Goal: Transaction & Acquisition: Complete application form

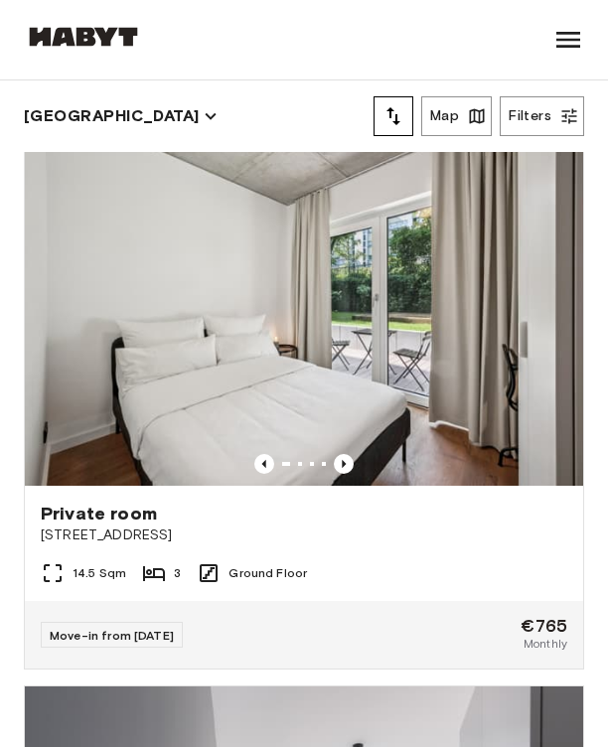
scroll to position [613, 0]
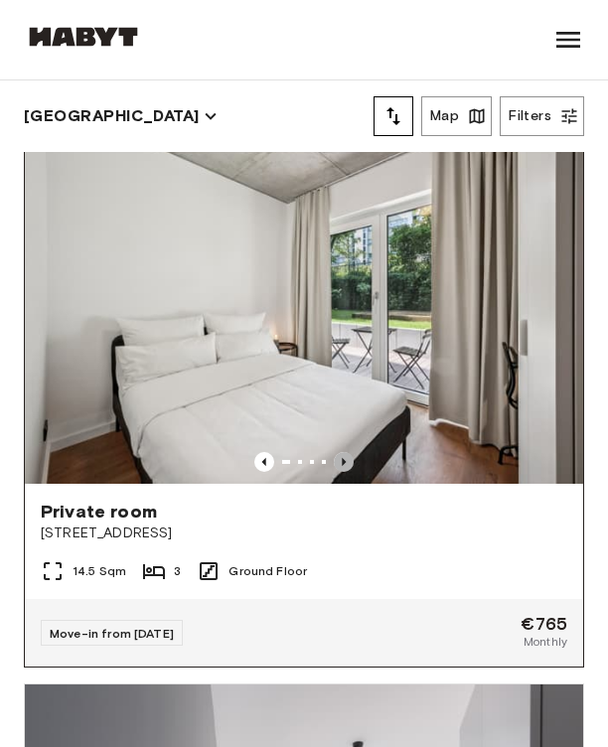
click at [347, 465] on icon "Previous image" at bounding box center [344, 462] width 20 height 20
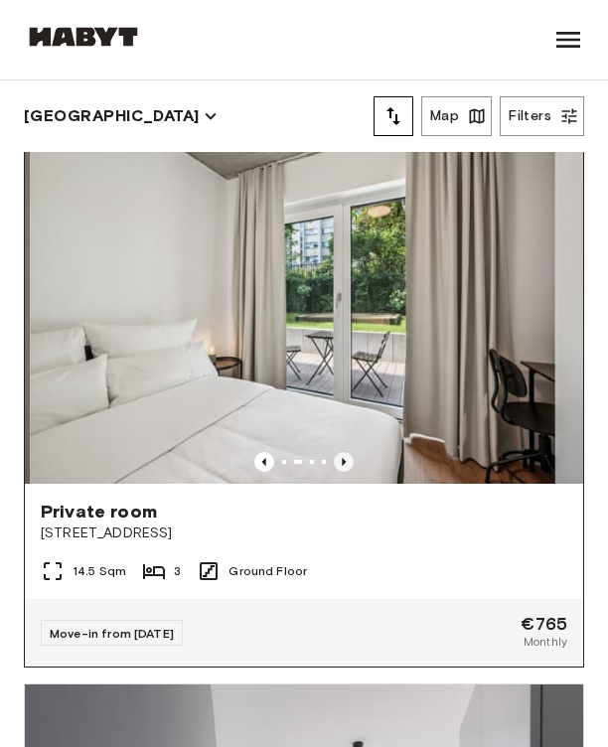
click at [347, 465] on icon "Previous image" at bounding box center [344, 462] width 20 height 20
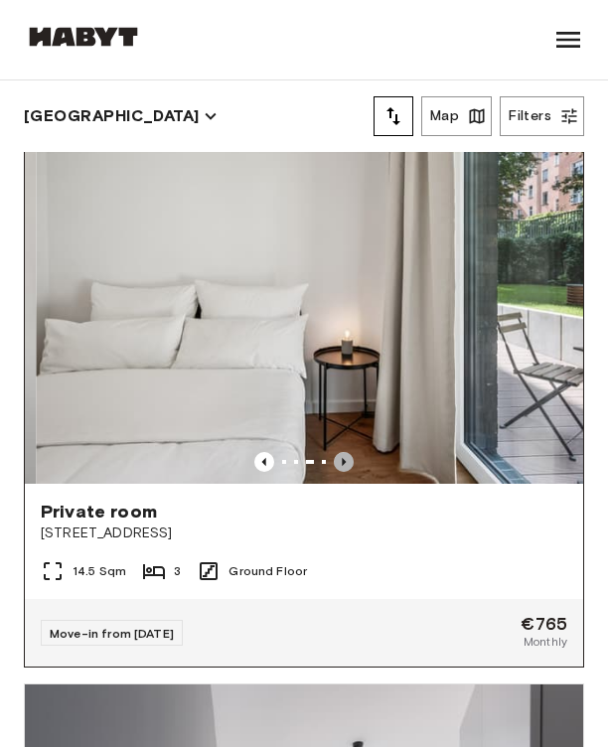
click at [347, 465] on icon "Previous image" at bounding box center [344, 462] width 20 height 20
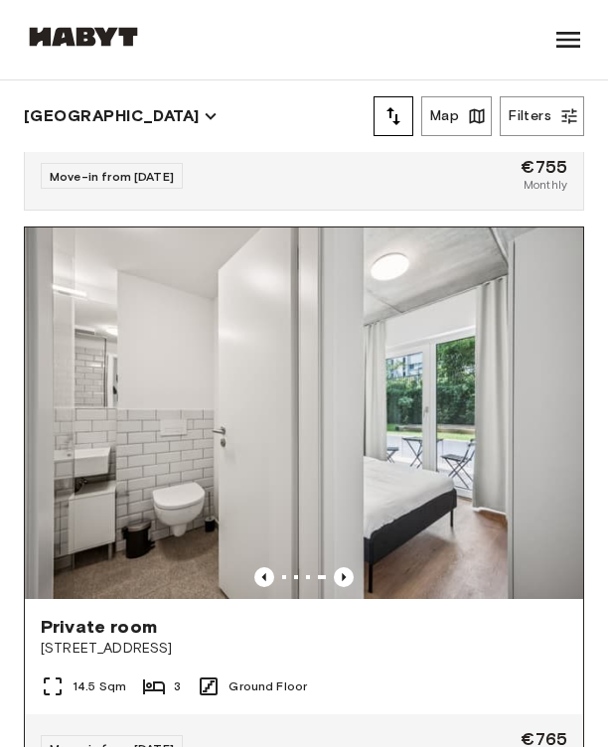
scroll to position [490, 0]
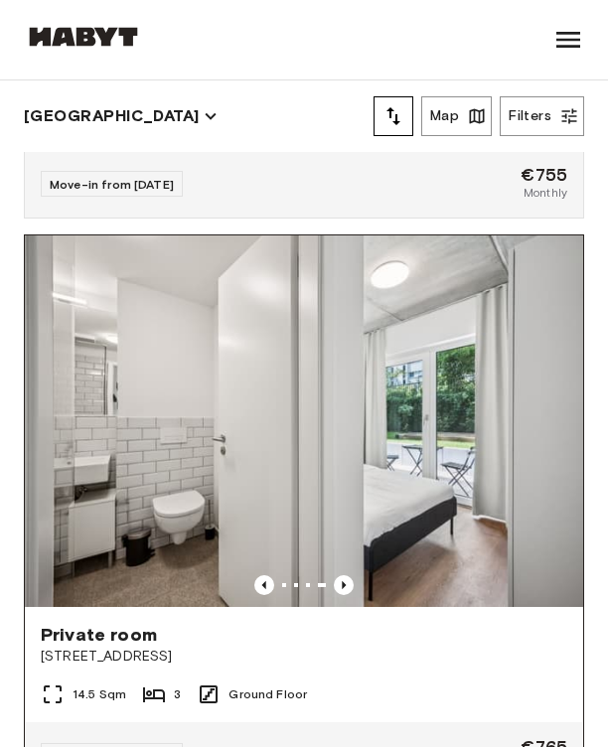
click at [391, 385] on img at bounding box center [304, 421] width 558 height 372
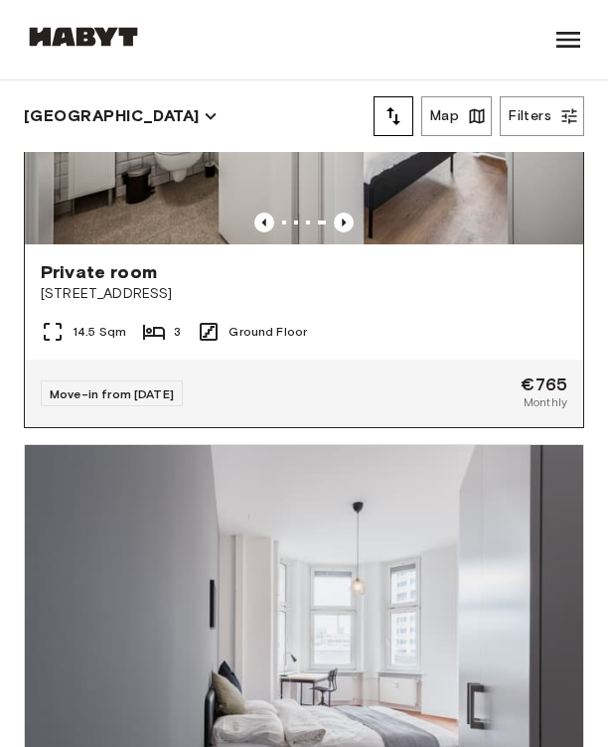
scroll to position [856, 0]
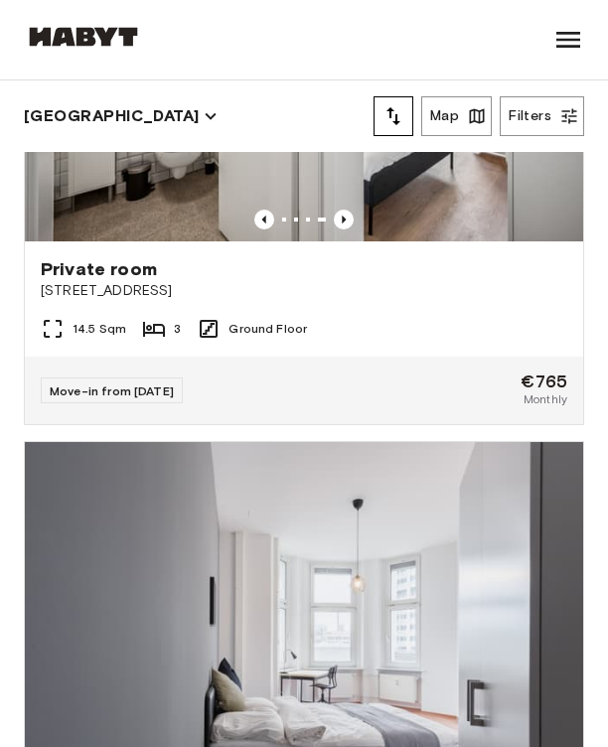
click at [414, 117] on div "Map Filters" at bounding box center [478, 116] width 210 height 40
click at [398, 117] on icon "tune" at bounding box center [393, 116] width 24 height 24
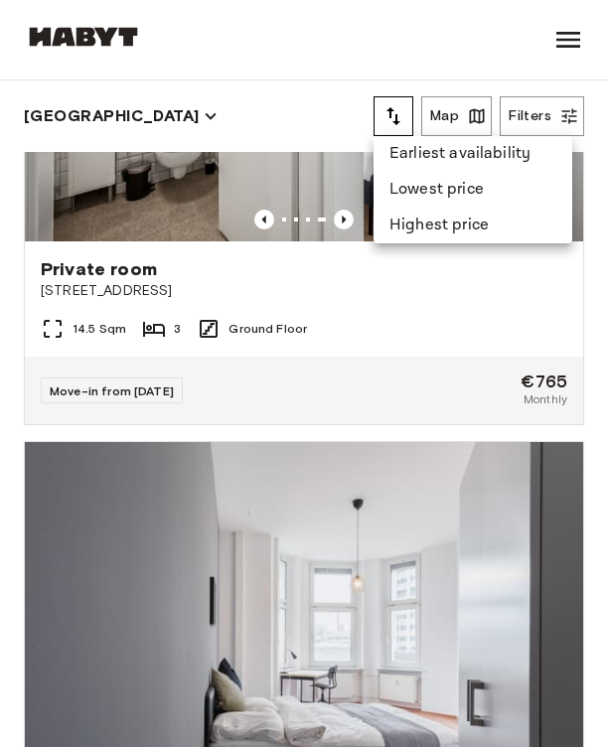
click at [418, 183] on li "Lowest price" at bounding box center [472, 190] width 199 height 36
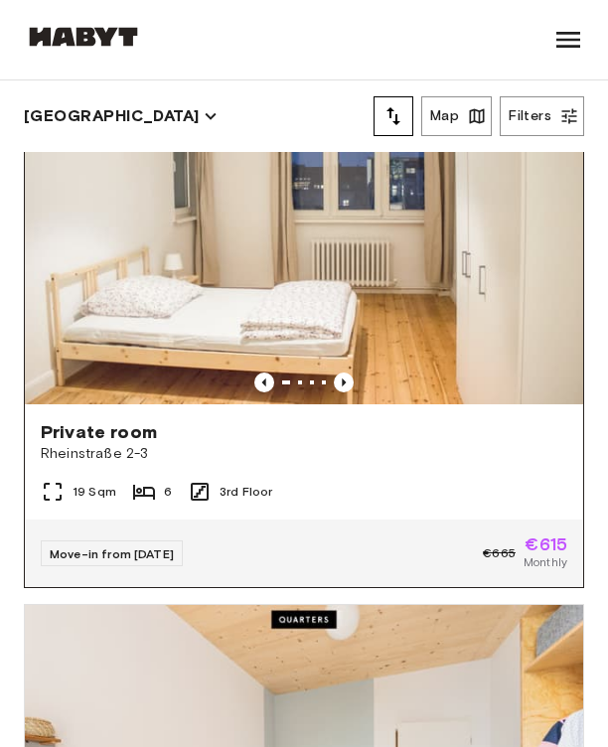
scroll to position [1268, 0]
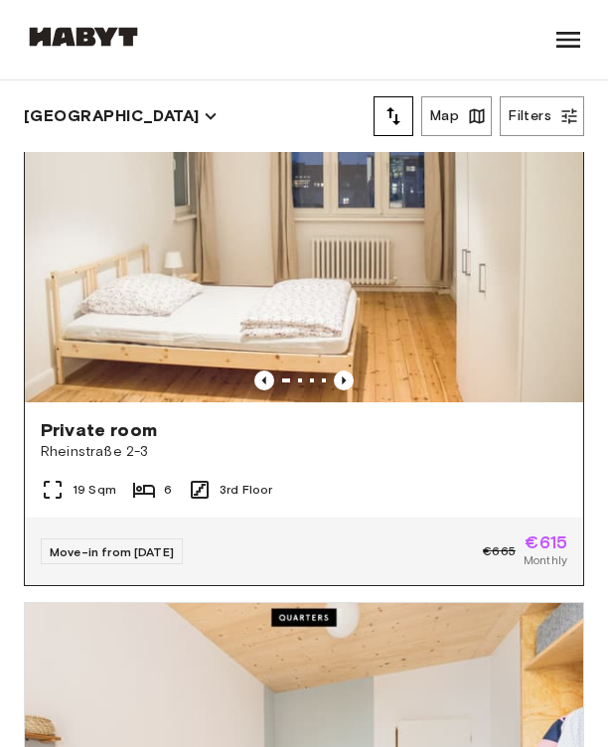
click at [353, 317] on img at bounding box center [304, 216] width 558 height 372
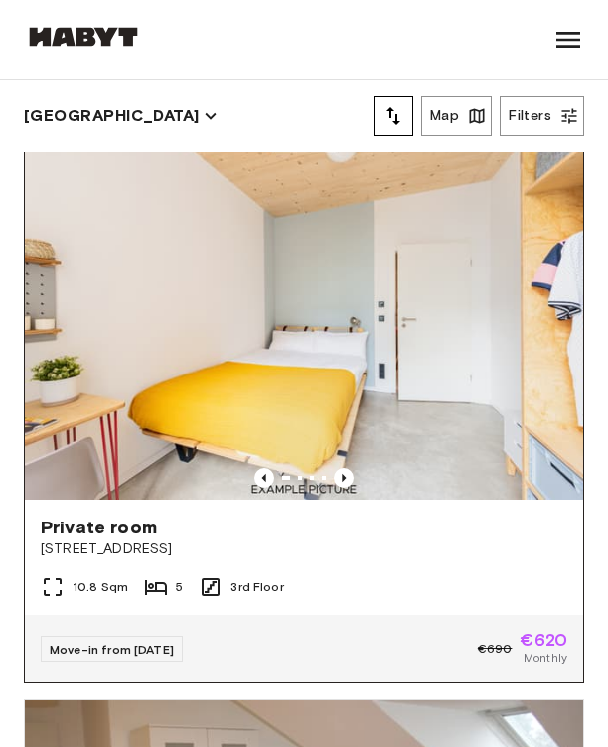
scroll to position [1748, 0]
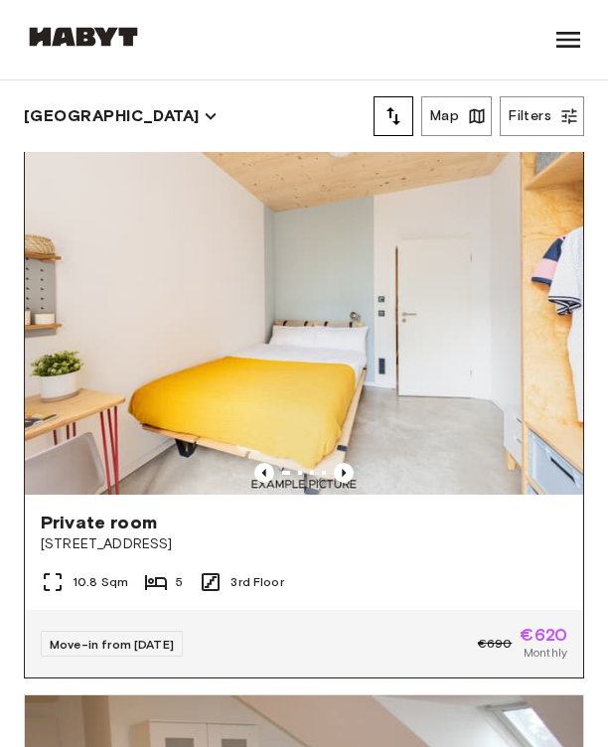
click at [258, 388] on img at bounding box center [304, 308] width 558 height 372
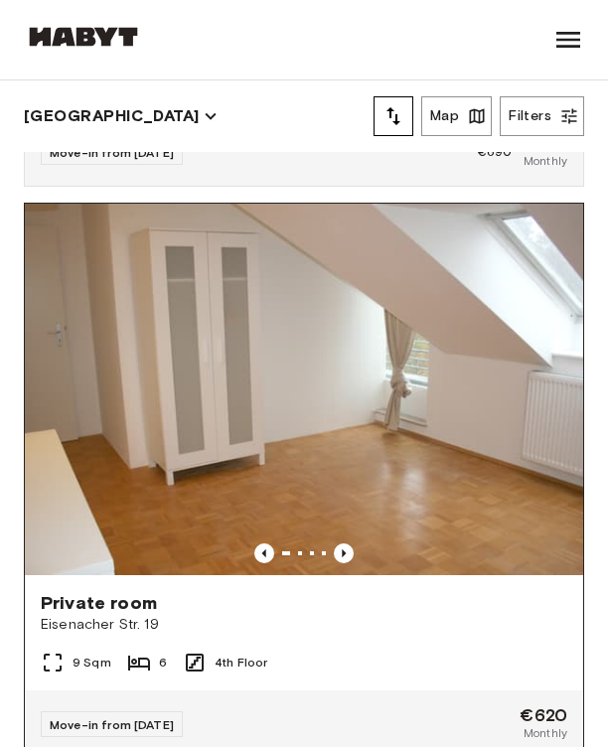
scroll to position [2210, 0]
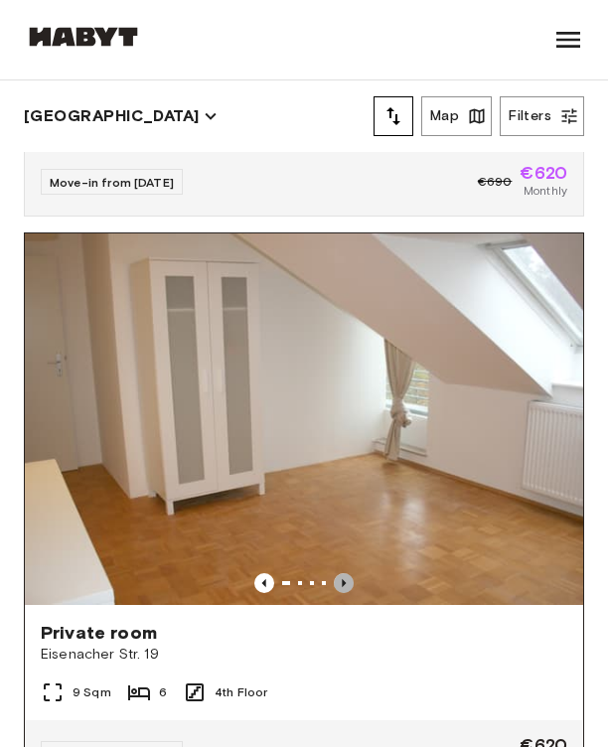
click at [346, 578] on icon "Previous image" at bounding box center [344, 583] width 20 height 20
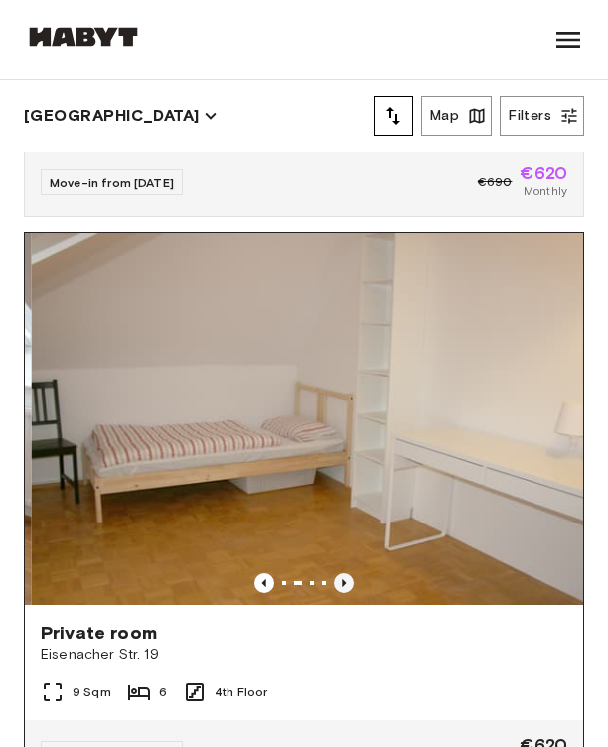
click at [346, 578] on icon "Previous image" at bounding box center [344, 583] width 20 height 20
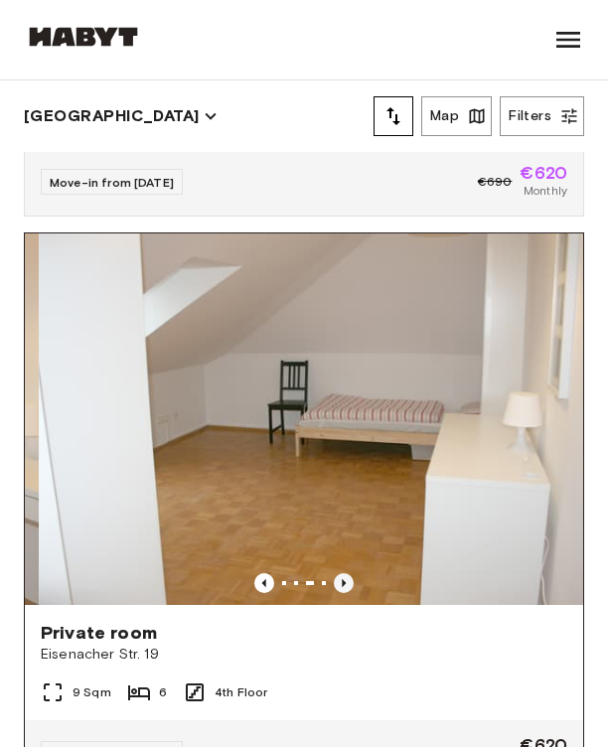
click at [346, 578] on icon "Previous image" at bounding box center [344, 583] width 20 height 20
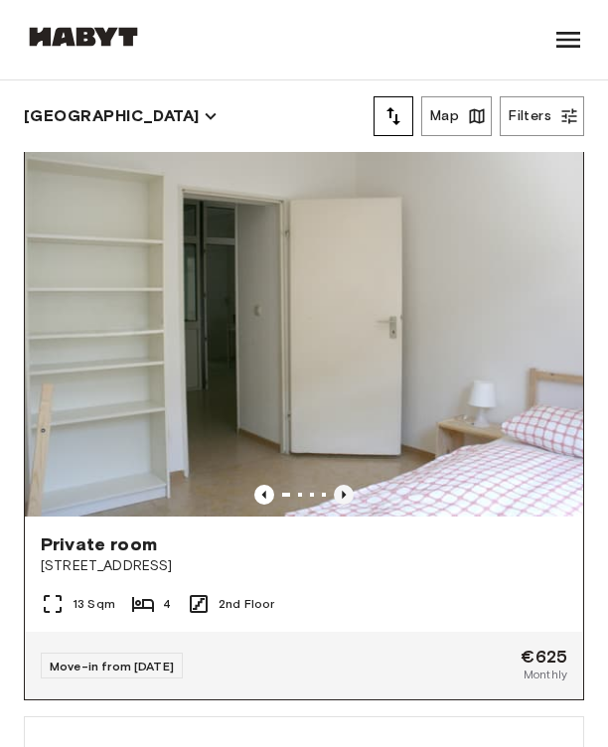
scroll to position [4017, 0]
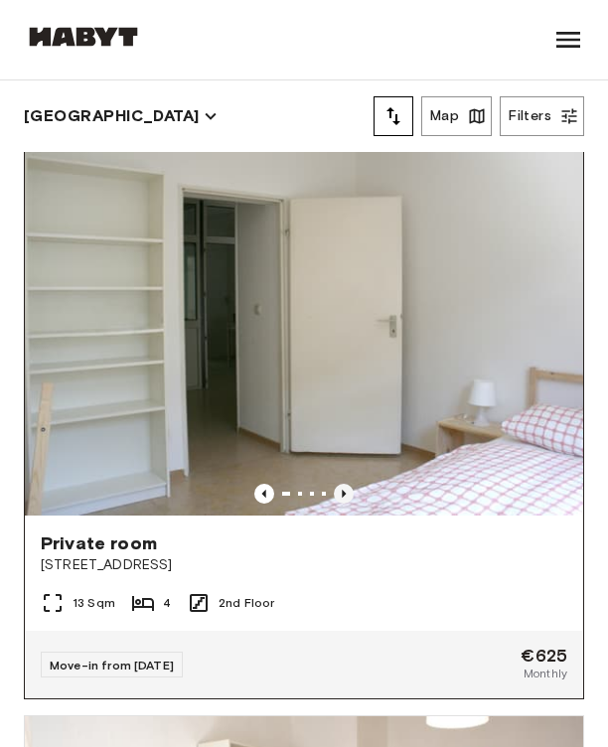
click at [337, 493] on icon "Previous image" at bounding box center [344, 493] width 20 height 20
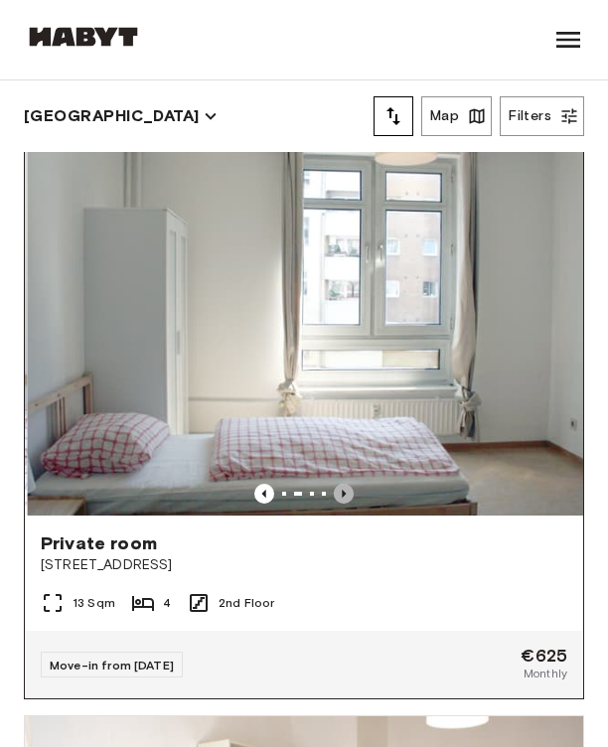
click at [337, 493] on icon "Previous image" at bounding box center [344, 493] width 20 height 20
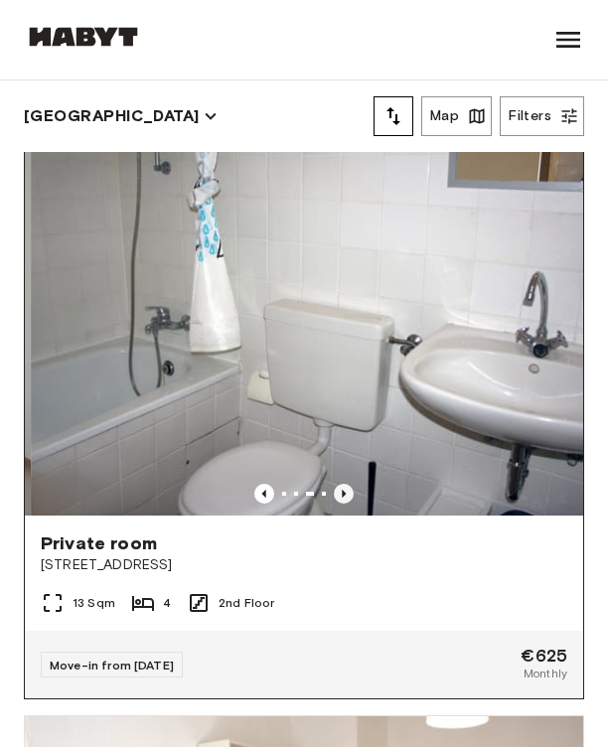
click at [337, 493] on icon "Previous image" at bounding box center [344, 493] width 20 height 20
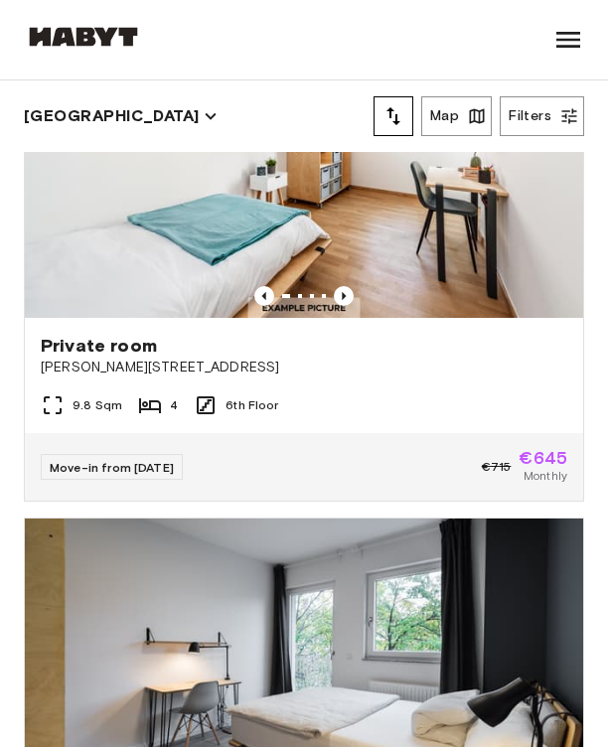
scroll to position [7650, 0]
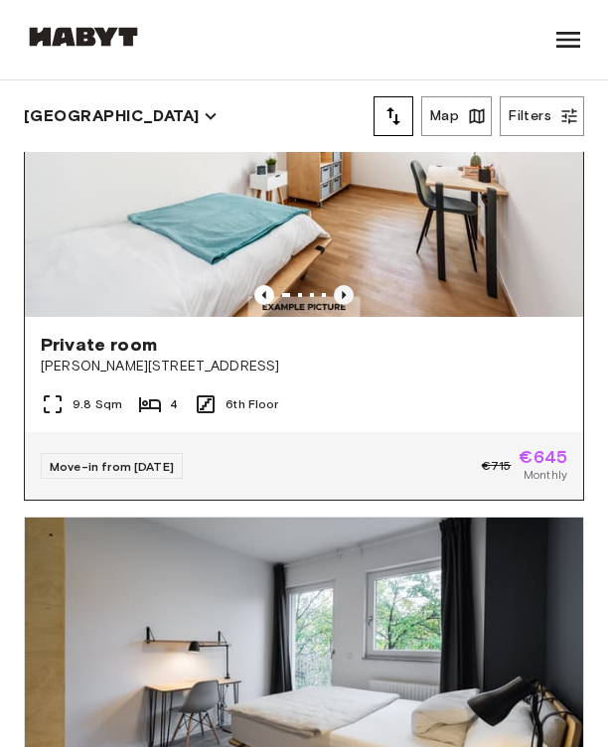
click at [343, 295] on icon "Previous image" at bounding box center [343, 295] width 4 height 8
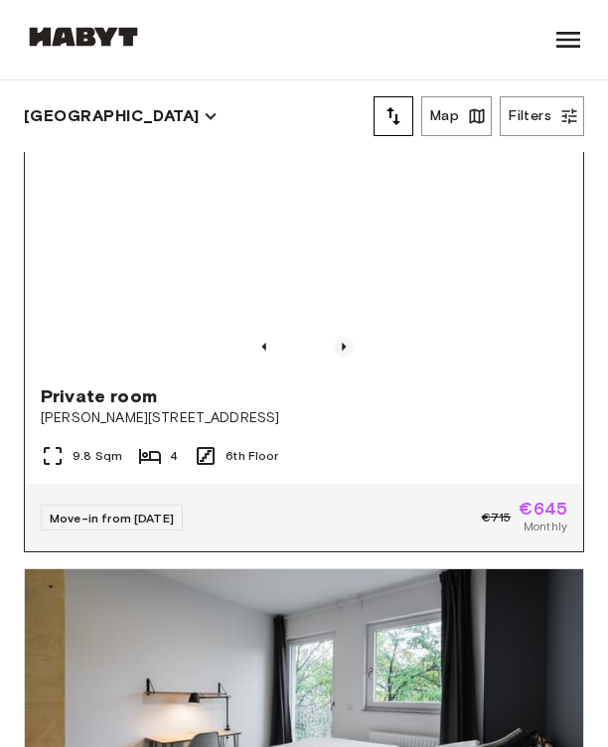
scroll to position [7590, 0]
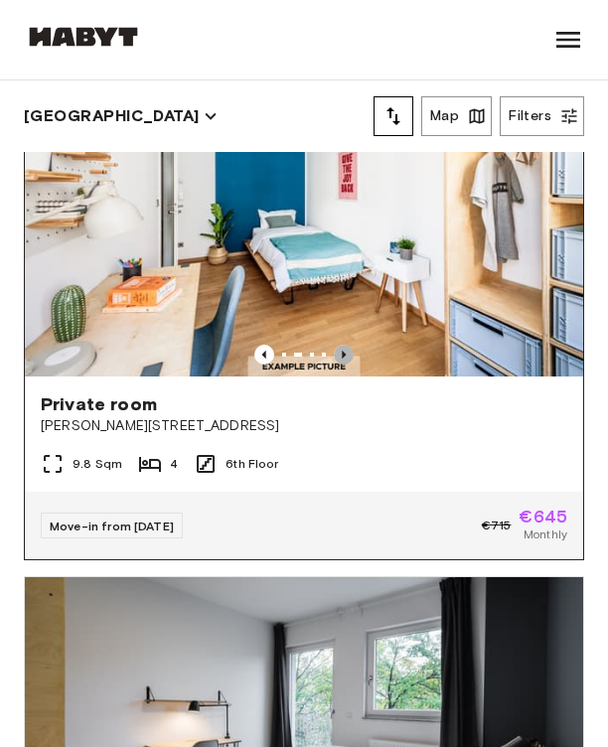
click at [341, 351] on icon "Previous image" at bounding box center [344, 354] width 20 height 20
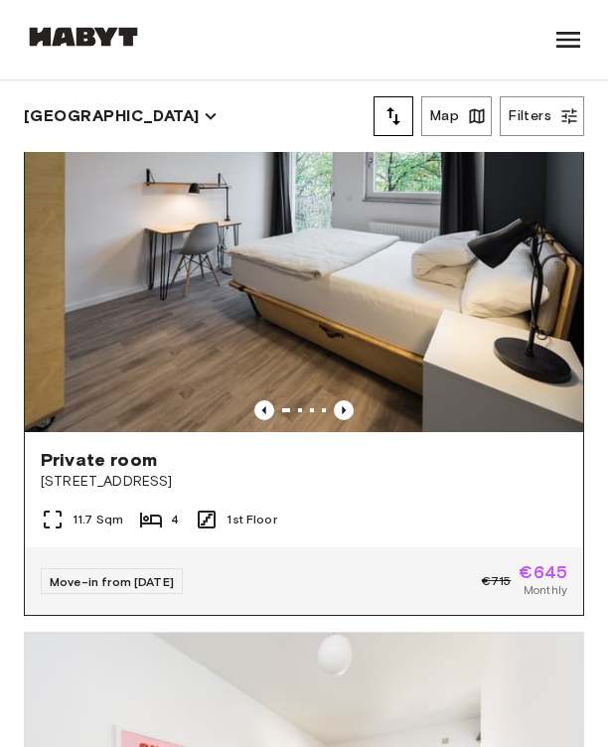
scroll to position [8092, 0]
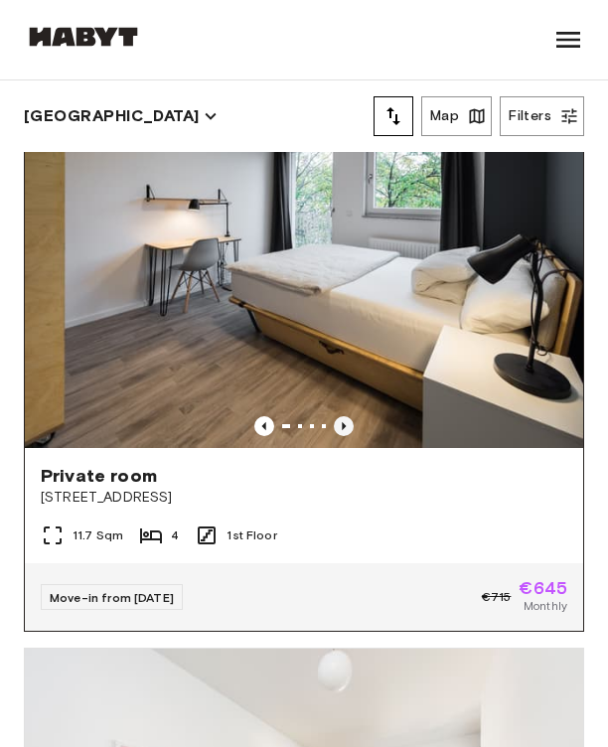
click at [341, 420] on icon "Previous image" at bounding box center [344, 426] width 20 height 20
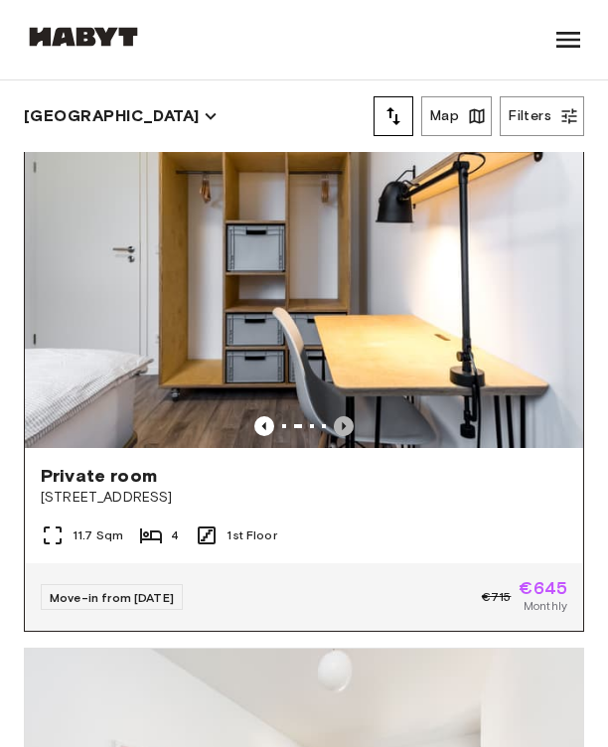
click at [341, 420] on icon "Previous image" at bounding box center [344, 426] width 20 height 20
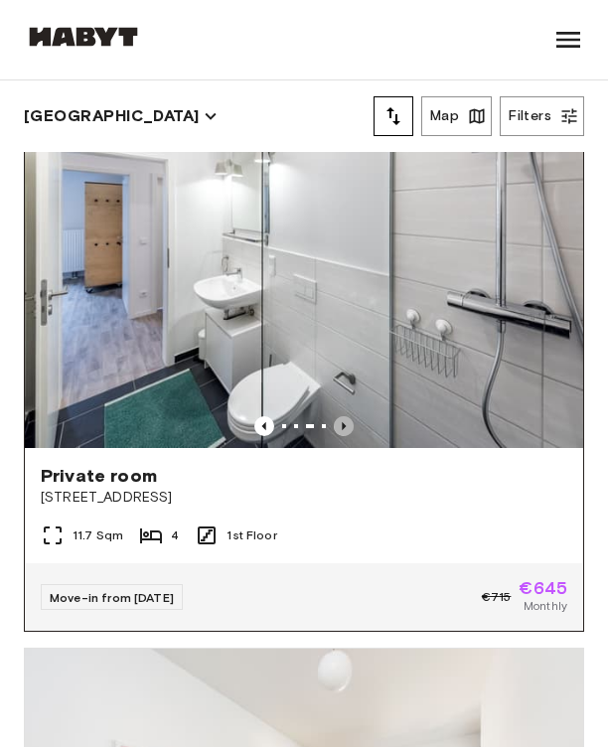
click at [341, 421] on icon "Previous image" at bounding box center [344, 426] width 20 height 20
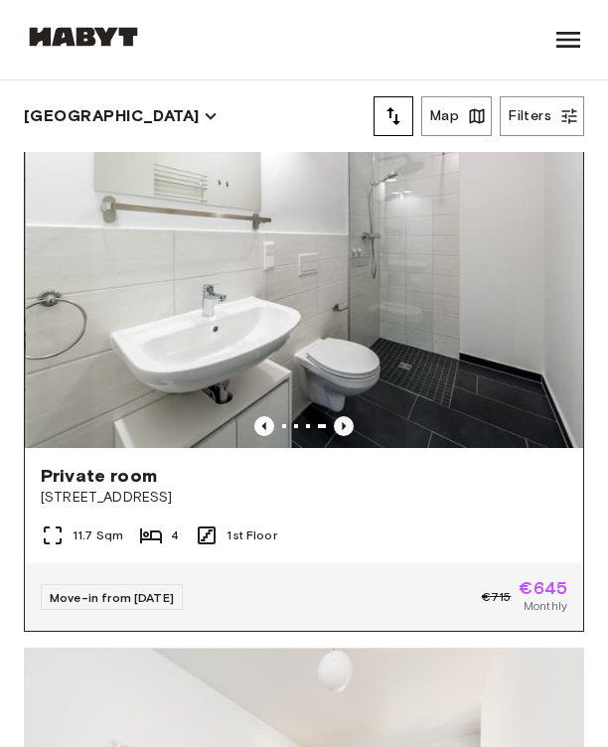
click at [341, 421] on icon "Previous image" at bounding box center [344, 426] width 20 height 20
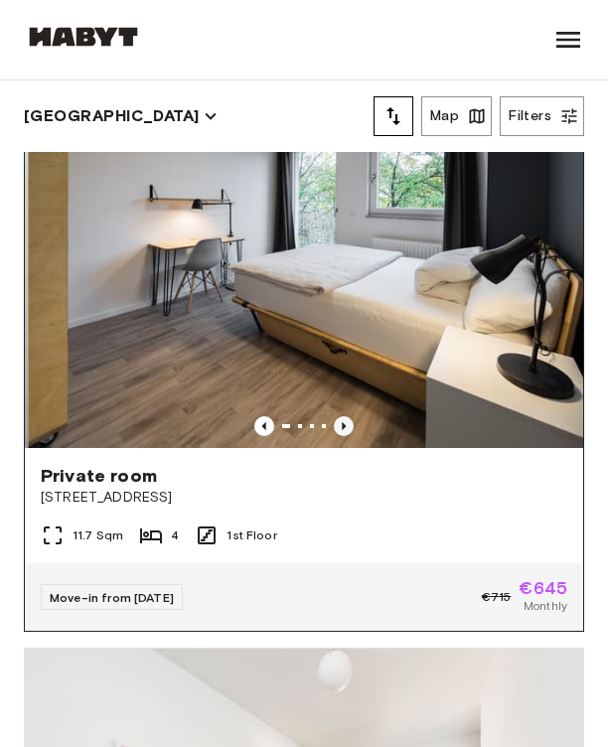
click at [341, 422] on icon "Previous image" at bounding box center [344, 426] width 20 height 20
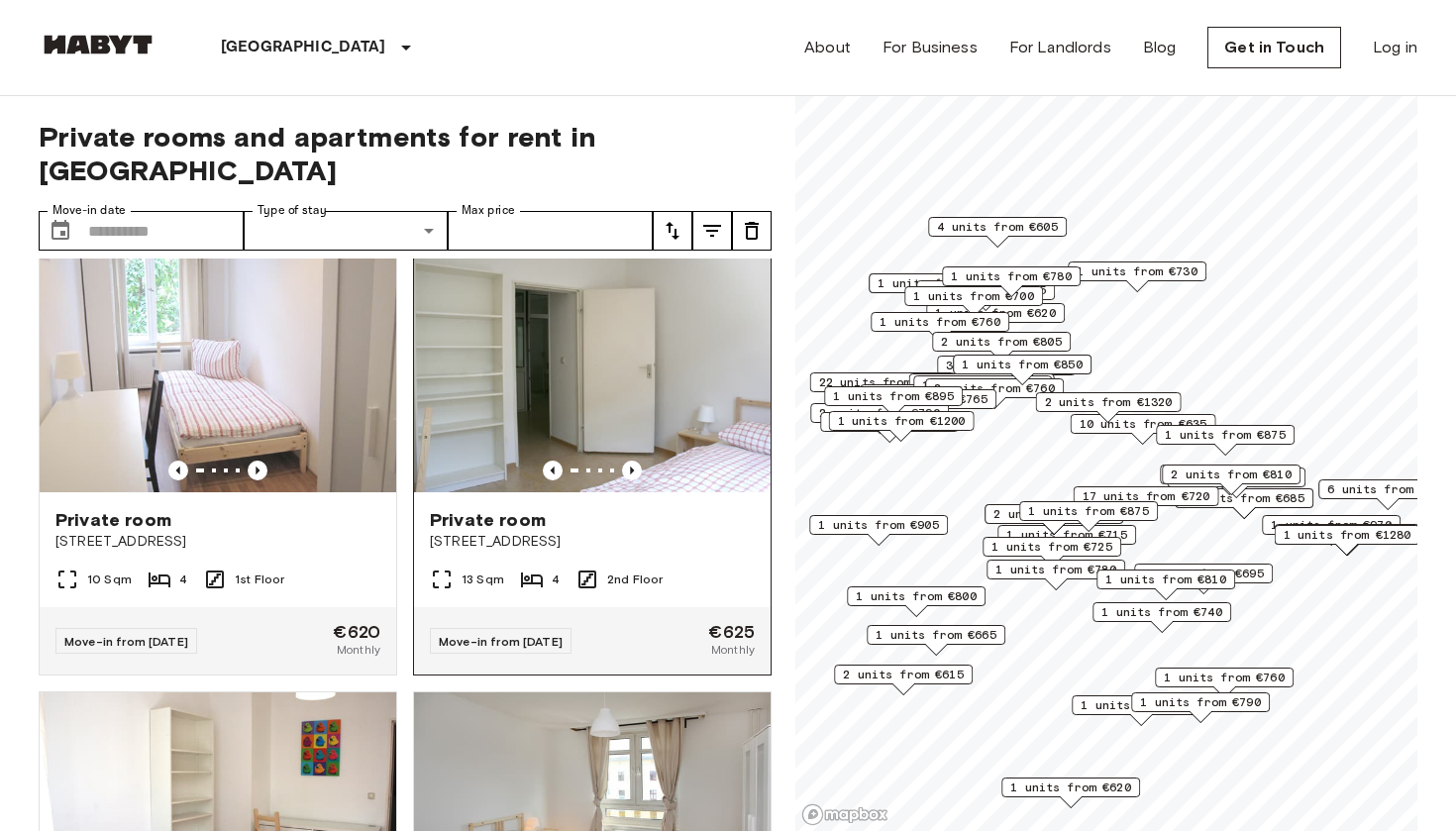
scroll to position [1343, 0]
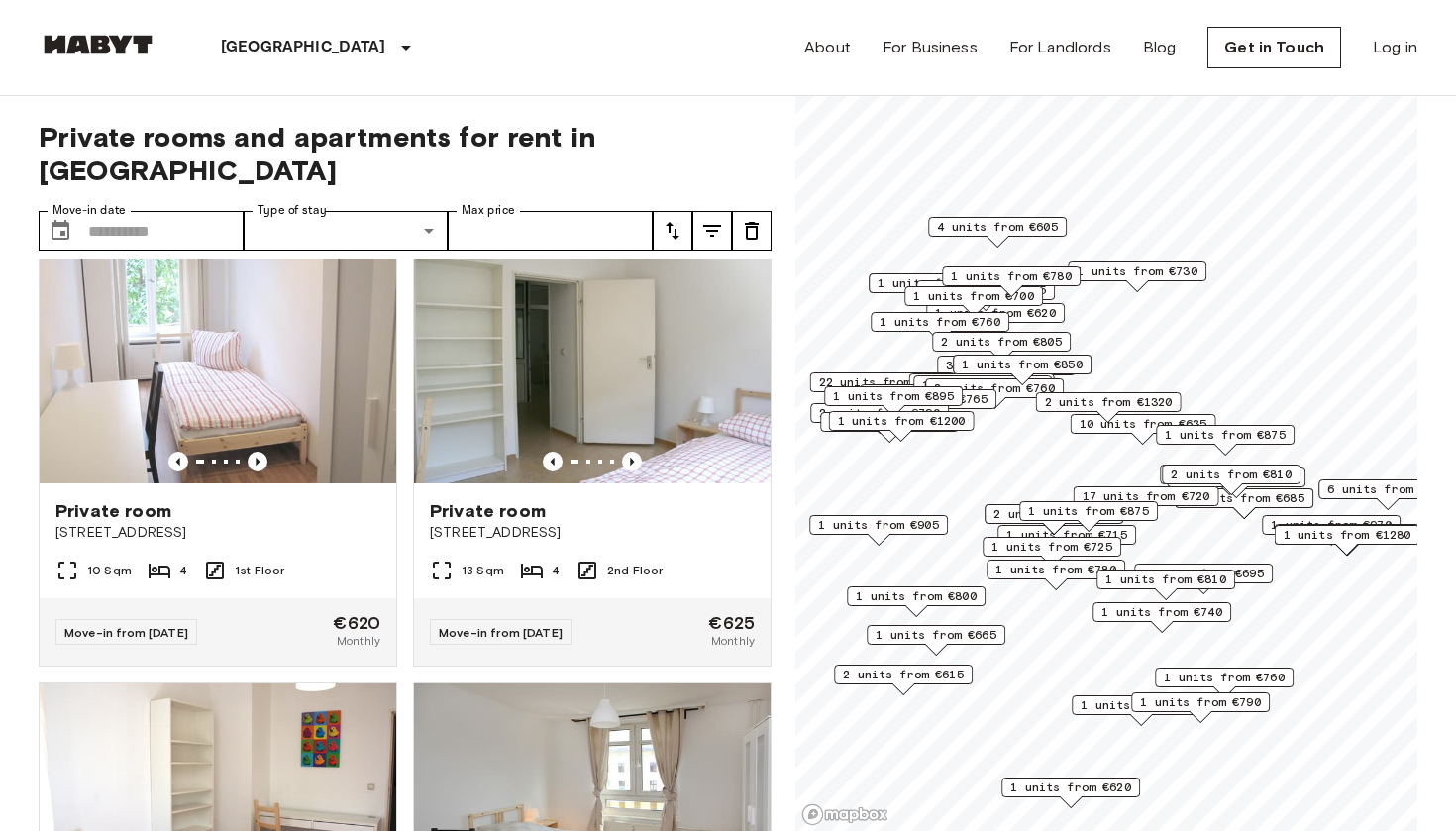
click at [606, 224] on icon "tune" at bounding box center [713, 230] width 18 height 12
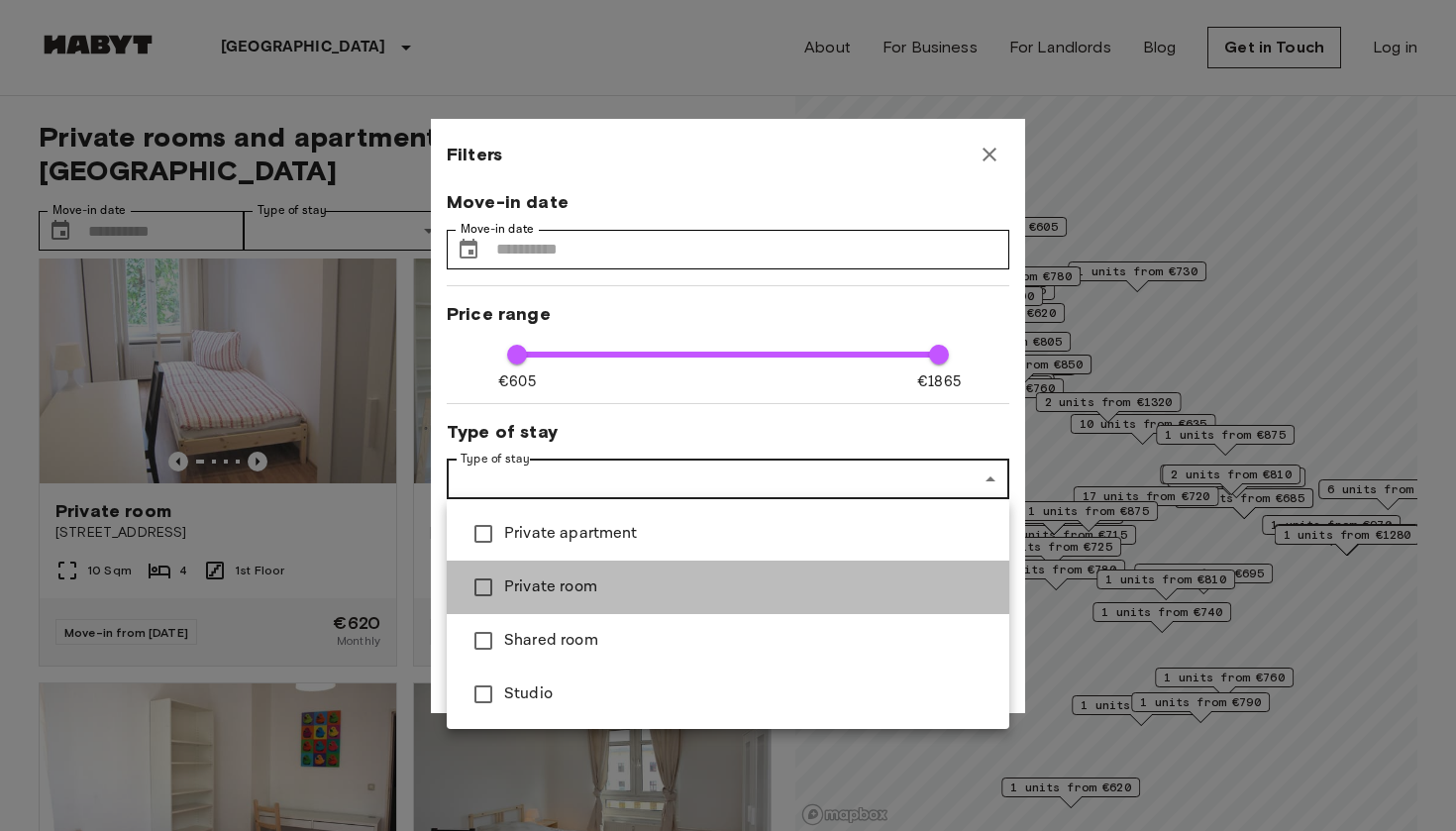
click at [606, 594] on span "Private room" at bounding box center [748, 588] width 489 height 24
type input "**********"
type input "**"
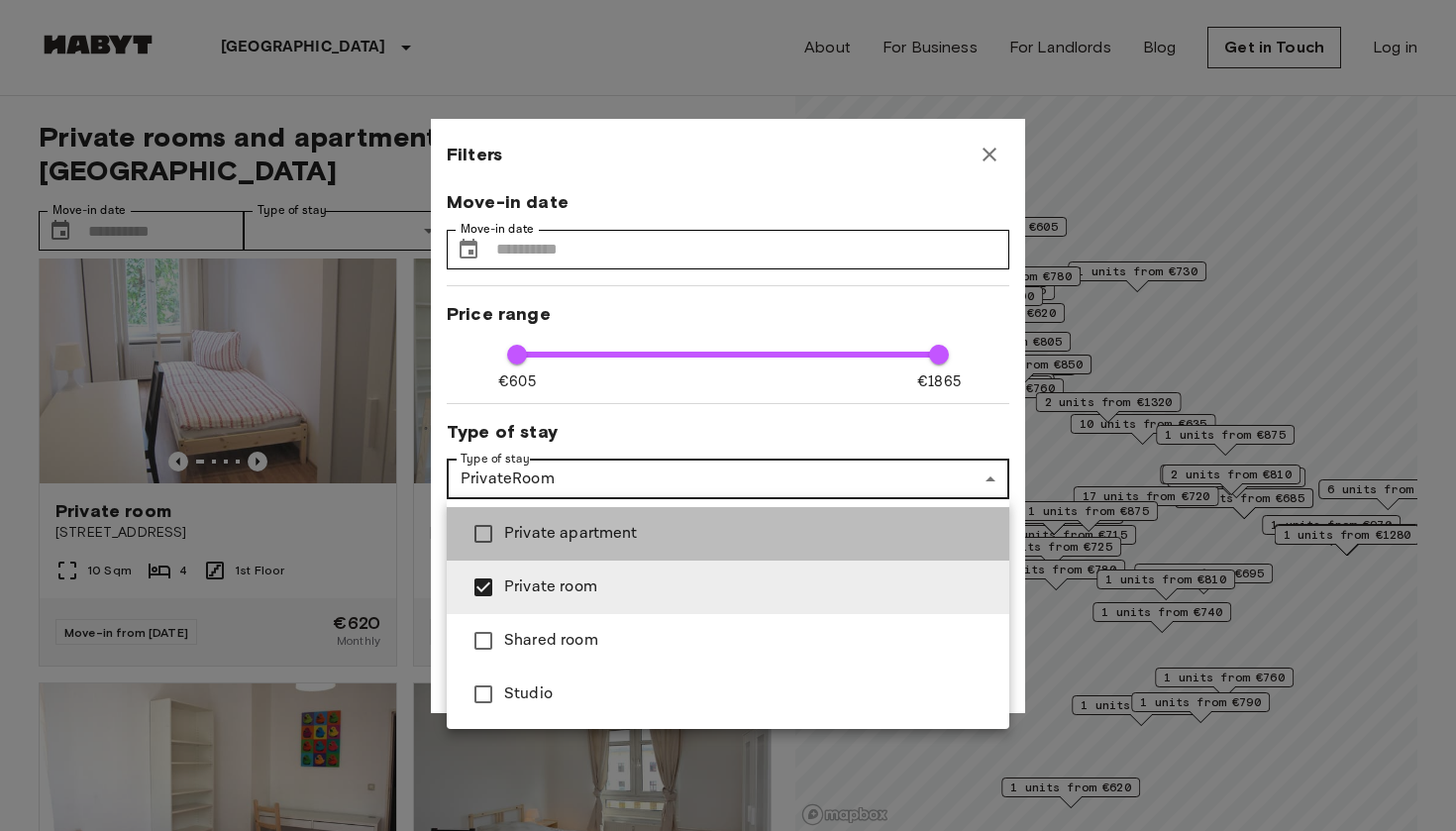
click at [606, 542] on span "Private apartment" at bounding box center [748, 534] width 489 height 24
type input "**********"
type input "**"
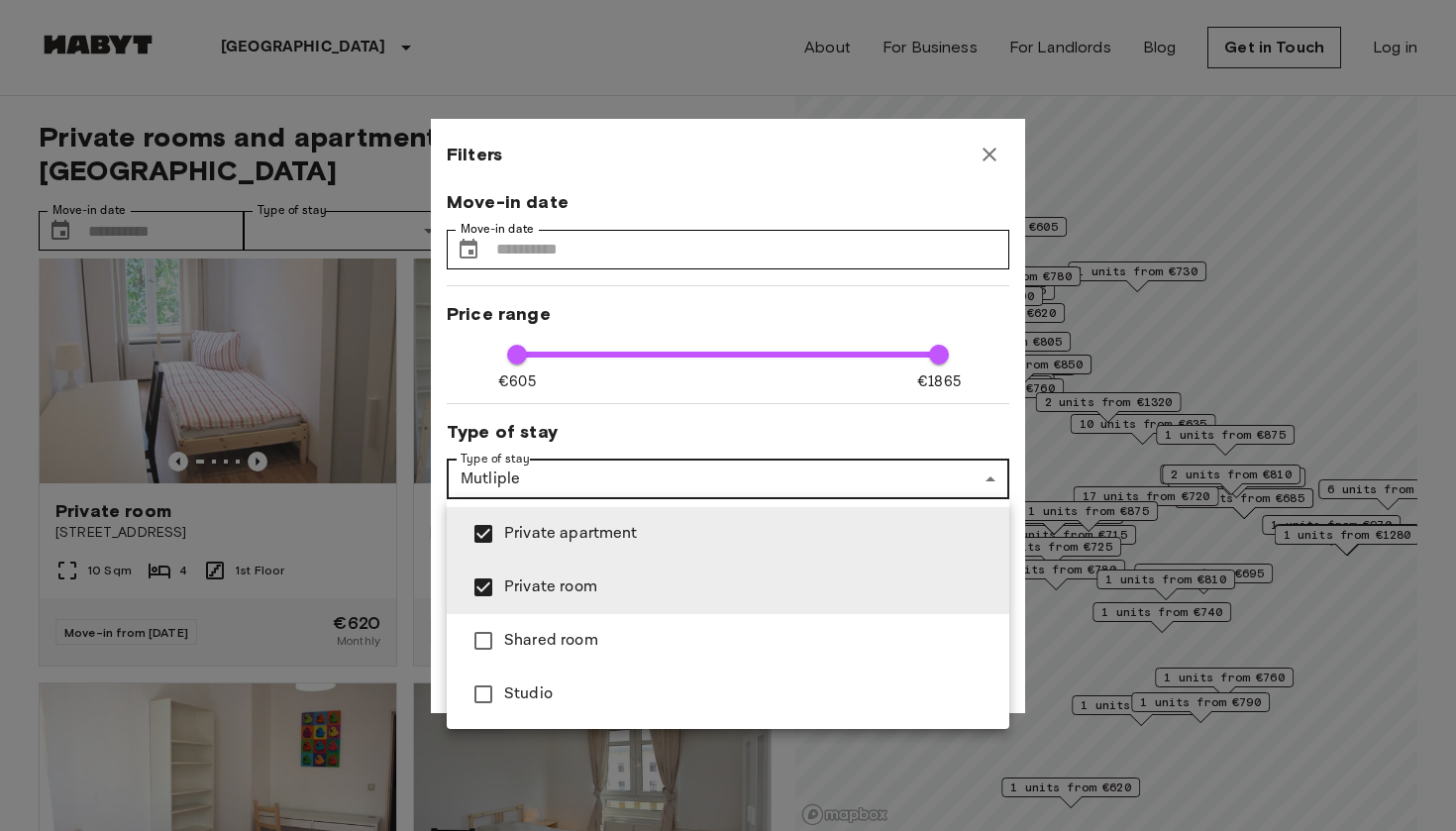
drag, startPoint x: 932, startPoint y: 353, endPoint x: 881, endPoint y: 347, distance: 51.4
click at [606, 347] on div at bounding box center [728, 415] width 1456 height 831
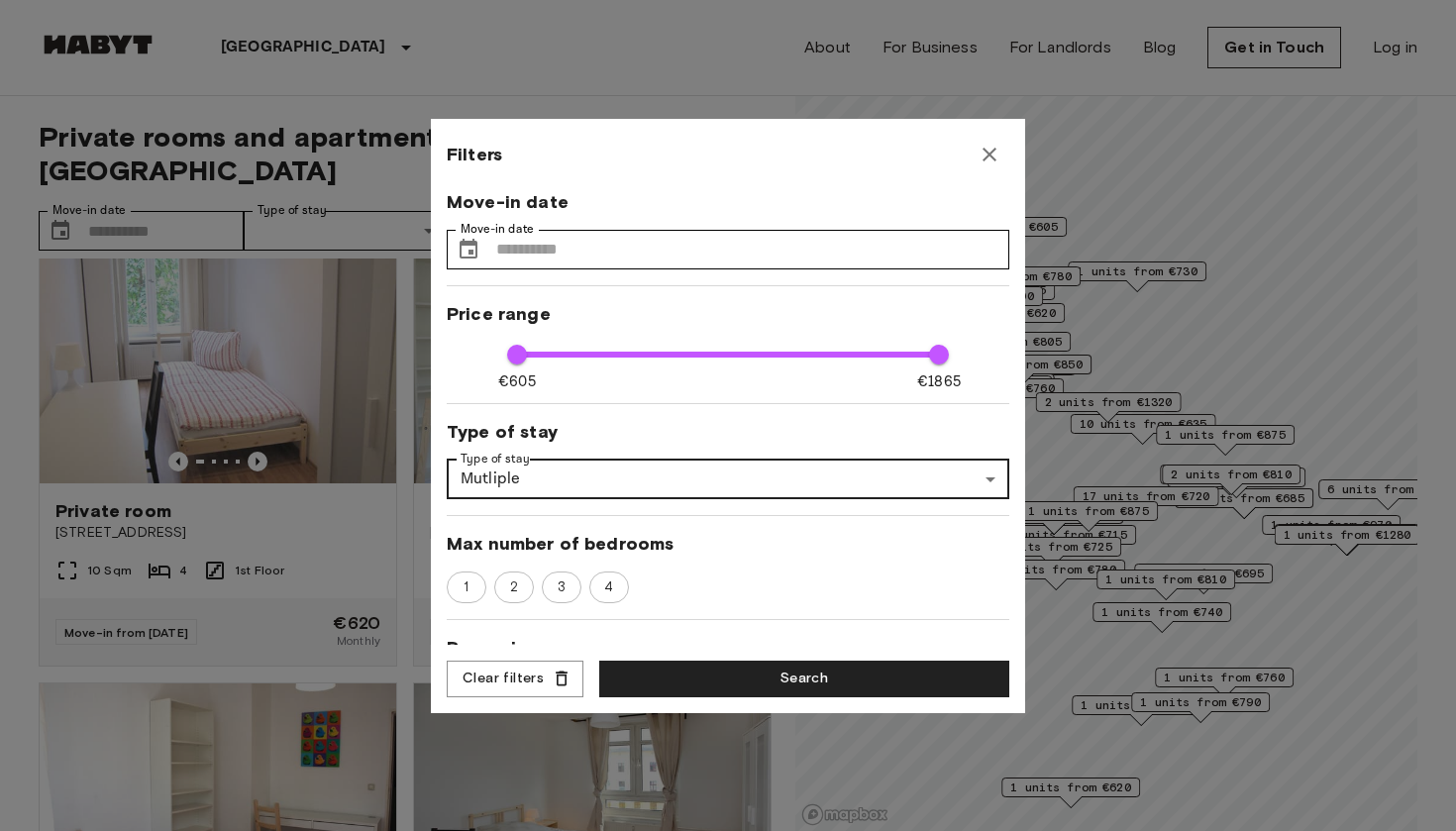
type input "****"
type input "**"
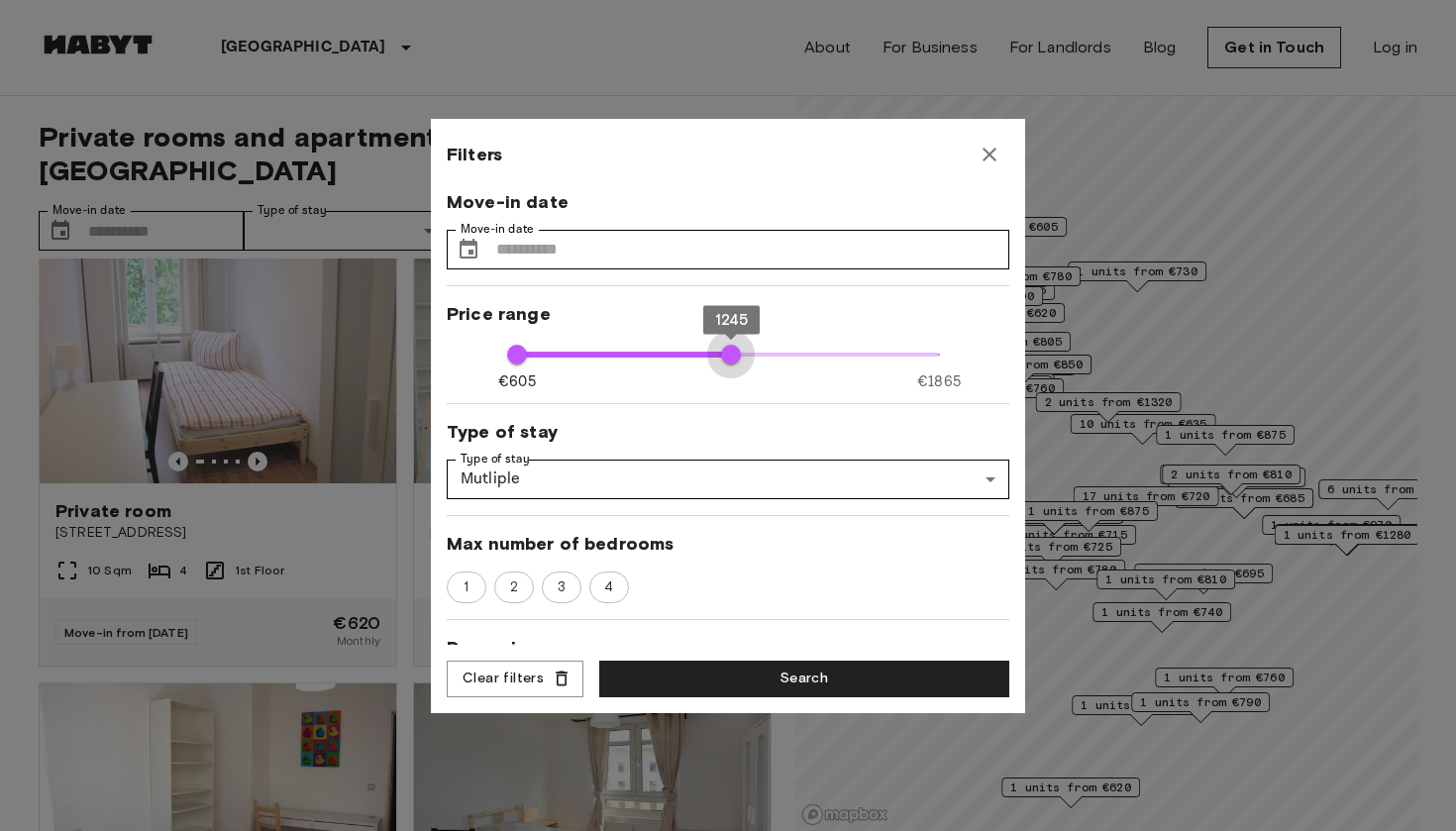
click at [606, 352] on span at bounding box center [625, 354] width 216 height 6
type input "****"
type input "**"
click at [606, 352] on span "€605 €1865 605 1155" at bounding box center [728, 354] width 422 height 26
type input "****"
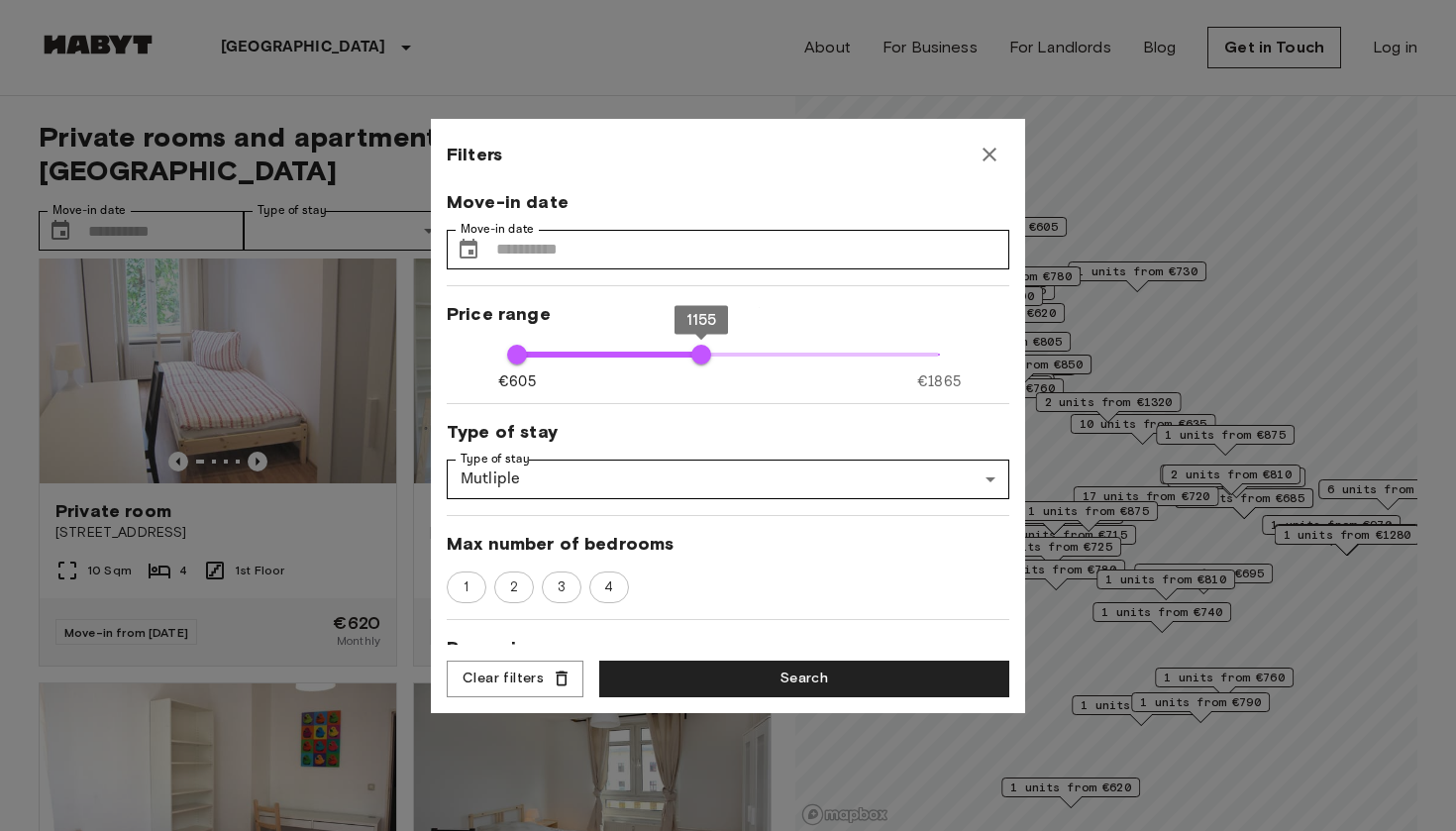
type input "**"
click at [606, 354] on span "€605 €1865 605 1055" at bounding box center [728, 354] width 422 height 26
type input "***"
type input "**"
click at [606, 354] on span "€605 €1865 605 935" at bounding box center [728, 354] width 422 height 26
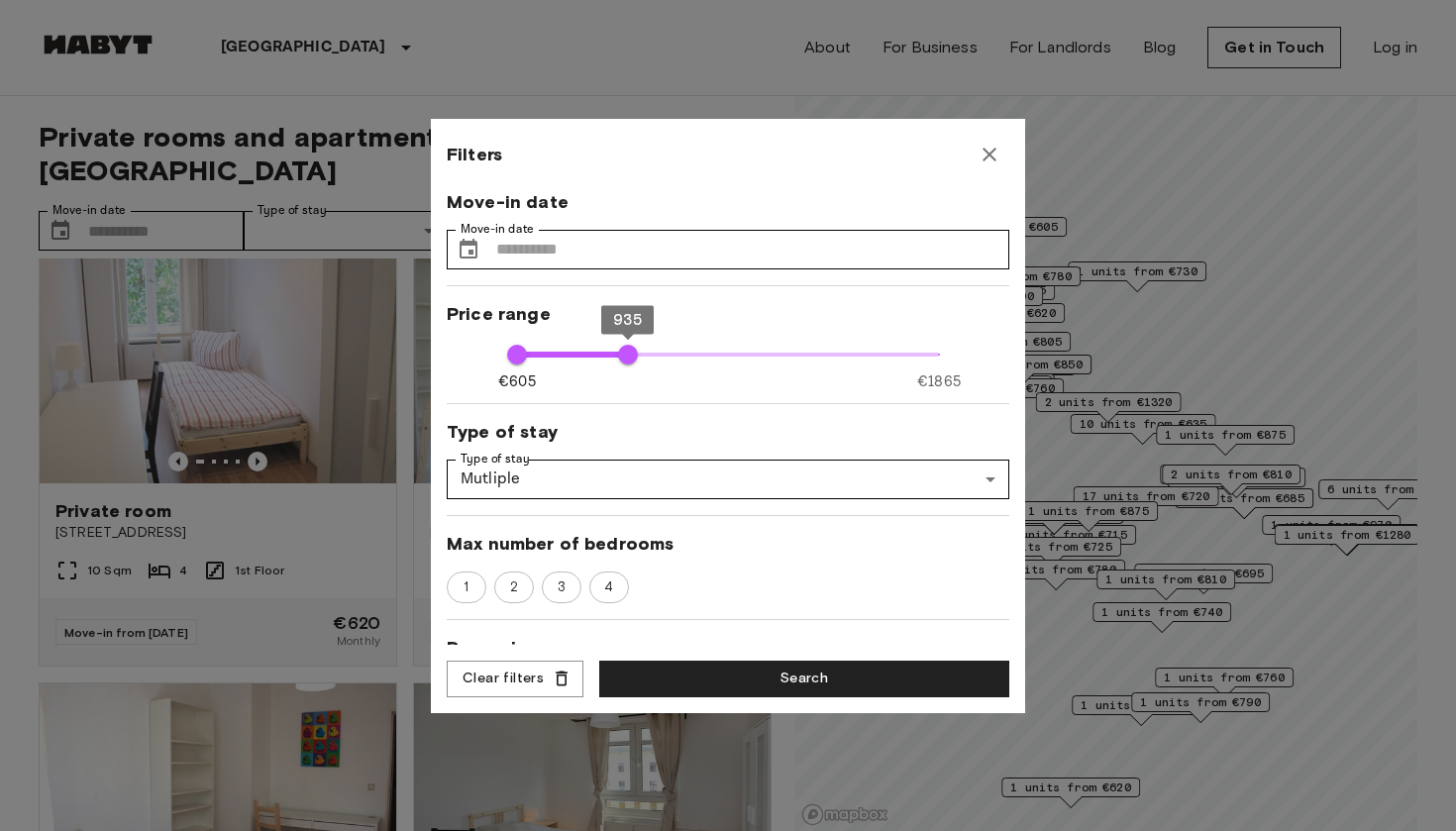
type input "***"
type input "**"
type input "***"
type input "**"
click at [606, 354] on span "885" at bounding box center [612, 354] width 20 height 20
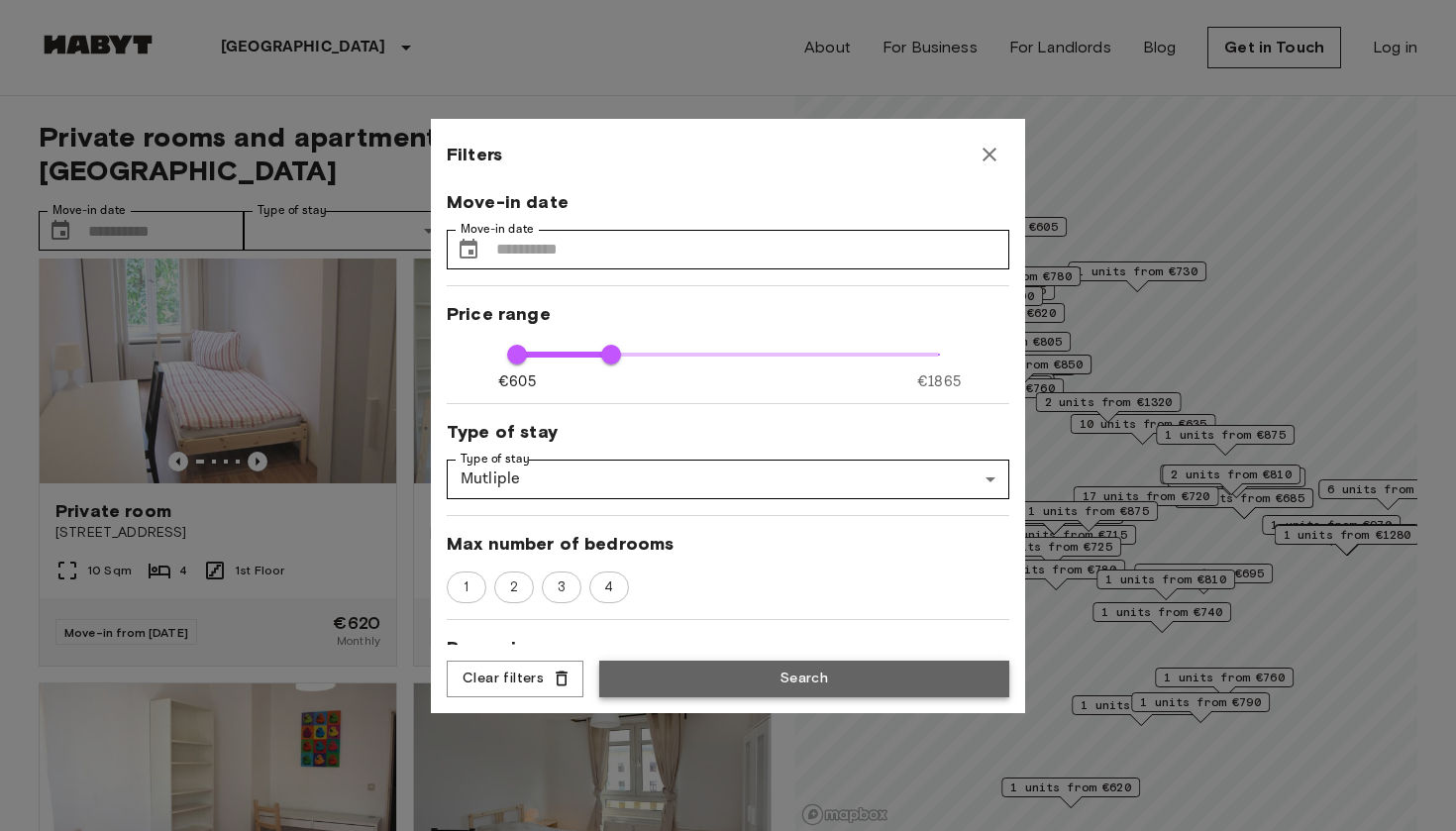
click at [606, 672] on button "Search" at bounding box center [804, 678] width 410 height 37
type input "**********"
type input "***"
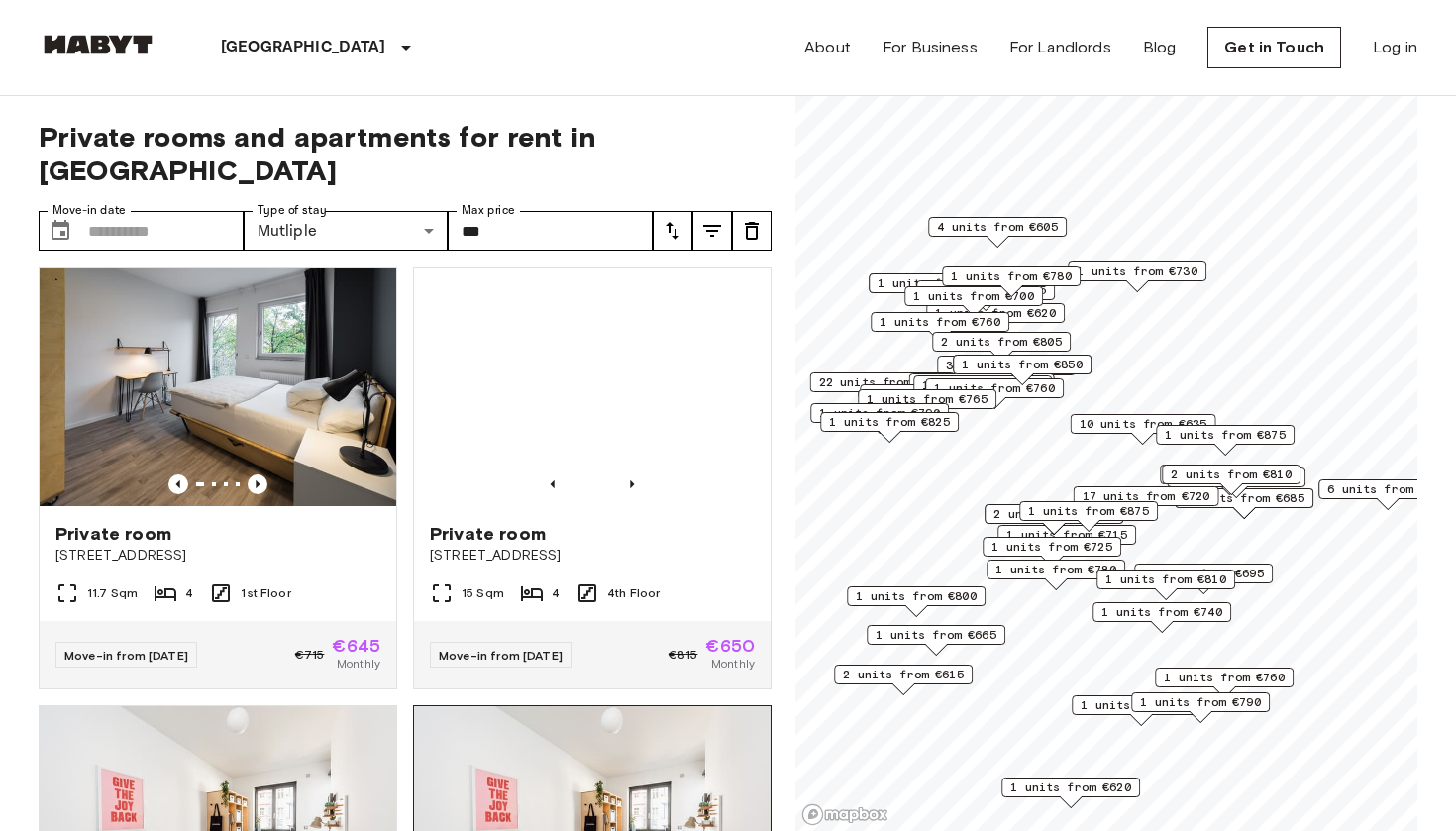
scroll to position [3033, 0]
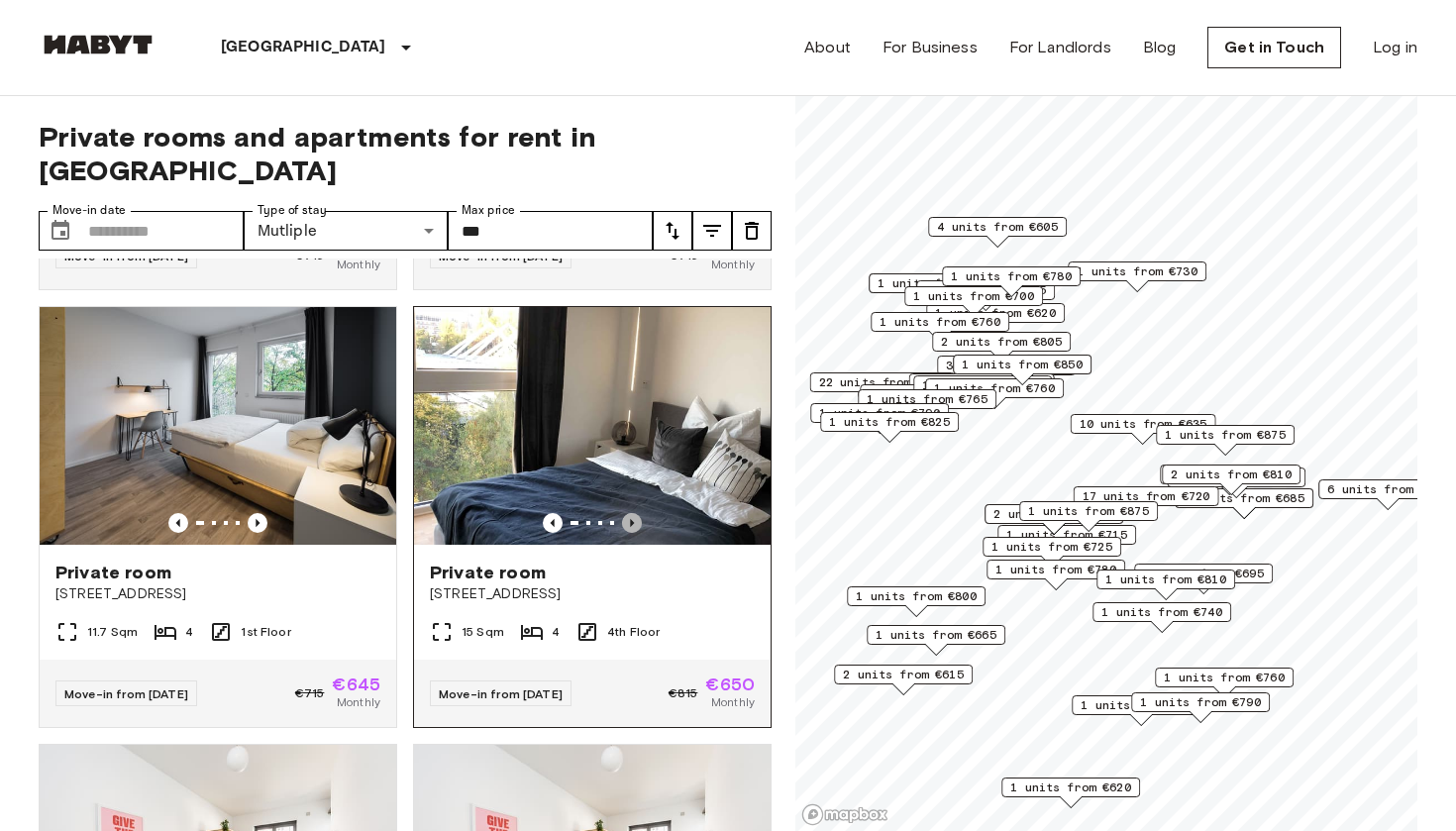
click at [606, 513] on icon "Previous image" at bounding box center [632, 523] width 20 height 20
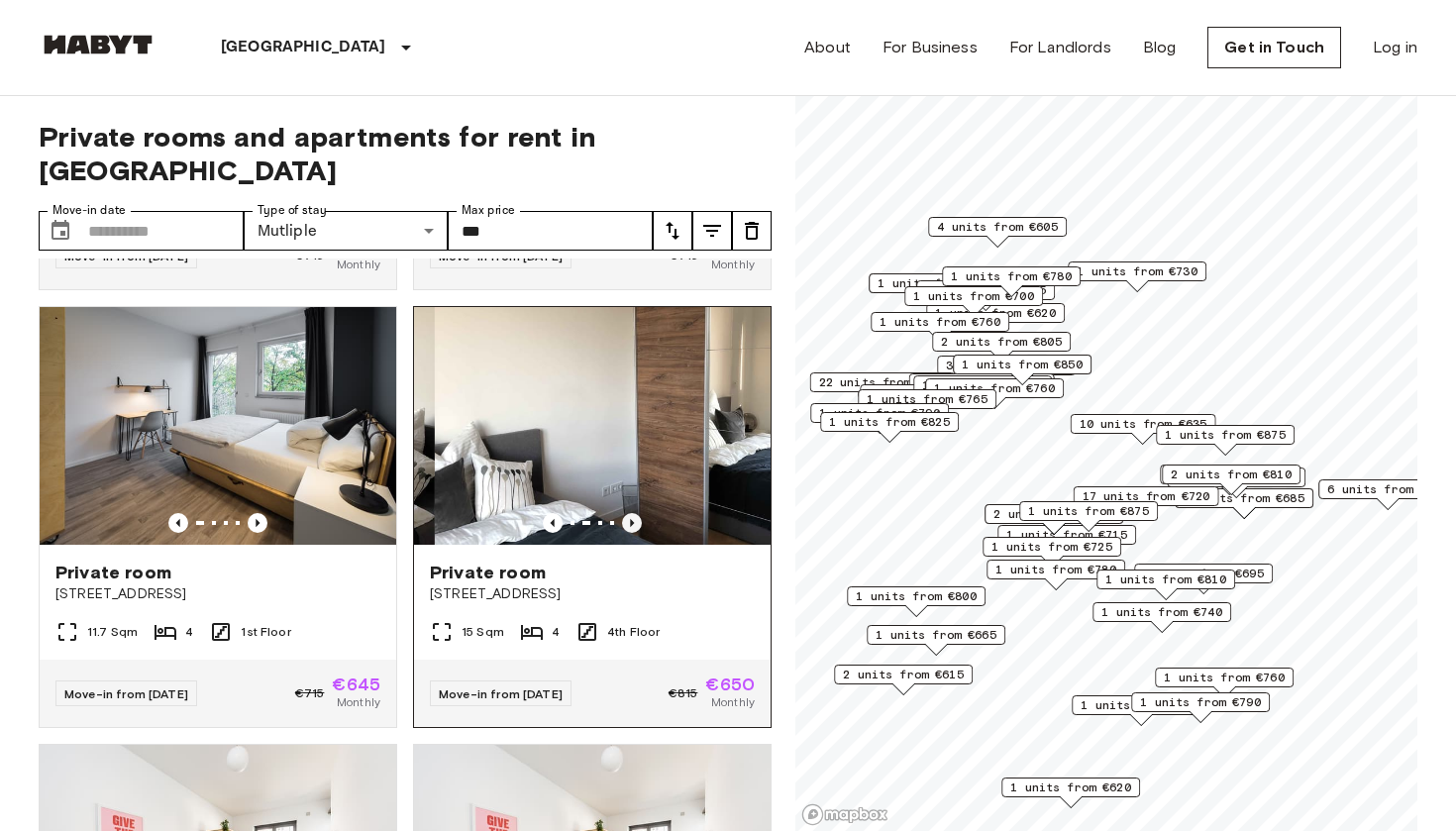
click at [606, 513] on icon "Previous image" at bounding box center [632, 523] width 20 height 20
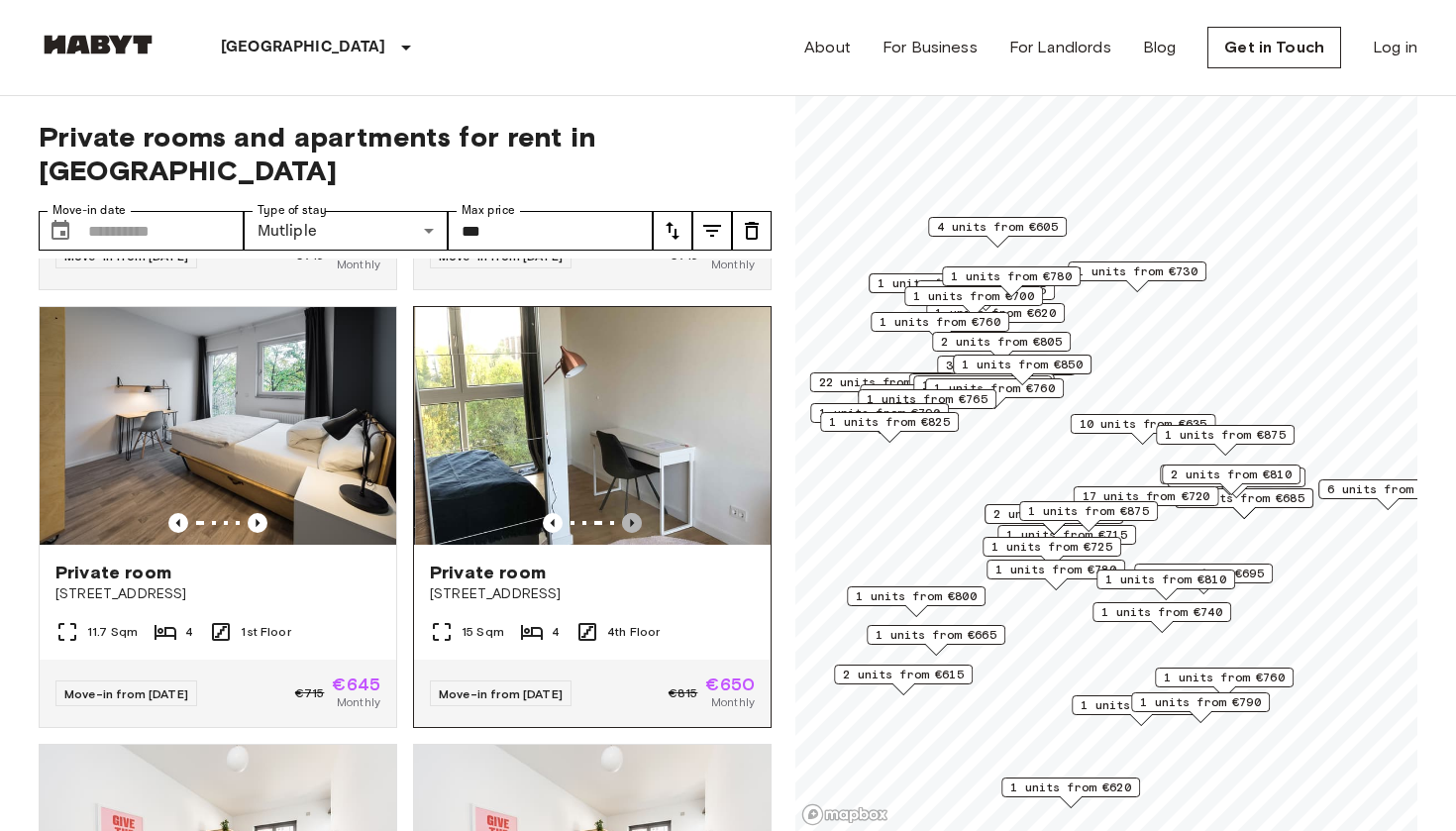
click at [606, 513] on icon "Previous image" at bounding box center [632, 523] width 20 height 20
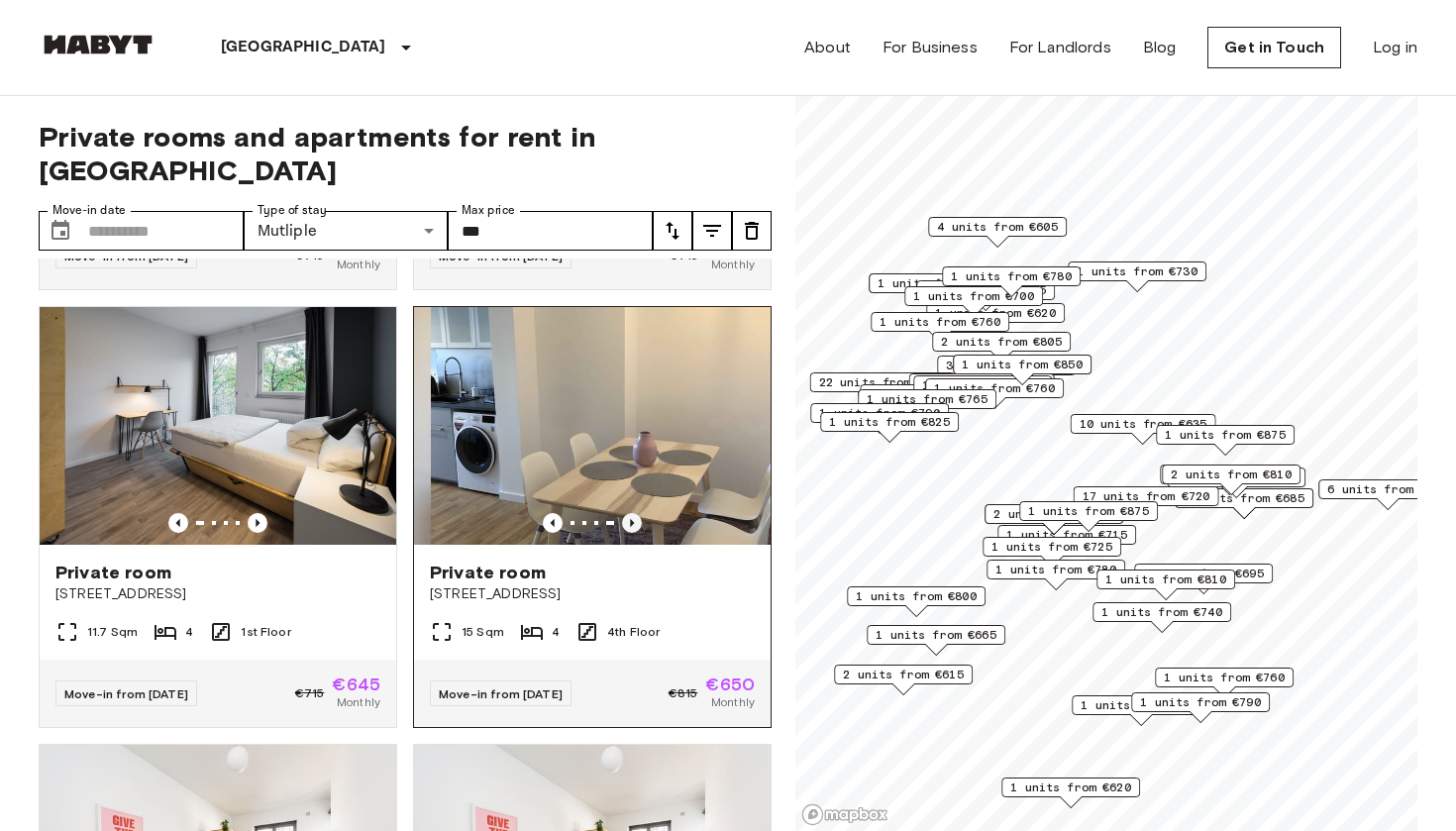
click at [606, 513] on icon "Previous image" at bounding box center [632, 523] width 20 height 20
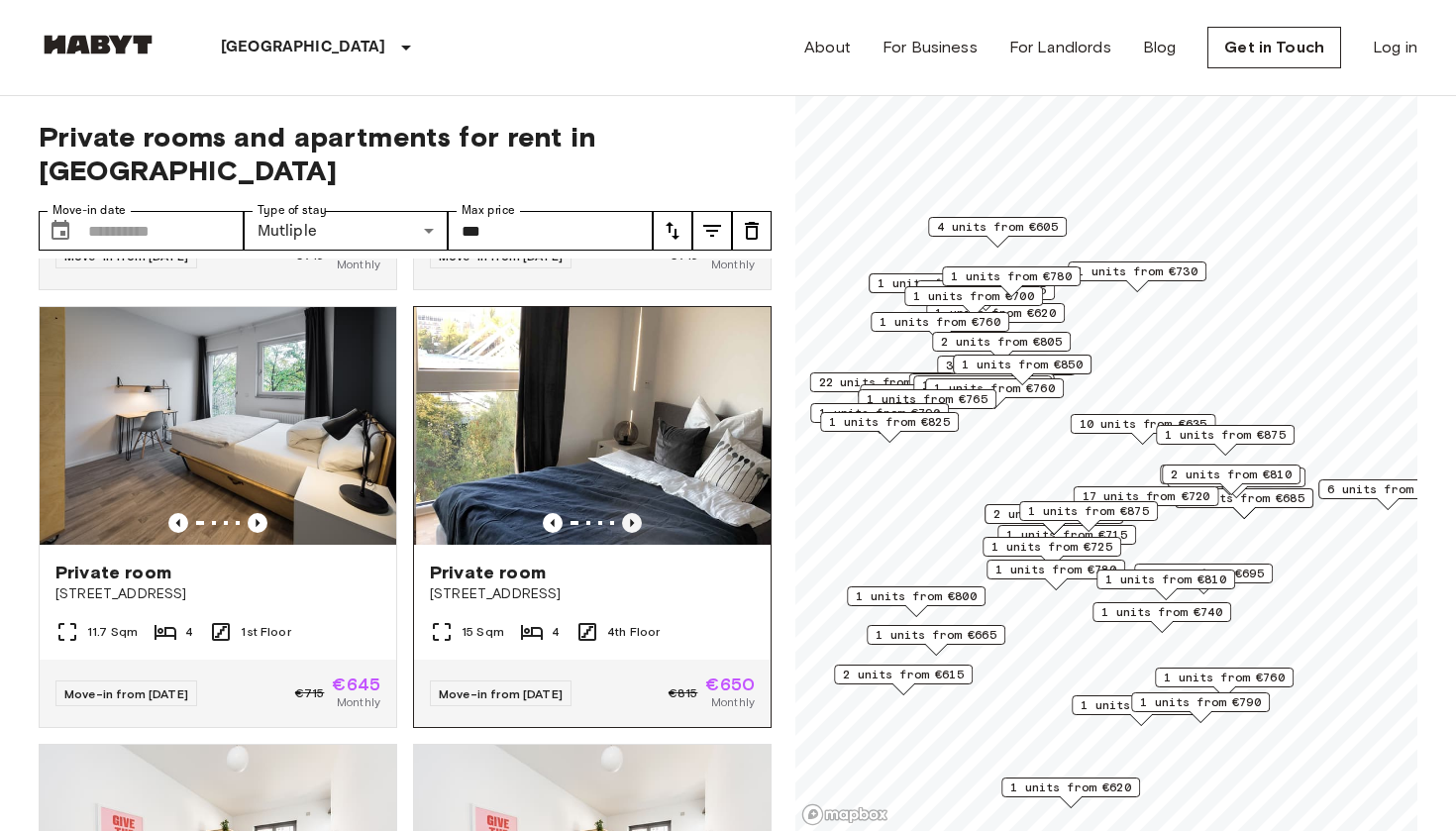
click at [606, 513] on icon "Previous image" at bounding box center [632, 523] width 20 height 20
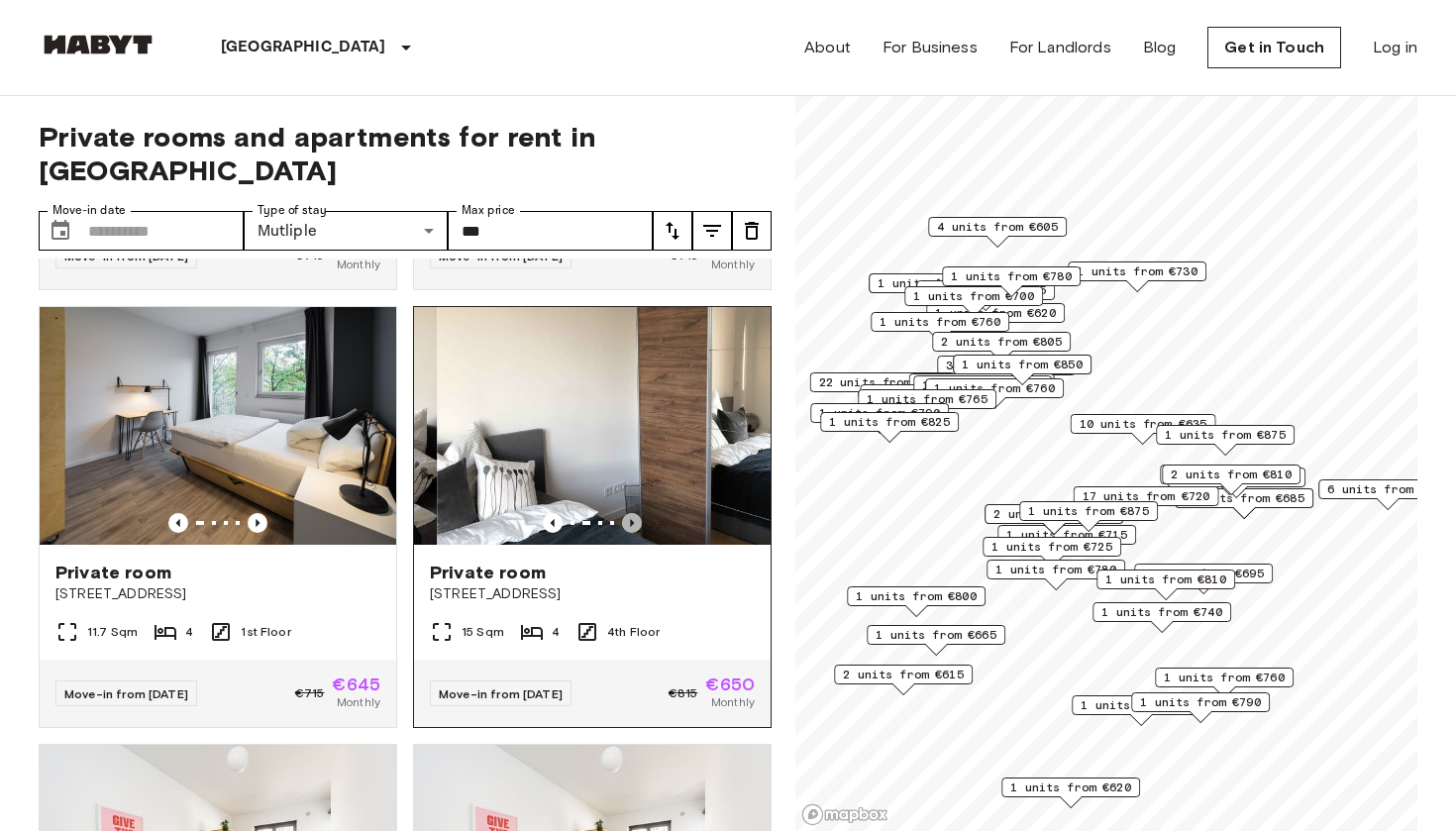
click at [606, 513] on icon "Previous image" at bounding box center [632, 523] width 20 height 20
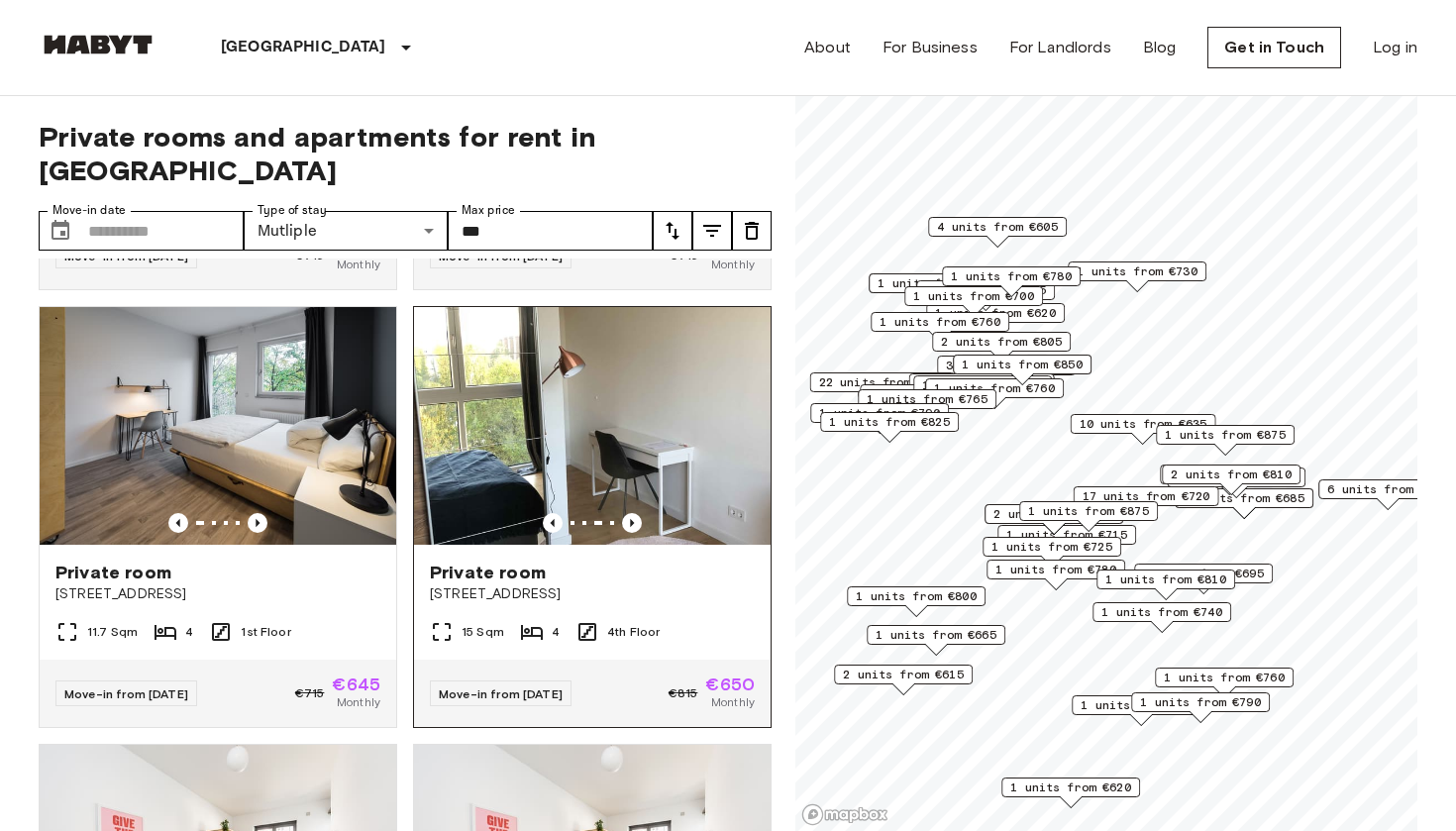
click at [606, 398] on img at bounding box center [592, 426] width 356 height 237
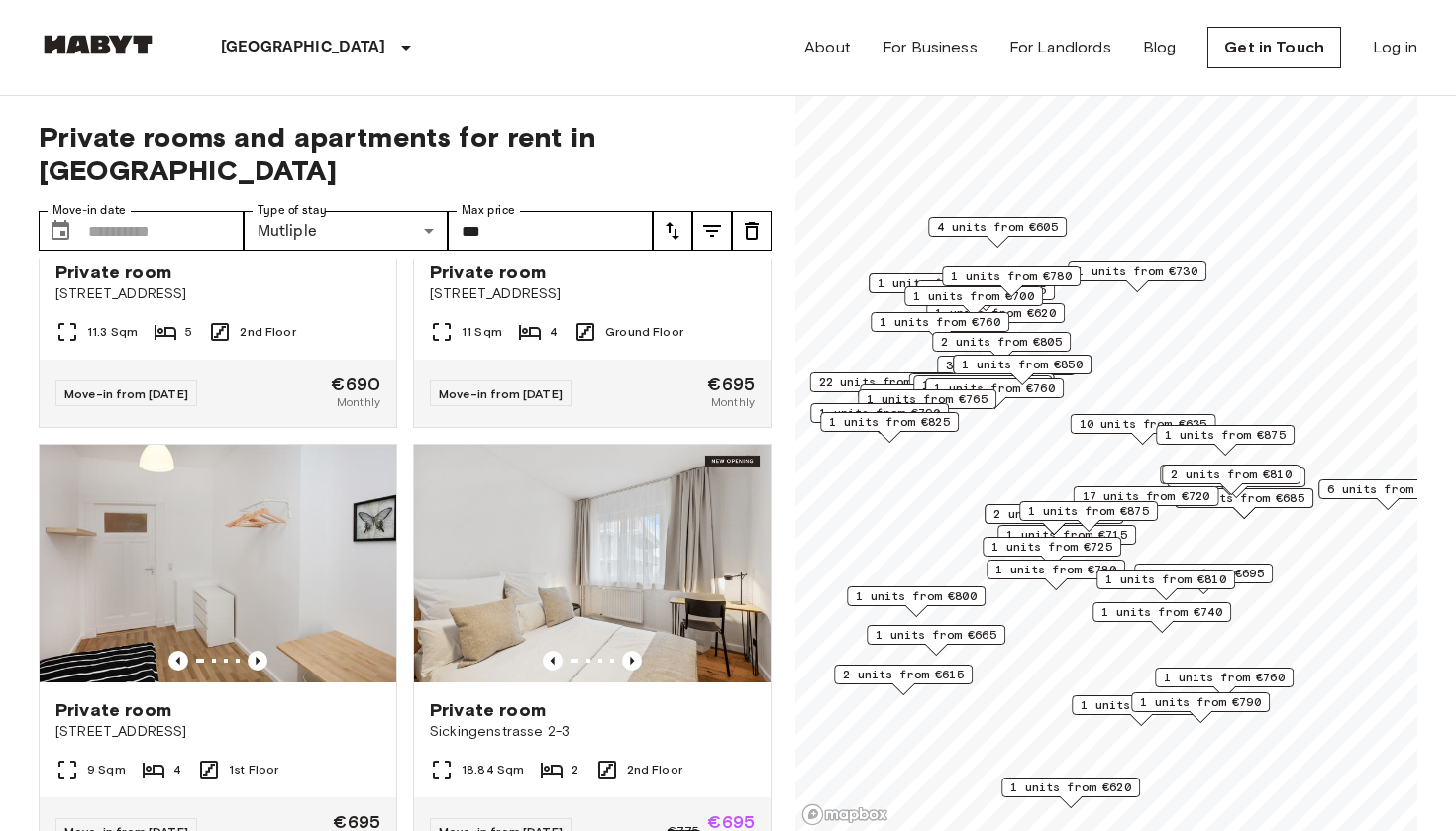
scroll to position [9921, 0]
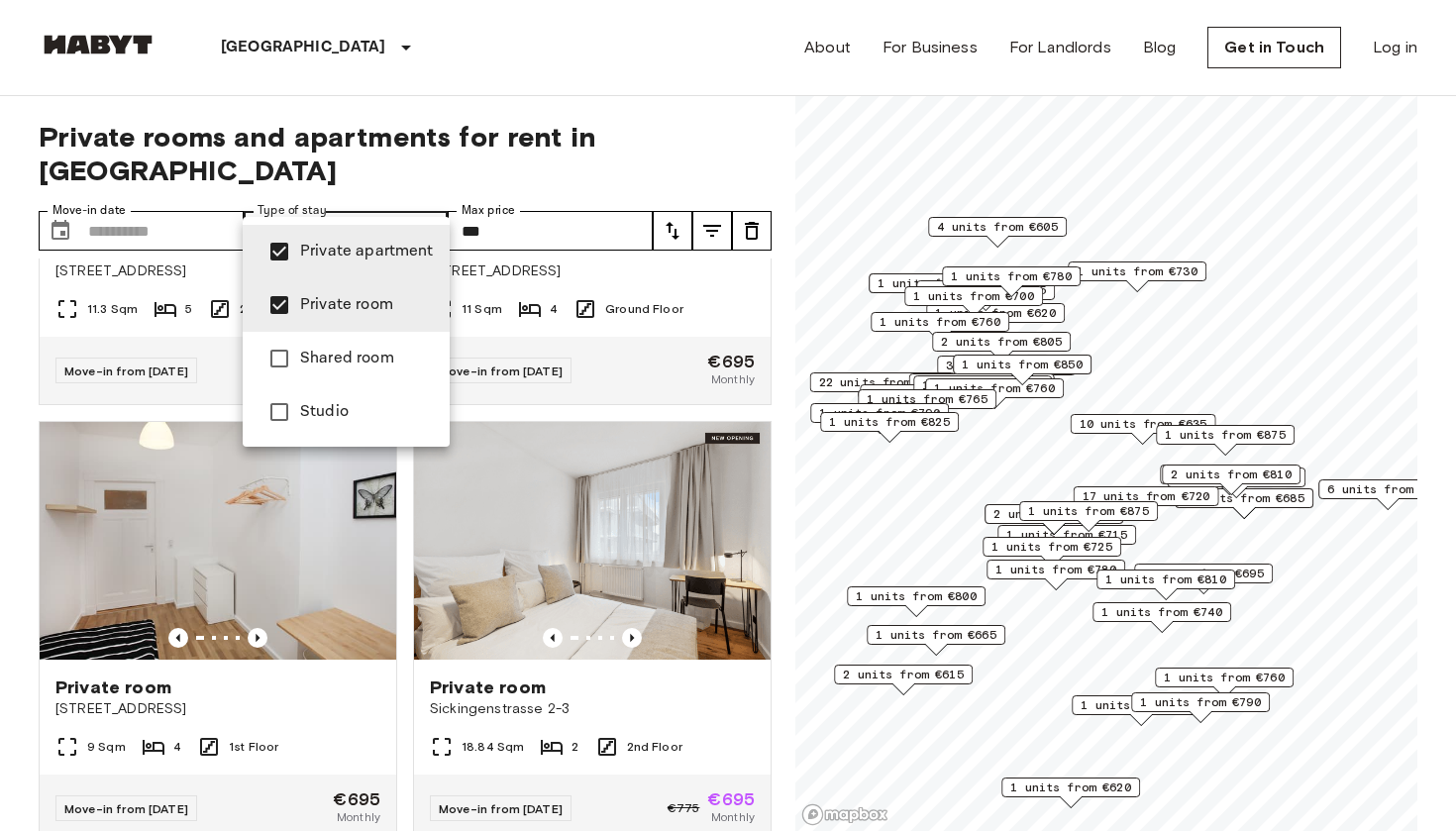
type input "**********"
click at [606, 195] on div at bounding box center [728, 415] width 1456 height 831
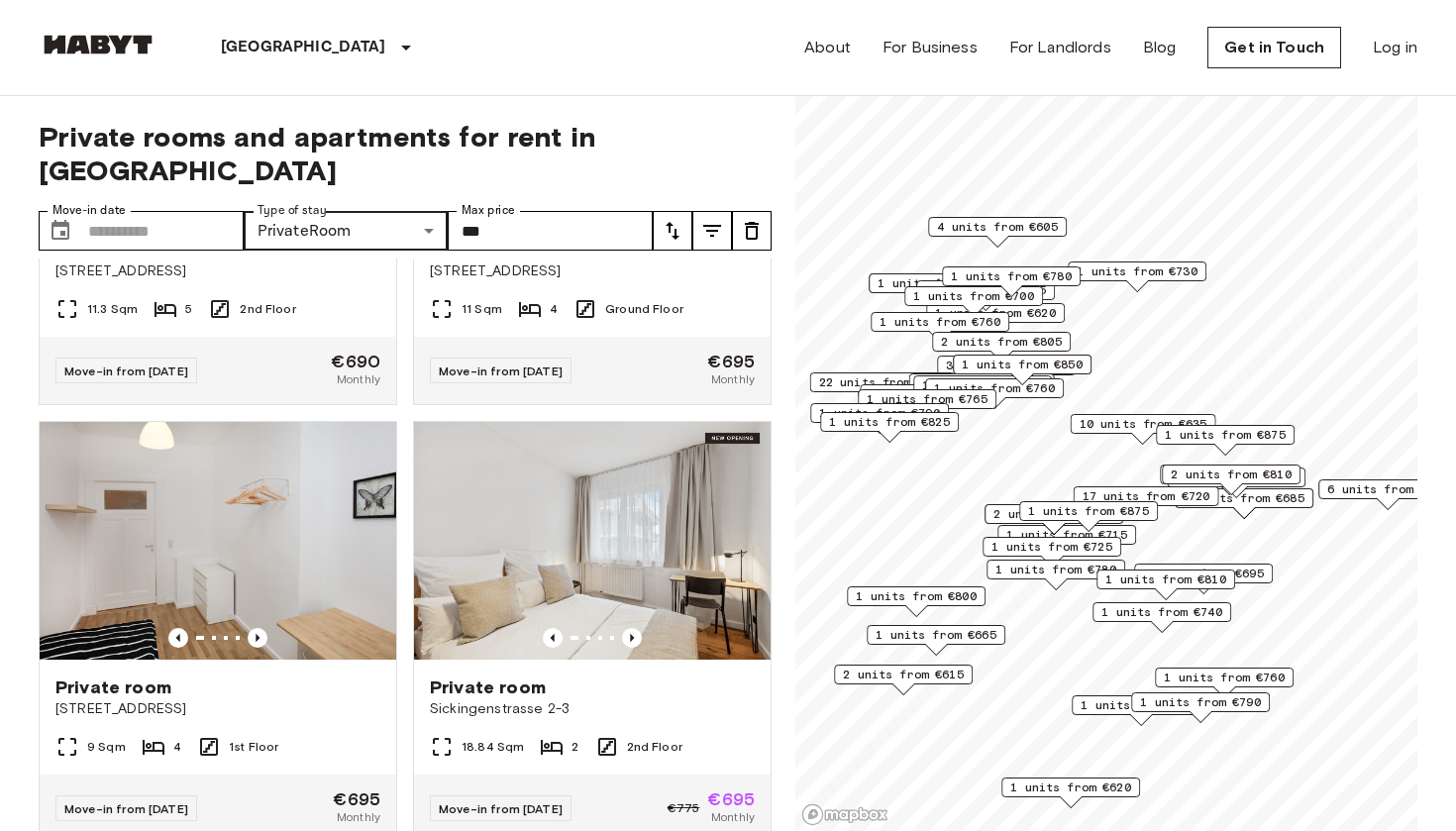
click at [606, 218] on icon "tune" at bounding box center [713, 230] width 24 height 24
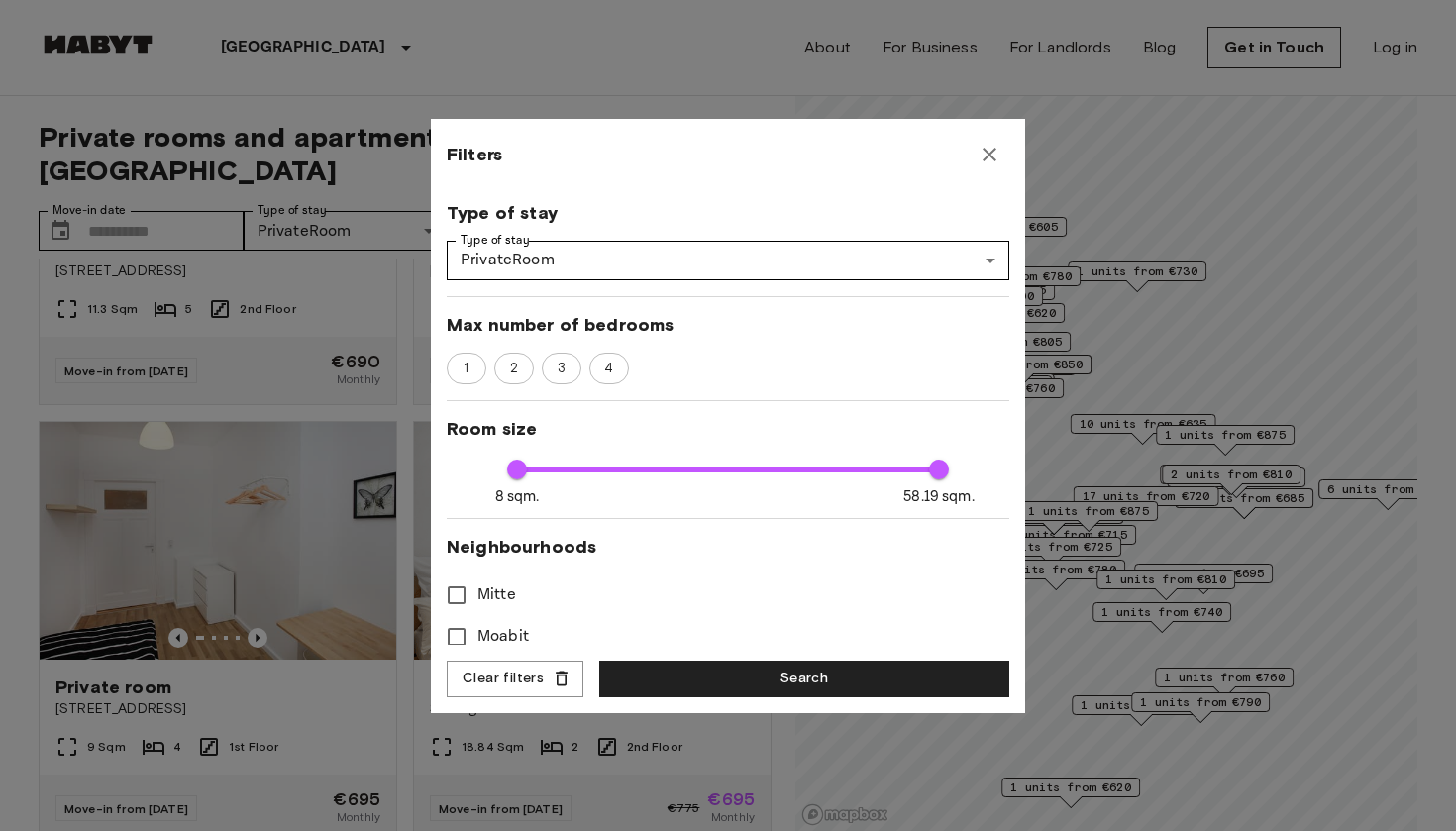
scroll to position [217, 0]
click at [500, 371] on span "2" at bounding box center [514, 369] width 30 height 20
type input "**"
click at [606, 679] on button "Search" at bounding box center [804, 678] width 410 height 37
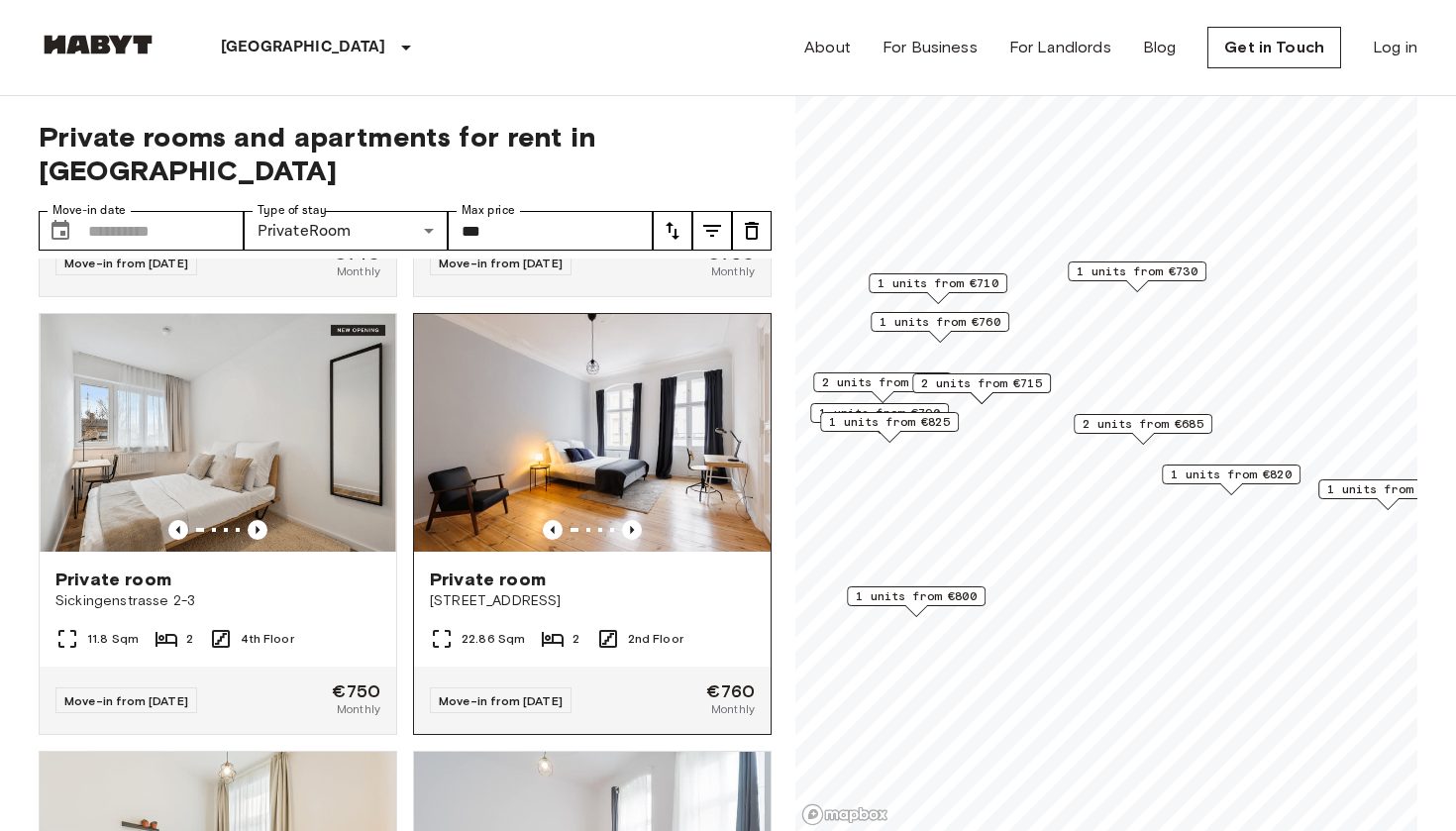
scroll to position [2587, 0]
click at [606, 521] on icon "Previous image" at bounding box center [632, 531] width 20 height 20
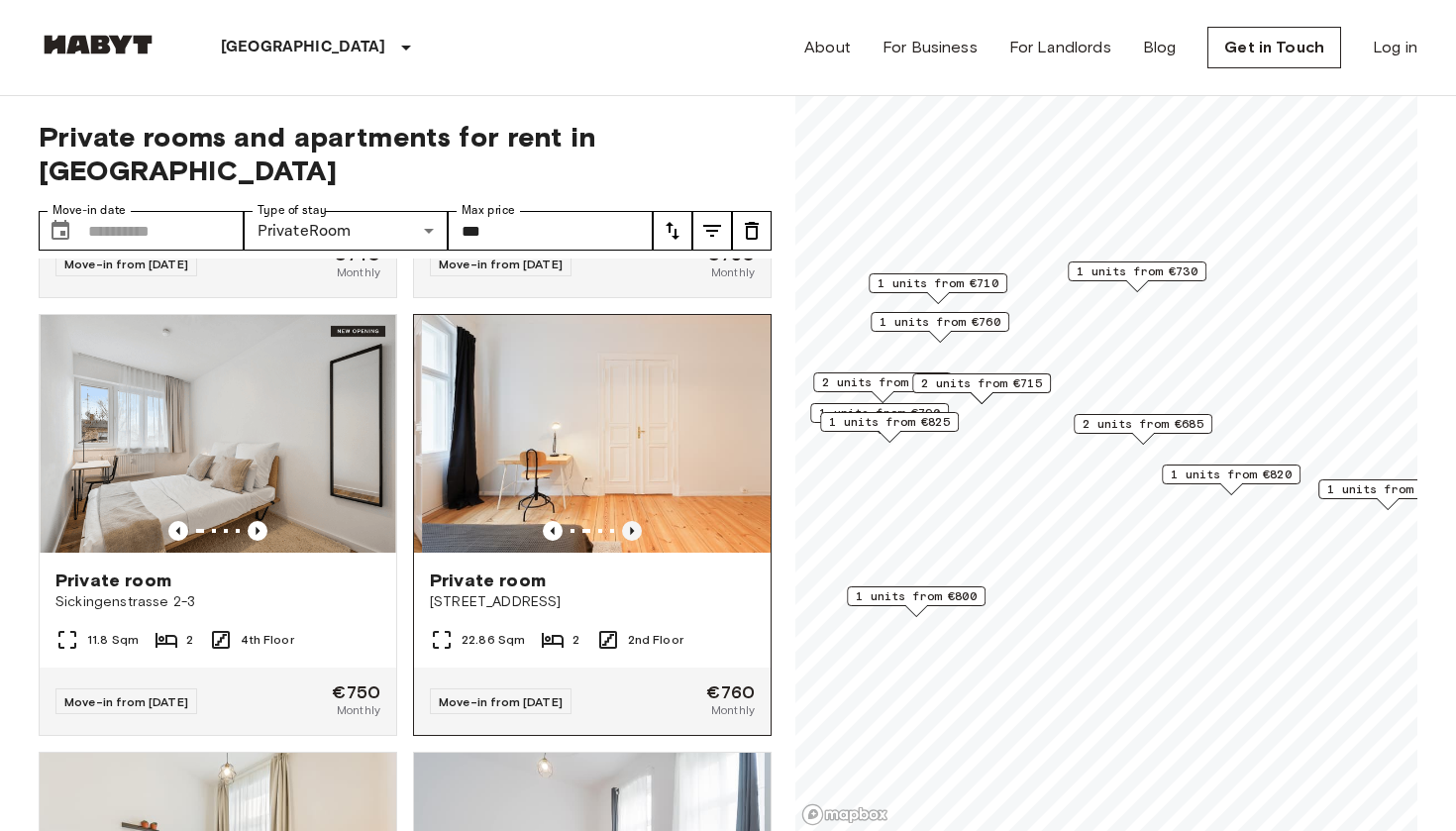
click at [606, 521] on icon "Previous image" at bounding box center [632, 531] width 20 height 20
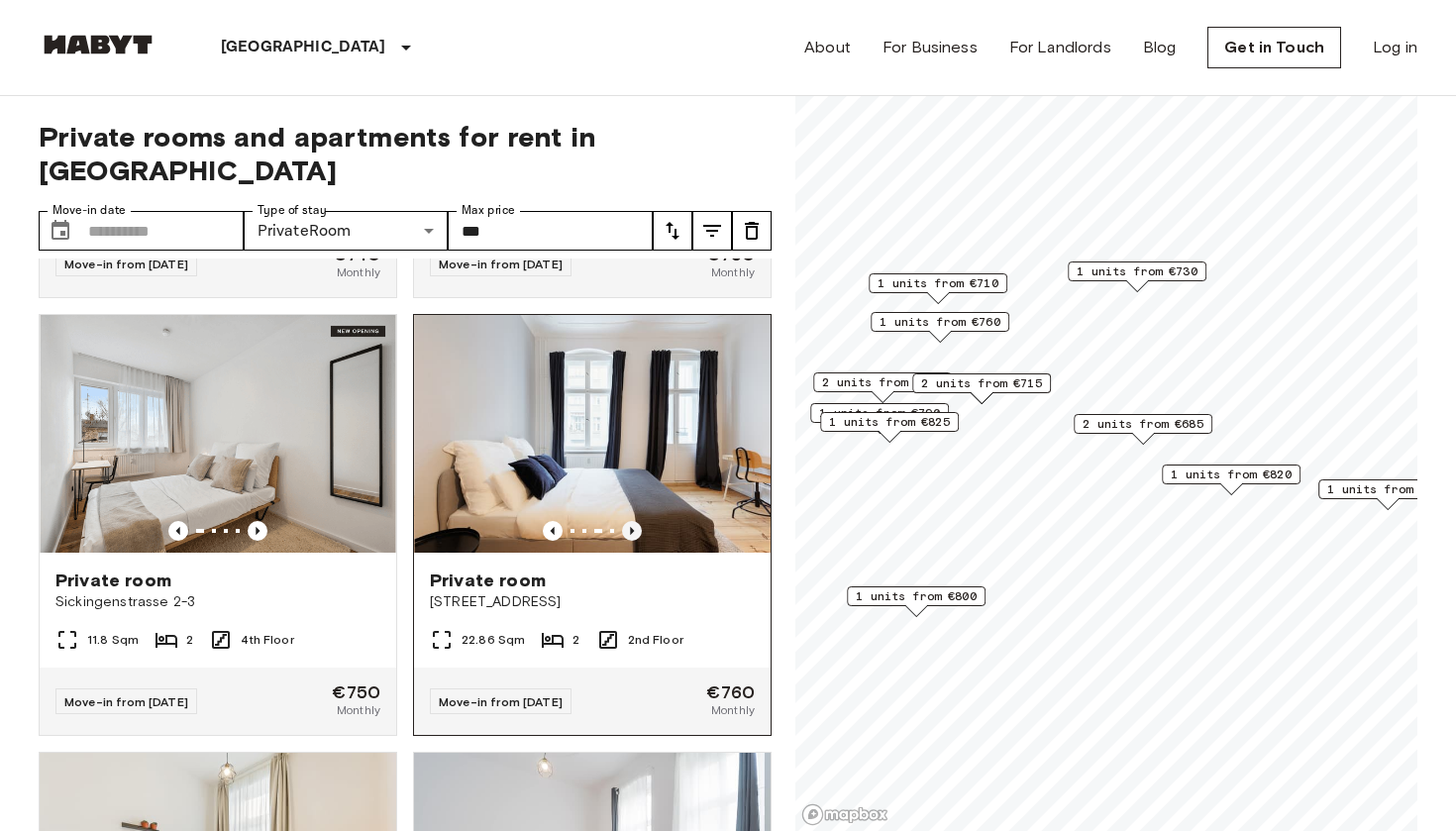
click at [606, 521] on icon "Previous image" at bounding box center [632, 531] width 20 height 20
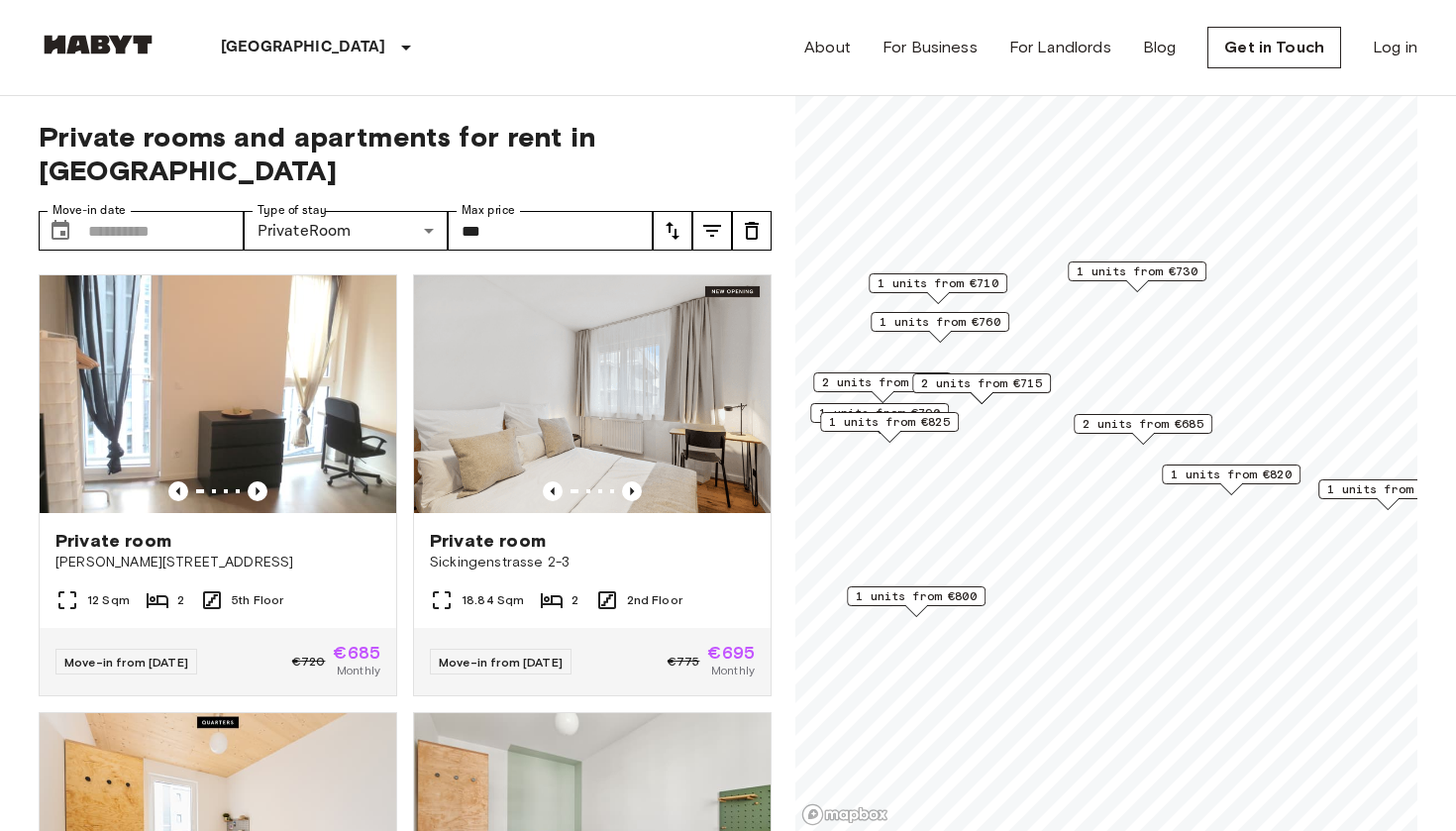
scroll to position [0, 0]
click at [256, 487] on icon "Previous image" at bounding box center [257, 491] width 4 height 8
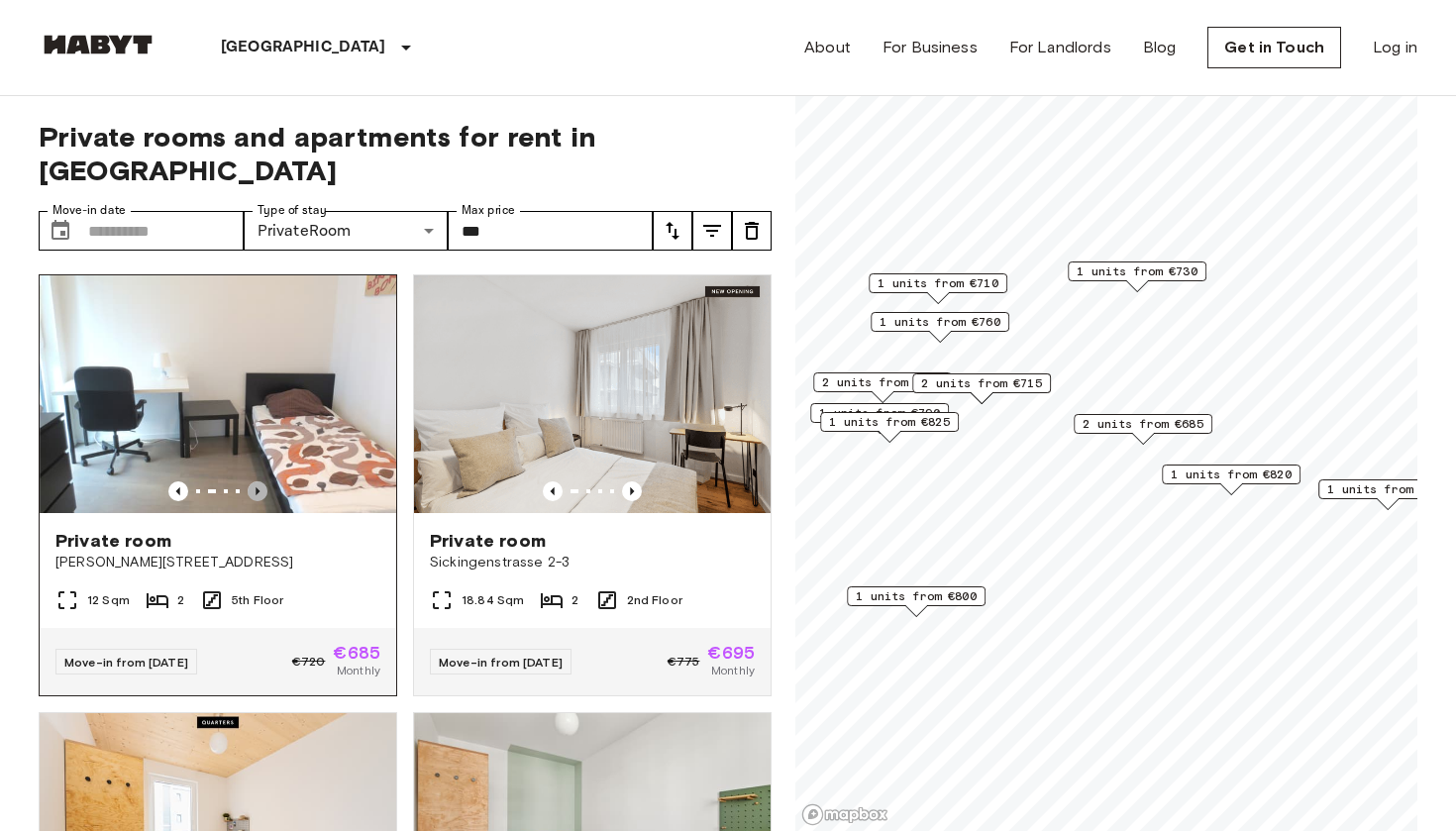
click at [256, 487] on icon "Previous image" at bounding box center [257, 491] width 4 height 8
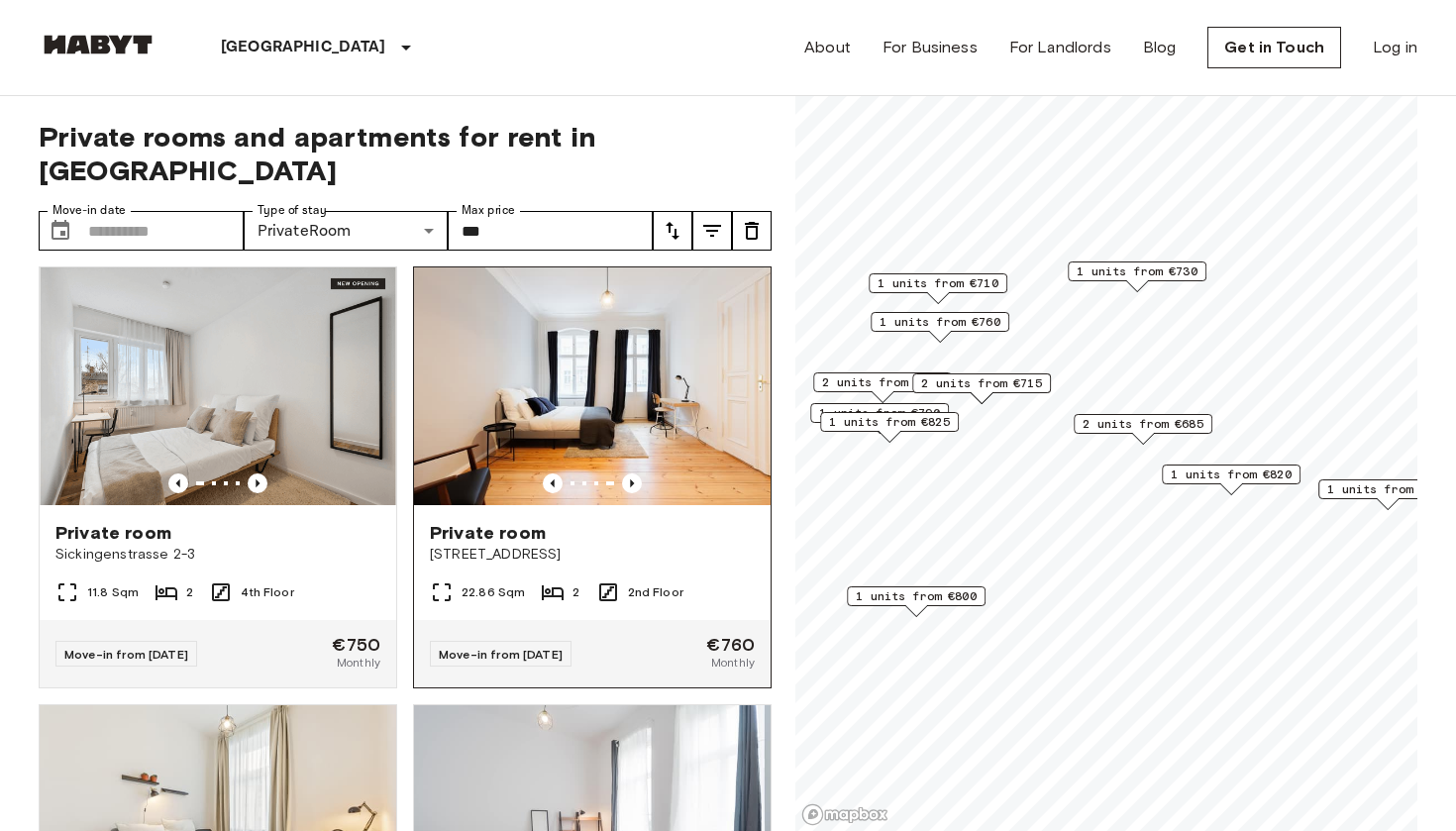
scroll to position [2637, 0]
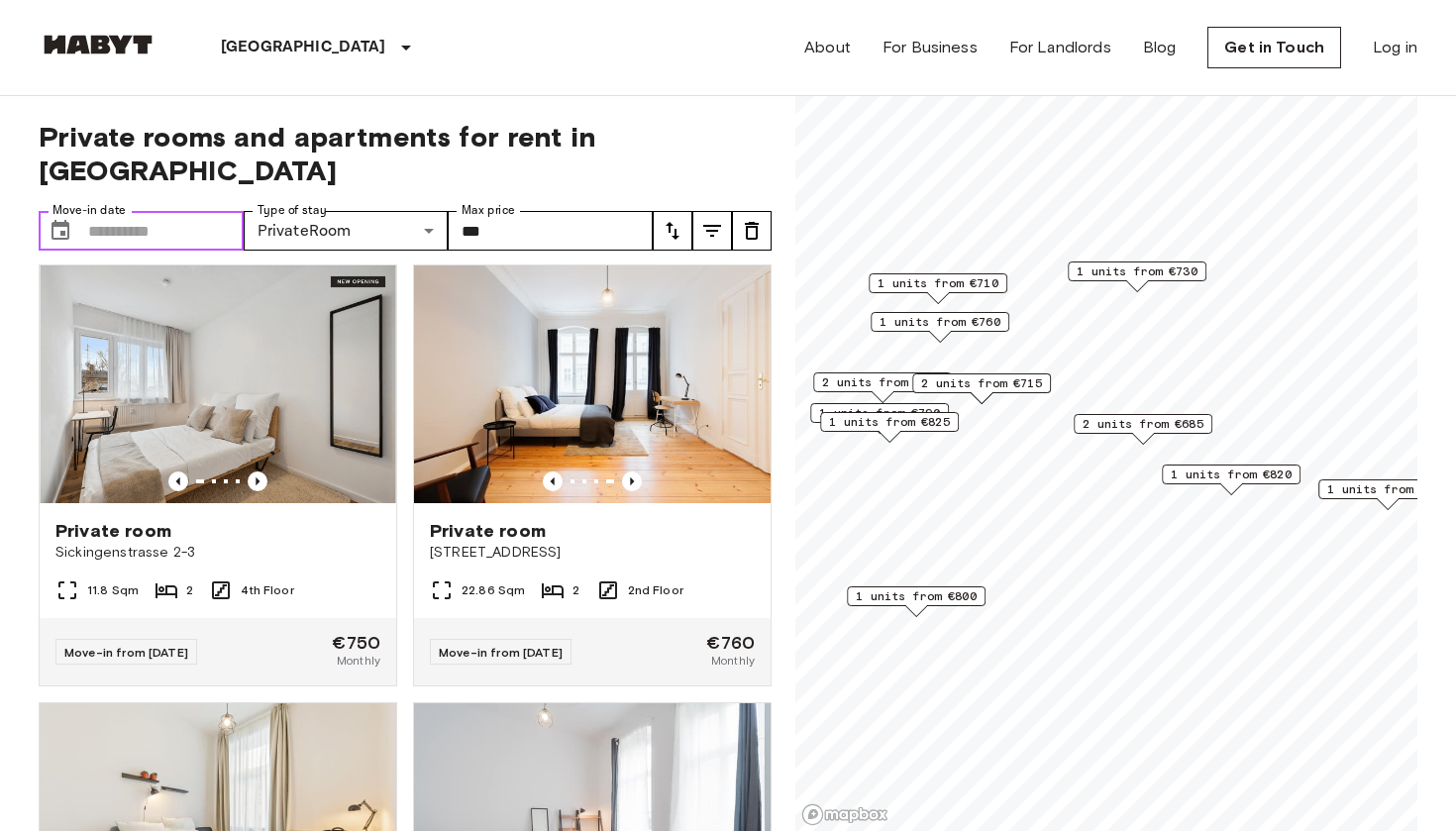
click at [158, 210] on input "Move-in date" at bounding box center [166, 230] width 156 height 40
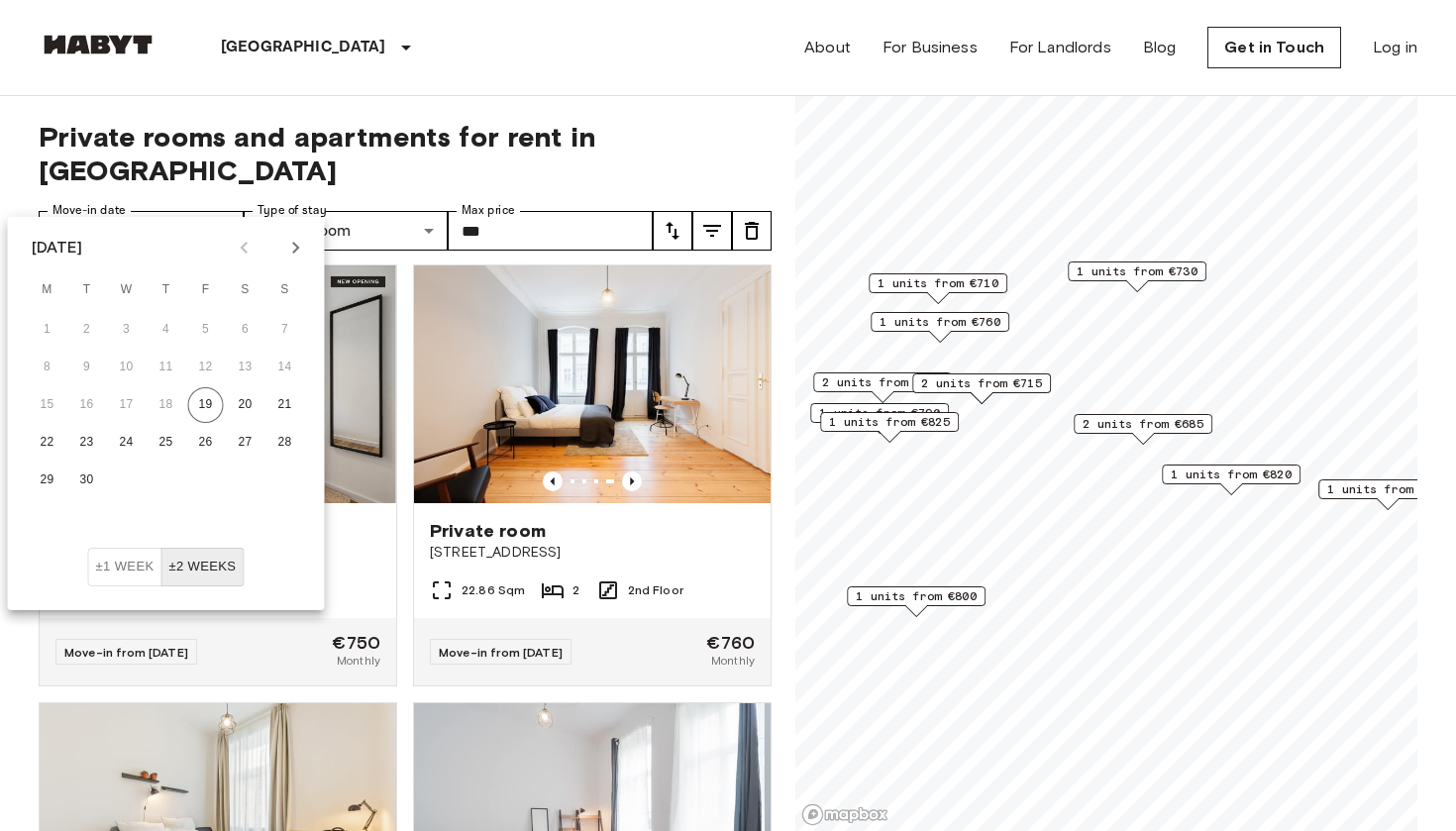
click at [298, 255] on icon "Next month" at bounding box center [296, 247] width 24 height 24
click at [128, 332] on button "1" at bounding box center [127, 330] width 36 height 36
type input "**********"
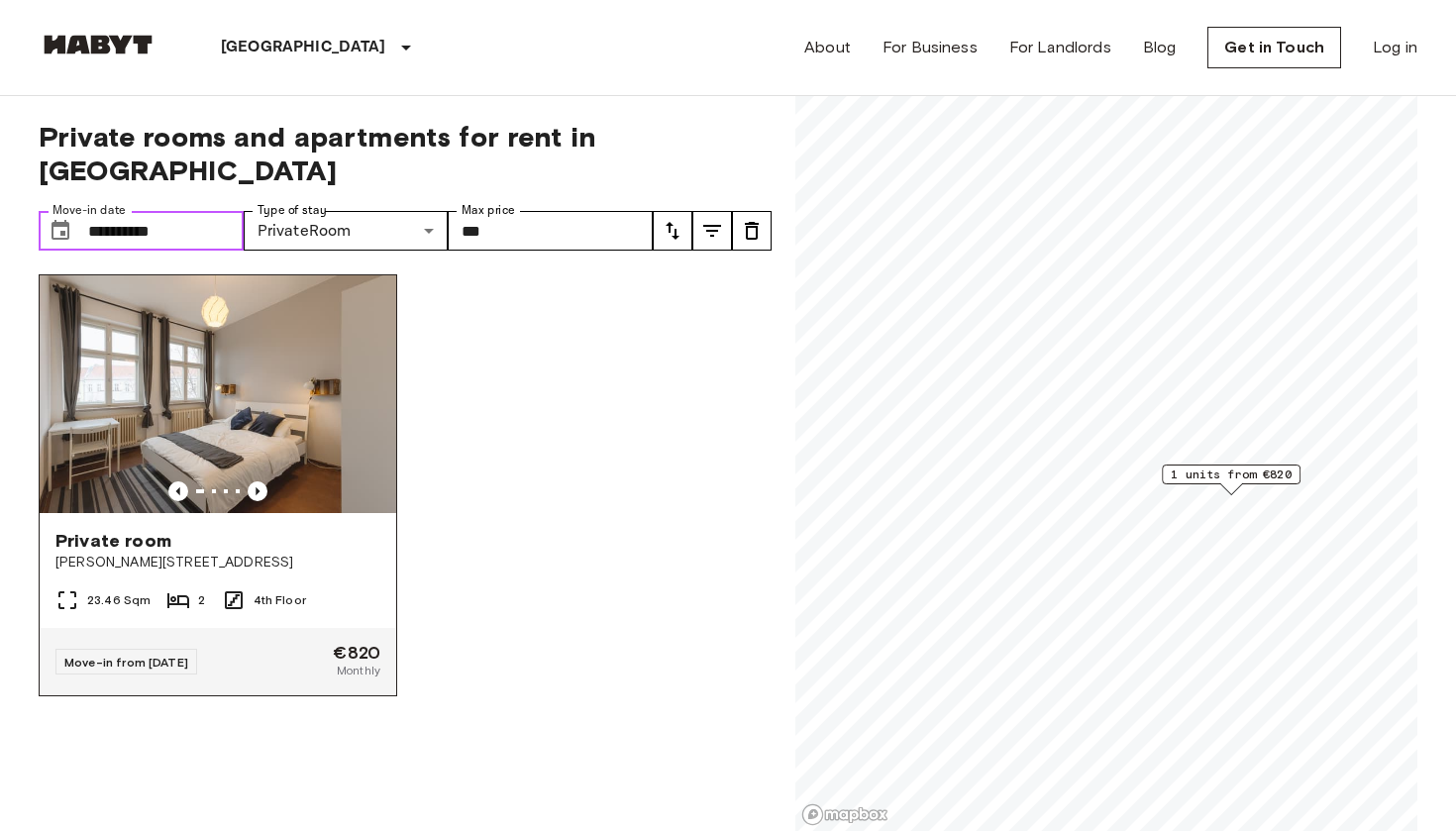
click at [249, 378] on img at bounding box center [218, 394] width 356 height 237
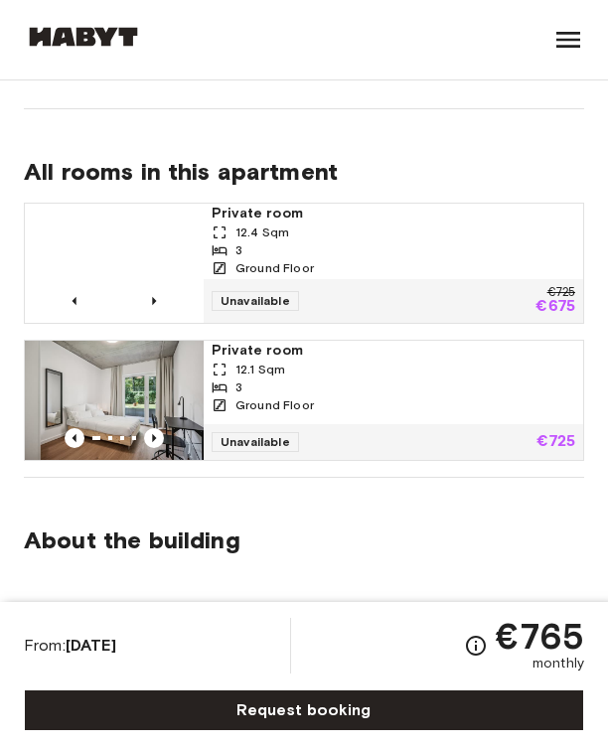
scroll to position [1690, 0]
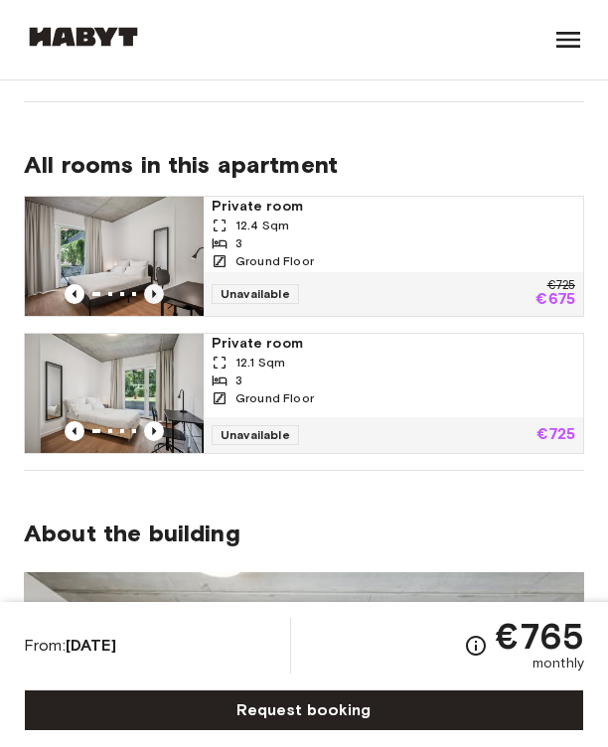
click at [151, 296] on icon "Previous image" at bounding box center [154, 294] width 20 height 20
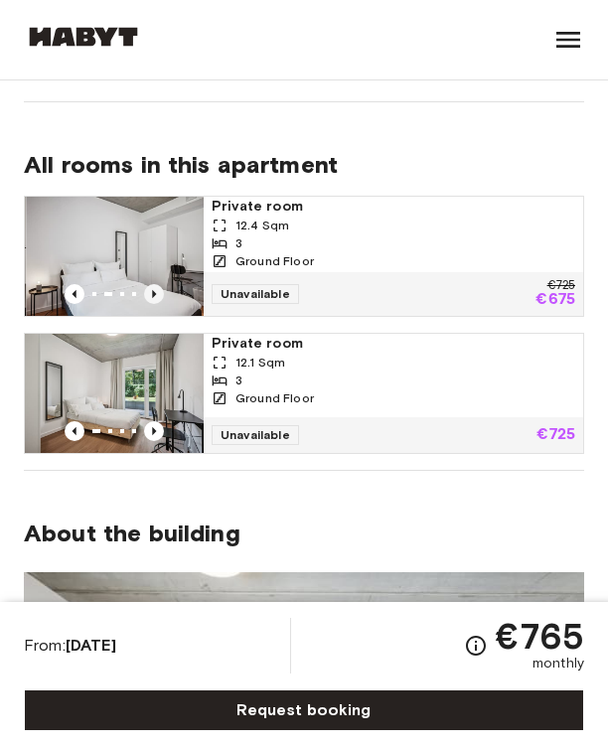
click at [151, 296] on icon "Previous image" at bounding box center [154, 294] width 20 height 20
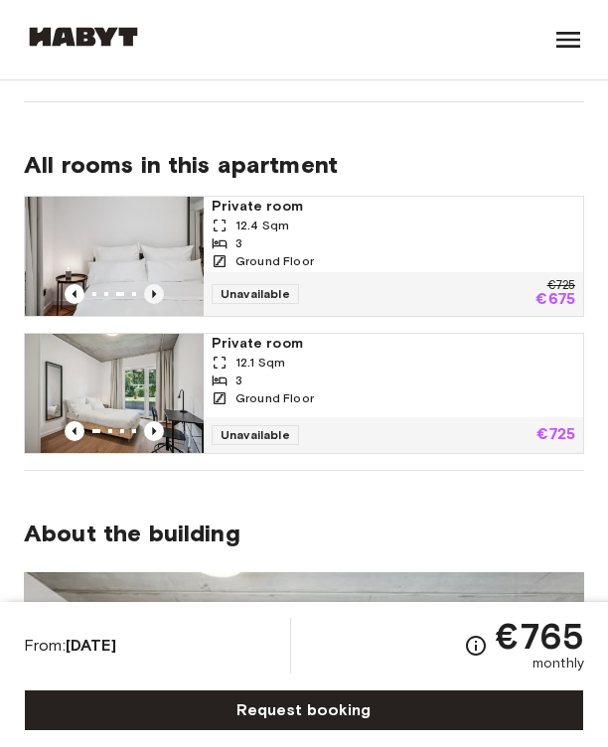
click at [151, 296] on icon "Previous image" at bounding box center [154, 294] width 20 height 20
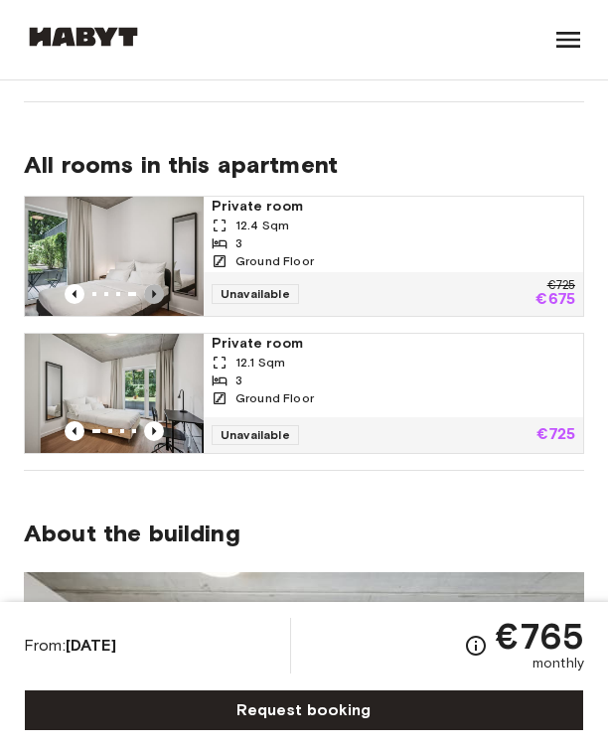
click at [151, 296] on icon "Previous image" at bounding box center [154, 294] width 20 height 20
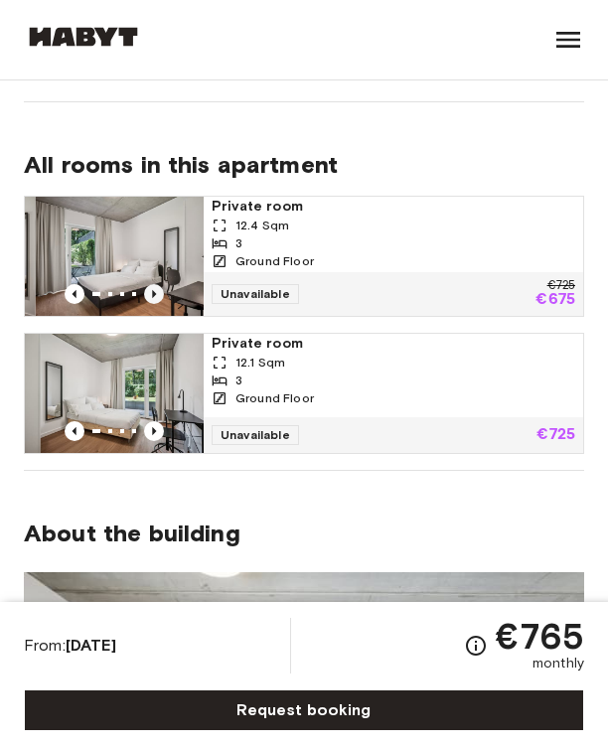
click at [151, 296] on icon "Previous image" at bounding box center [154, 294] width 20 height 20
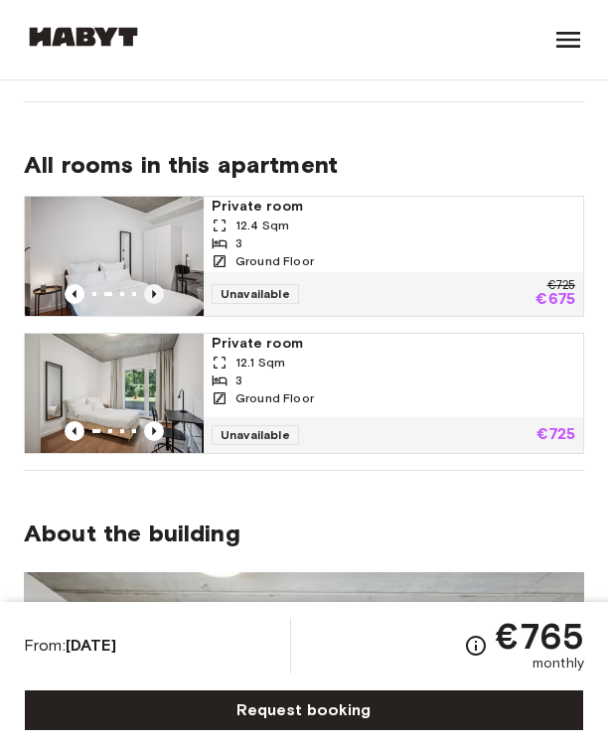
click at [151, 296] on icon "Previous image" at bounding box center [154, 294] width 20 height 20
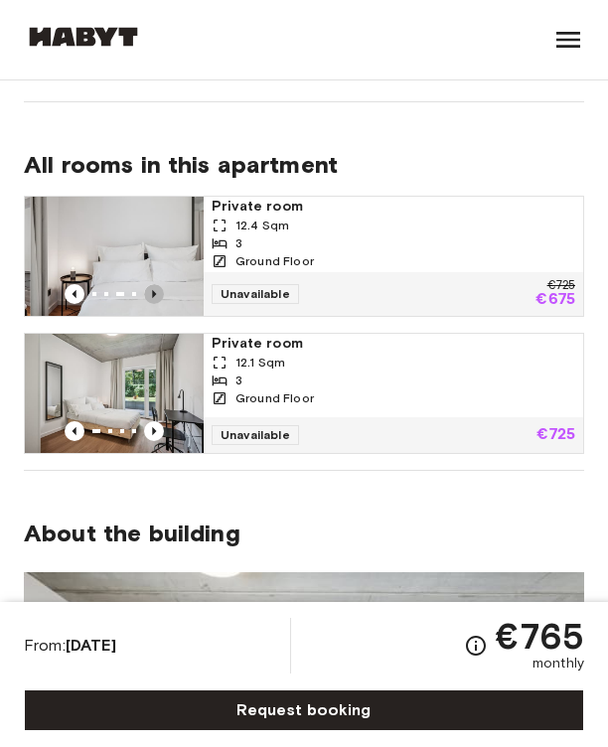
click at [151, 296] on icon "Previous image" at bounding box center [154, 294] width 20 height 20
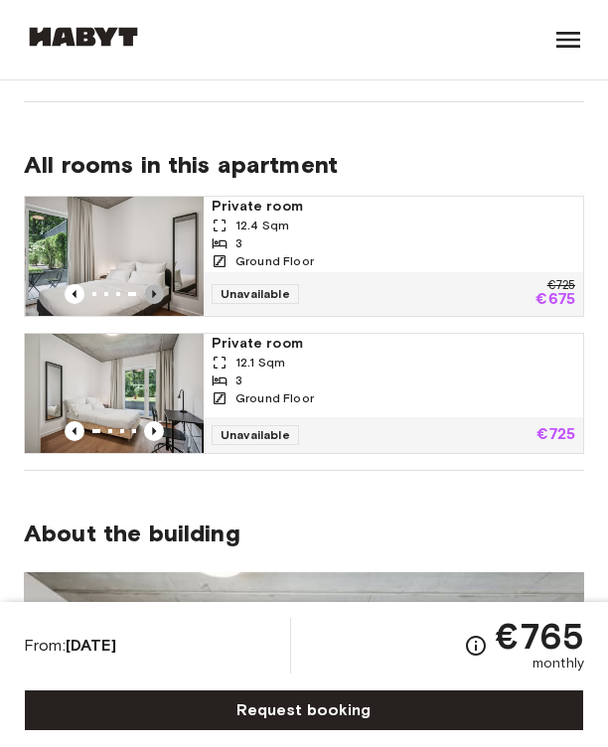
click at [151, 296] on icon "Previous image" at bounding box center [154, 294] width 20 height 20
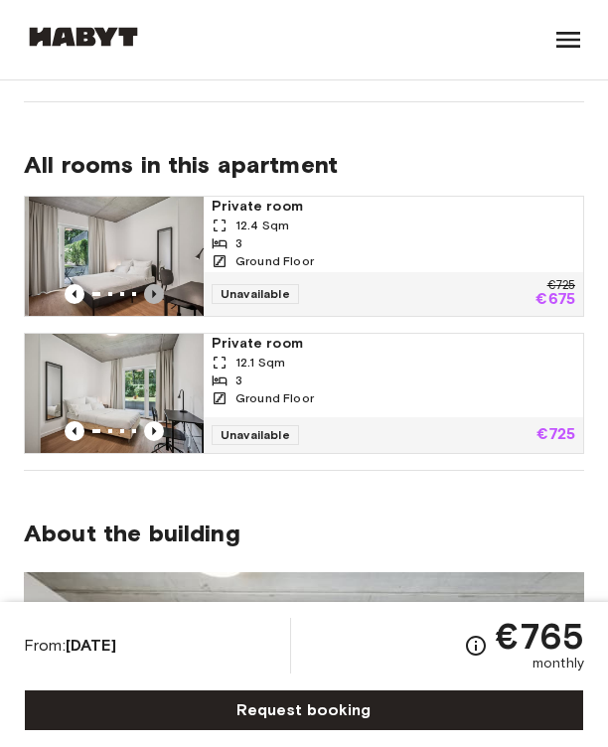
click at [151, 295] on icon "Previous image" at bounding box center [154, 294] width 20 height 20
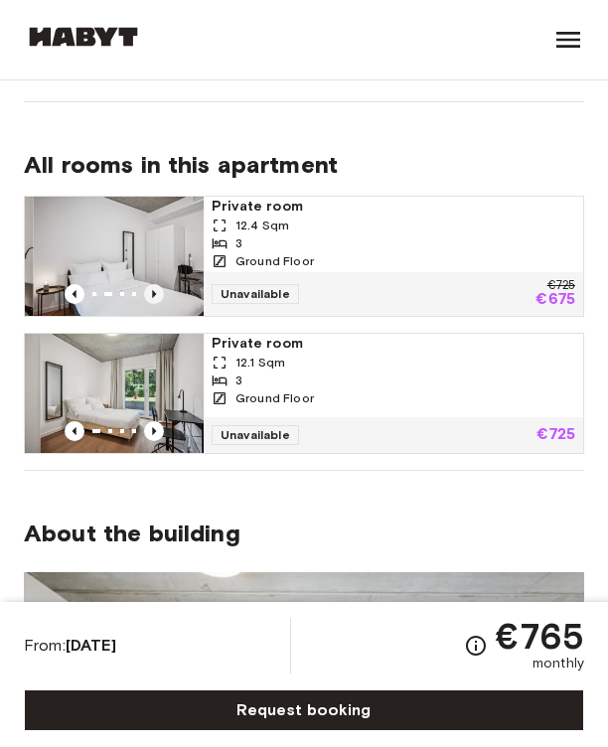
click at [153, 295] on icon "Previous image" at bounding box center [154, 294] width 4 height 8
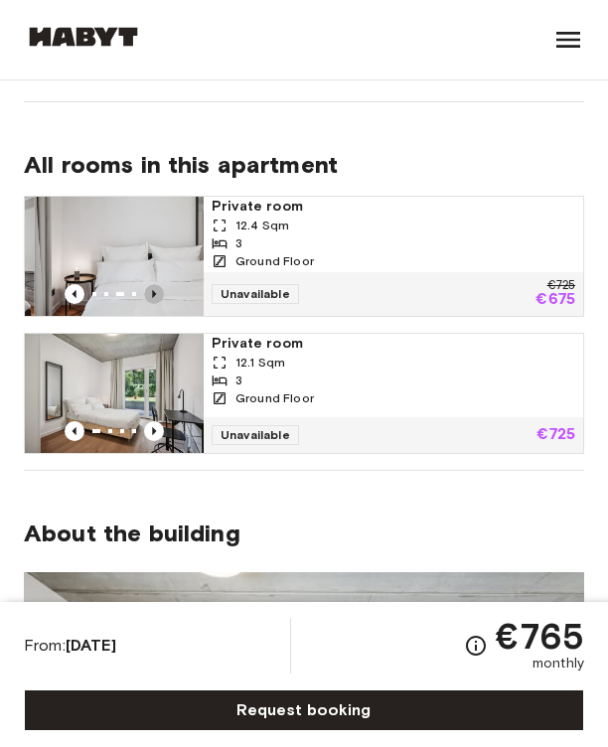
click at [153, 295] on icon "Previous image" at bounding box center [154, 294] width 4 height 8
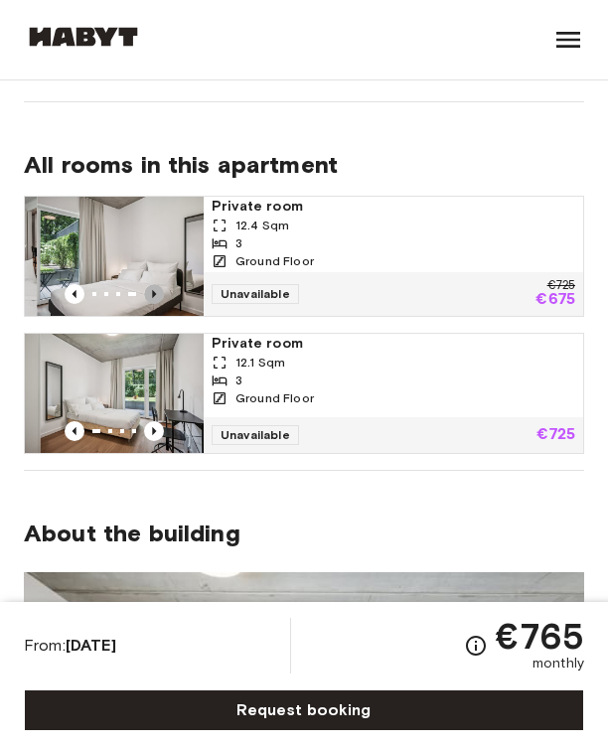
click at [153, 295] on icon "Previous image" at bounding box center [154, 294] width 4 height 8
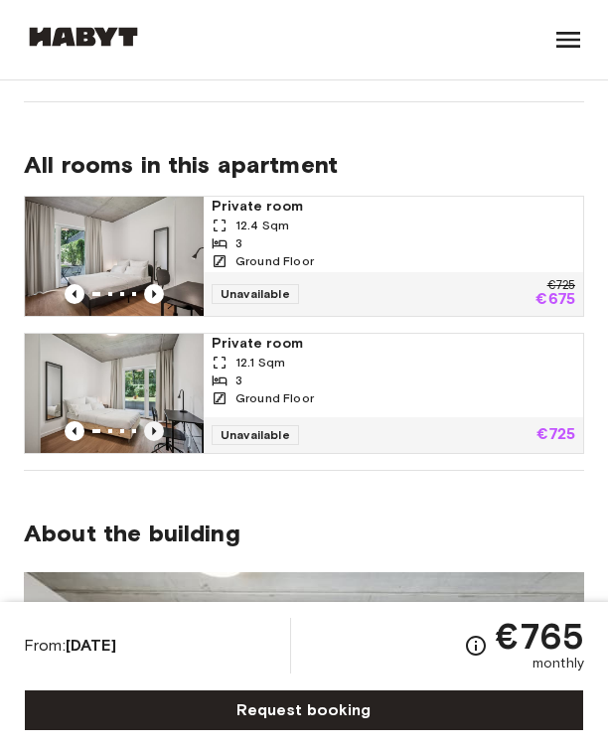
click at [162, 430] on icon "Previous image" at bounding box center [154, 431] width 20 height 20
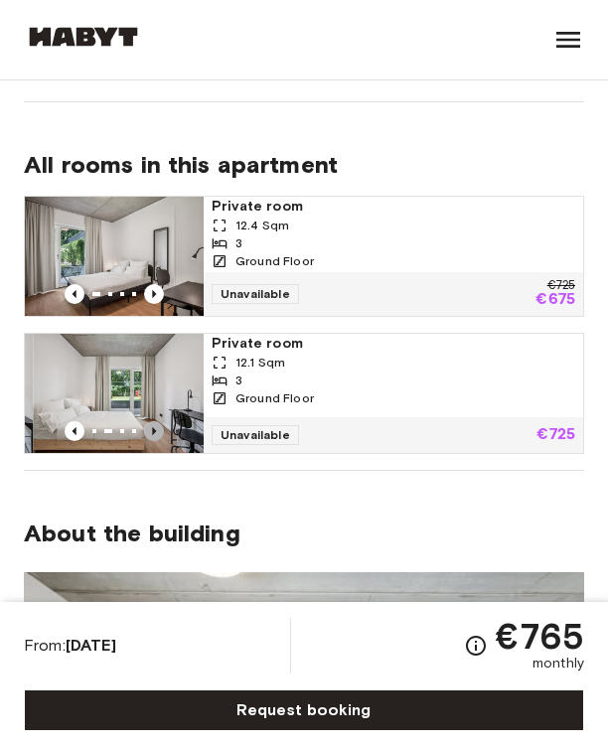
click at [162, 430] on icon "Previous image" at bounding box center [154, 431] width 20 height 20
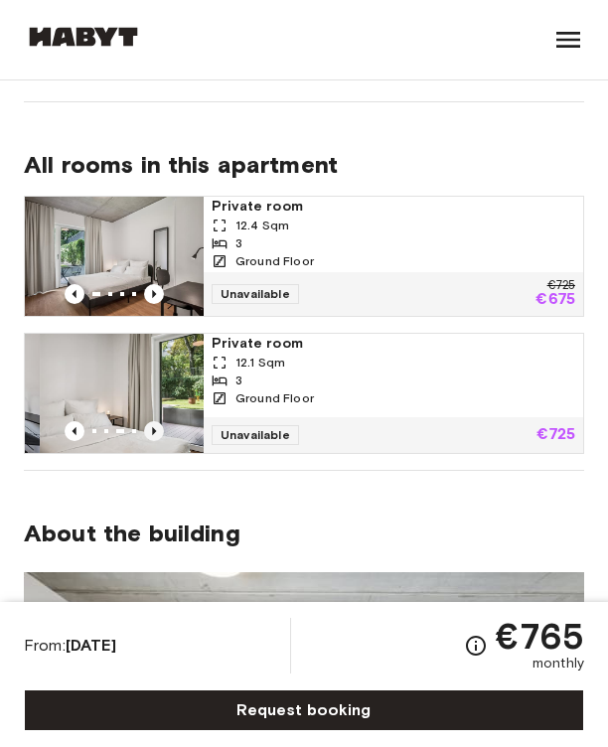
click at [162, 430] on icon "Previous image" at bounding box center [154, 431] width 20 height 20
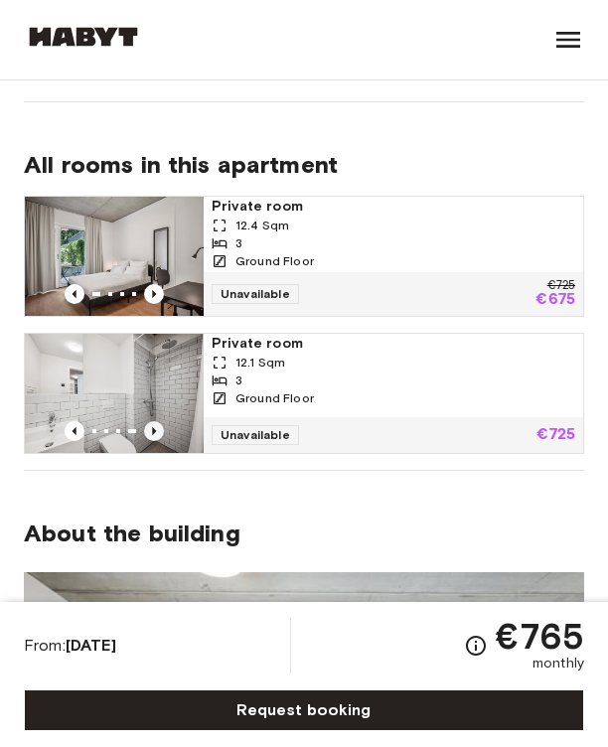
click at [162, 430] on icon "Previous image" at bounding box center [154, 431] width 20 height 20
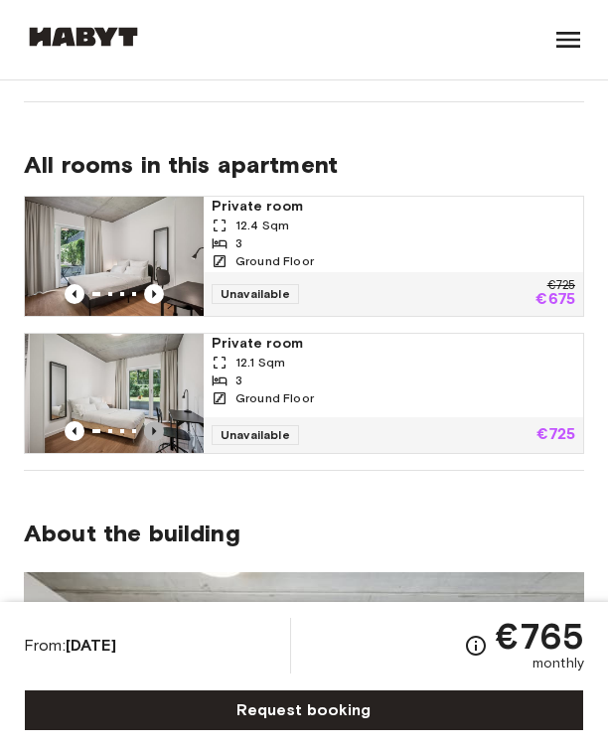
click at [162, 430] on icon "Previous image" at bounding box center [154, 431] width 20 height 20
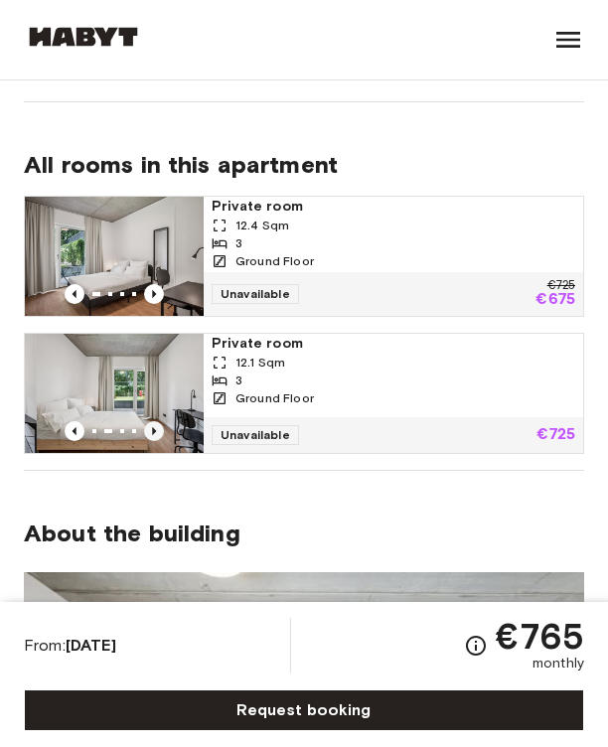
click at [162, 430] on icon "Previous image" at bounding box center [154, 431] width 20 height 20
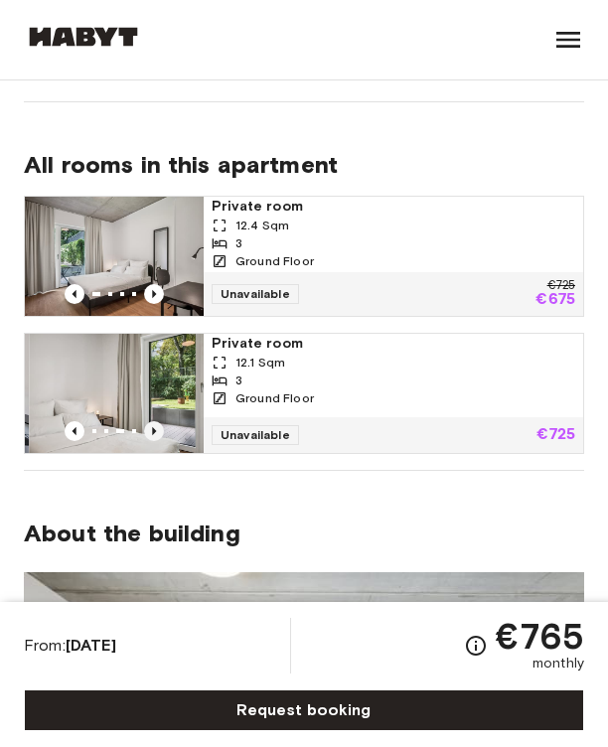
click at [162, 430] on icon "Previous image" at bounding box center [154, 431] width 20 height 20
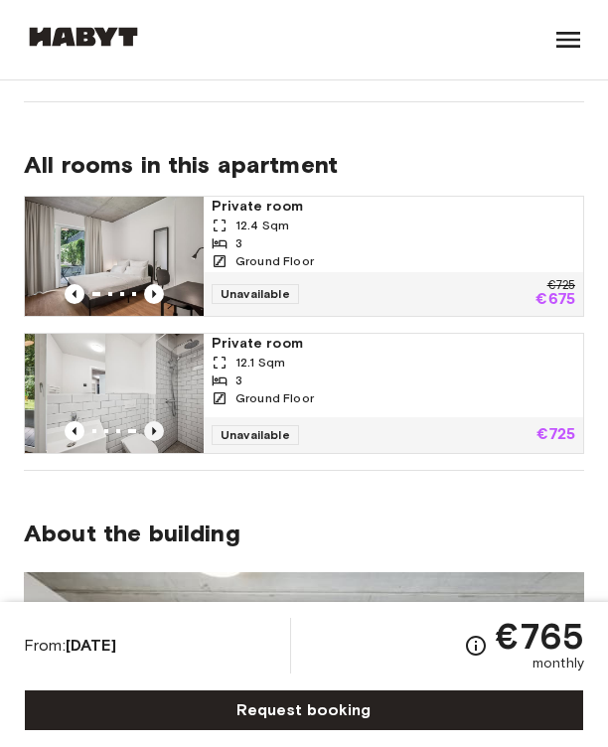
click at [162, 430] on icon "Previous image" at bounding box center [154, 431] width 20 height 20
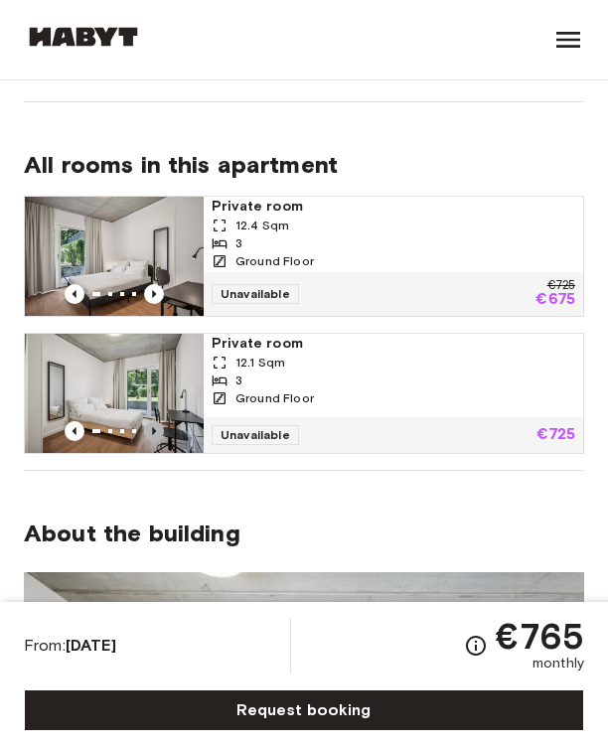
click at [162, 430] on icon "Previous image" at bounding box center [154, 431] width 20 height 20
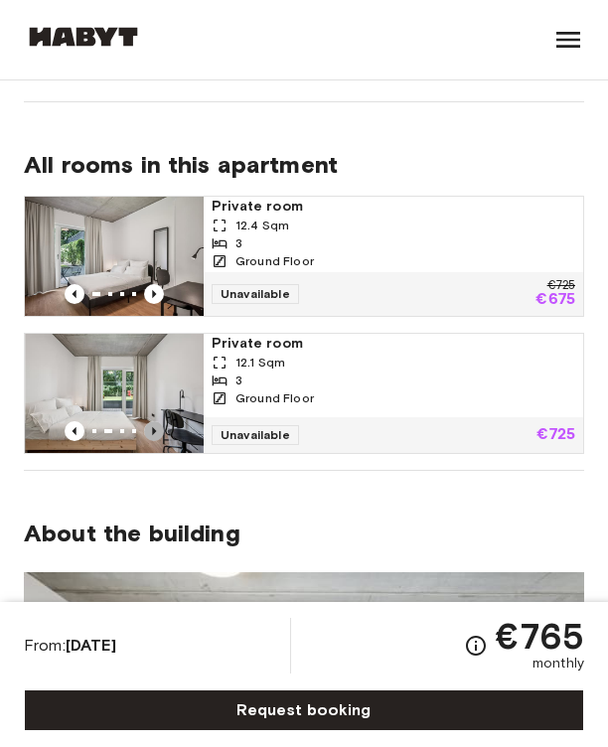
click at [162, 430] on icon "Previous image" at bounding box center [154, 431] width 20 height 20
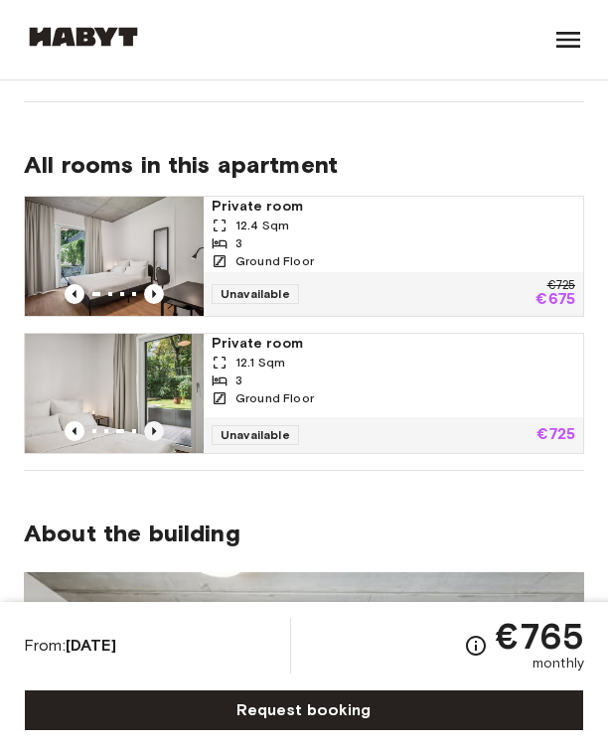
click at [162, 429] on icon "Previous image" at bounding box center [154, 431] width 20 height 20
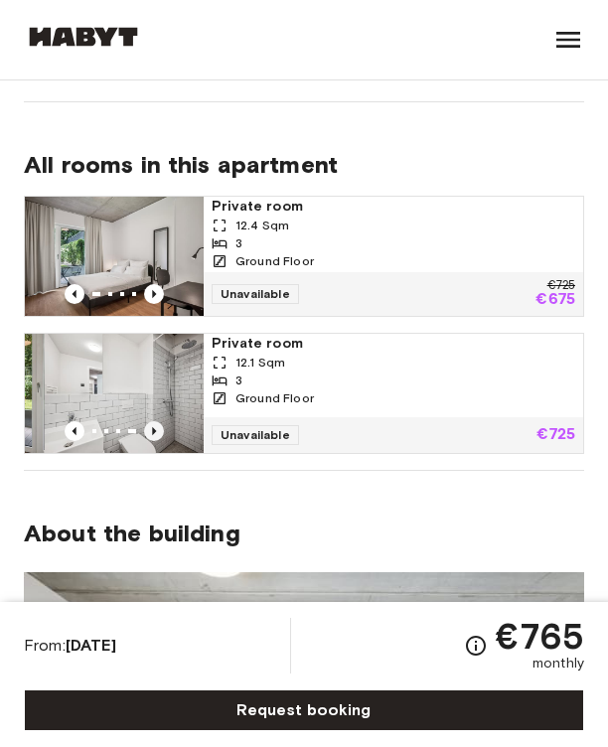
click at [162, 429] on icon "Previous image" at bounding box center [154, 431] width 20 height 20
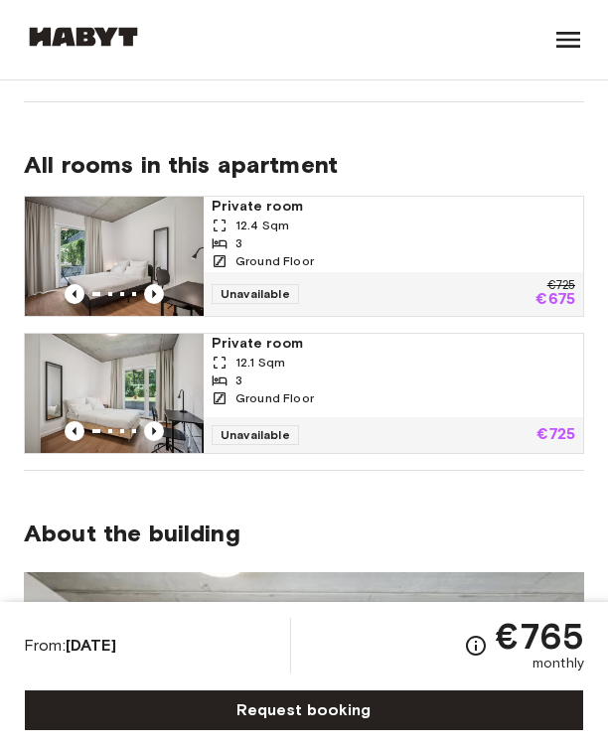
click at [265, 348] on span "Private room" at bounding box center [392, 344] width 363 height 20
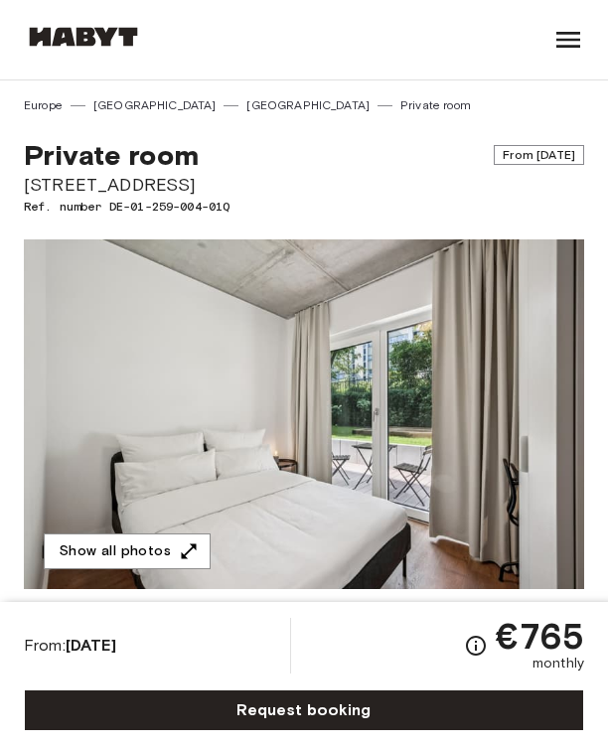
scroll to position [0, 0]
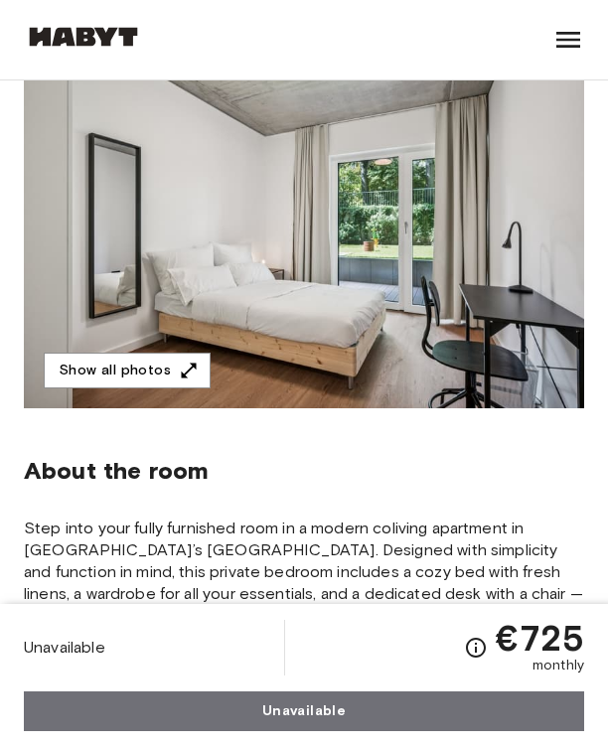
scroll to position [168, 0]
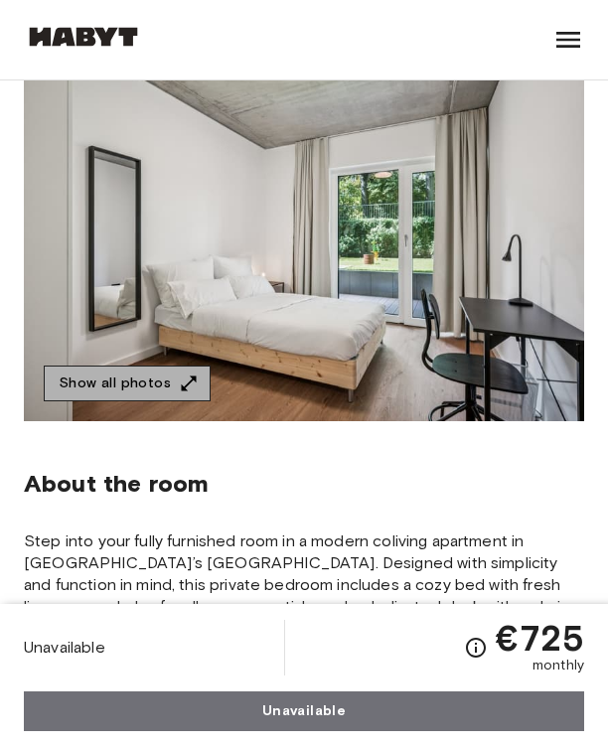
click at [171, 384] on button "Show all photos" at bounding box center [127, 383] width 167 height 37
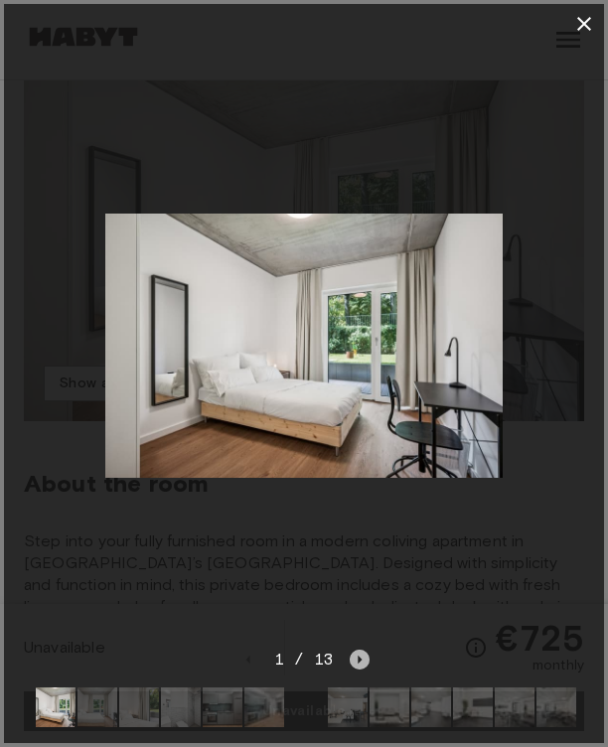
click at [358, 659] on icon "Next image" at bounding box center [360, 659] width 4 height 8
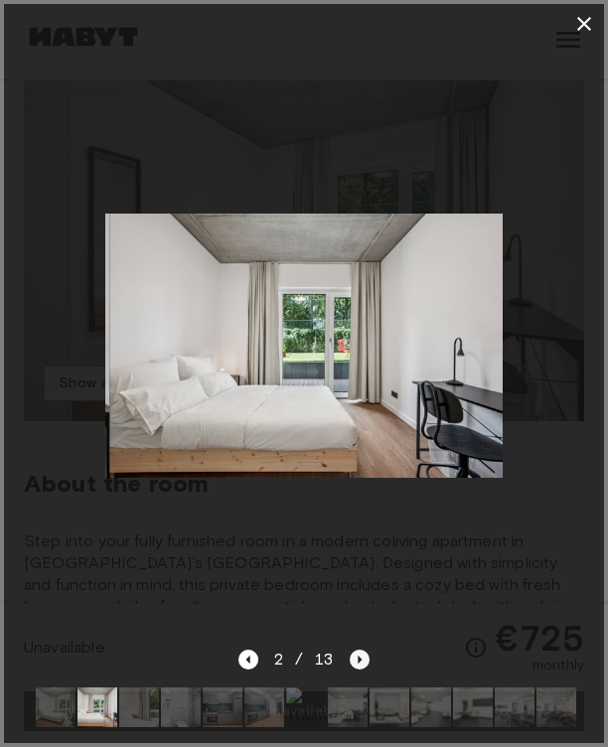
click at [358, 659] on icon "Next image" at bounding box center [360, 659] width 4 height 8
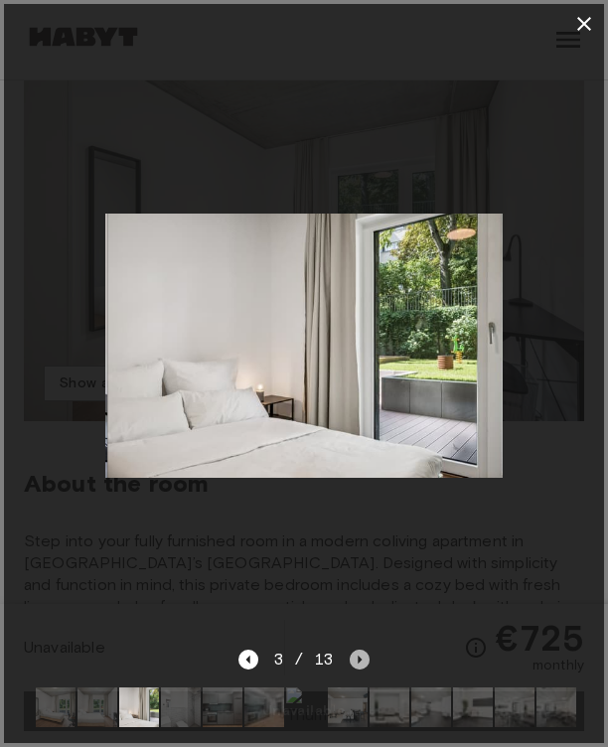
click at [358, 659] on icon "Next image" at bounding box center [360, 659] width 4 height 8
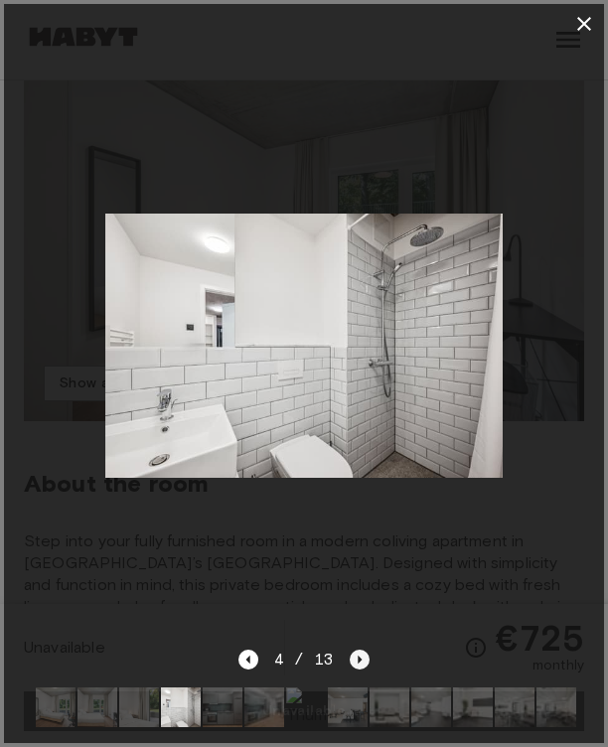
click at [358, 659] on icon "Next image" at bounding box center [360, 659] width 4 height 8
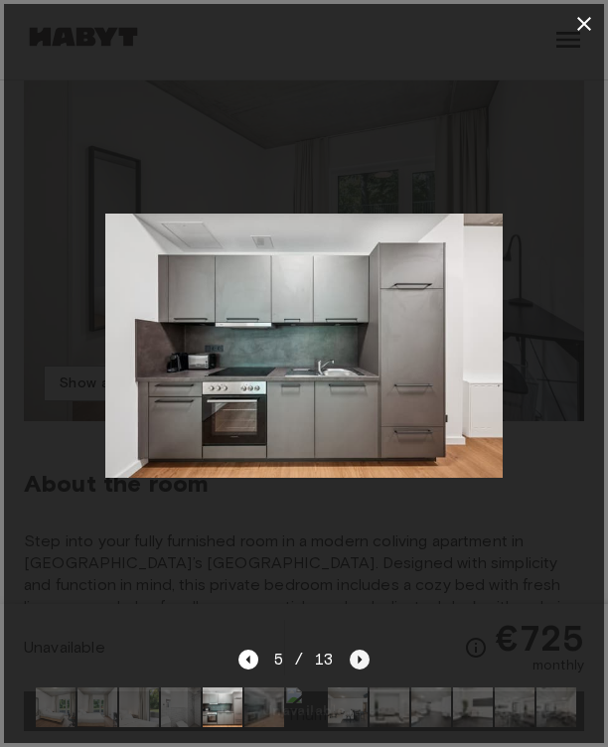
click at [358, 659] on icon "Next image" at bounding box center [360, 659] width 4 height 8
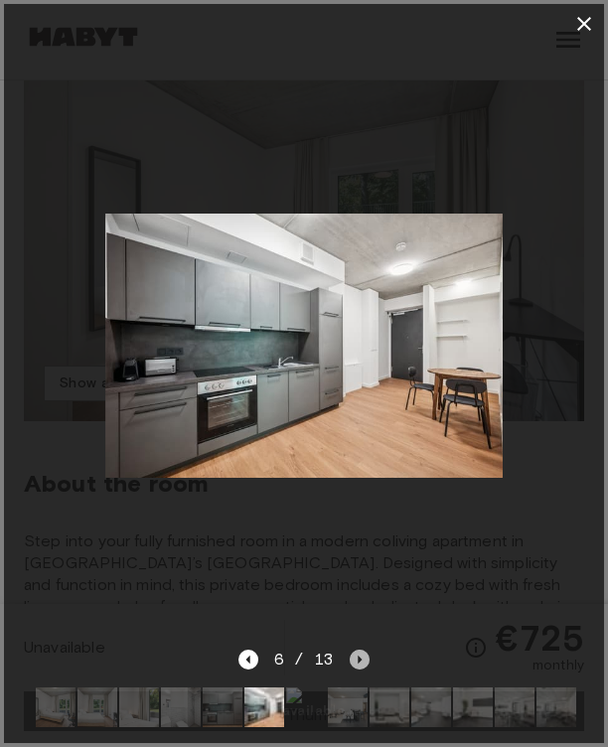
click at [358, 659] on icon "Next image" at bounding box center [360, 659] width 4 height 8
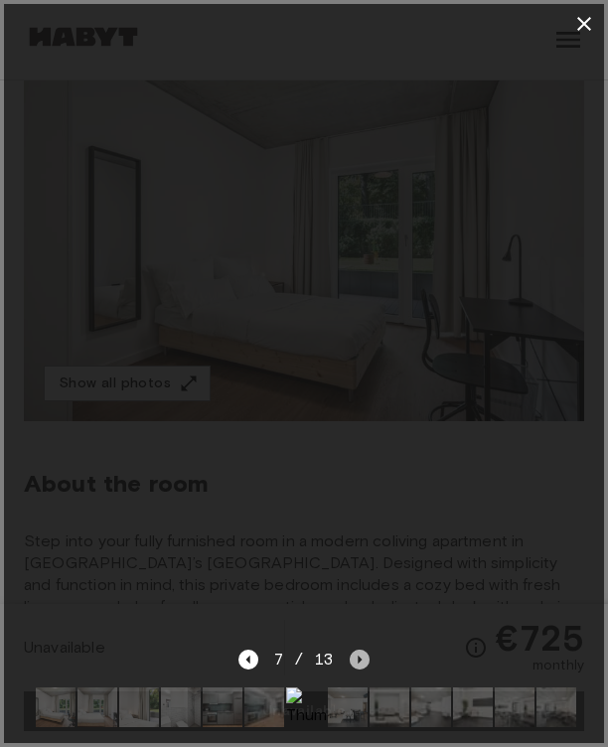
click at [358, 659] on icon "Next image" at bounding box center [360, 659] width 4 height 8
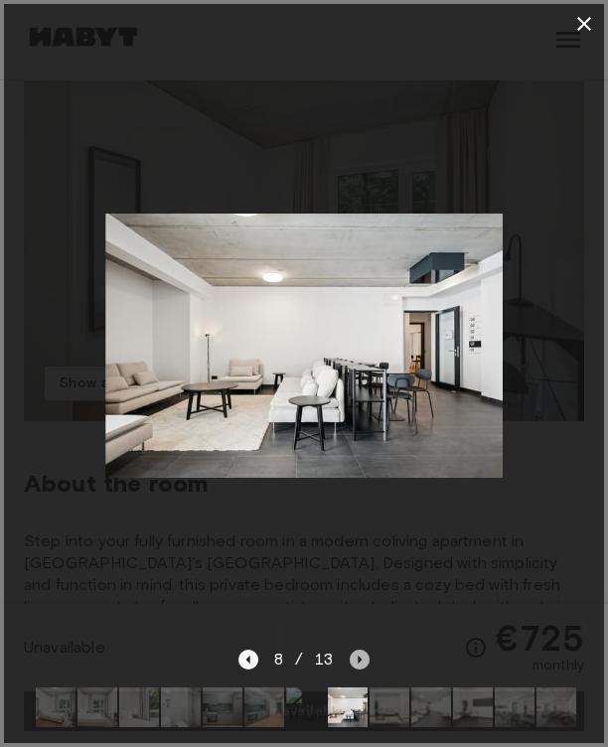
click at [358, 659] on icon "Next image" at bounding box center [360, 659] width 4 height 8
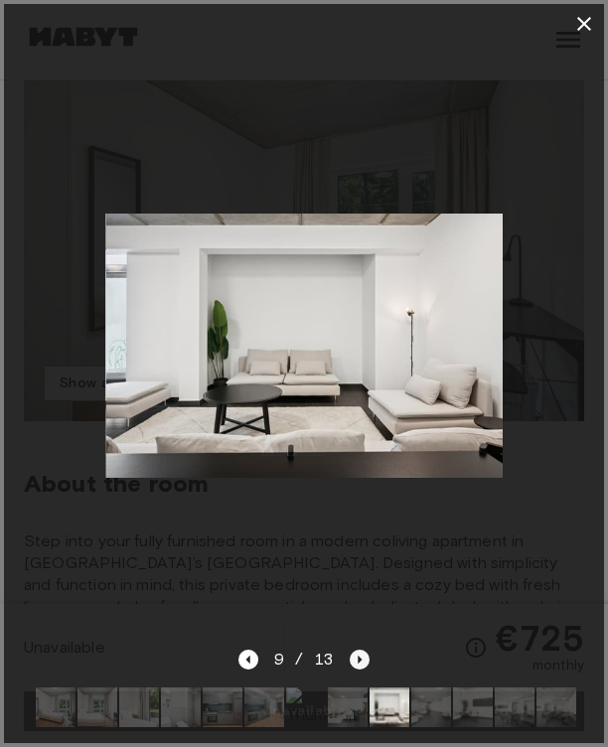
click at [358, 659] on icon "Next image" at bounding box center [360, 659] width 4 height 8
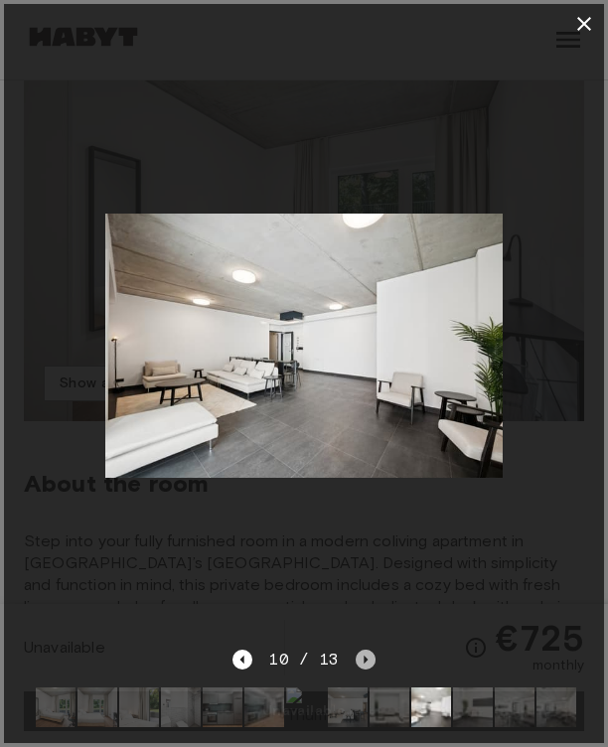
click at [358, 660] on icon "Next image" at bounding box center [365, 659] width 20 height 20
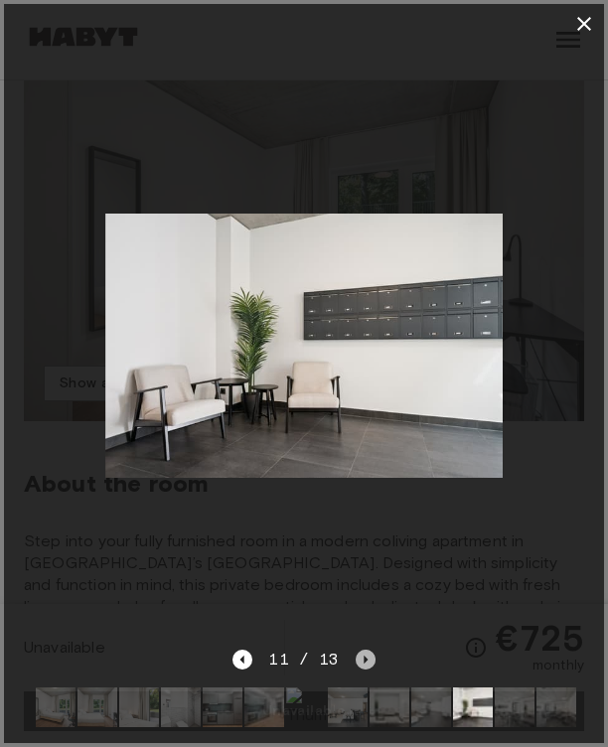
click at [358, 660] on icon "Next image" at bounding box center [365, 659] width 20 height 20
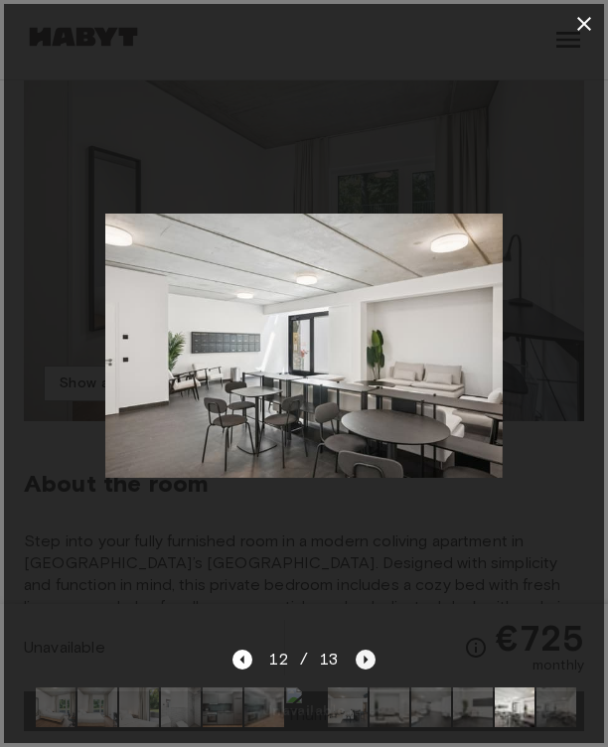
click at [358, 660] on icon "Next image" at bounding box center [365, 659] width 20 height 20
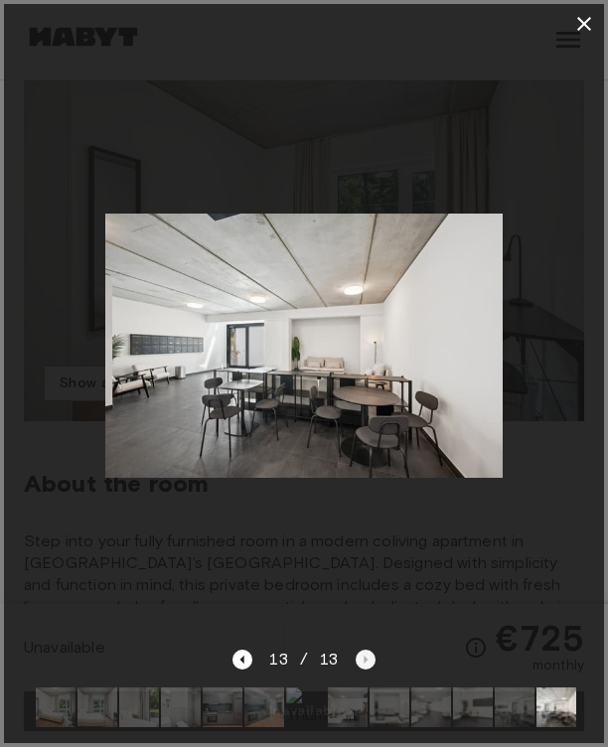
click at [358, 660] on div "13 / 13" at bounding box center [303, 659] width 142 height 24
click at [584, 27] on icon "button" at bounding box center [584, 24] width 24 height 24
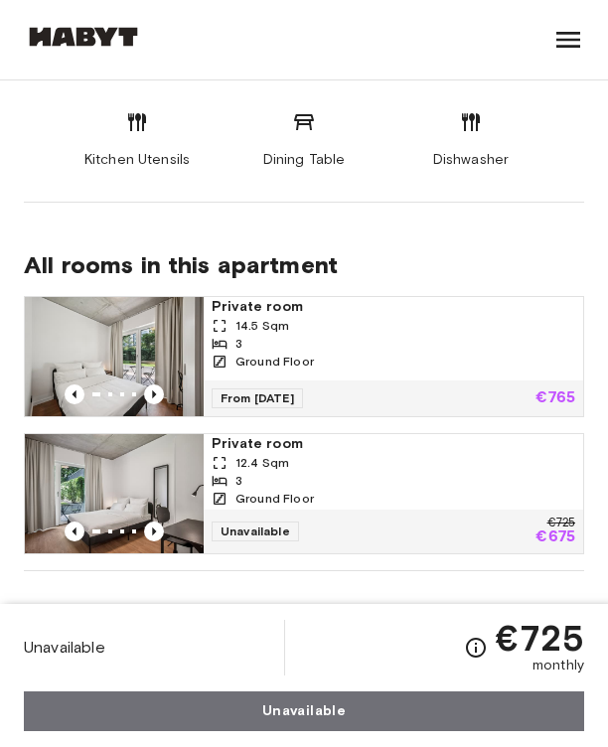
scroll to position [1639, 0]
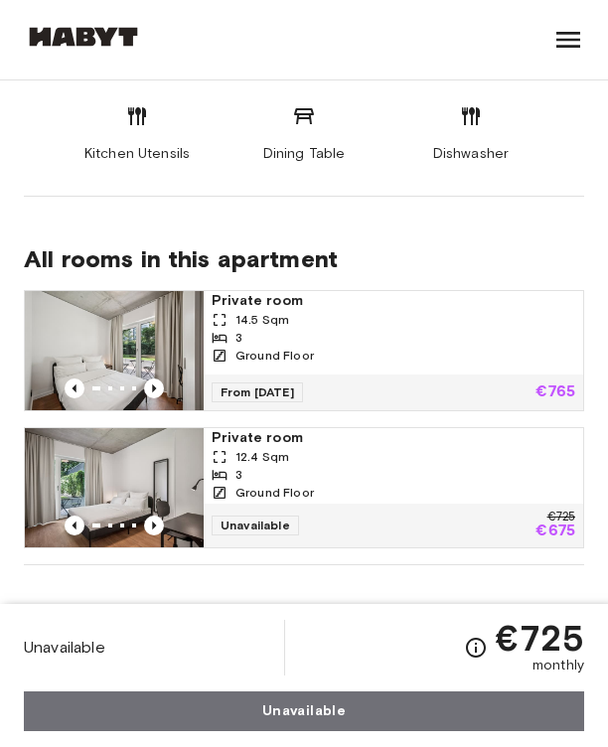
click at [406, 346] on div "Ground Floor" at bounding box center [392, 355] width 363 height 18
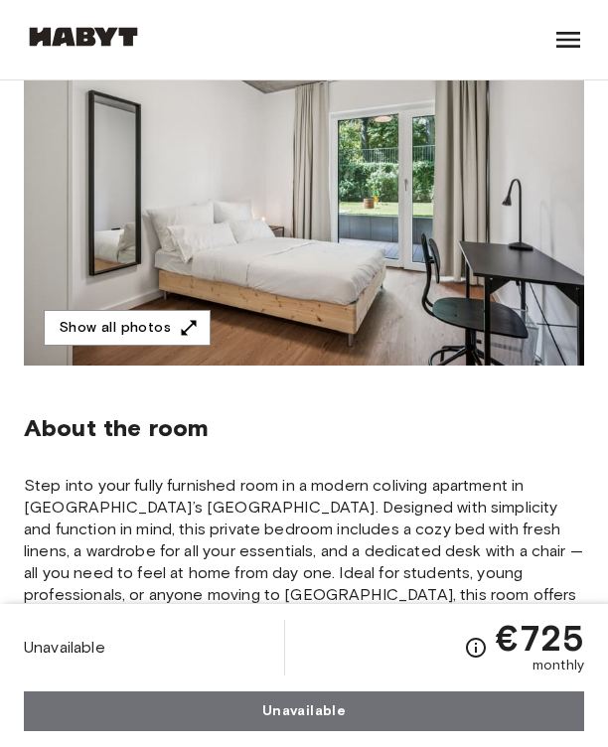
scroll to position [173, 0]
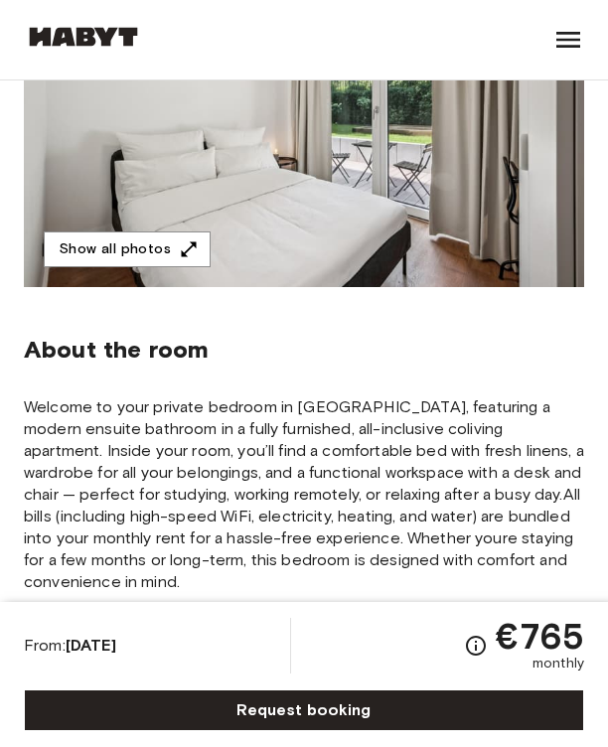
scroll to position [307, 0]
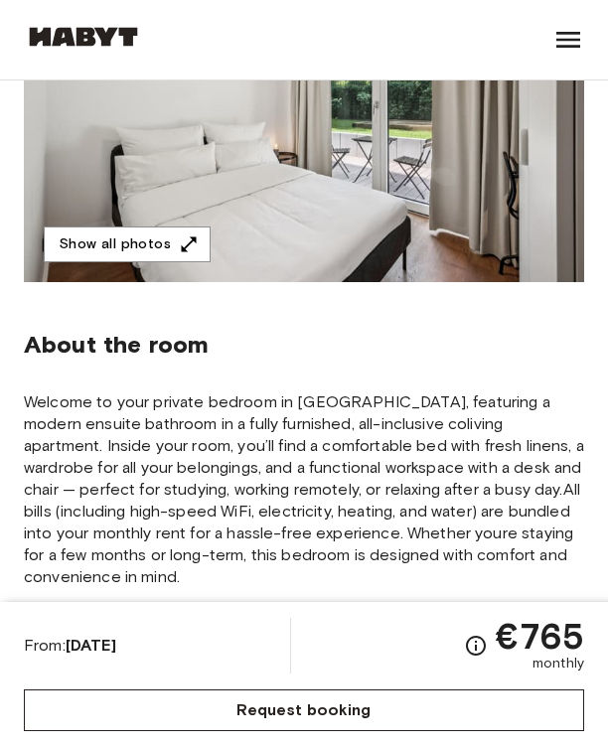
click at [287, 708] on link "Request booking" at bounding box center [304, 710] width 560 height 42
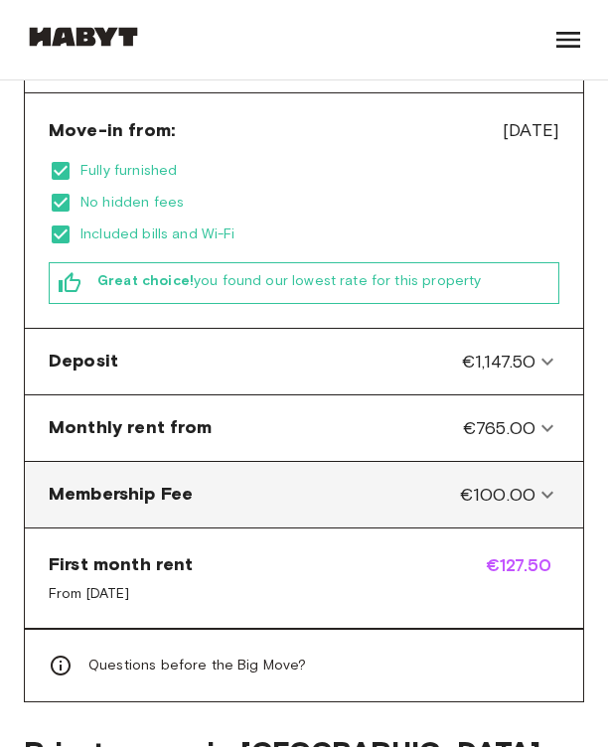
scroll to position [625, 0]
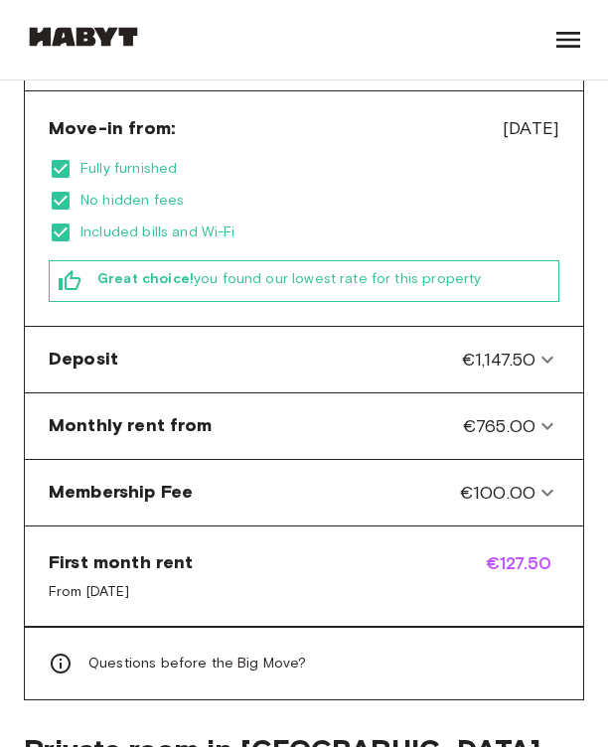
click at [265, 550] on div "First month rent From [DATE] €127.50" at bounding box center [304, 576] width 558 height 100
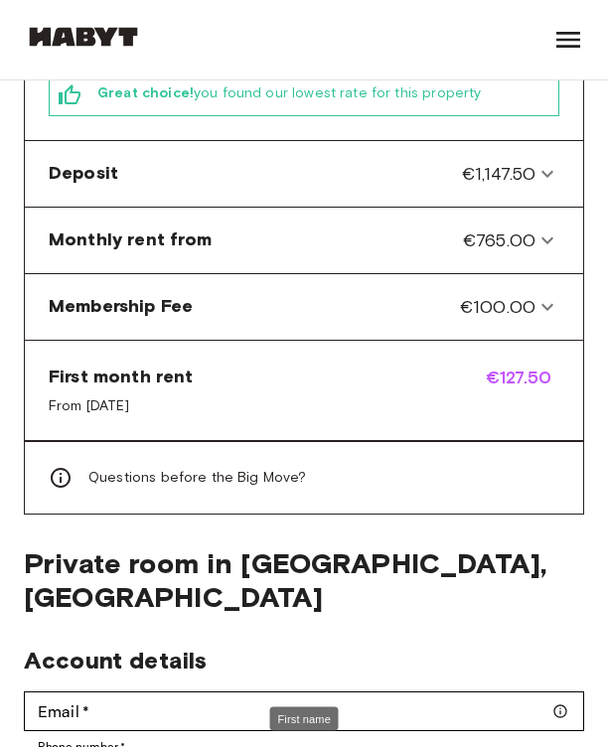
scroll to position [804, 0]
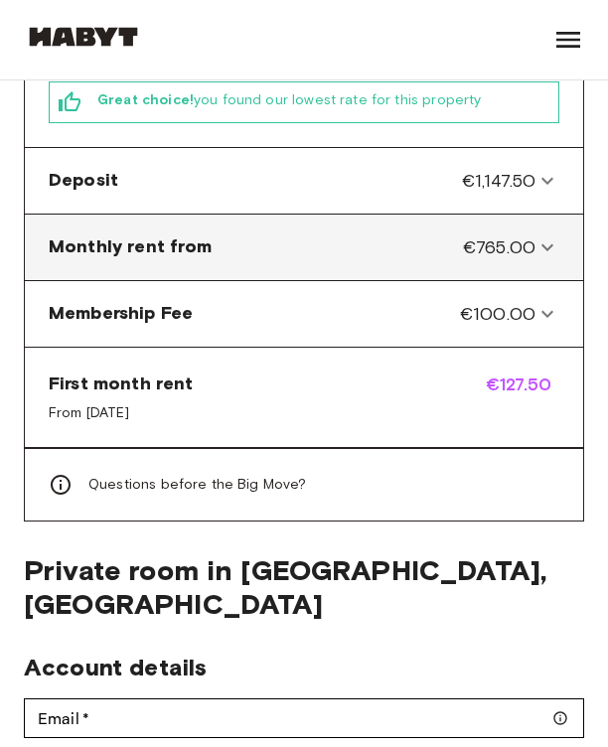
click at [536, 235] on icon at bounding box center [547, 247] width 24 height 24
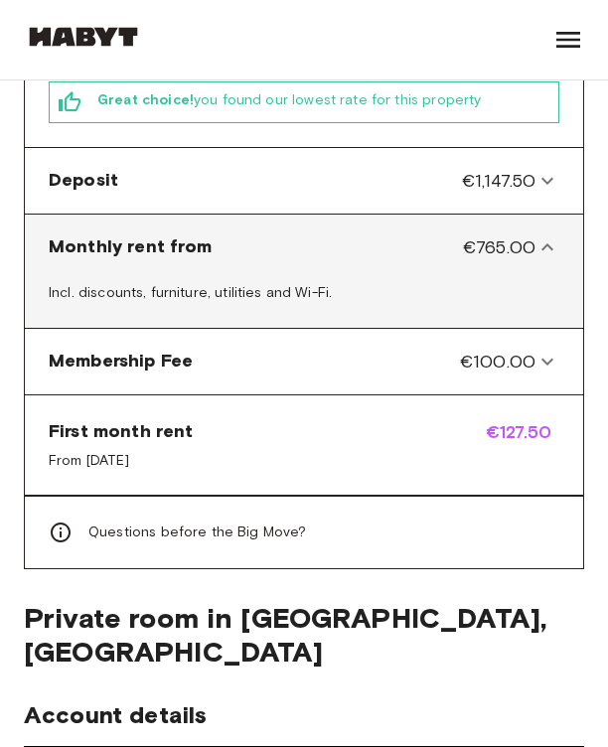
click at [536, 235] on from-panel "Monthly rent from €765.00" at bounding box center [304, 247] width 542 height 50
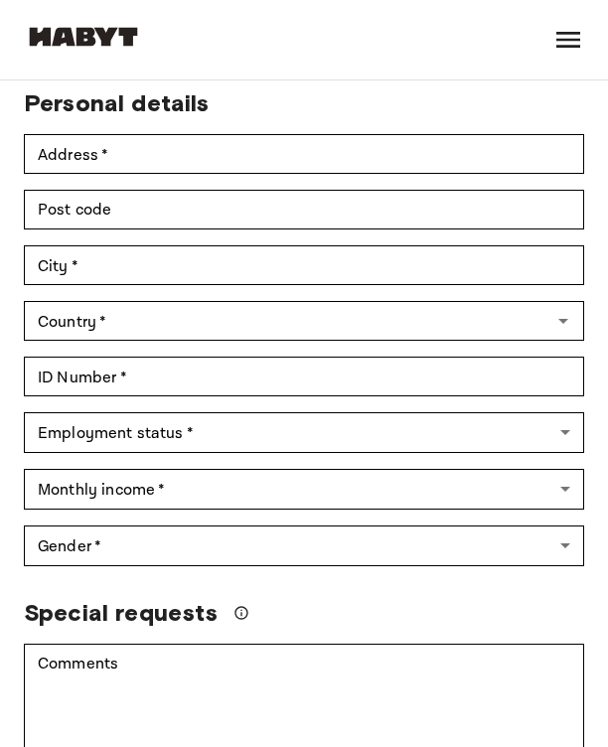
scroll to position [1688, 0]
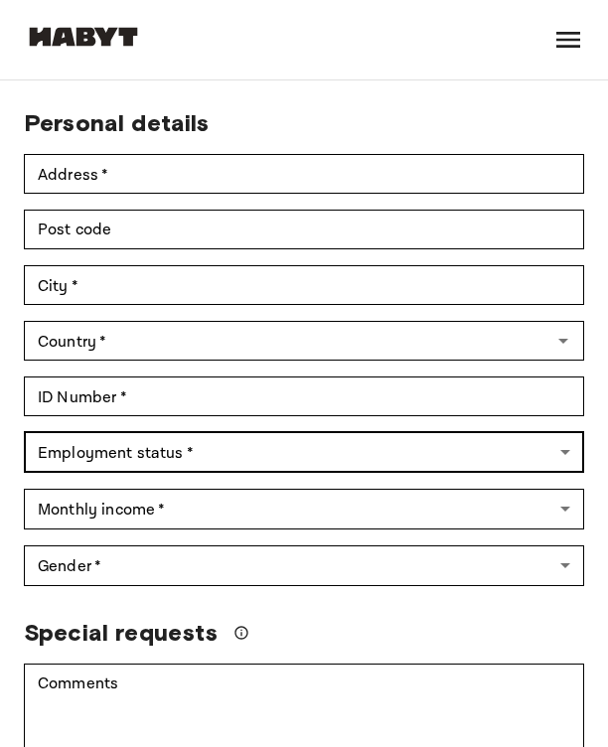
click at [469, 400] on body "Find a Home [GEOGRAPHIC_DATA] [GEOGRAPHIC_DATA] [GEOGRAPHIC_DATA] [GEOGRAPHIC_D…" at bounding box center [304, 423] width 608 height 4223
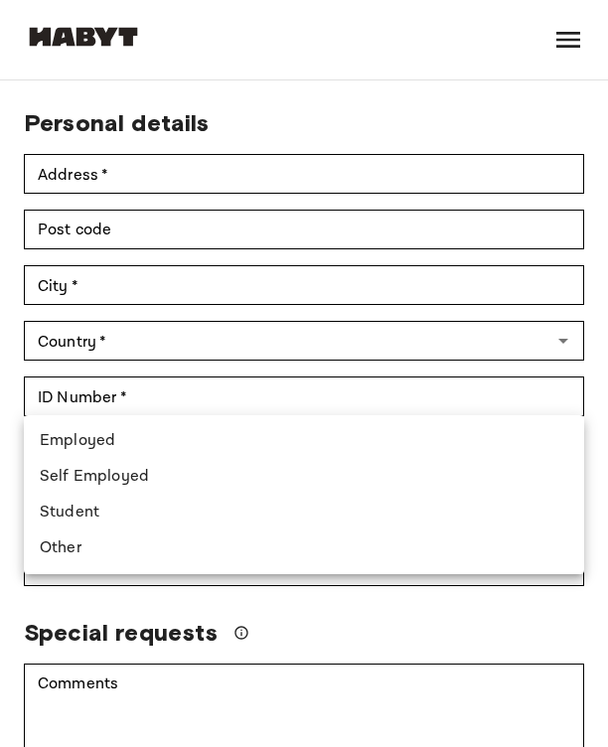
click at [469, 400] on div at bounding box center [304, 373] width 608 height 747
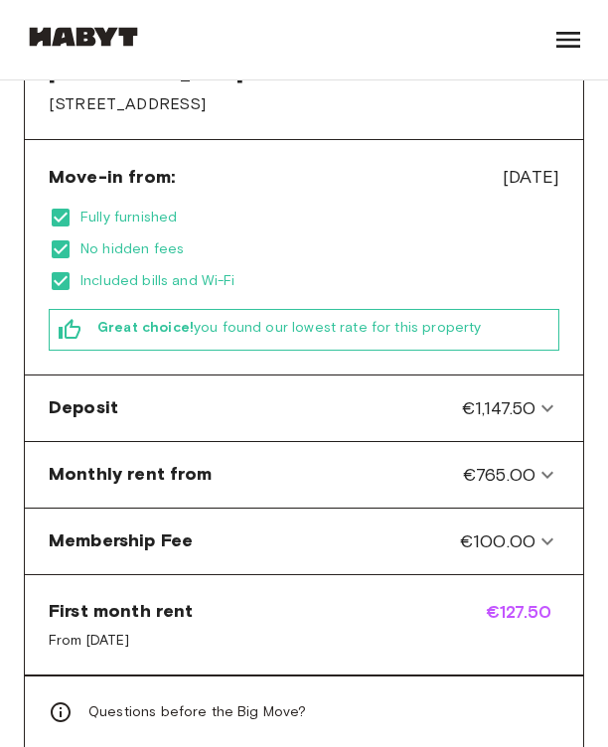
scroll to position [582, 0]
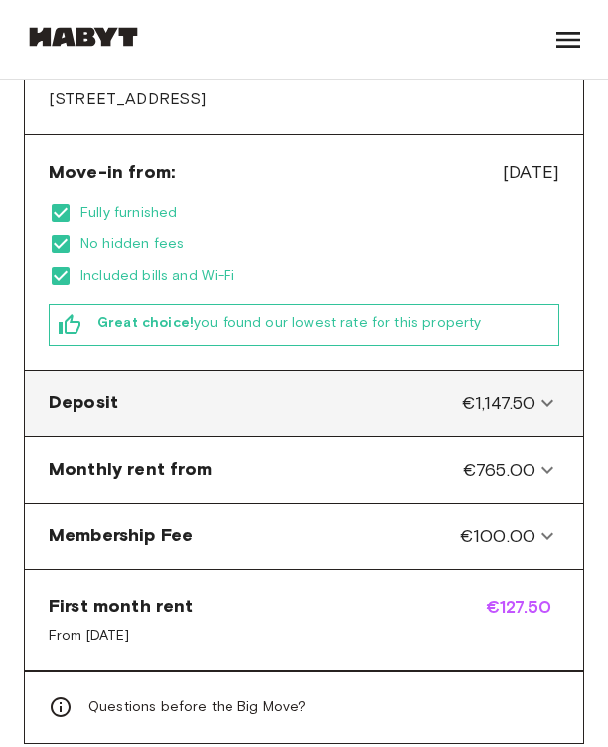
click at [526, 390] on span "€1,147.50" at bounding box center [498, 403] width 73 height 26
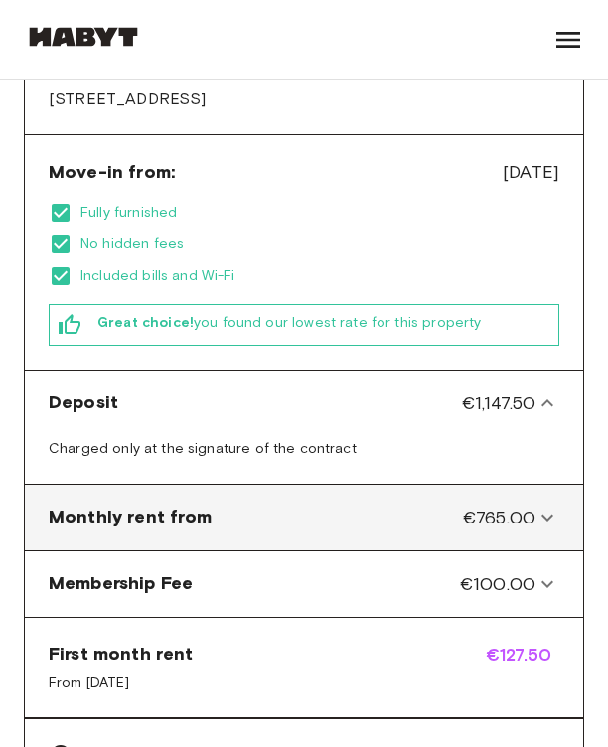
click at [497, 504] on span "€765.00" at bounding box center [499, 517] width 72 height 26
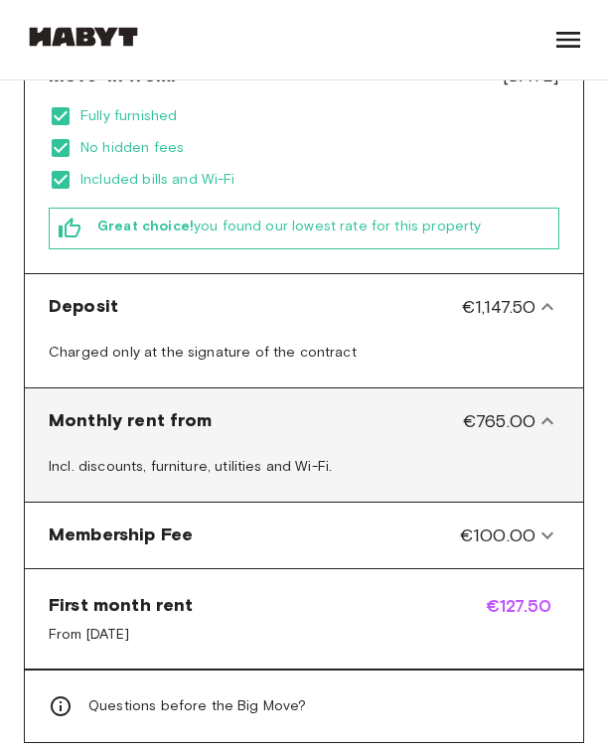
scroll to position [681, 0]
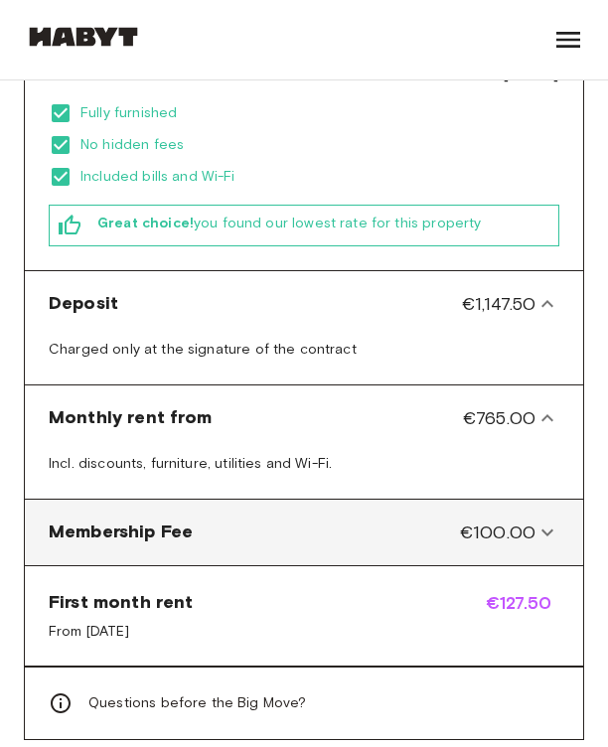
click at [497, 519] on span "€100.00" at bounding box center [497, 532] width 75 height 26
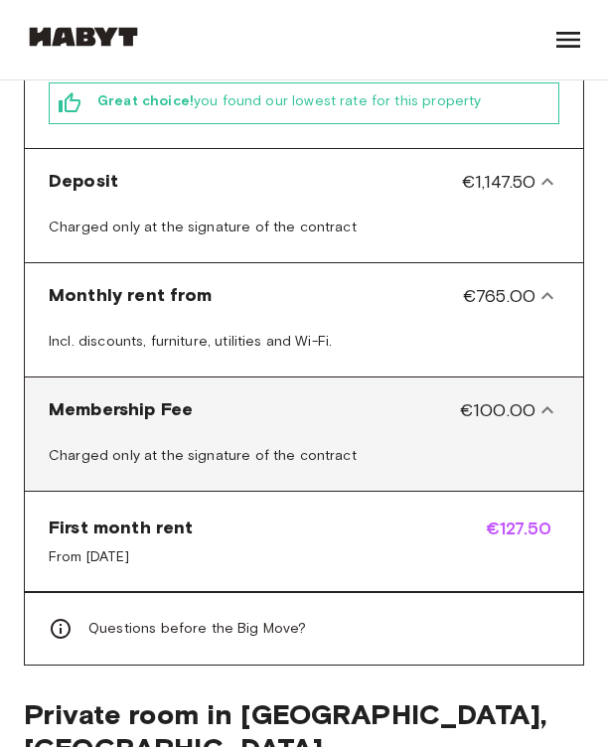
scroll to position [807, 0]
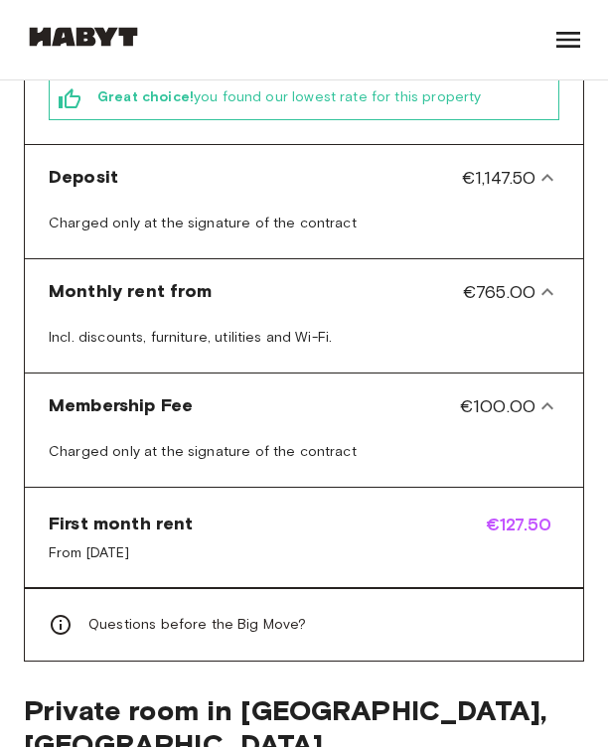
click at [504, 511] on span "€127.50" at bounding box center [521, 537] width 73 height 52
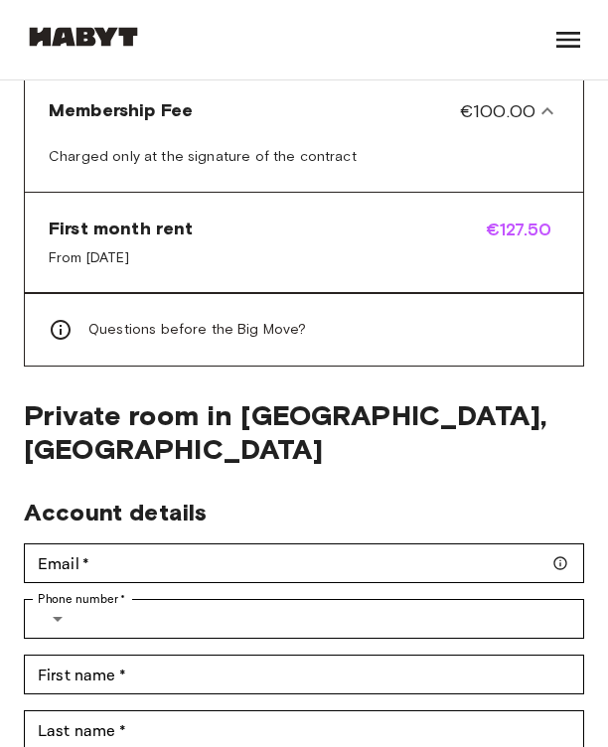
scroll to position [1109, 0]
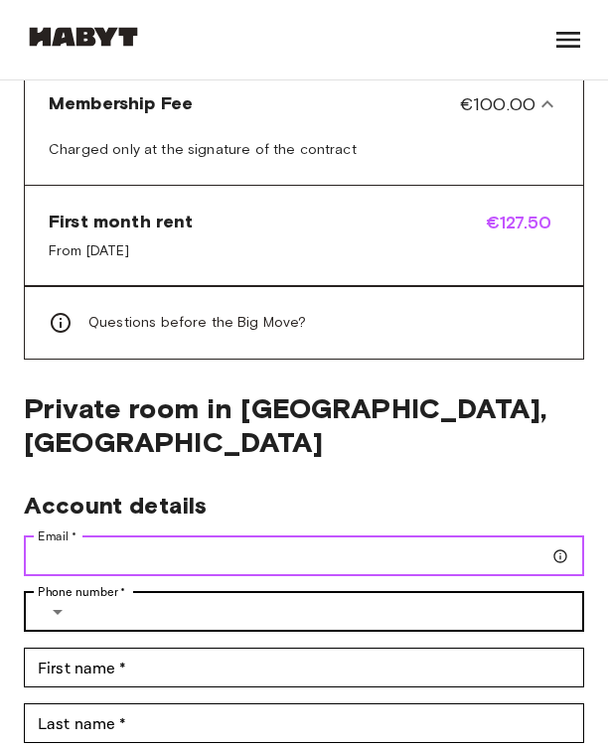
type input "**********"
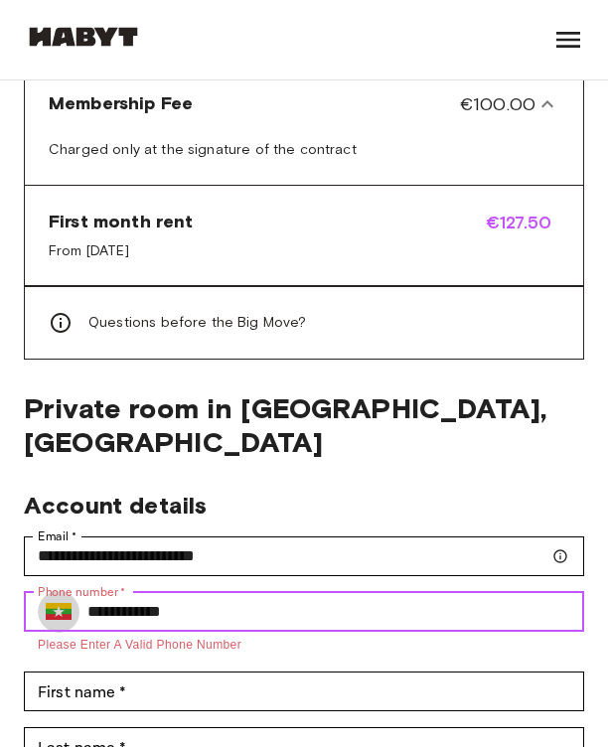
click at [54, 603] on img "Select country" at bounding box center [59, 612] width 26 height 18
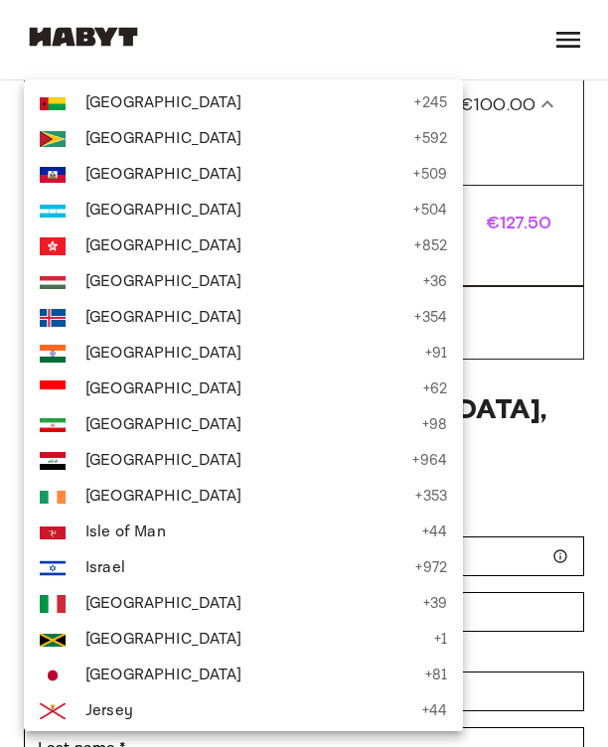
scroll to position [3337, 0]
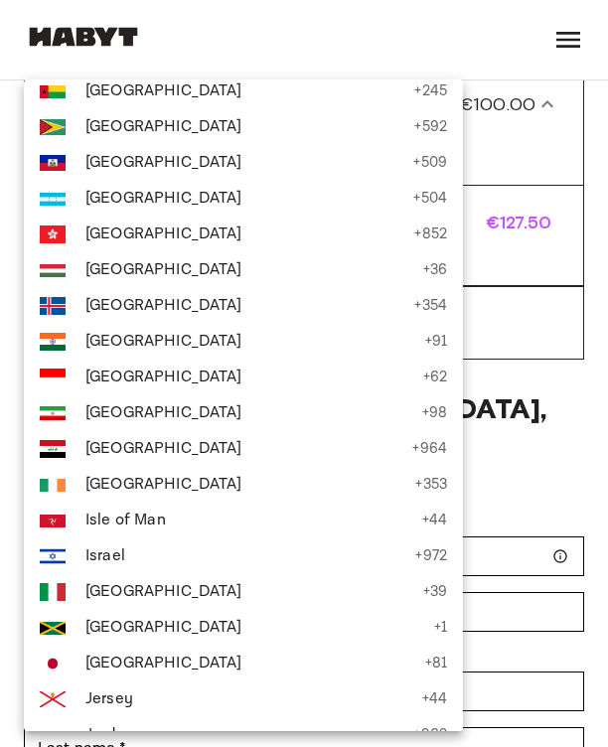
click at [127, 335] on span "India" at bounding box center [250, 342] width 330 height 24
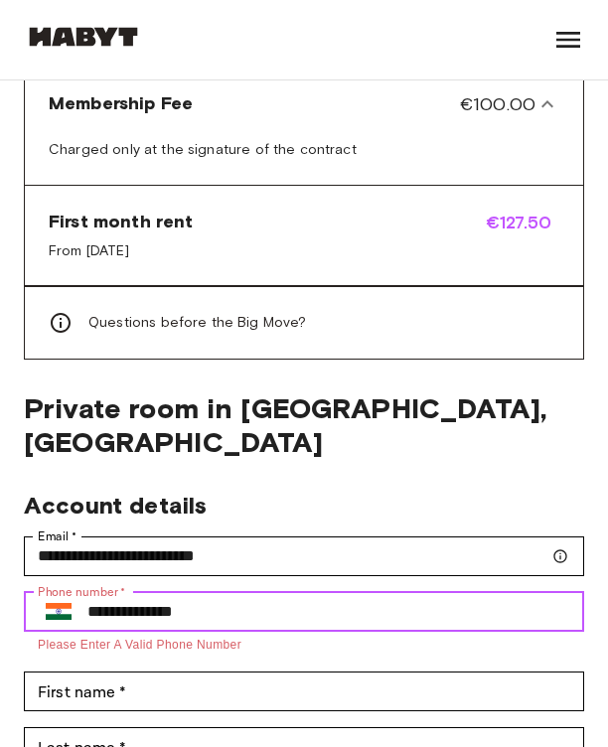
click at [231, 592] on input "**********" at bounding box center [335, 612] width 496 height 40
click at [225, 592] on input "**********" at bounding box center [335, 612] width 496 height 40
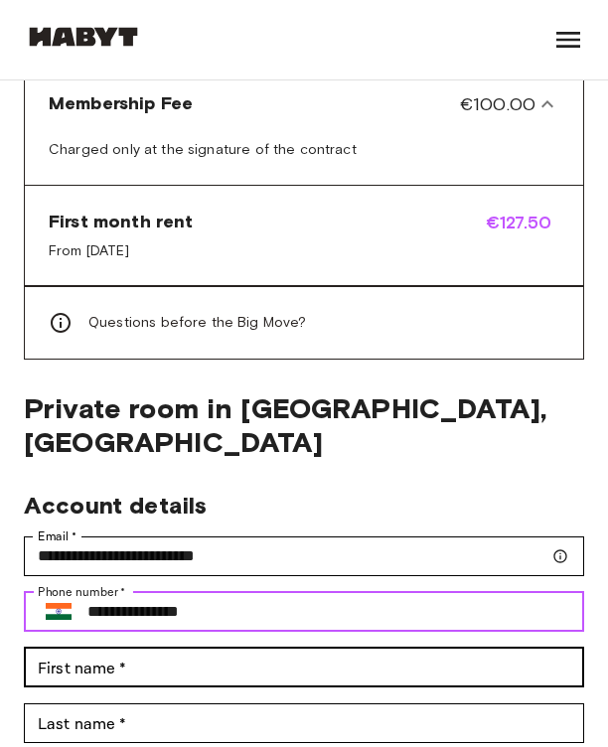
type input "**********"
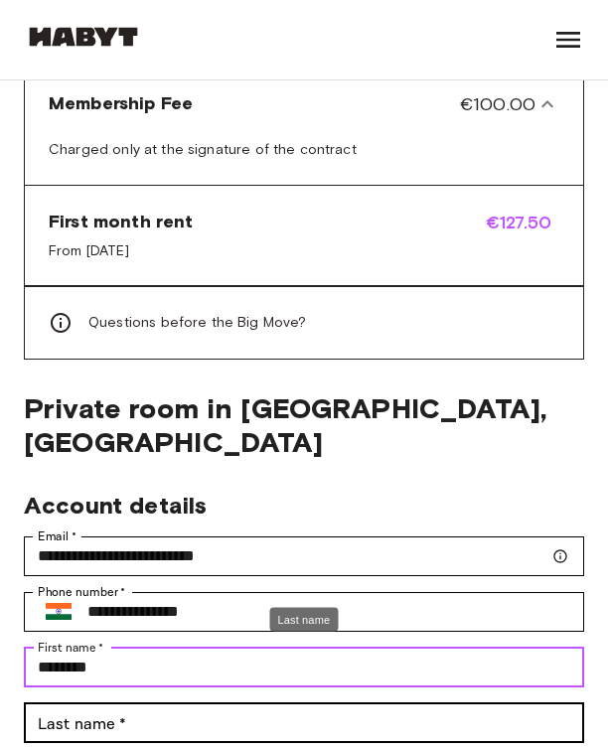
type input "********"
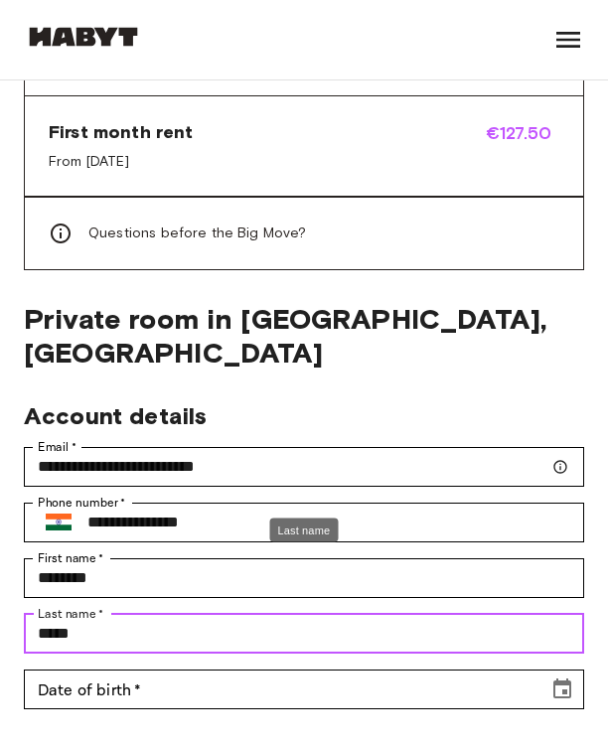
scroll to position [1206, 0]
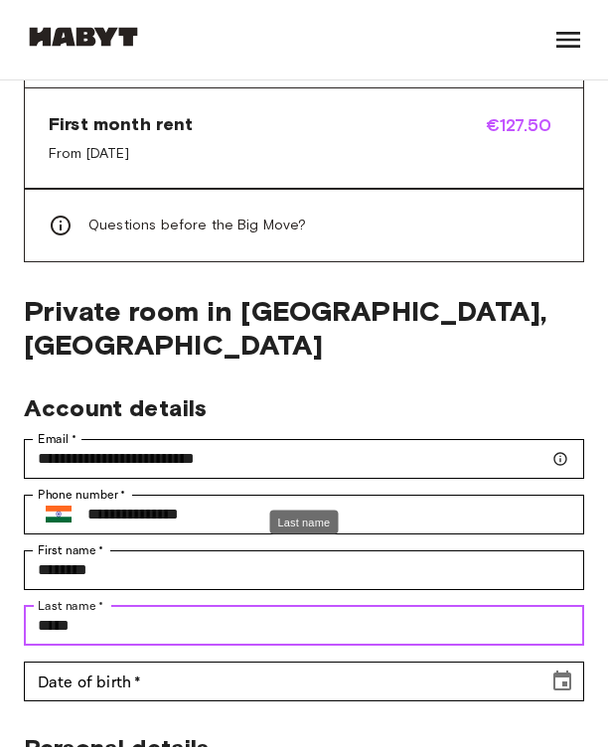
type input "*****"
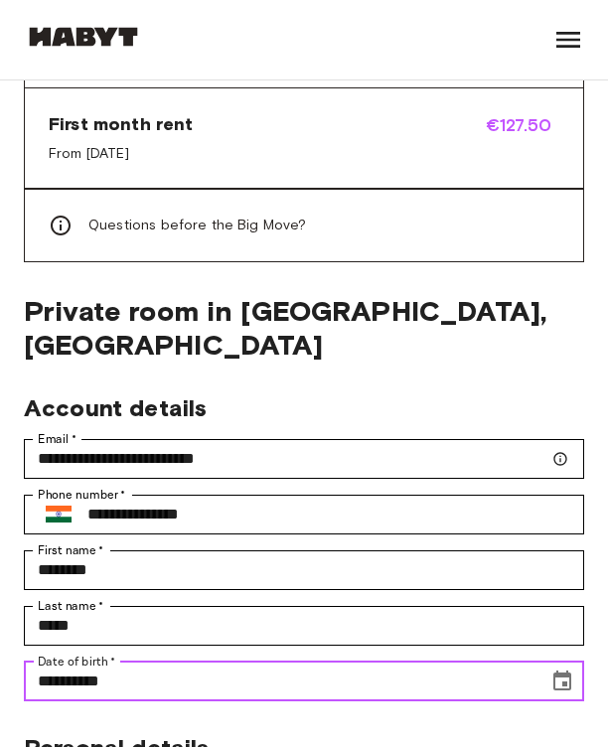
click at [107, 661] on input "**********" at bounding box center [279, 681] width 510 height 40
click at [117, 661] on input "**********" at bounding box center [279, 681] width 510 height 40
click at [565, 669] on icon "Choose date, selected date is Oct 28, 191" at bounding box center [562, 681] width 24 height 24
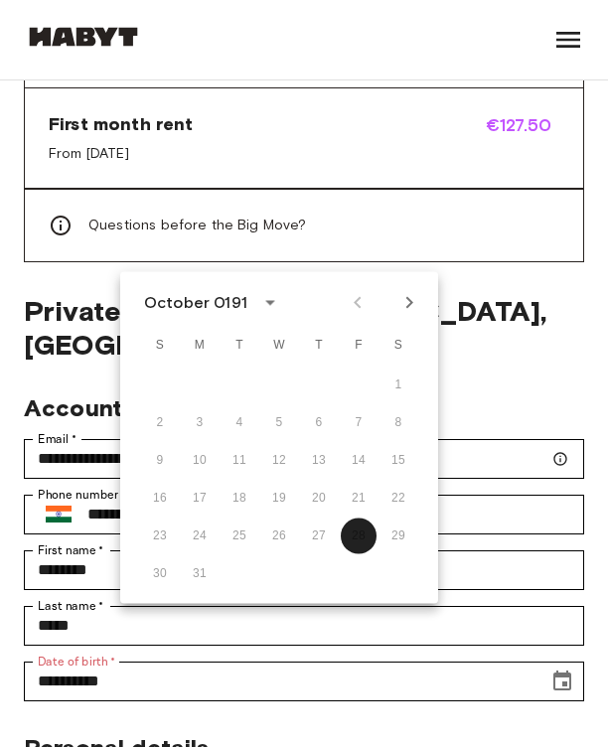
click at [234, 303] on div "October 0191" at bounding box center [195, 303] width 103 height 24
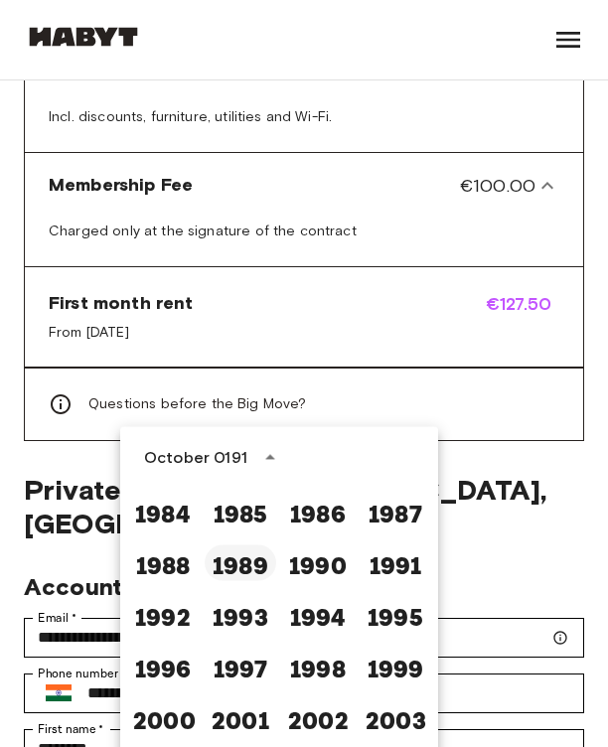
scroll to position [1069, 0]
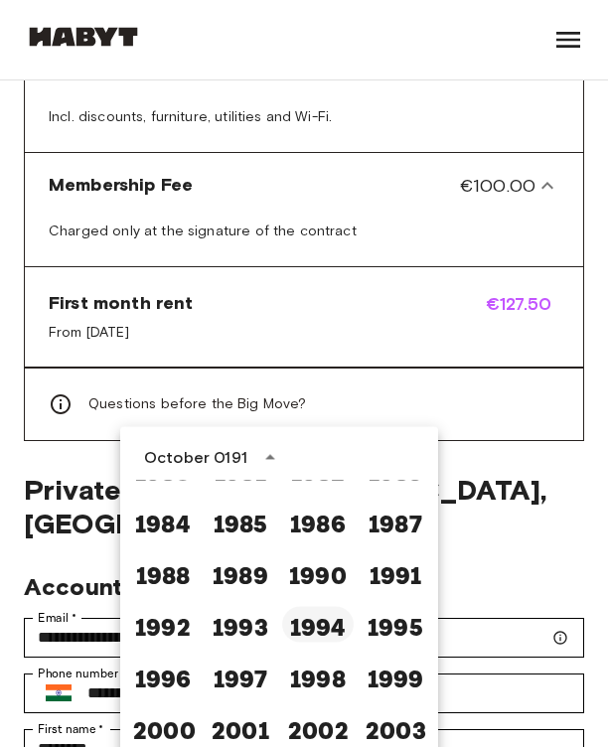
click at [316, 622] on button "1994" at bounding box center [317, 625] width 71 height 36
type input "**********"
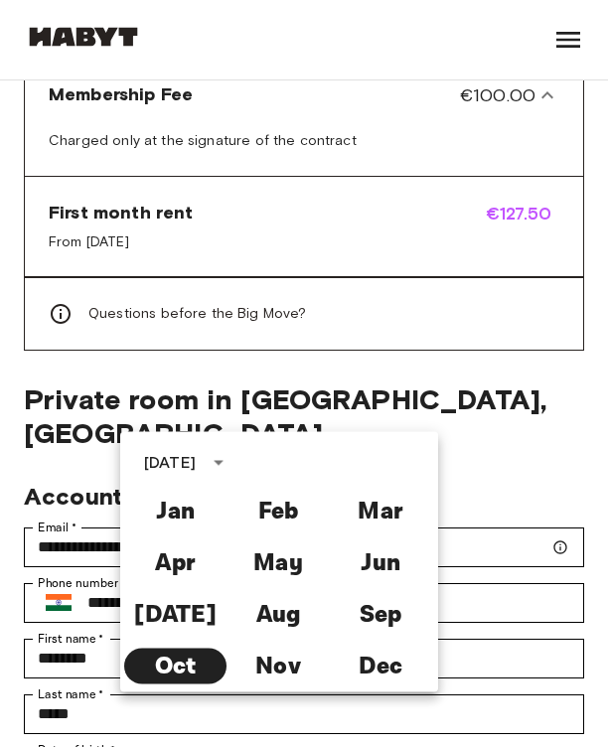
scroll to position [1119, 0]
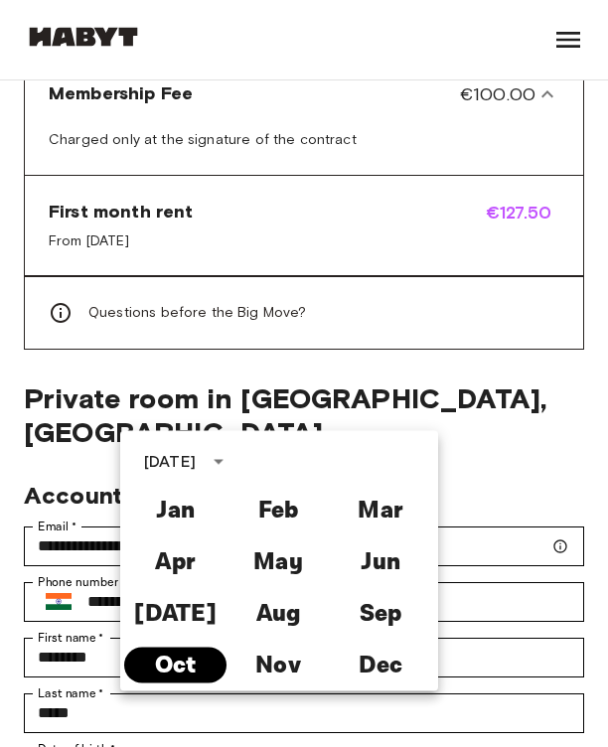
click at [182, 662] on button "Oct" at bounding box center [175, 665] width 102 height 36
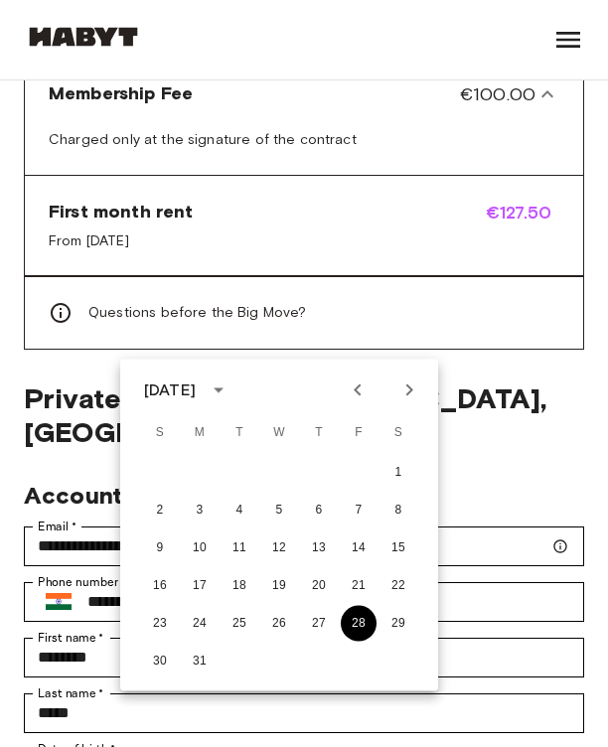
click at [357, 623] on button "28" at bounding box center [359, 624] width 36 height 36
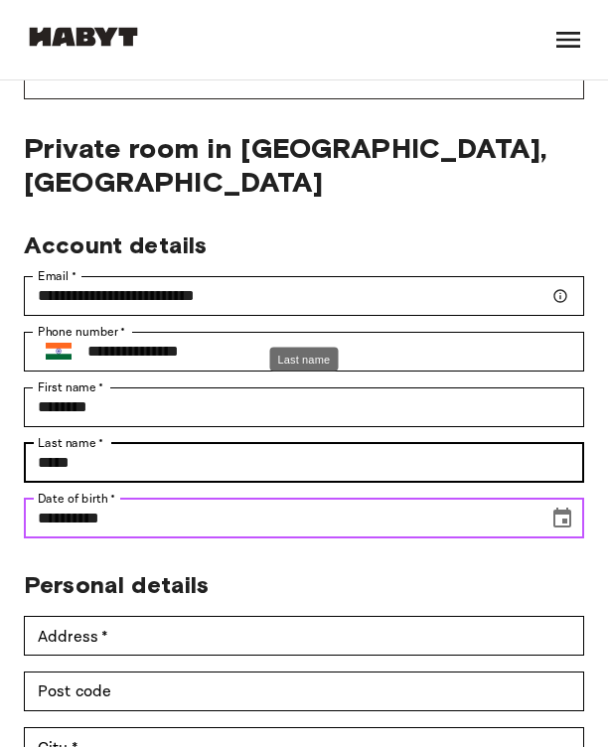
scroll to position [1375, 0]
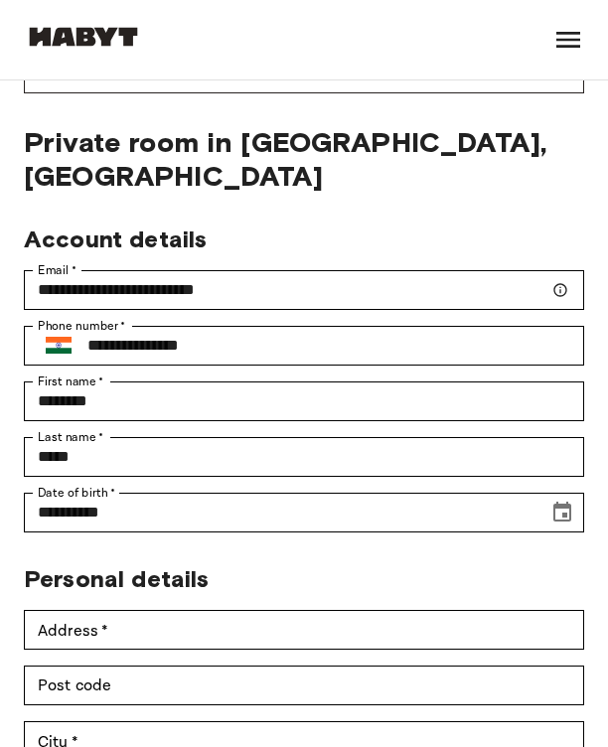
click at [320, 548] on div "Personal details" at bounding box center [296, 571] width 576 height 46
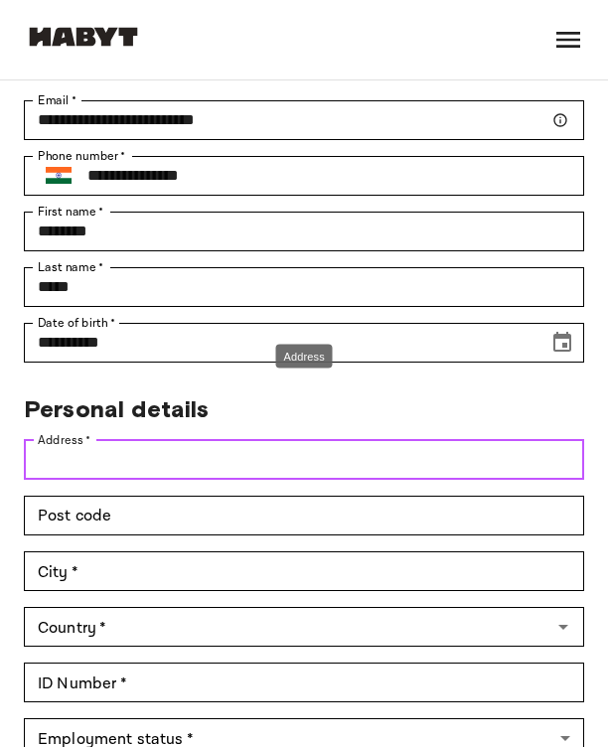
scroll to position [1546, 0]
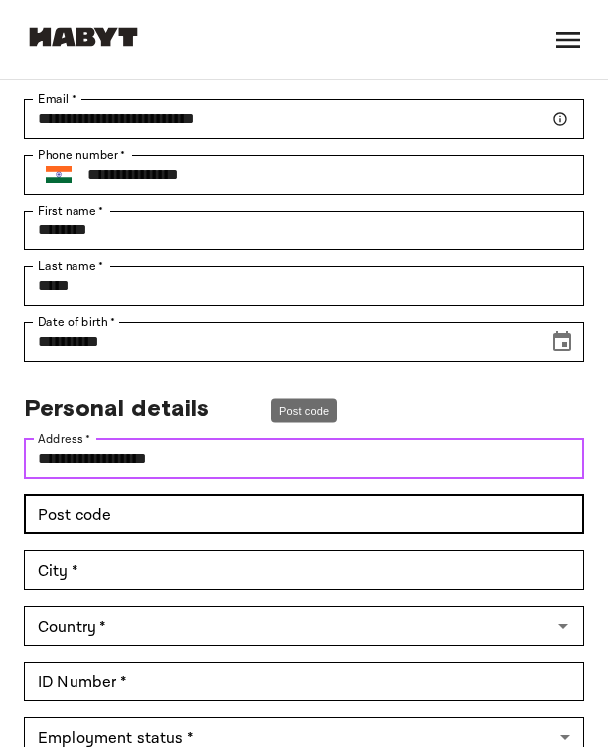
type input "**********"
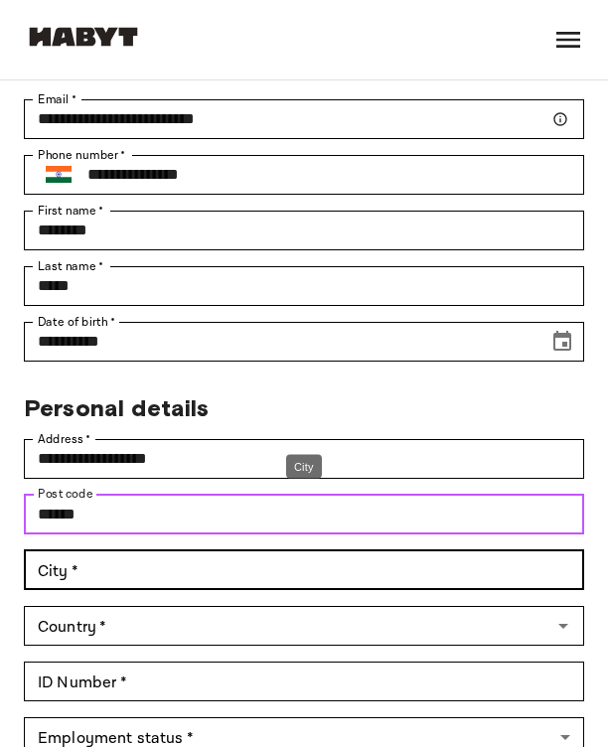
type input "******"
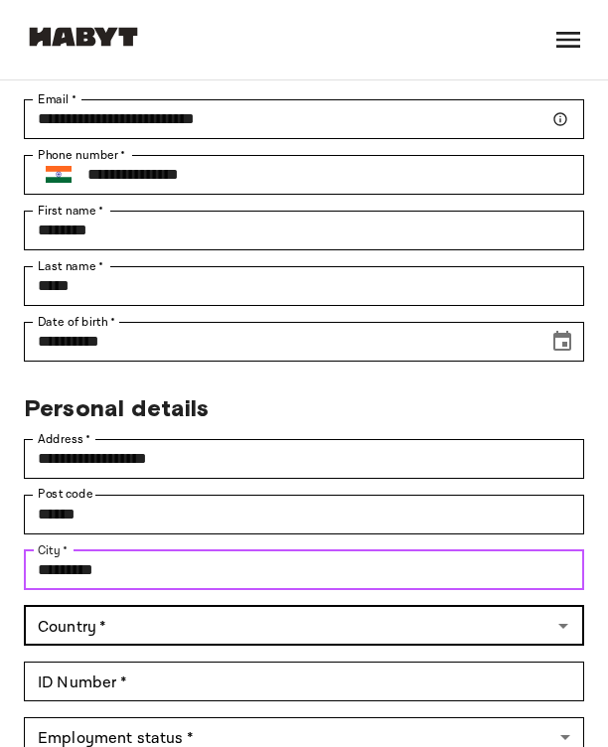
type input "*********"
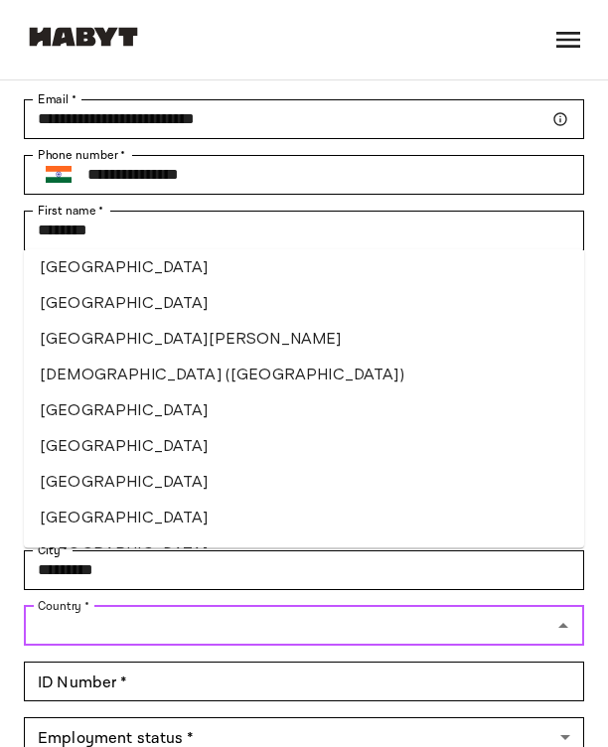
scroll to position [3402, 0]
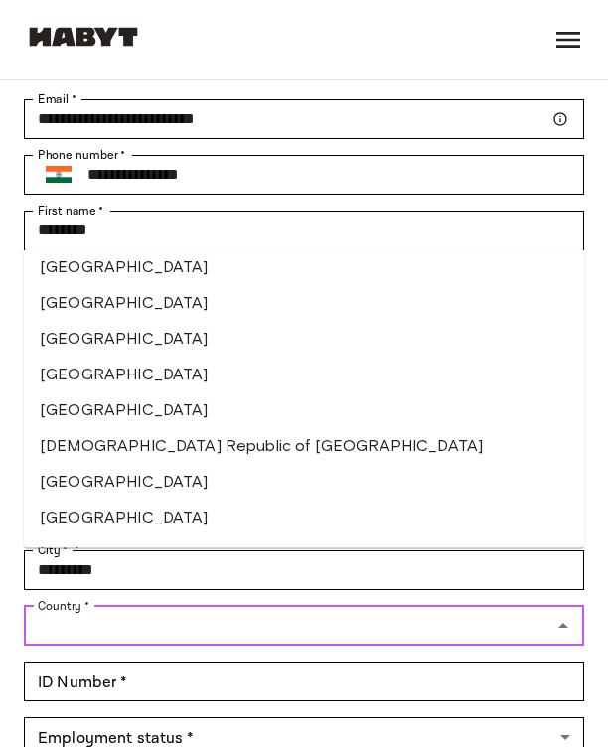
click at [148, 378] on li "India" at bounding box center [304, 375] width 560 height 36
type input "*****"
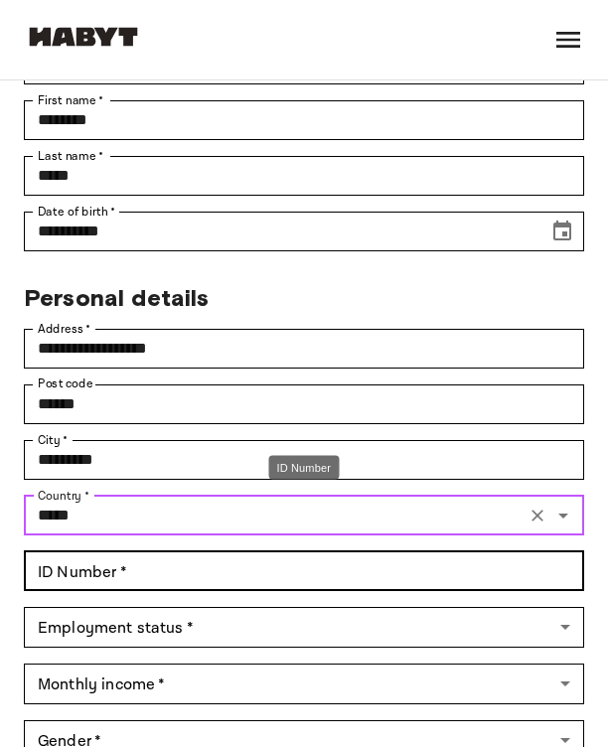
scroll to position [1660, 0]
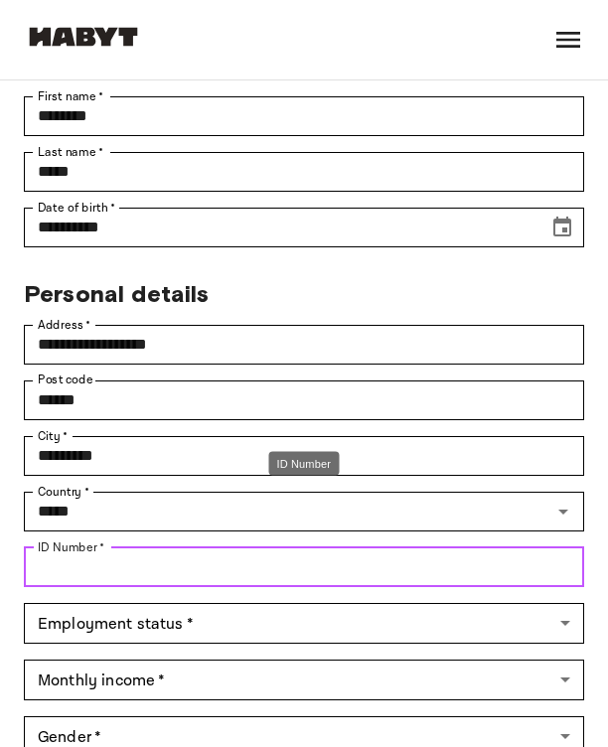
click at [166, 547] on input "ID Number   *" at bounding box center [304, 567] width 560 height 40
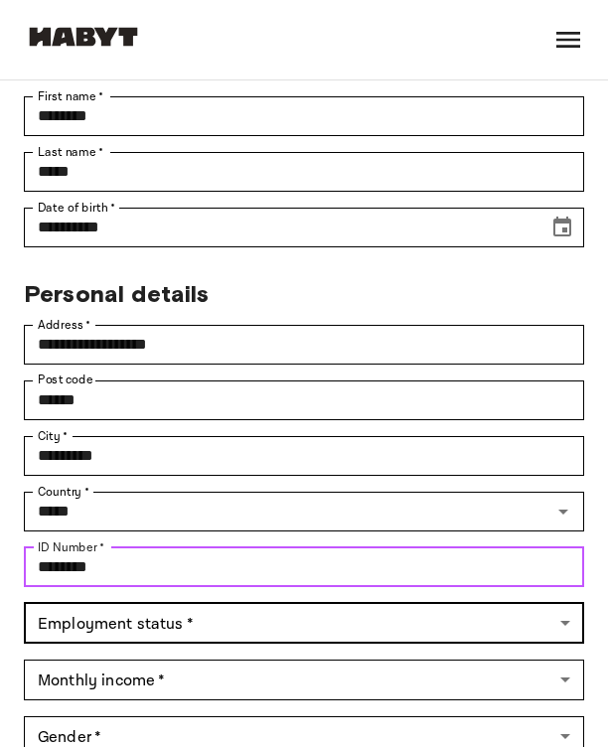
type input "********"
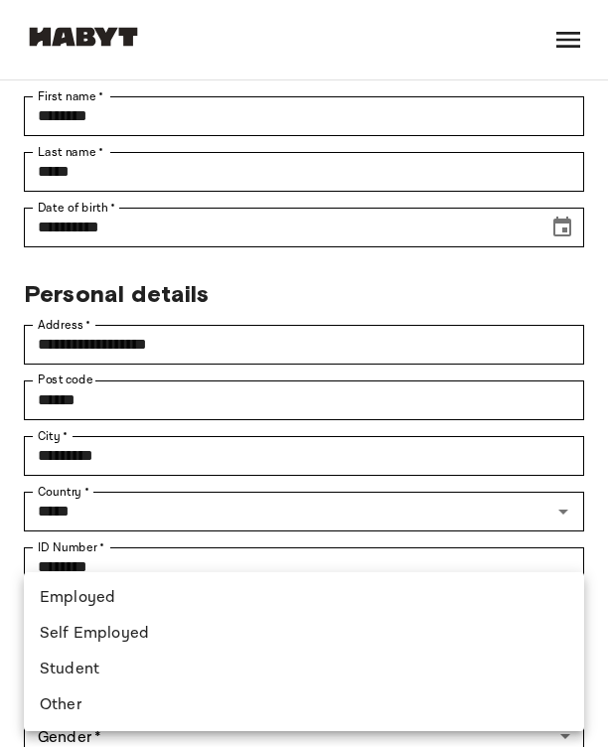
click at [175, 562] on body "**********" at bounding box center [304, 523] width 608 height 4366
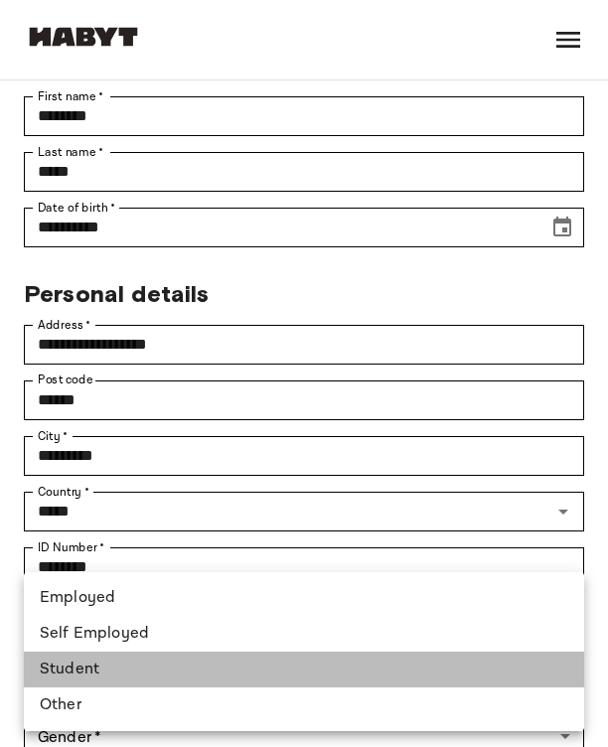
click at [142, 659] on li "Student" at bounding box center [304, 669] width 560 height 36
type input "*******"
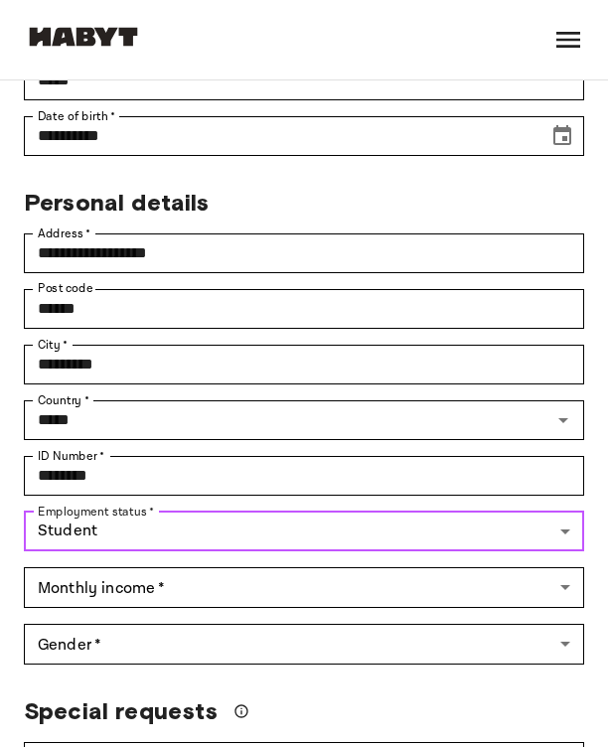
scroll to position [1753, 0]
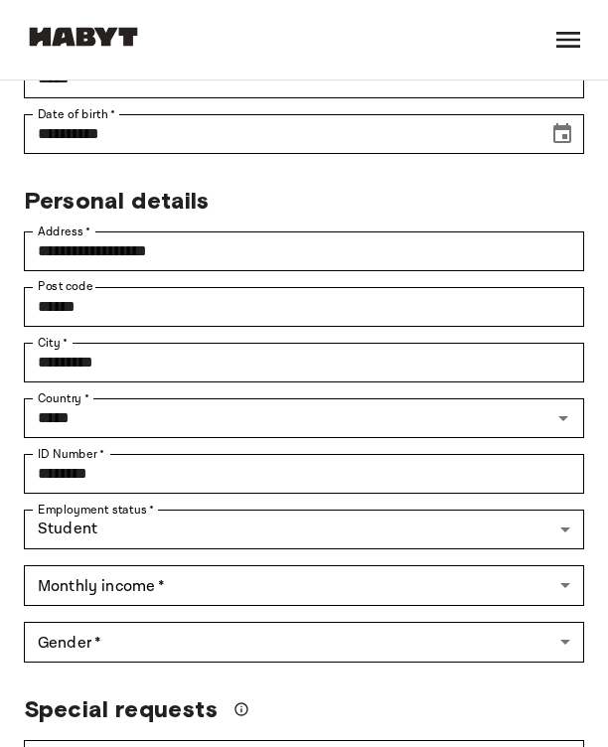
click at [195, 606] on div "Gender   * ​ Gender   *" at bounding box center [296, 634] width 576 height 57
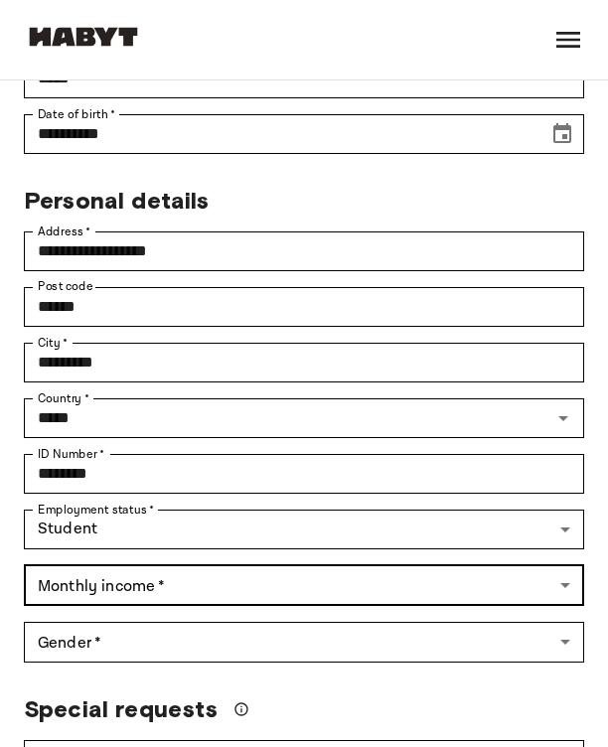
click at [201, 540] on body "**********" at bounding box center [304, 429] width 608 height 4365
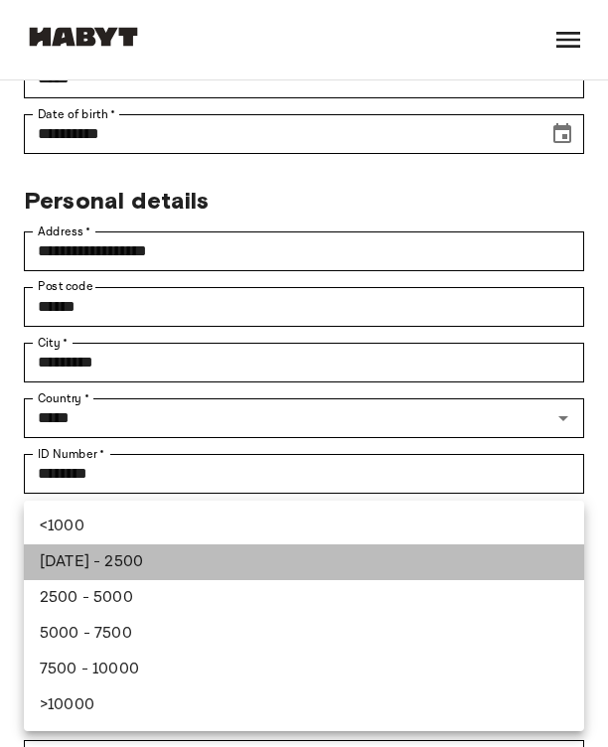
click at [189, 559] on li "1000 - 2500" at bounding box center [304, 562] width 560 height 36
type input "***"
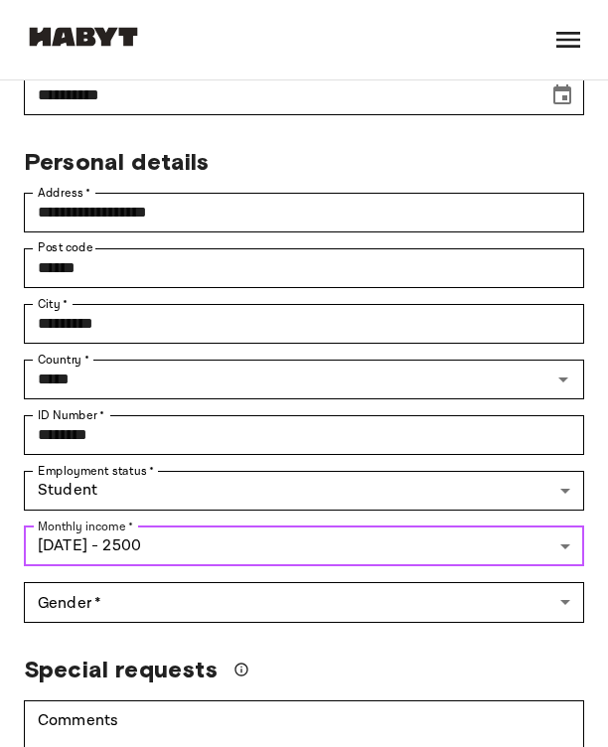
scroll to position [1791, 0]
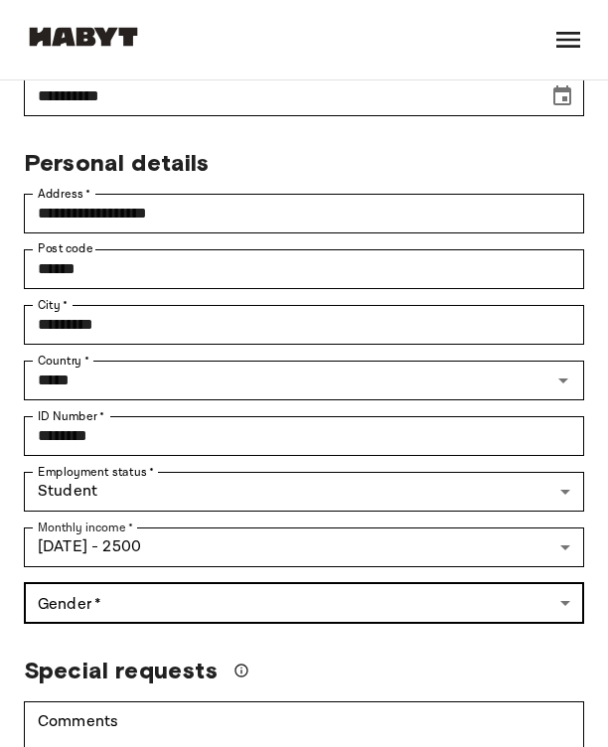
click at [177, 550] on body "**********" at bounding box center [304, 391] width 608 height 4364
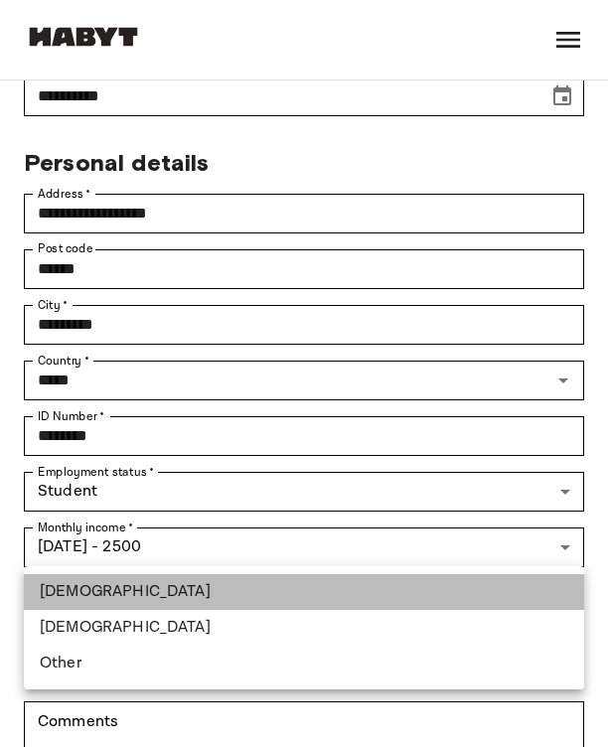
click at [154, 593] on li "Male" at bounding box center [304, 592] width 560 height 36
type input "****"
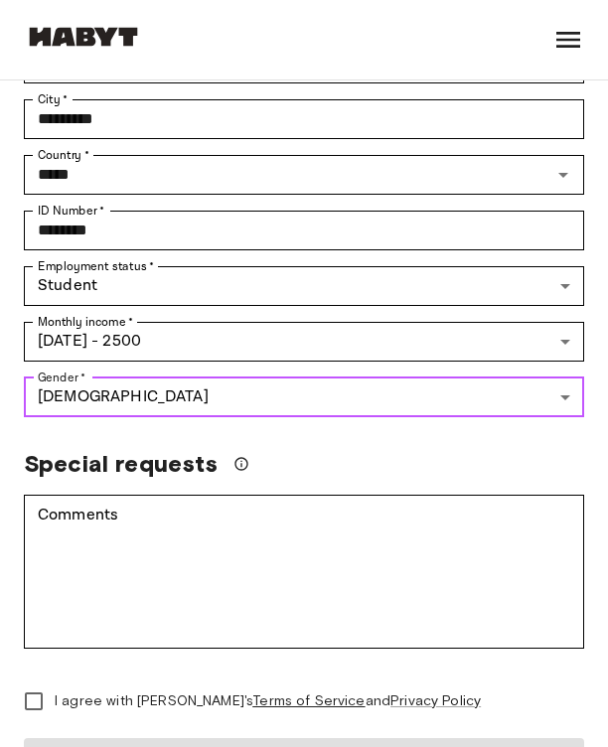
scroll to position [2056, 0]
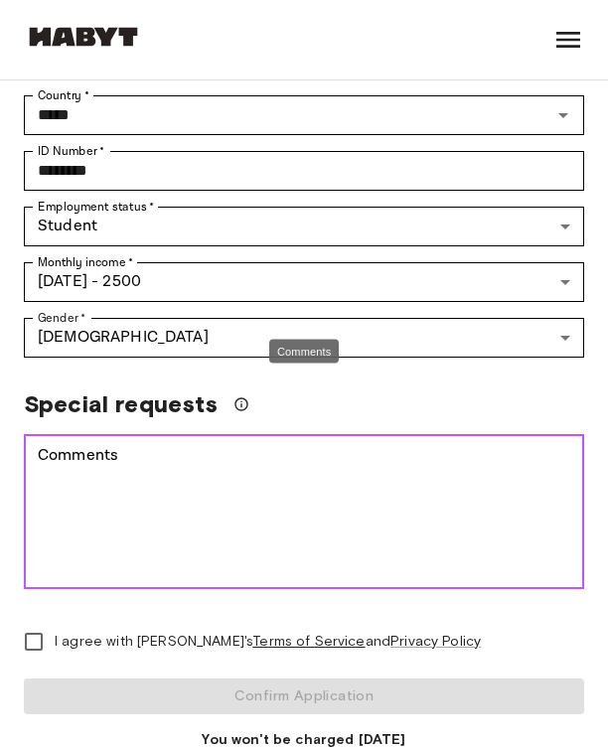
click at [107, 443] on textarea "Comments" at bounding box center [304, 511] width 532 height 137
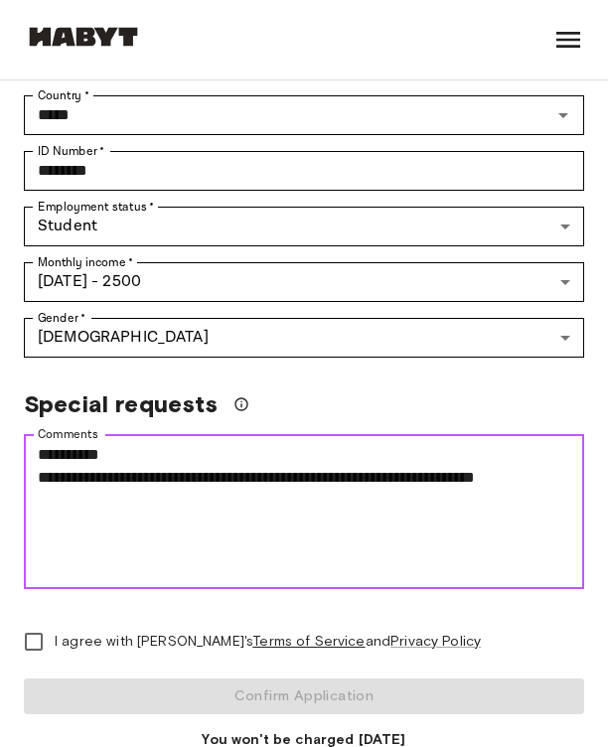
type textarea "**********"
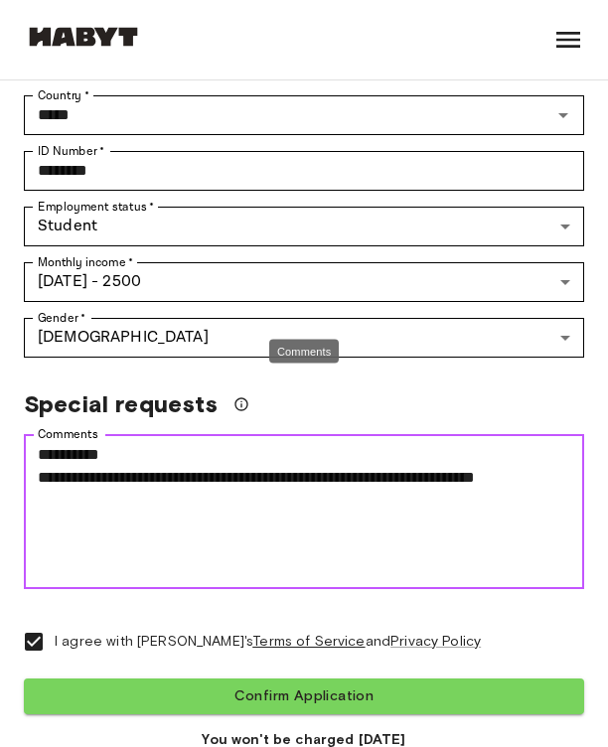
click at [569, 443] on textarea "**********" at bounding box center [304, 511] width 532 height 137
click at [273, 443] on textarea "**********" at bounding box center [304, 511] width 532 height 137
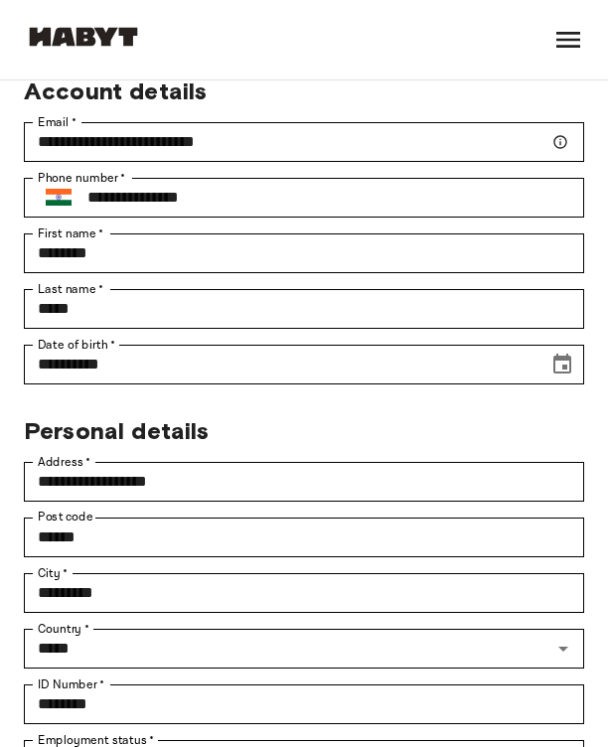
scroll to position [1500, 0]
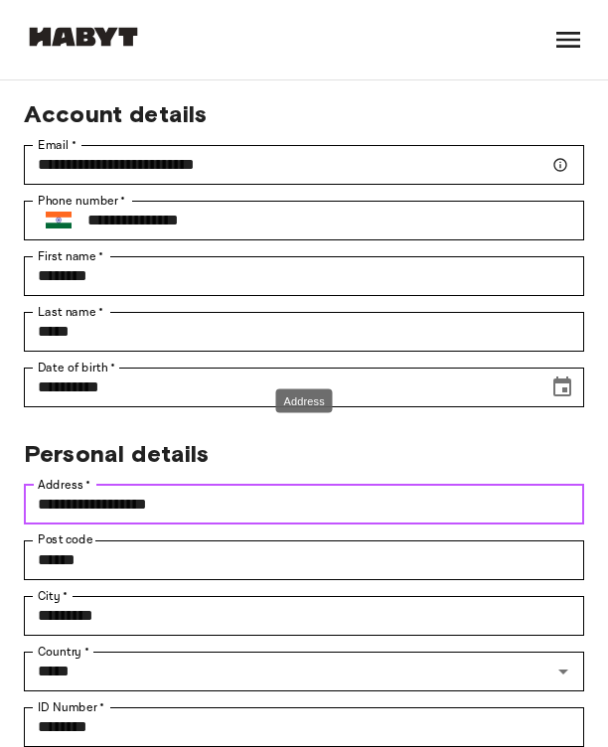
click at [46, 484] on input "**********" at bounding box center [304, 504] width 560 height 40
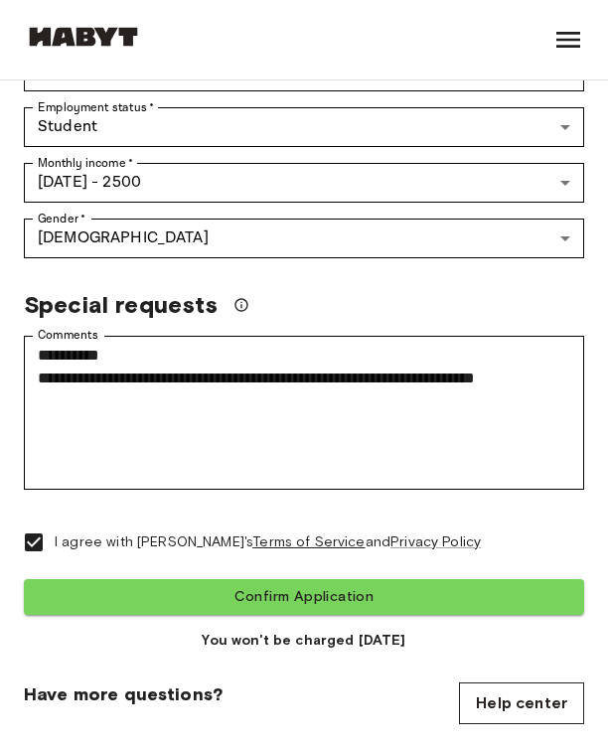
scroll to position [2173, 0]
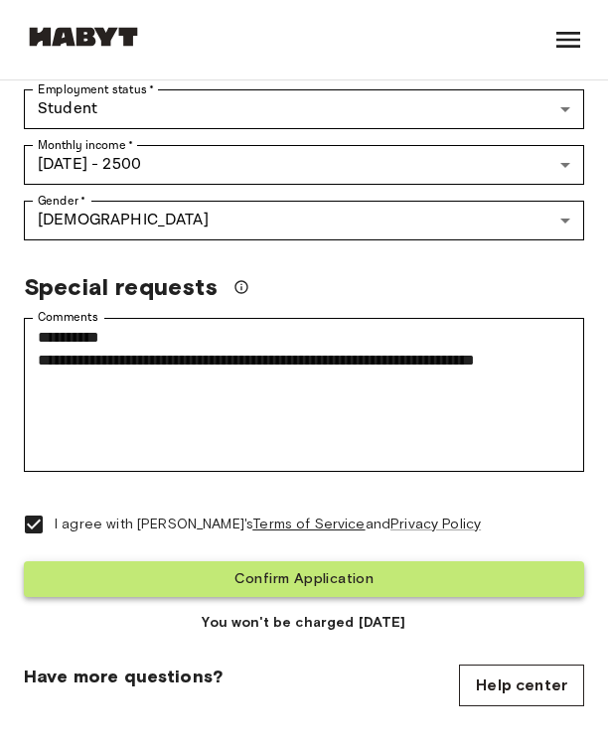
type input "**********"
click at [151, 561] on button "Confirm Application" at bounding box center [304, 579] width 560 height 37
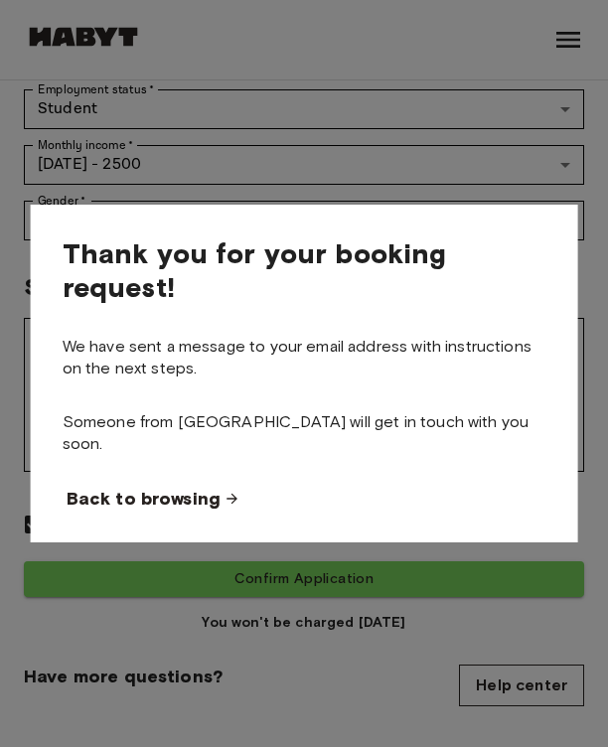
click at [151, 490] on span "Back to browsing" at bounding box center [144, 498] width 154 height 24
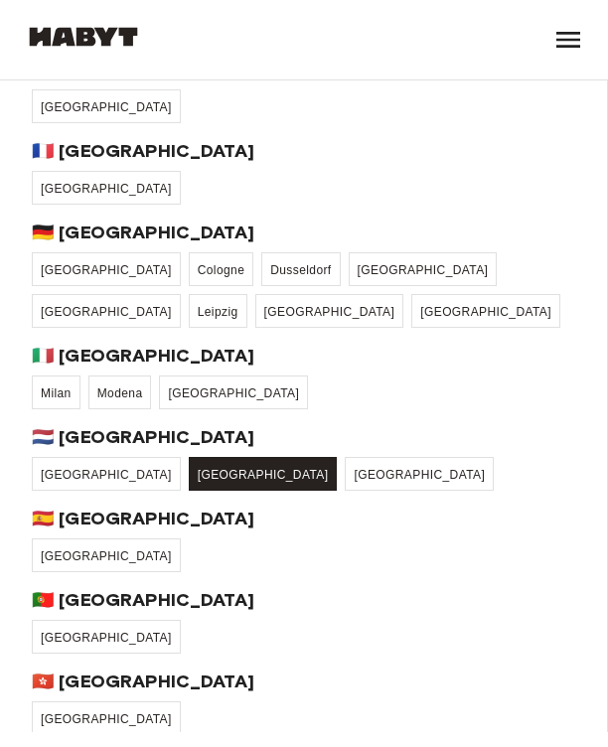
scroll to position [135, 0]
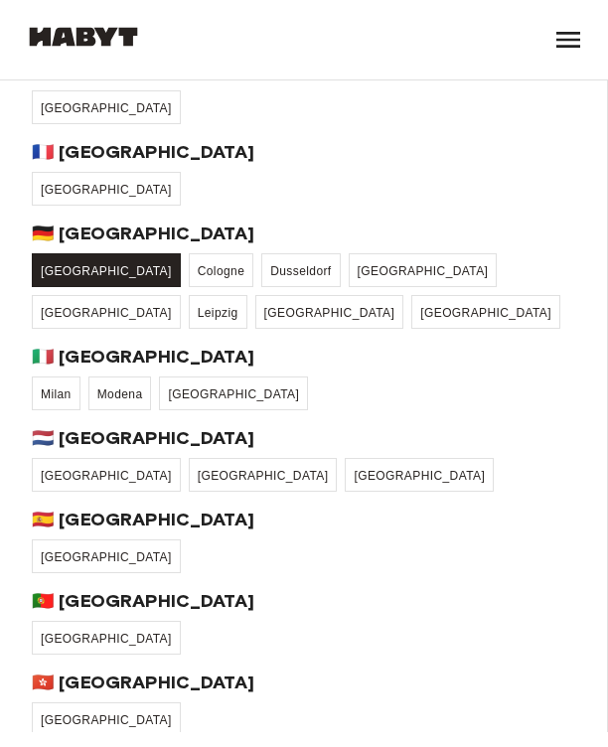
click at [55, 273] on span "[GEOGRAPHIC_DATA]" at bounding box center [106, 271] width 131 height 14
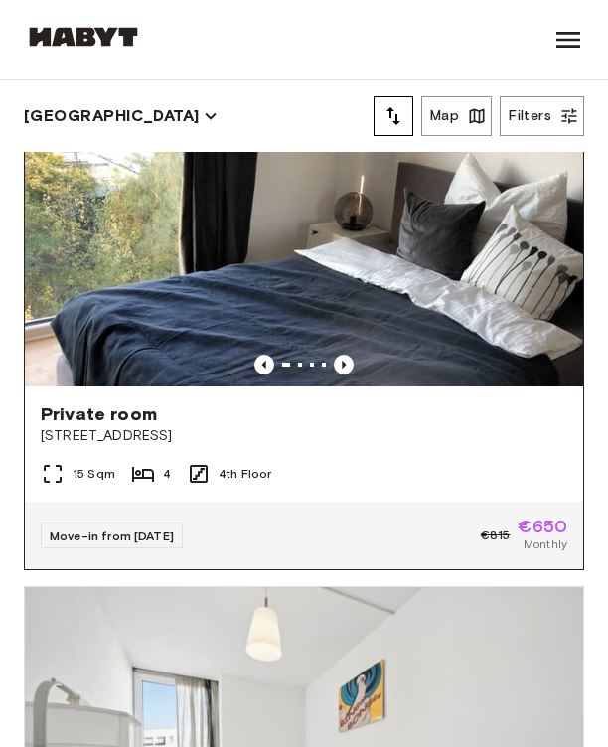
scroll to position [140, 0]
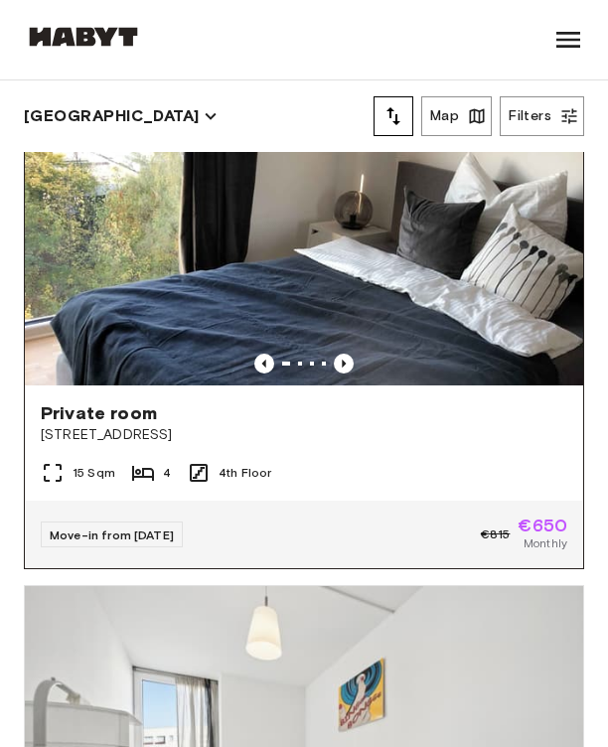
click at [247, 298] on img at bounding box center [304, 199] width 558 height 372
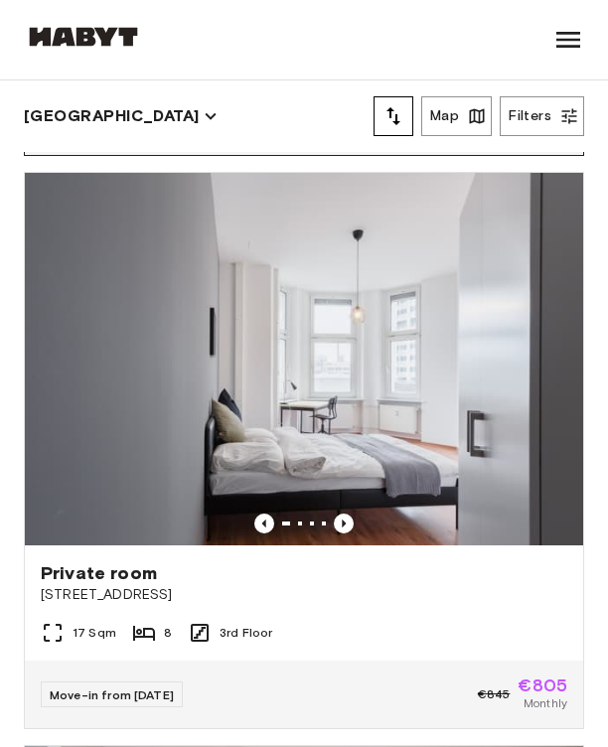
scroll to position [1737, 0]
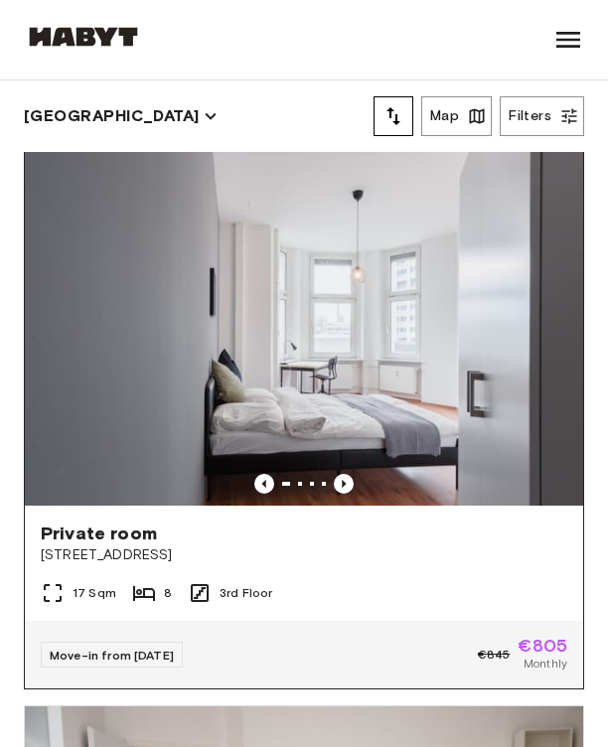
click at [259, 373] on img at bounding box center [304, 319] width 558 height 372
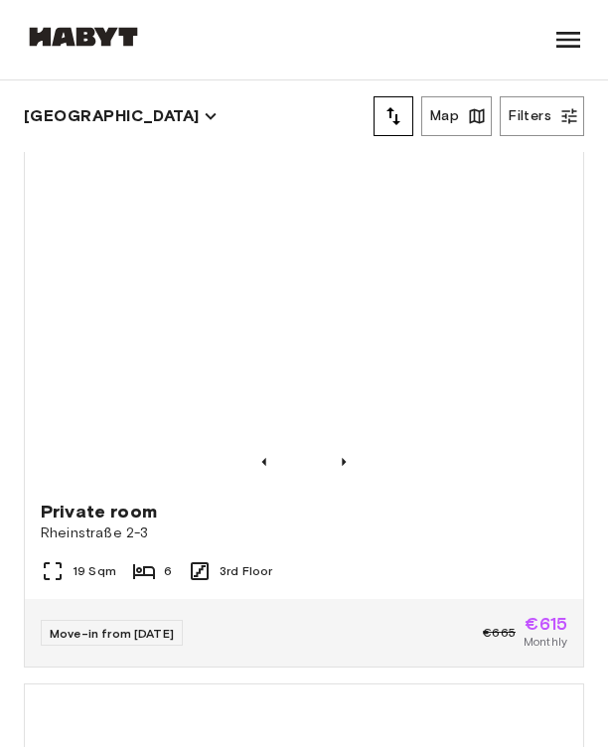
scroll to position [2905, 0]
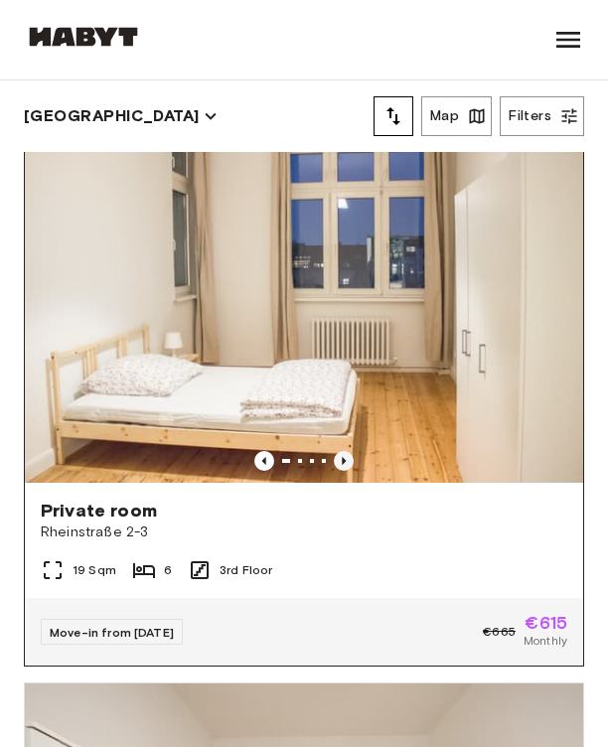
click at [342, 459] on icon "Previous image" at bounding box center [343, 461] width 4 height 8
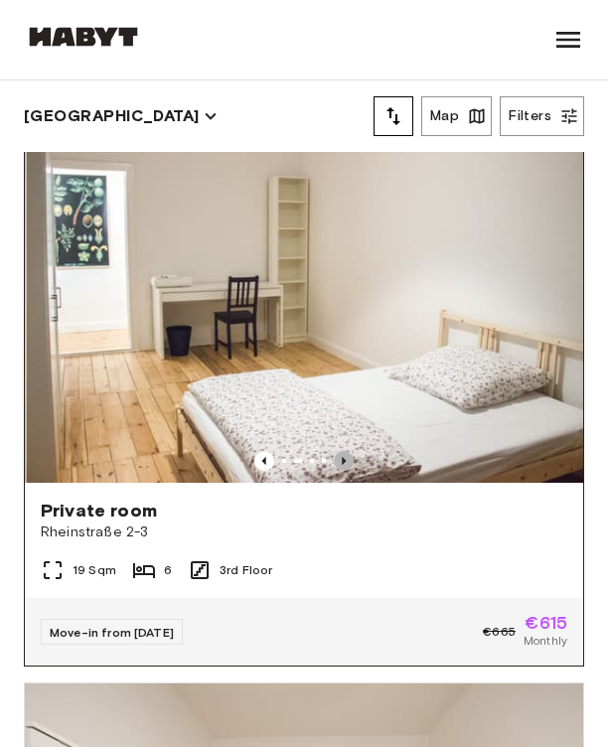
click at [342, 459] on icon "Previous image" at bounding box center [343, 461] width 4 height 8
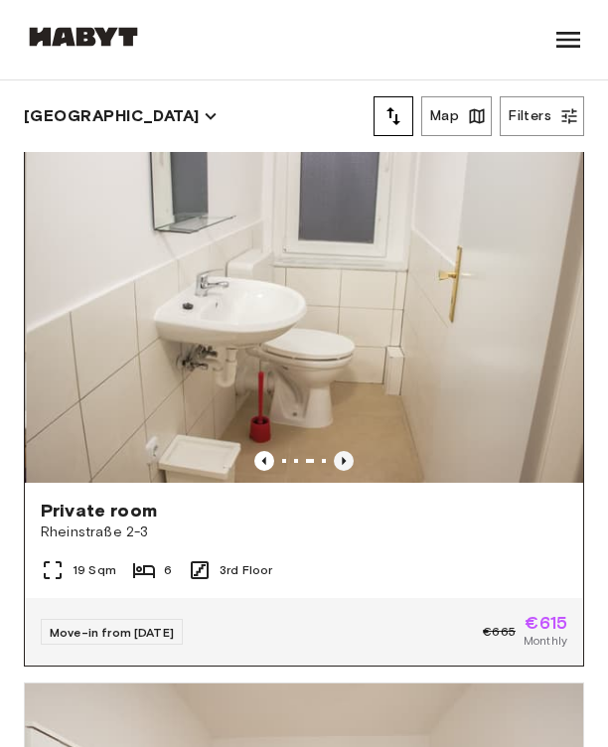
click at [342, 459] on icon "Previous image" at bounding box center [343, 461] width 4 height 8
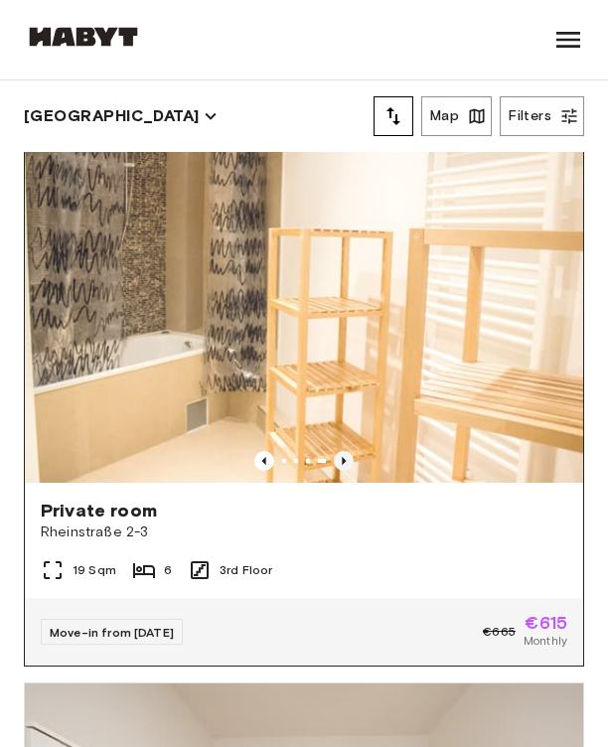
click at [342, 459] on icon "Previous image" at bounding box center [343, 461] width 4 height 8
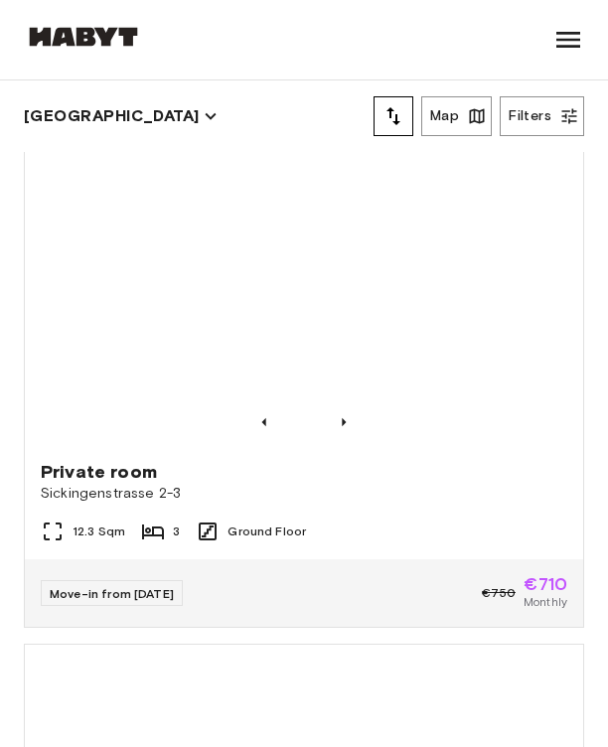
scroll to position [5236, 0]
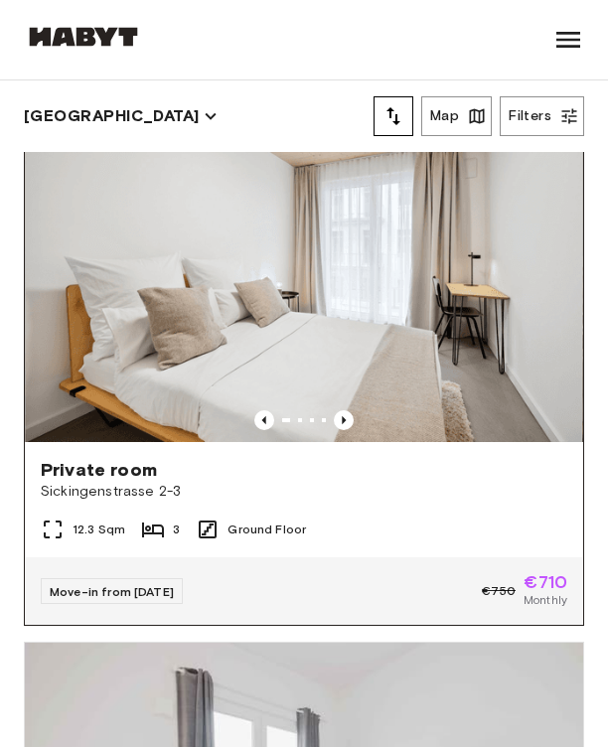
click at [340, 331] on img at bounding box center [304, 255] width 558 height 372
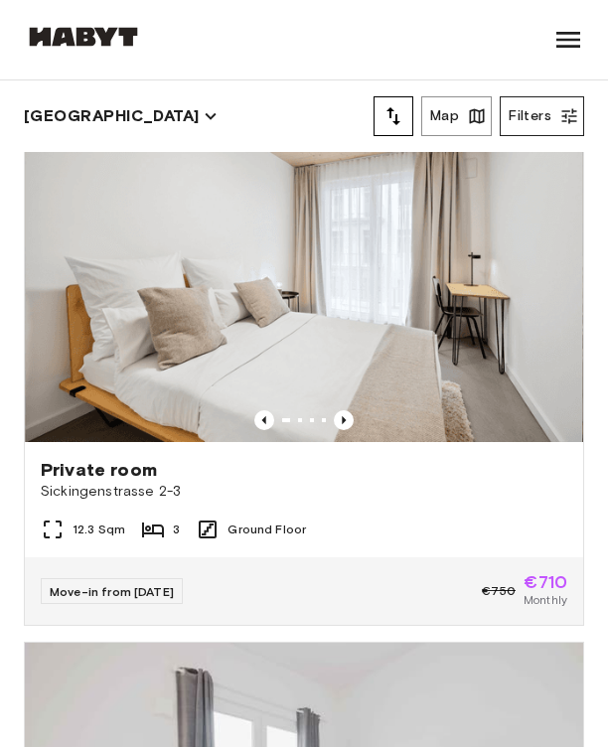
click at [546, 115] on button "Filters" at bounding box center [541, 116] width 84 height 40
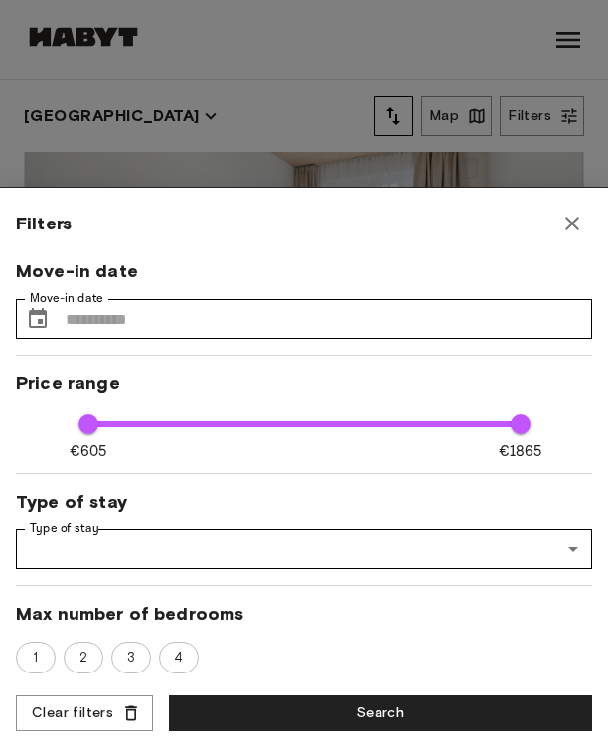
scroll to position [19, 0]
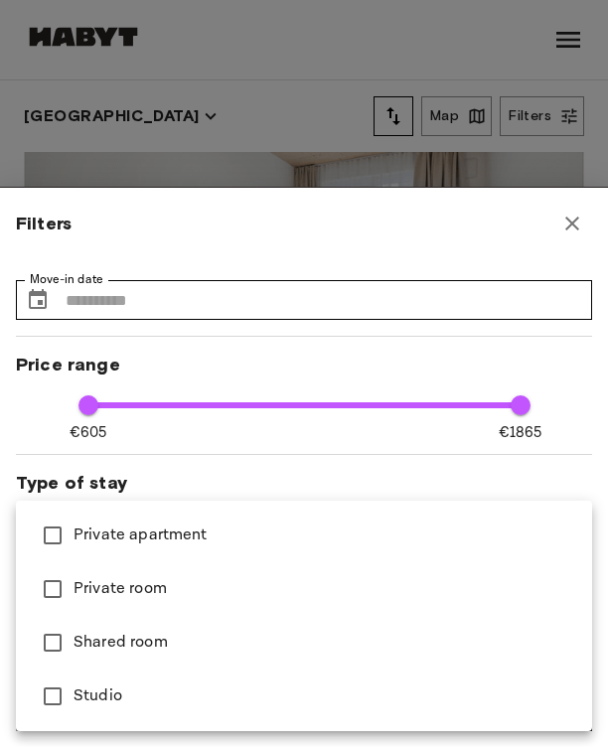
click at [158, 693] on span "Studio" at bounding box center [324, 696] width 502 height 24
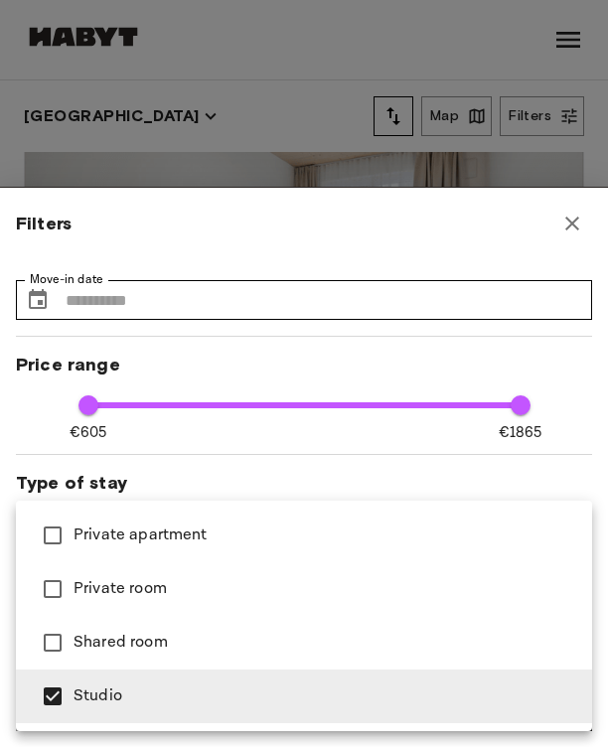
type input "******"
click at [324, 365] on div at bounding box center [304, 373] width 608 height 747
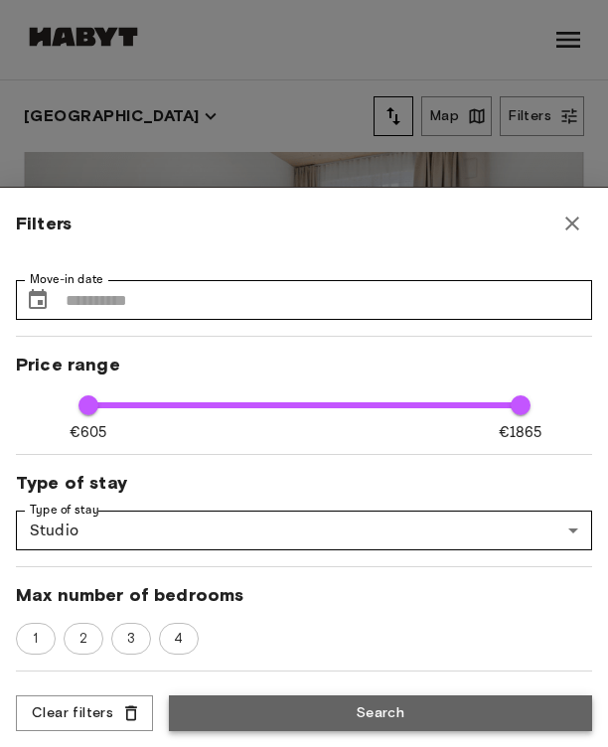
click at [328, 722] on button "Search" at bounding box center [380, 713] width 423 height 37
type input "**"
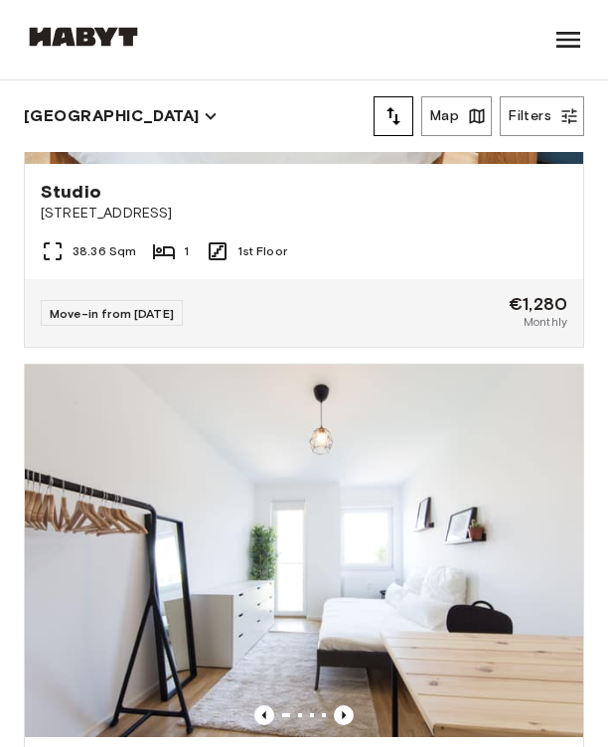
scroll to position [10682, 0]
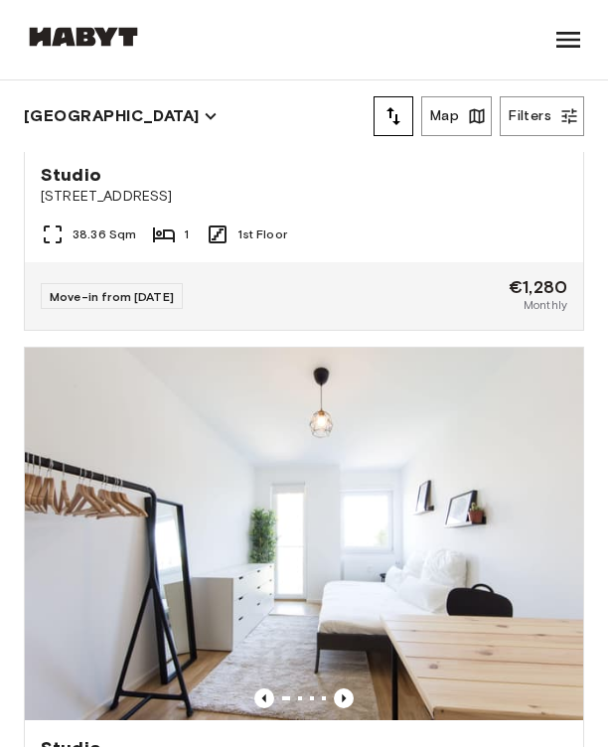
click at [392, 125] on icon "tune" at bounding box center [393, 116] width 24 height 24
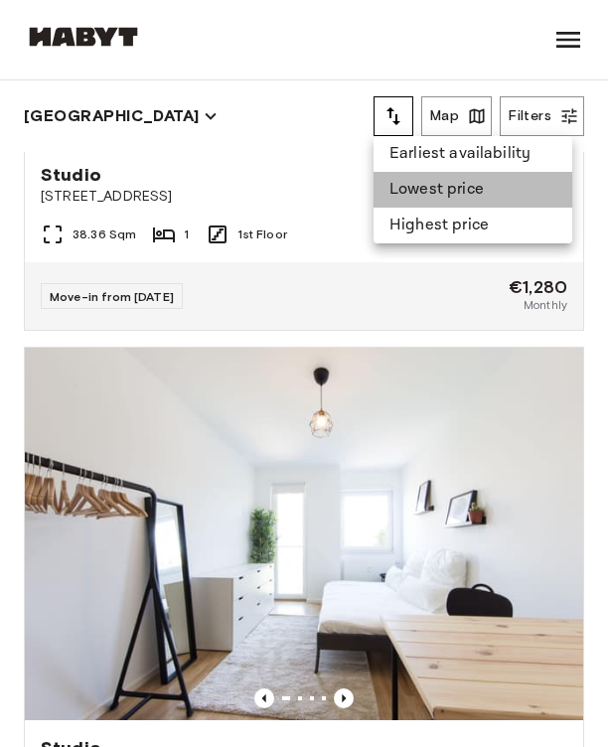
click at [421, 189] on li "Lowest price" at bounding box center [472, 190] width 199 height 36
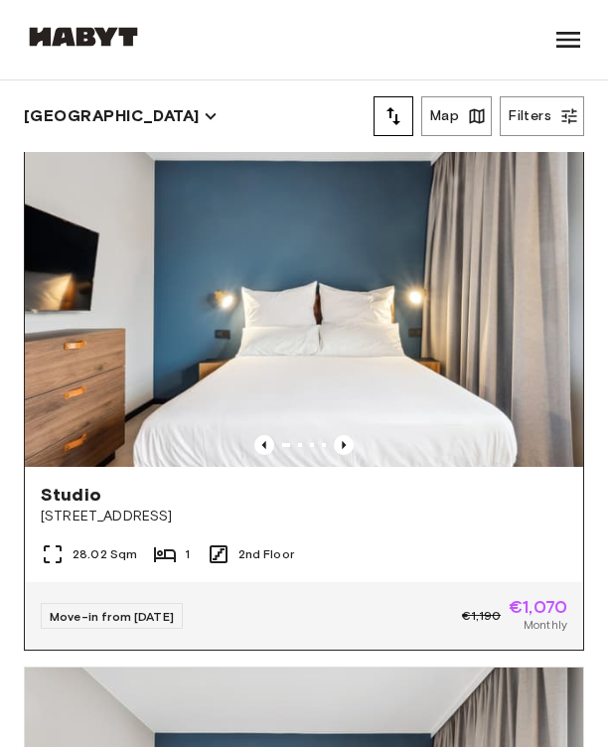
scroll to position [633, 0]
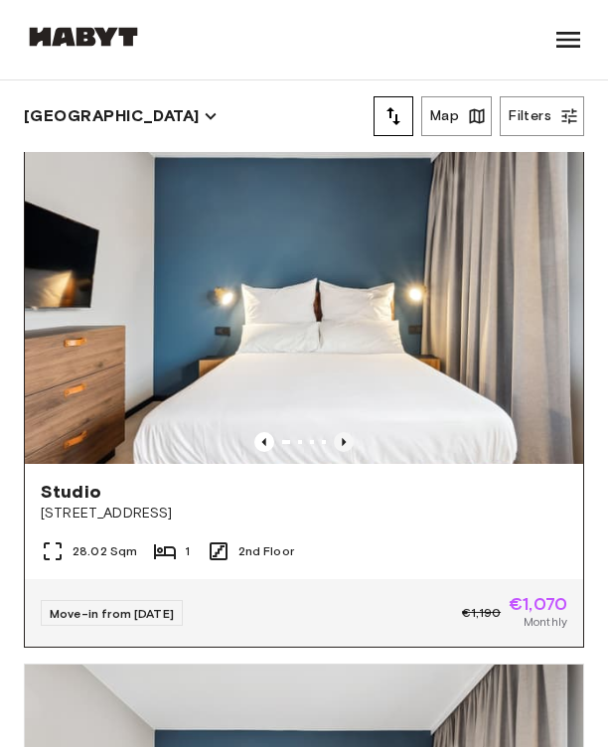
click at [350, 445] on icon "Previous image" at bounding box center [344, 442] width 20 height 20
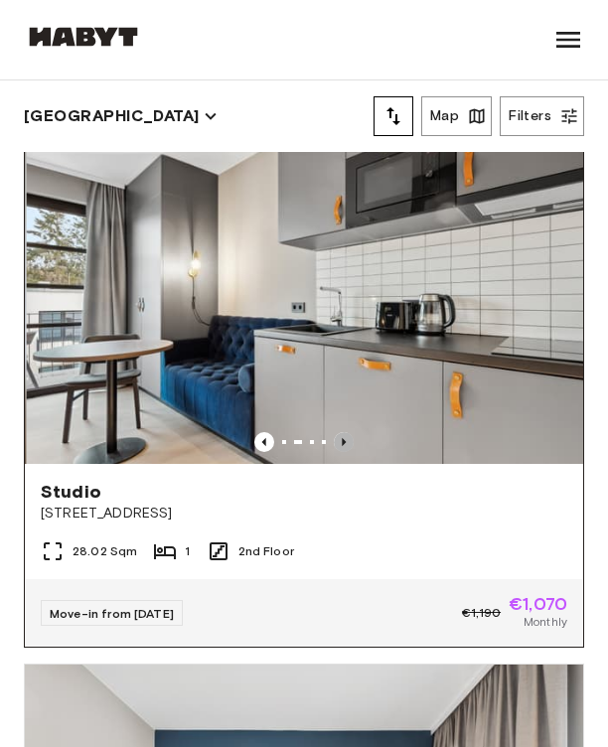
click at [350, 445] on icon "Previous image" at bounding box center [344, 442] width 20 height 20
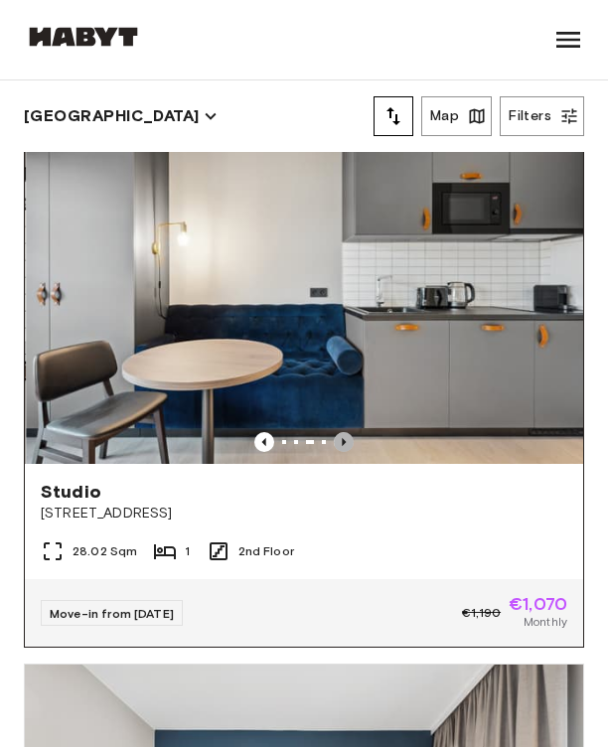
click at [349, 445] on icon "Previous image" at bounding box center [344, 442] width 20 height 20
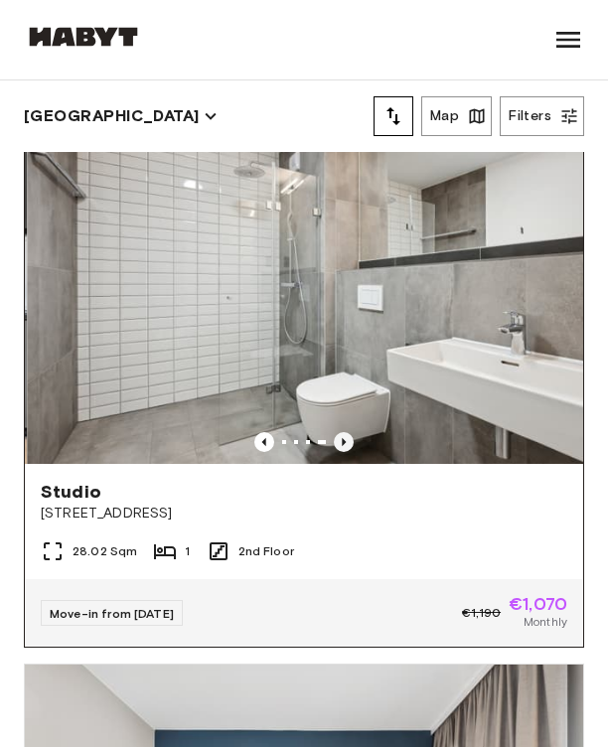
click at [349, 445] on icon "Previous image" at bounding box center [344, 442] width 20 height 20
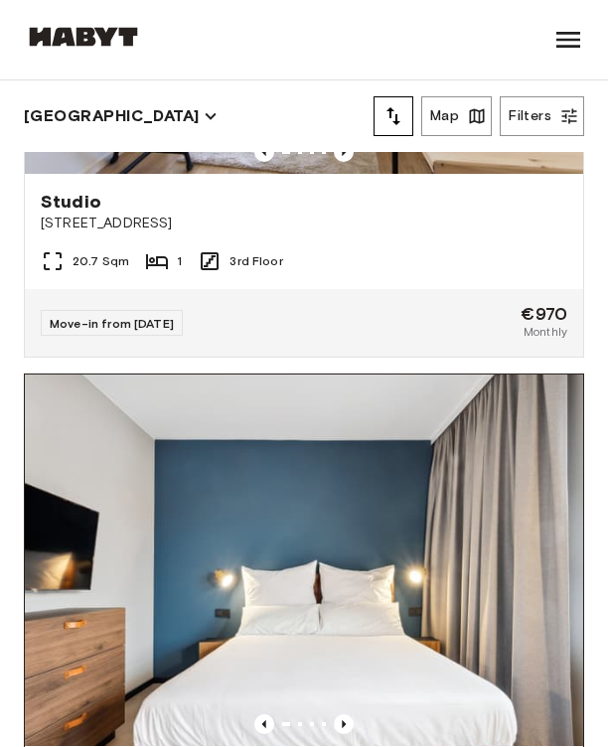
scroll to position [350, 0]
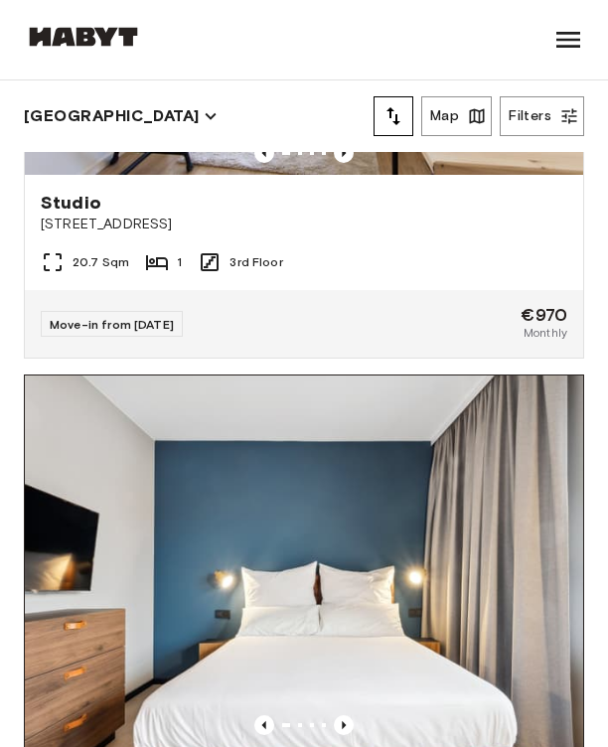
click at [345, 569] on img at bounding box center [304, 561] width 558 height 372
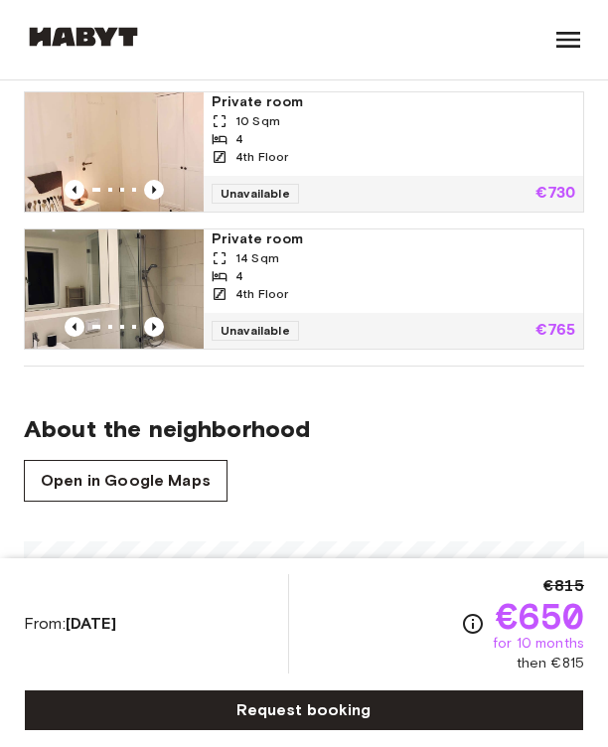
scroll to position [1393, 0]
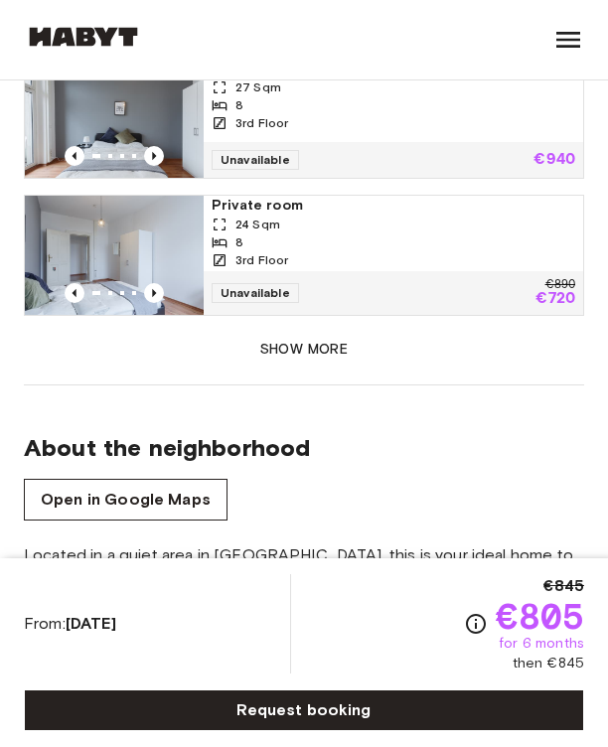
scroll to position [2222, 0]
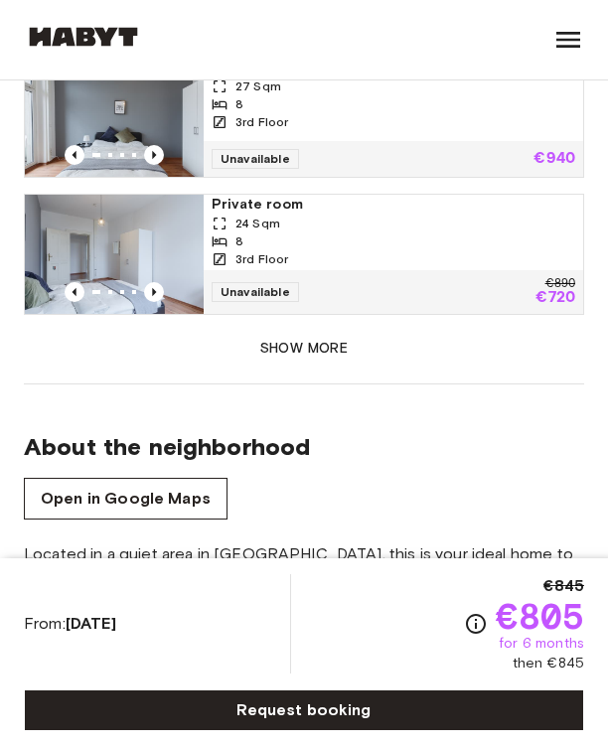
click at [319, 352] on button "Show more" at bounding box center [304, 349] width 560 height 37
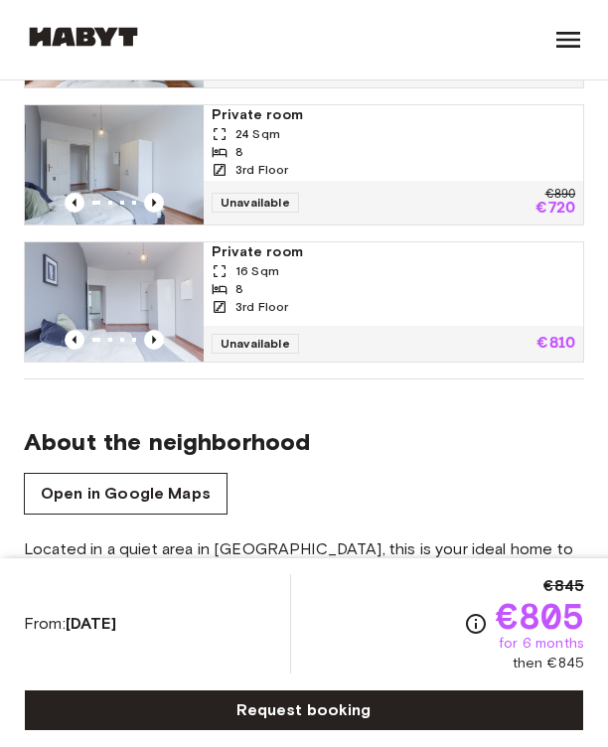
scroll to position [2312, 0]
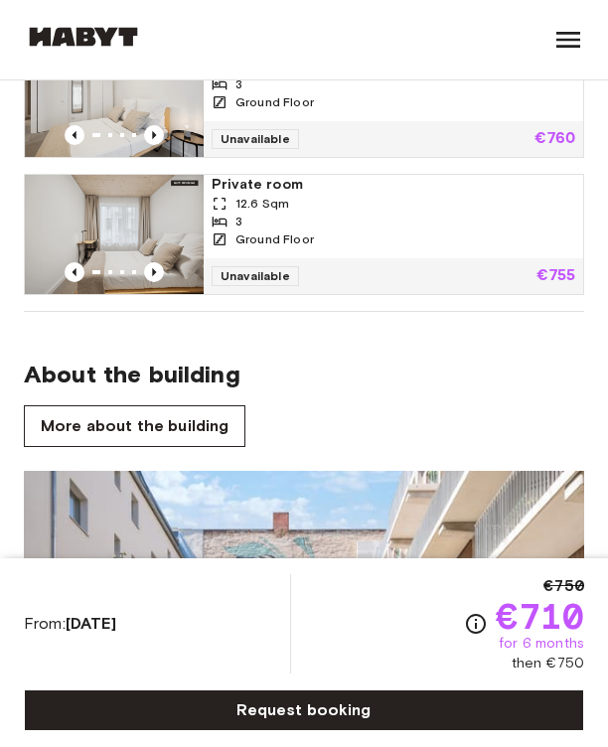
scroll to position [1688, 0]
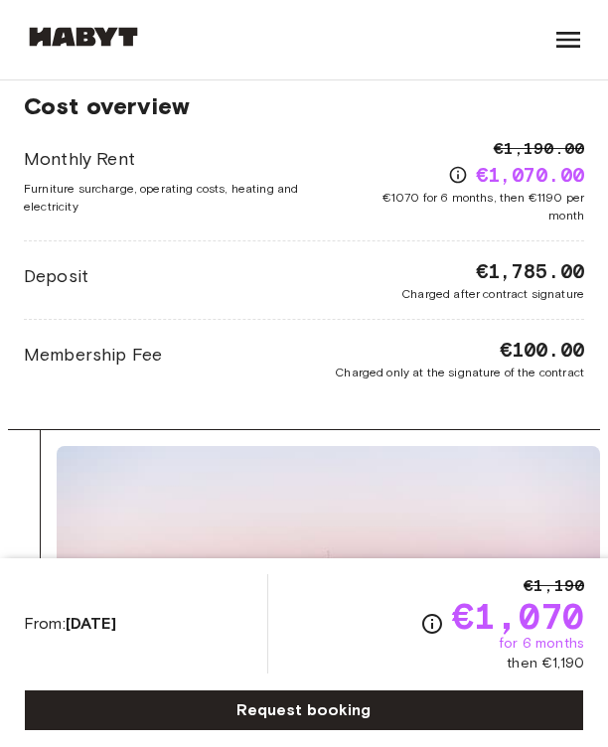
scroll to position [3853, 0]
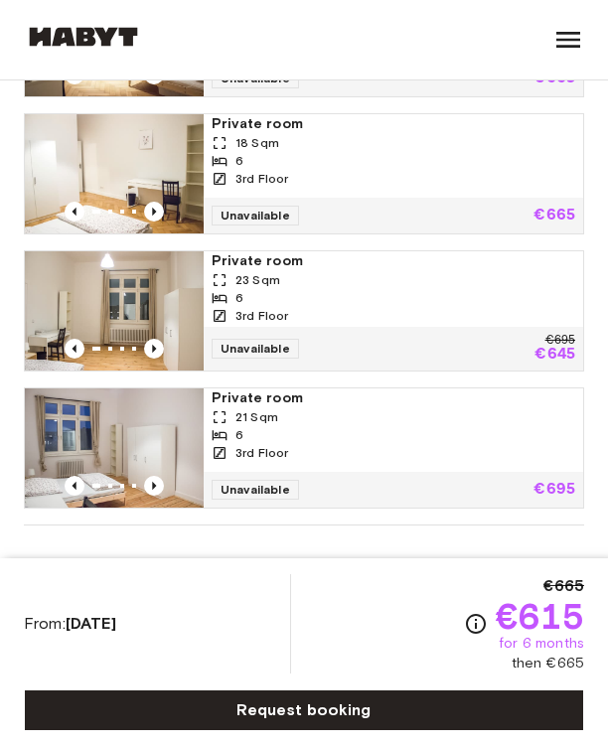
scroll to position [1216, 0]
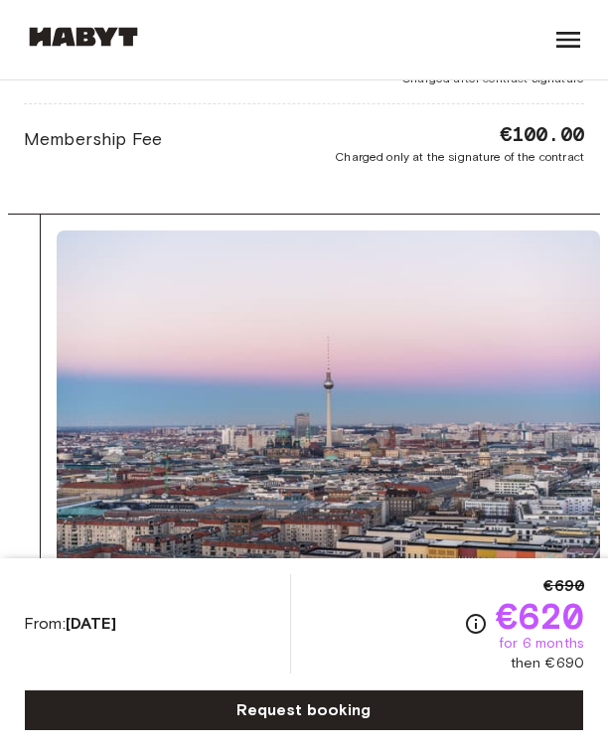
scroll to position [4094, 0]
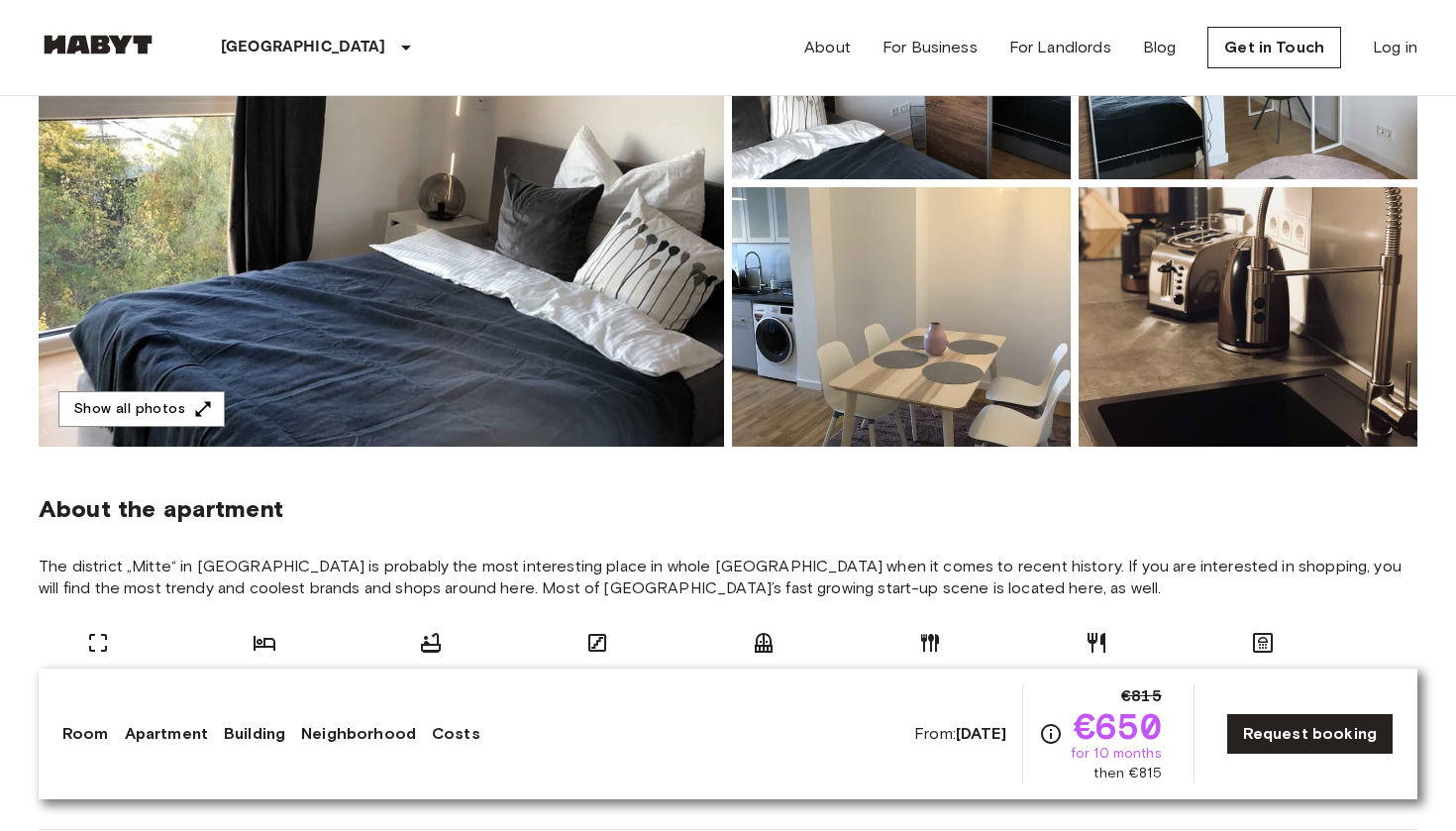
scroll to position [357, 0]
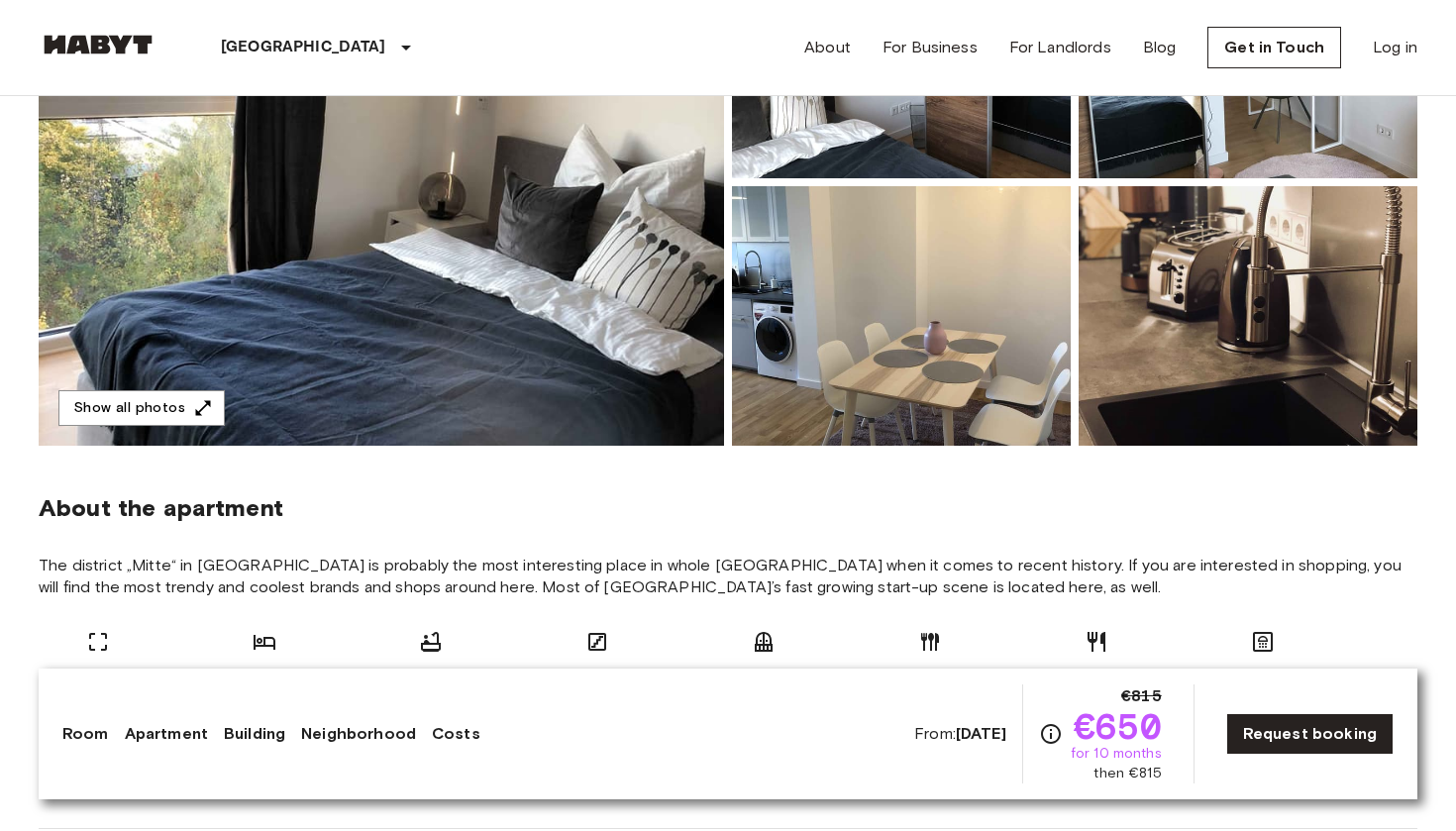
click at [528, 336] on img at bounding box center [381, 183] width 686 height 527
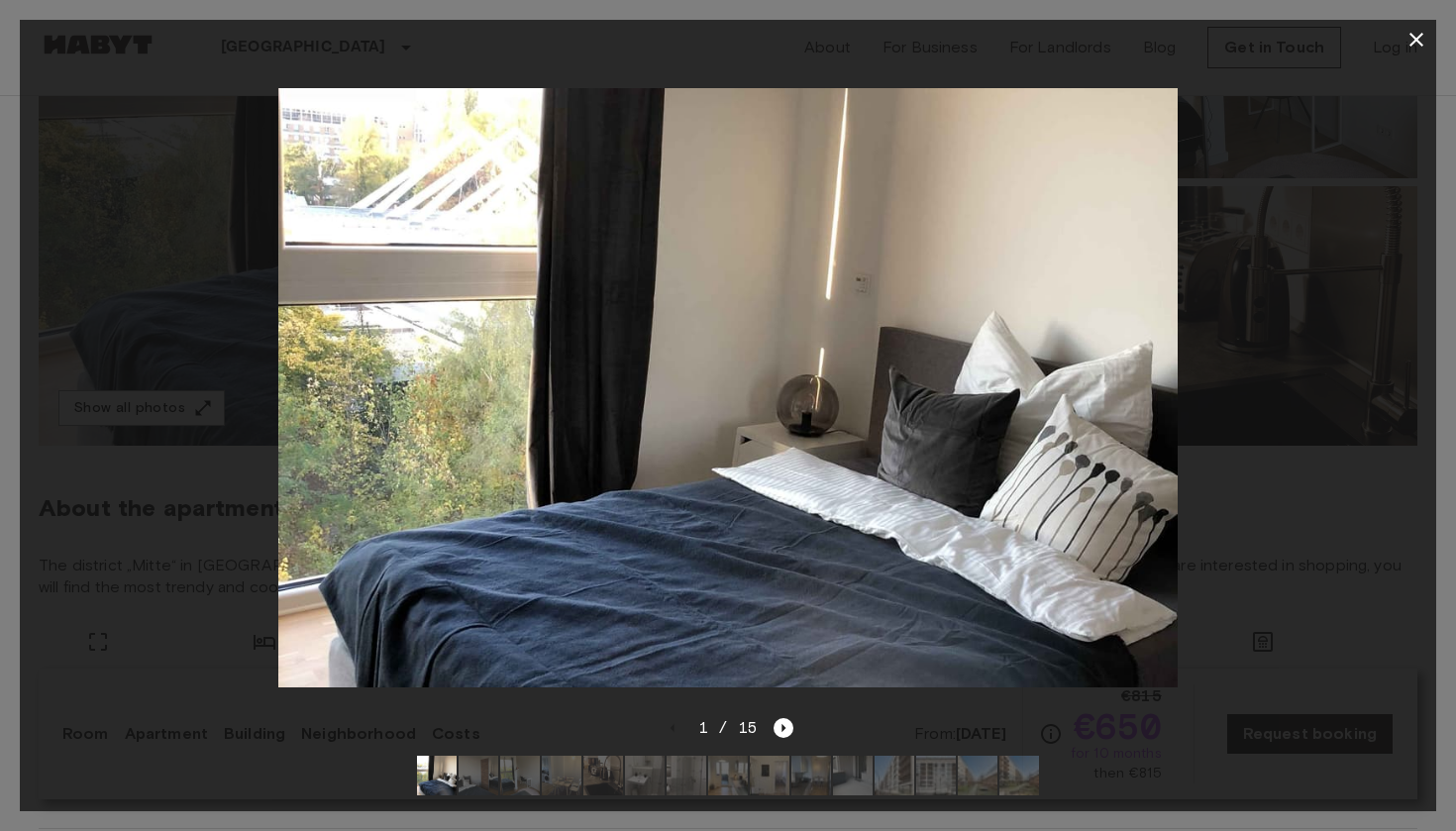
click at [521, 771] on img at bounding box center [520, 775] width 40 height 40
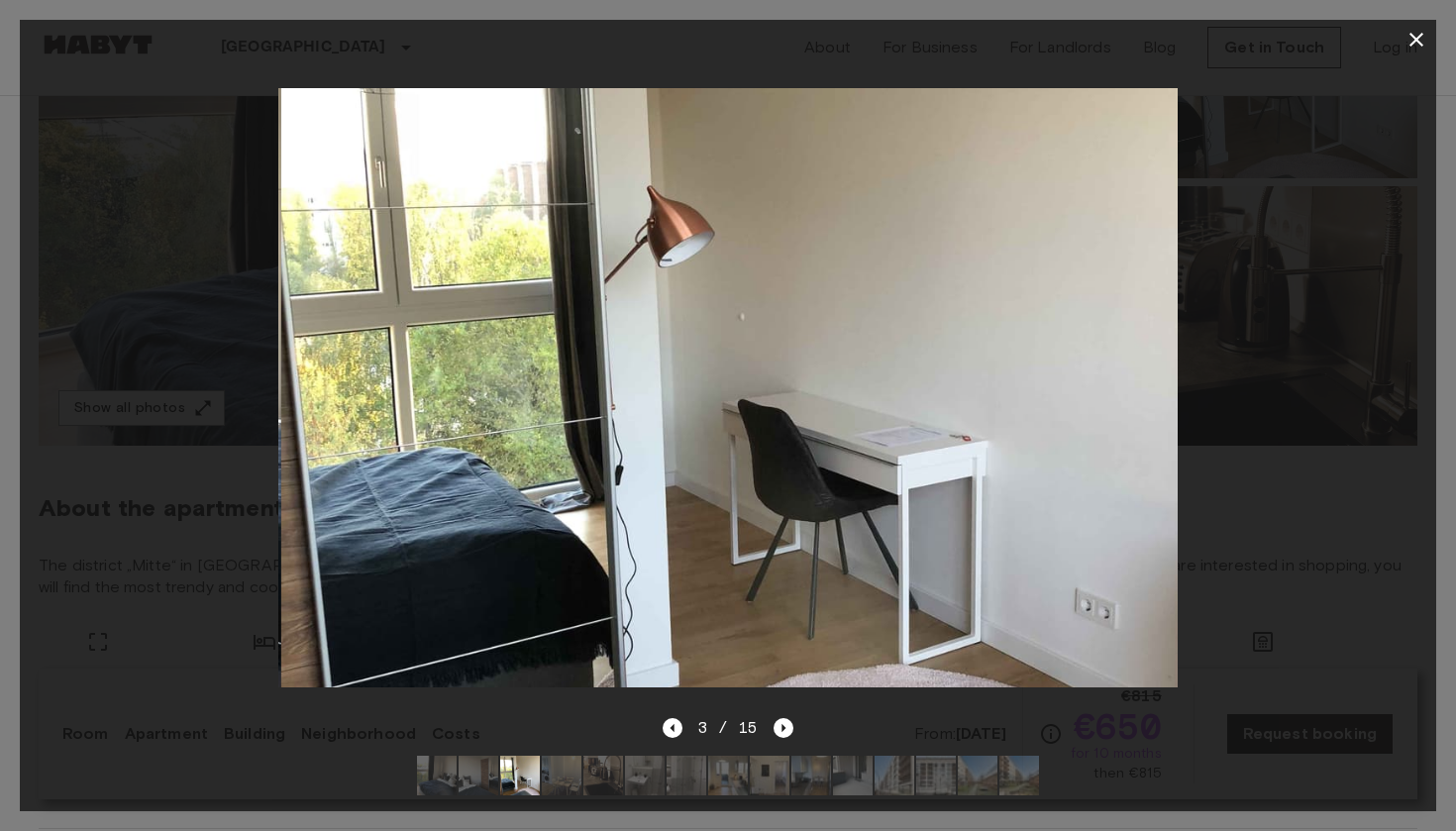
click at [549, 773] on img at bounding box center [562, 775] width 40 height 40
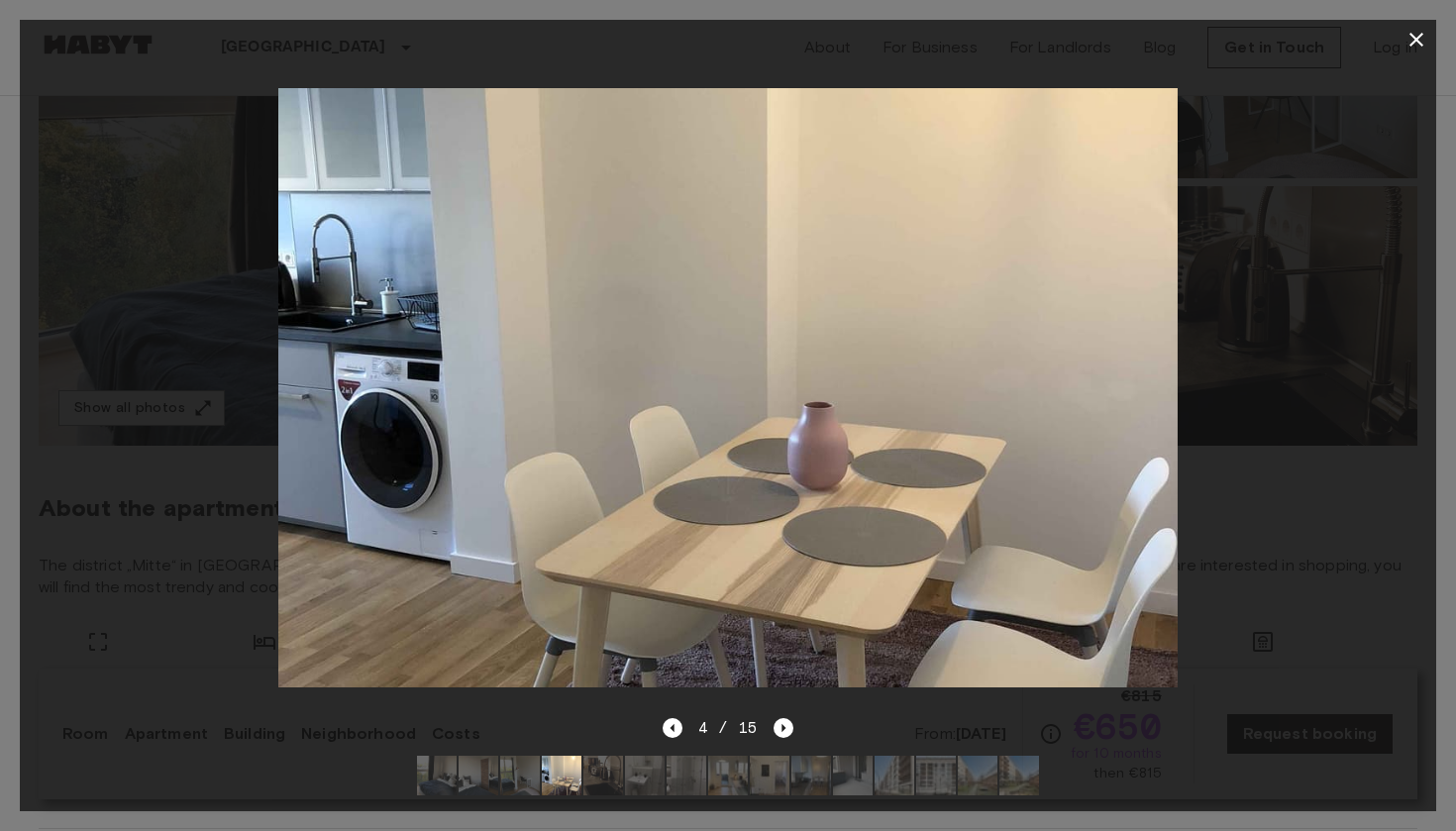
click at [596, 776] on img at bounding box center [604, 775] width 40 height 40
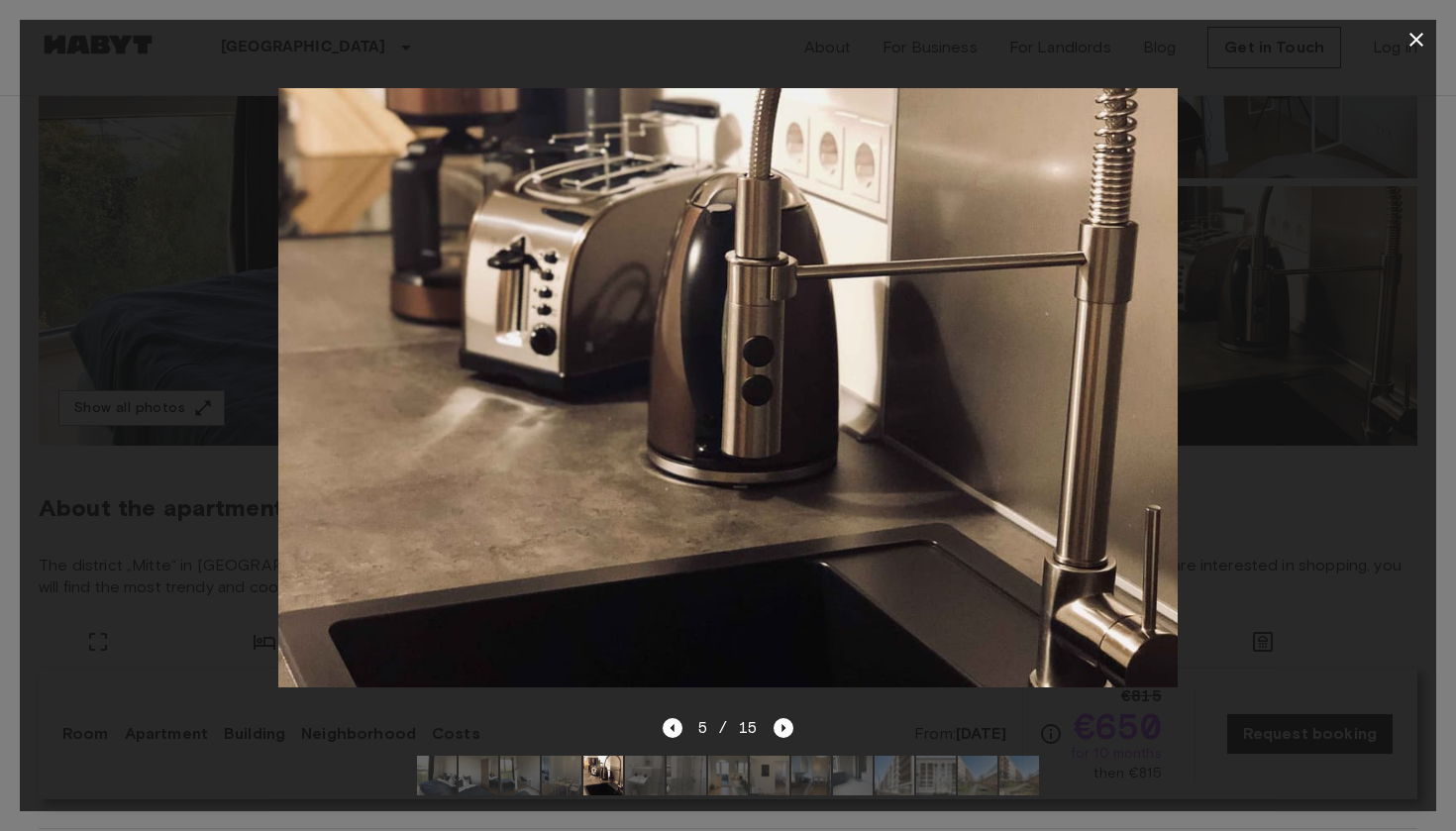
click at [646, 780] on img at bounding box center [645, 775] width 40 height 40
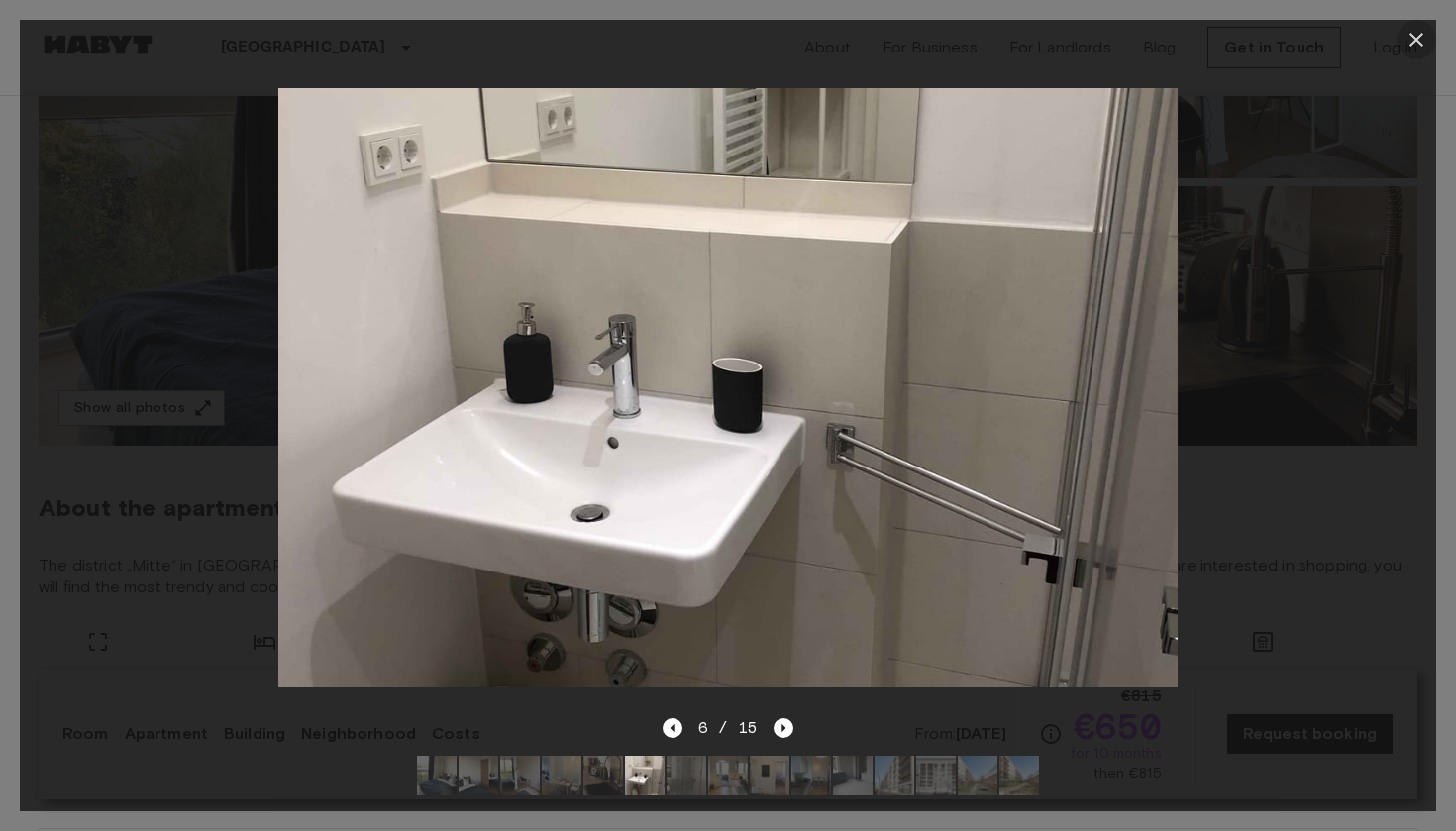
click at [1417, 40] on icon "button" at bounding box center [1417, 40] width 14 height 14
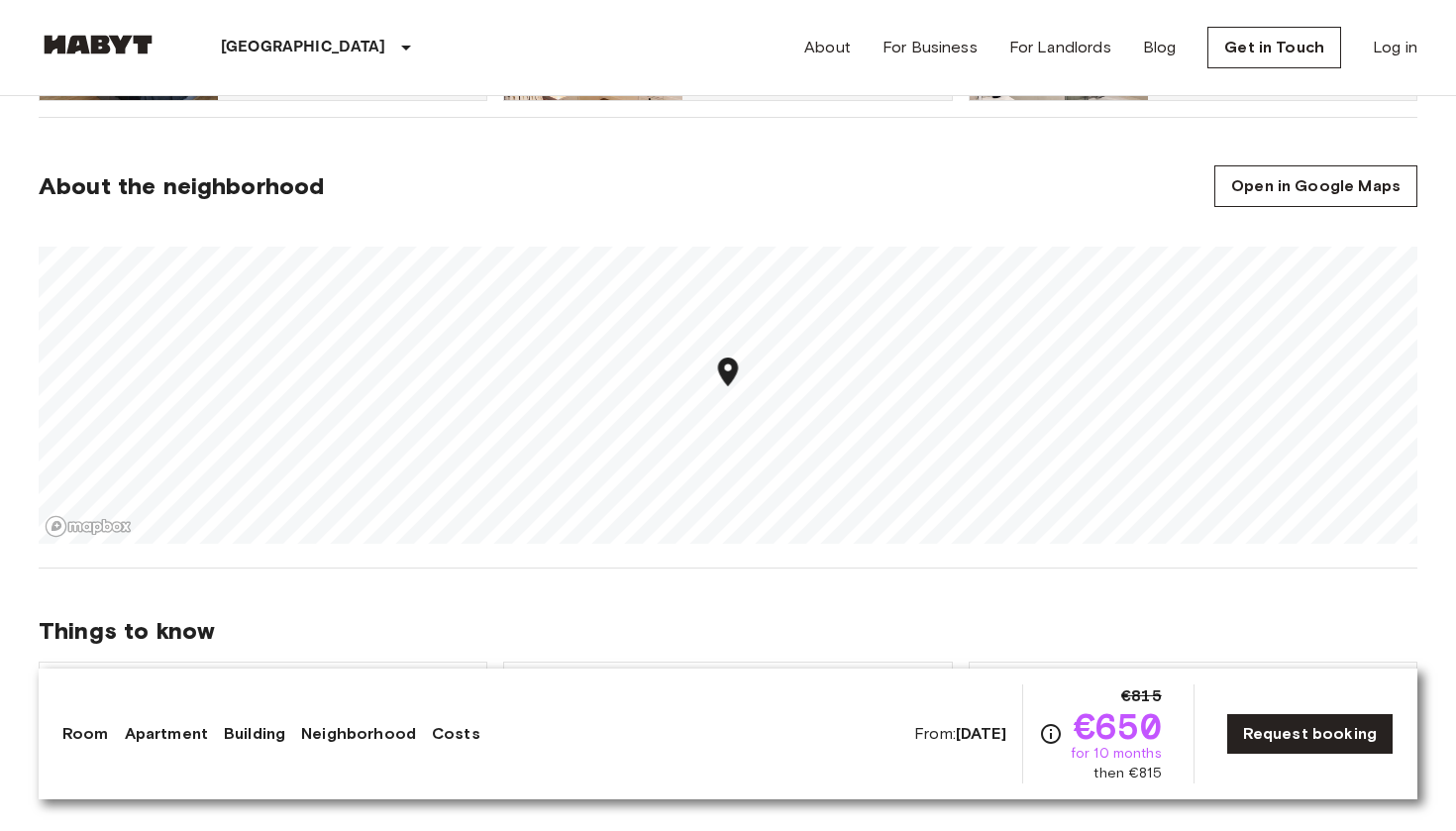
scroll to position [1300, 0]
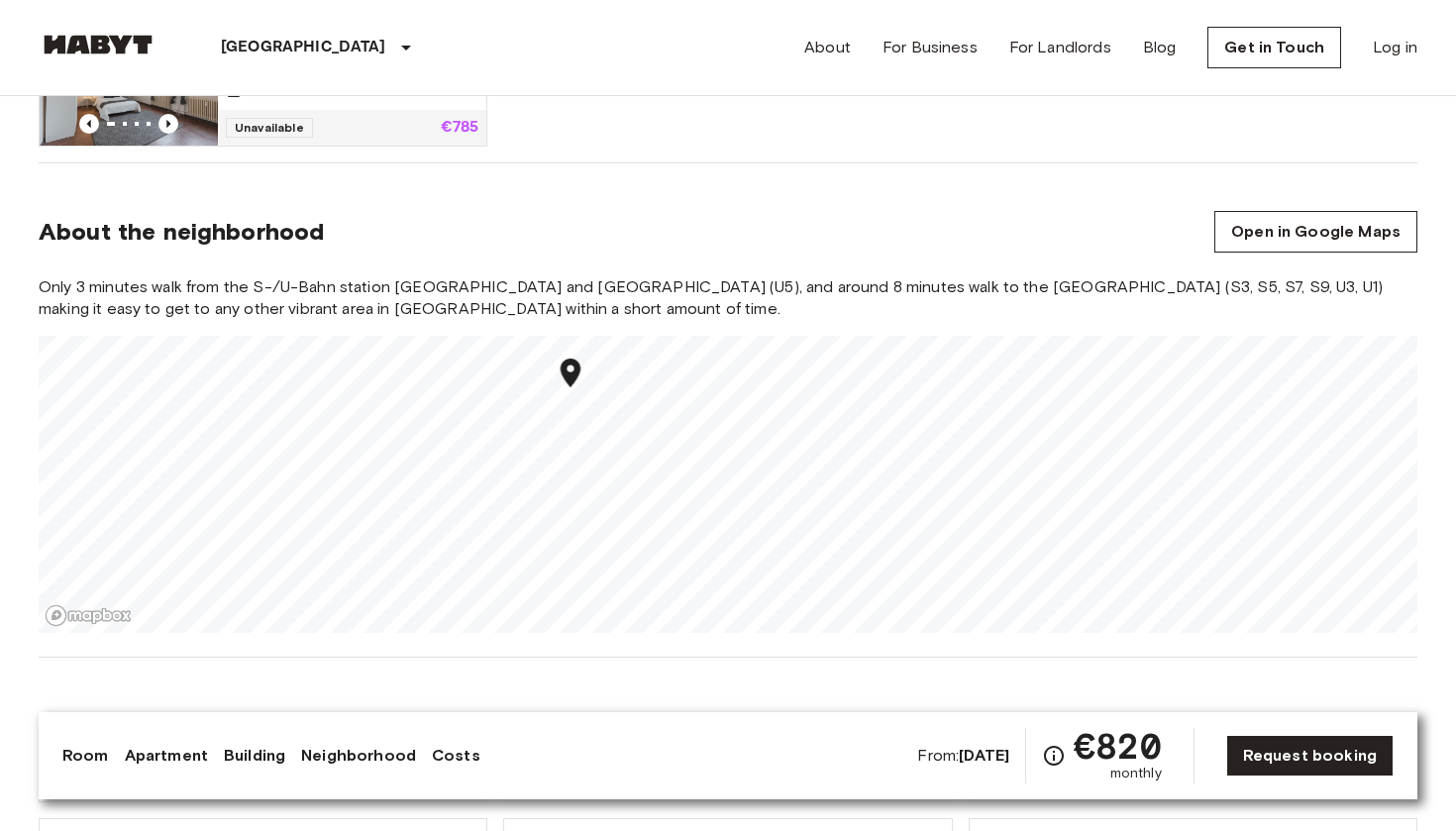
scroll to position [1359, 0]
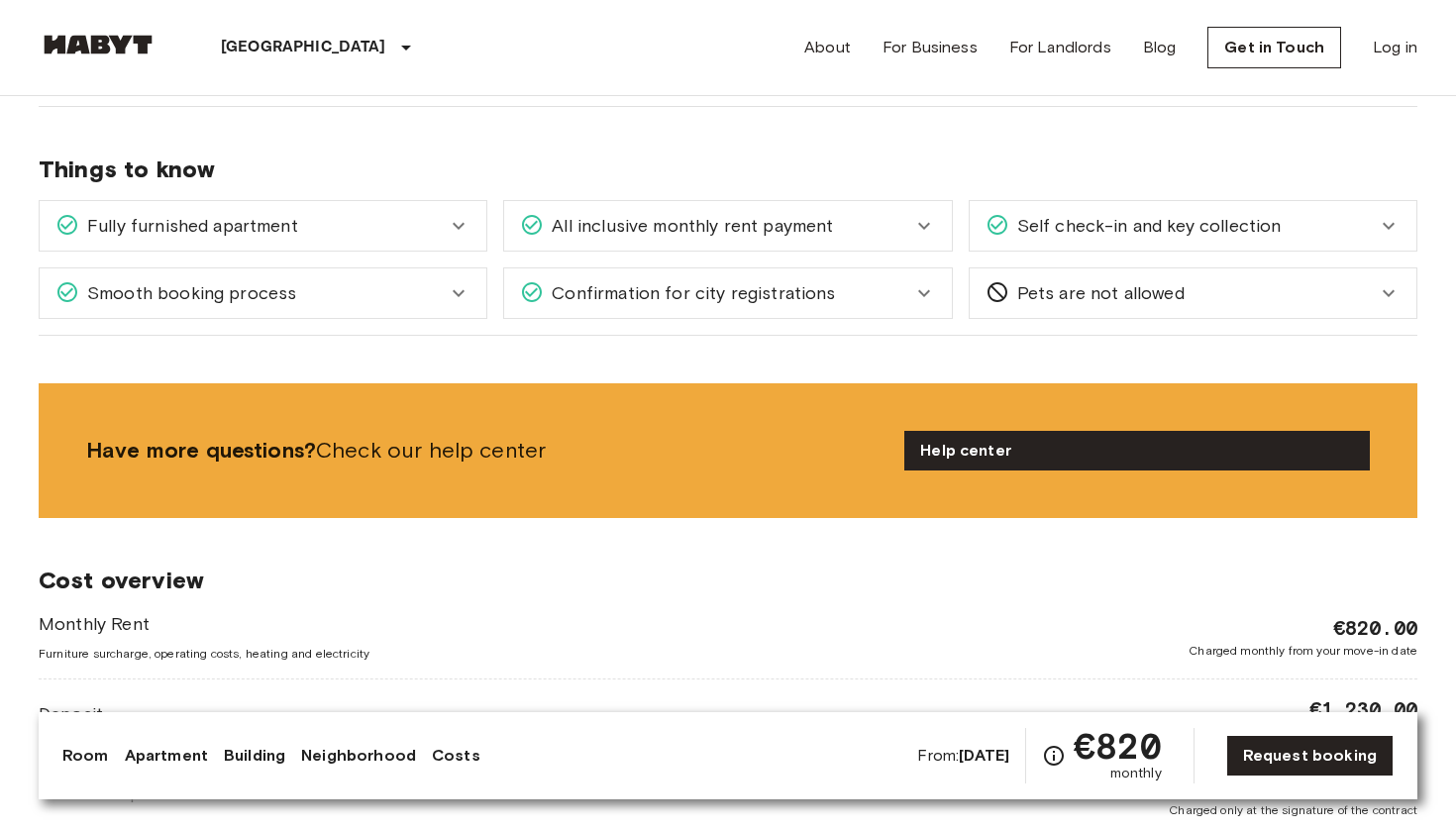
click at [469, 754] on link "Costs" at bounding box center [456, 756] width 49 height 24
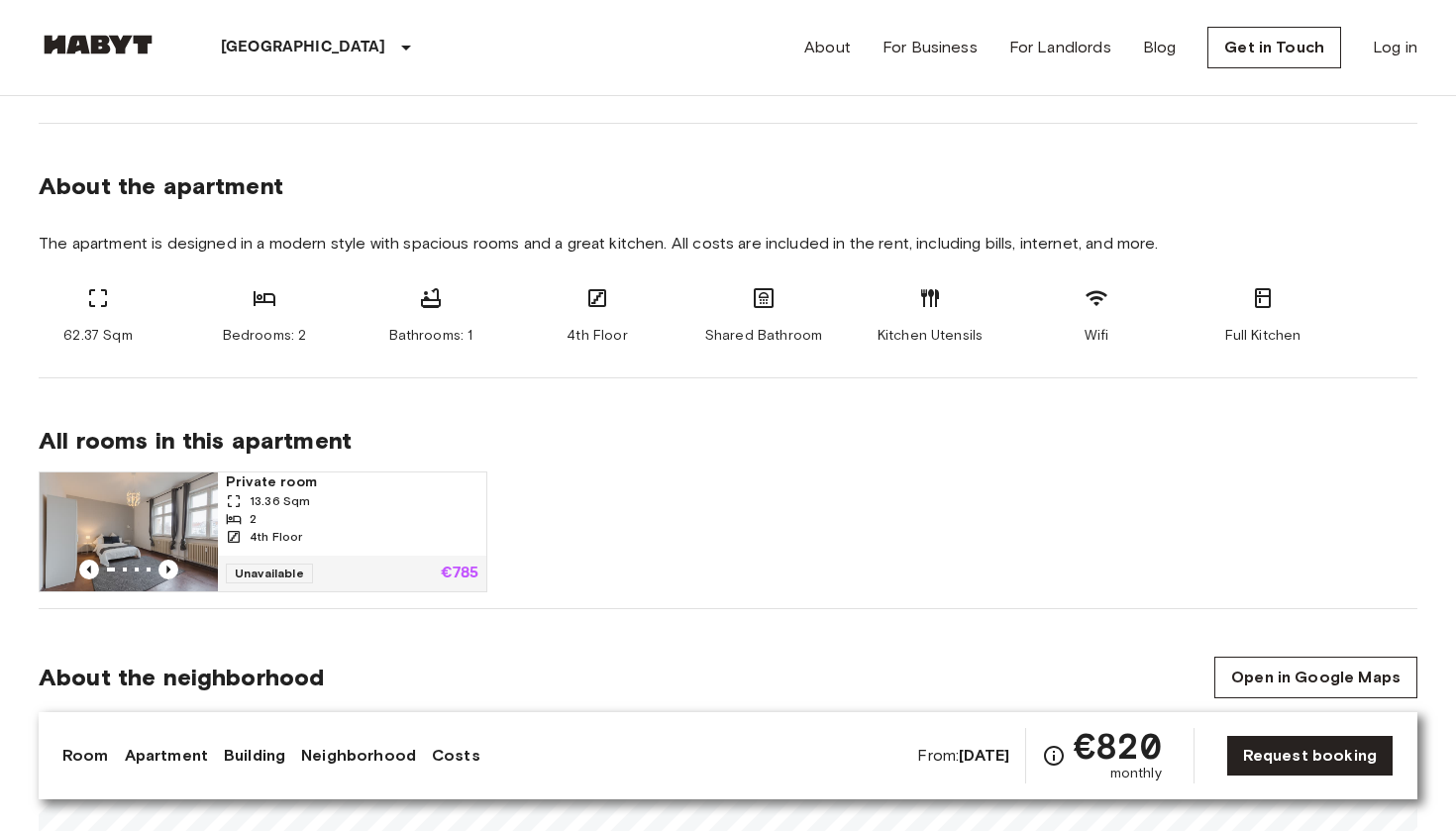
scroll to position [911, 0]
click at [340, 498] on div "13.36 Sqm" at bounding box center [351, 502] width 252 height 18
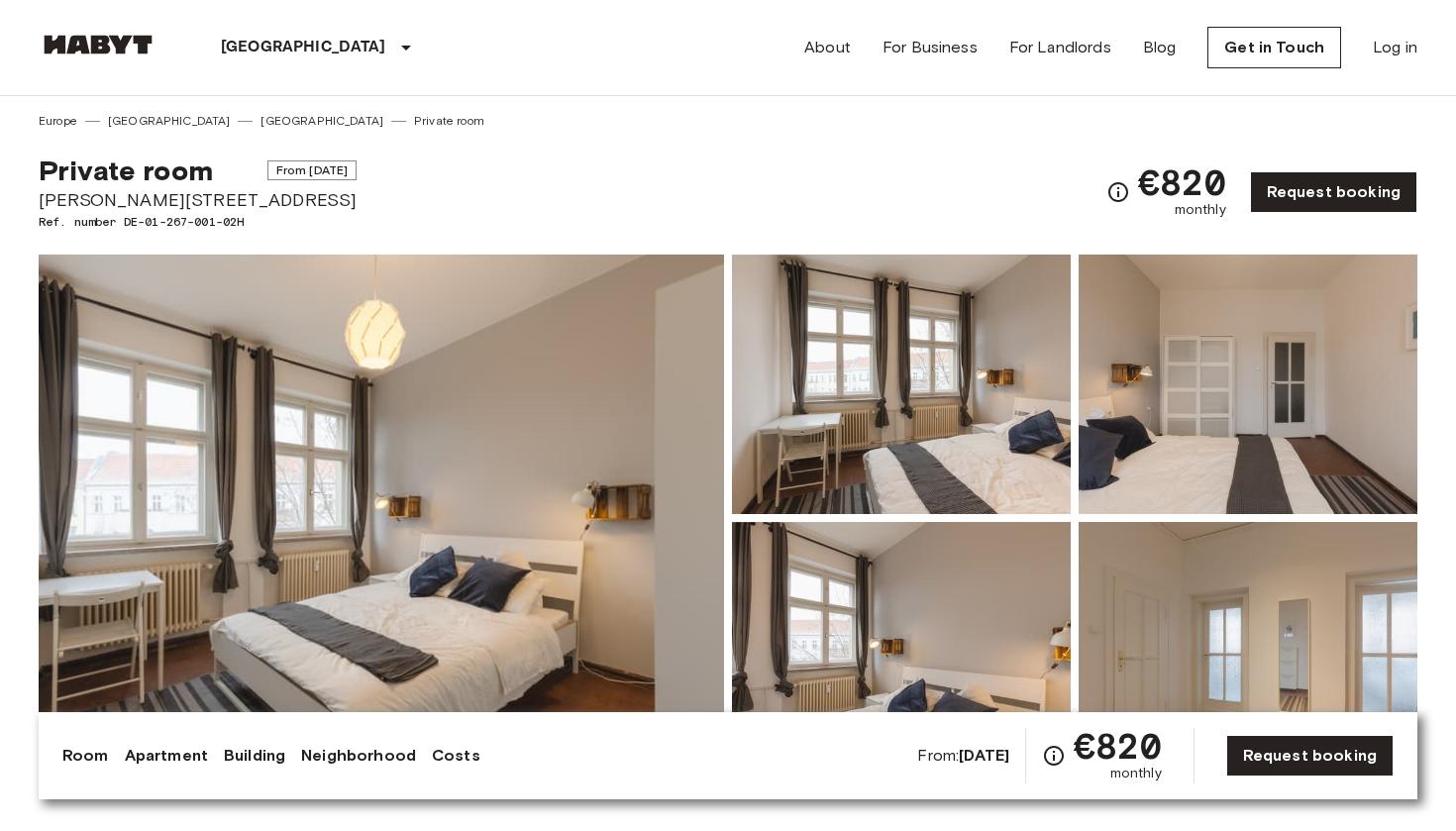
scroll to position [0, 0]
click at [312, 174] on span "From Oct 8 2025" at bounding box center [312, 171] width 90 height 20
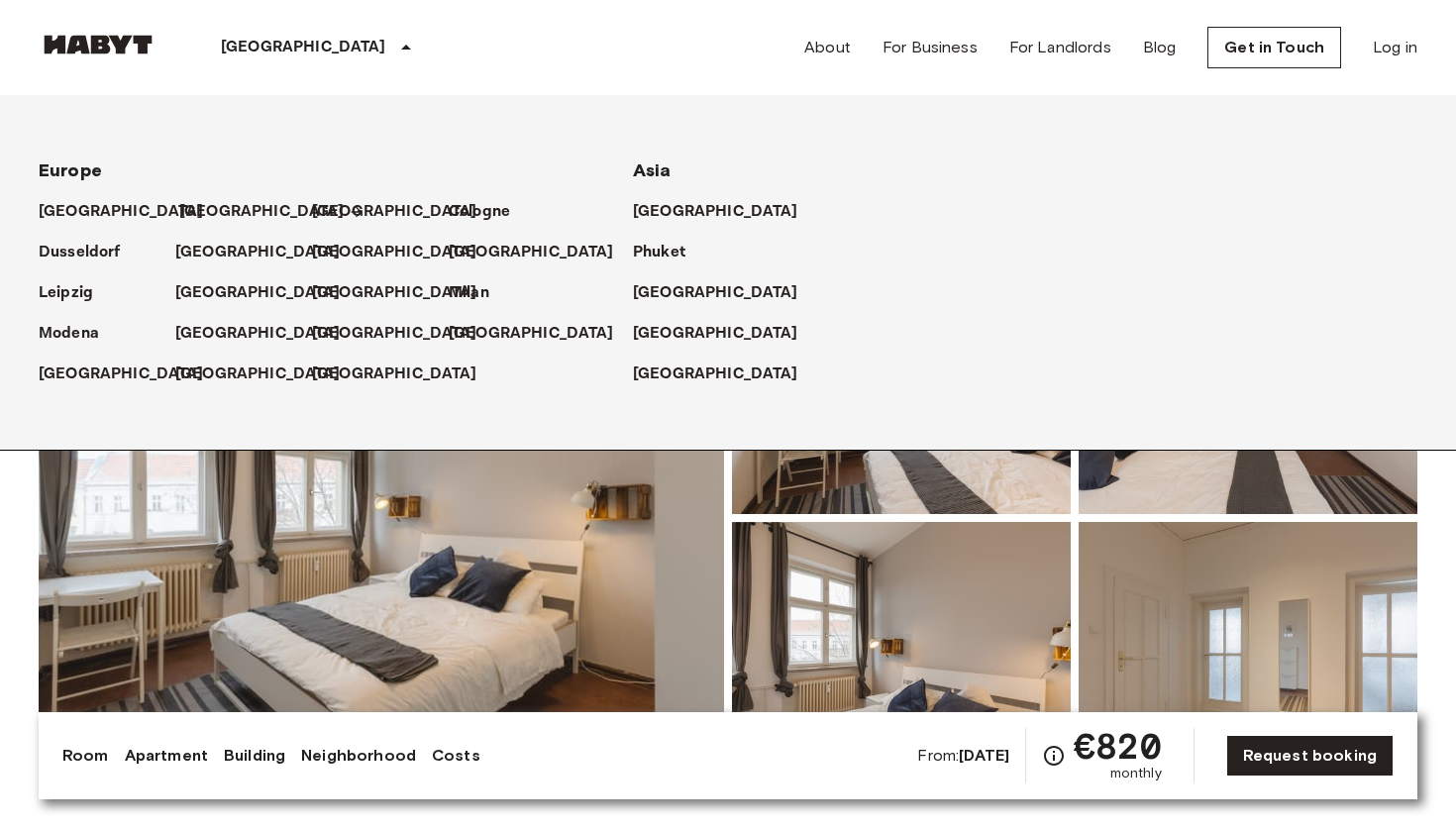
click at [197, 204] on p "[GEOGRAPHIC_DATA]" at bounding box center [262, 212] width 166 height 24
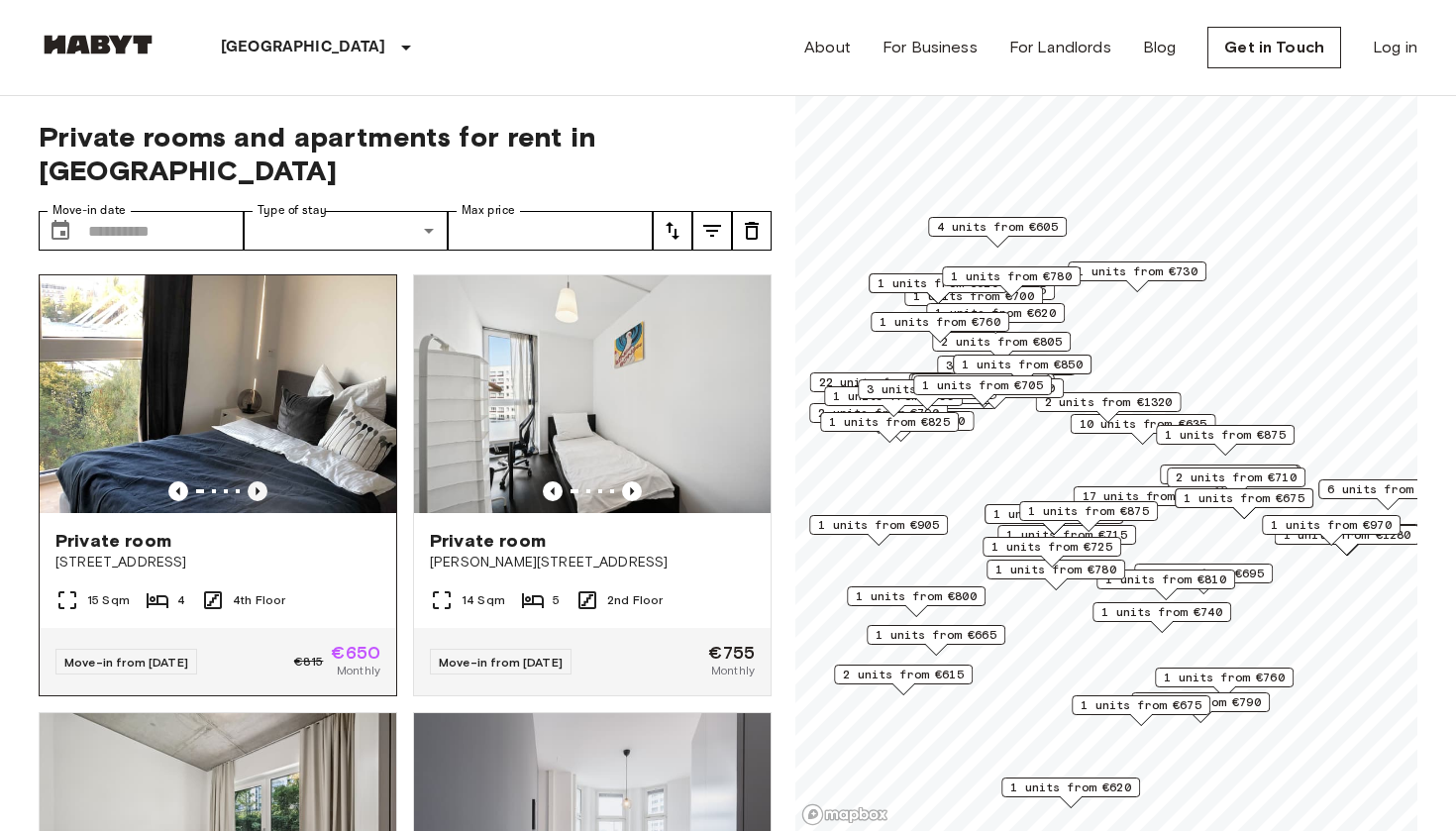
click at [259, 481] on icon "Previous image" at bounding box center [257, 491] width 20 height 20
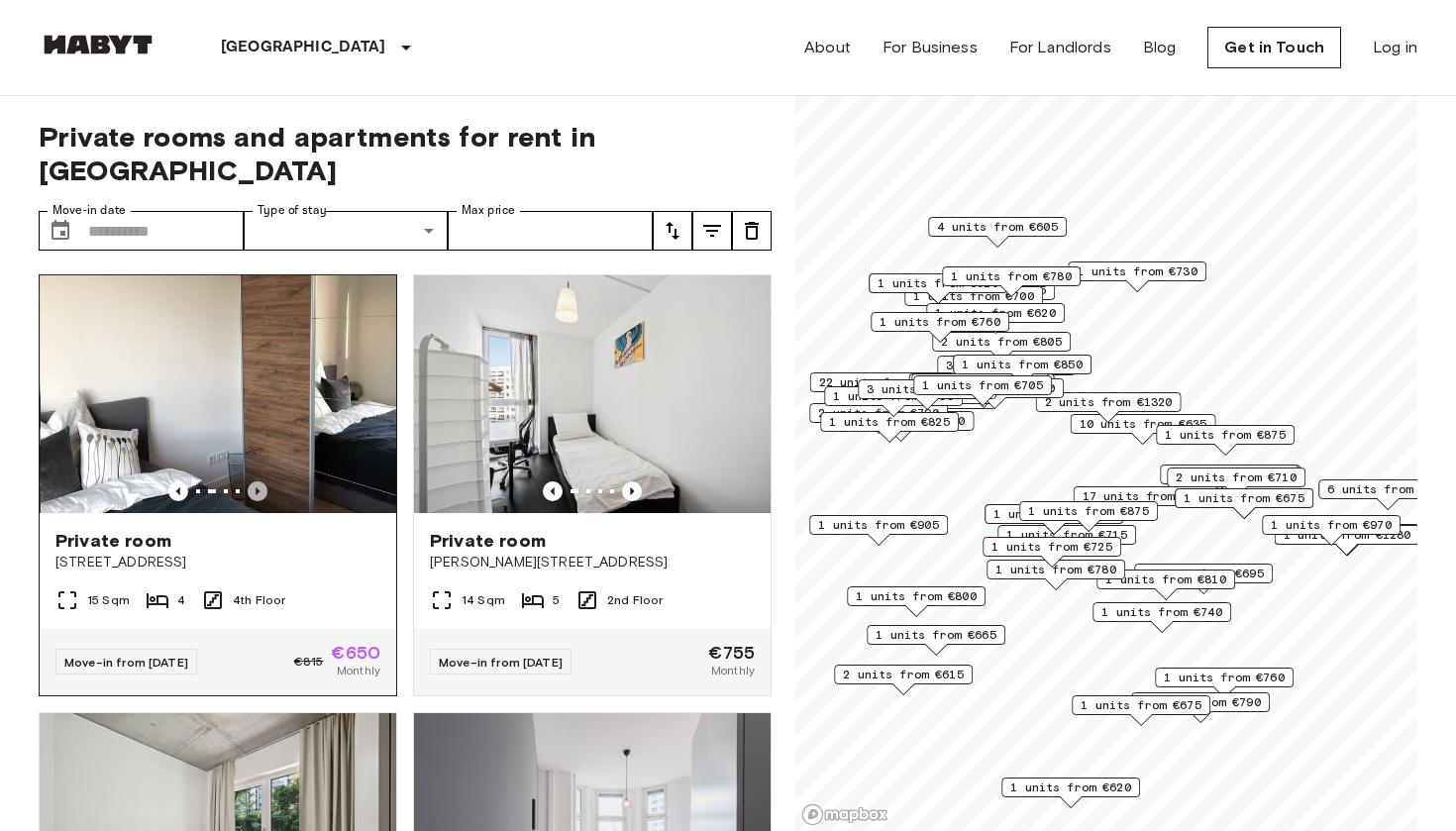
click at [258, 481] on icon "Previous image" at bounding box center [257, 491] width 20 height 20
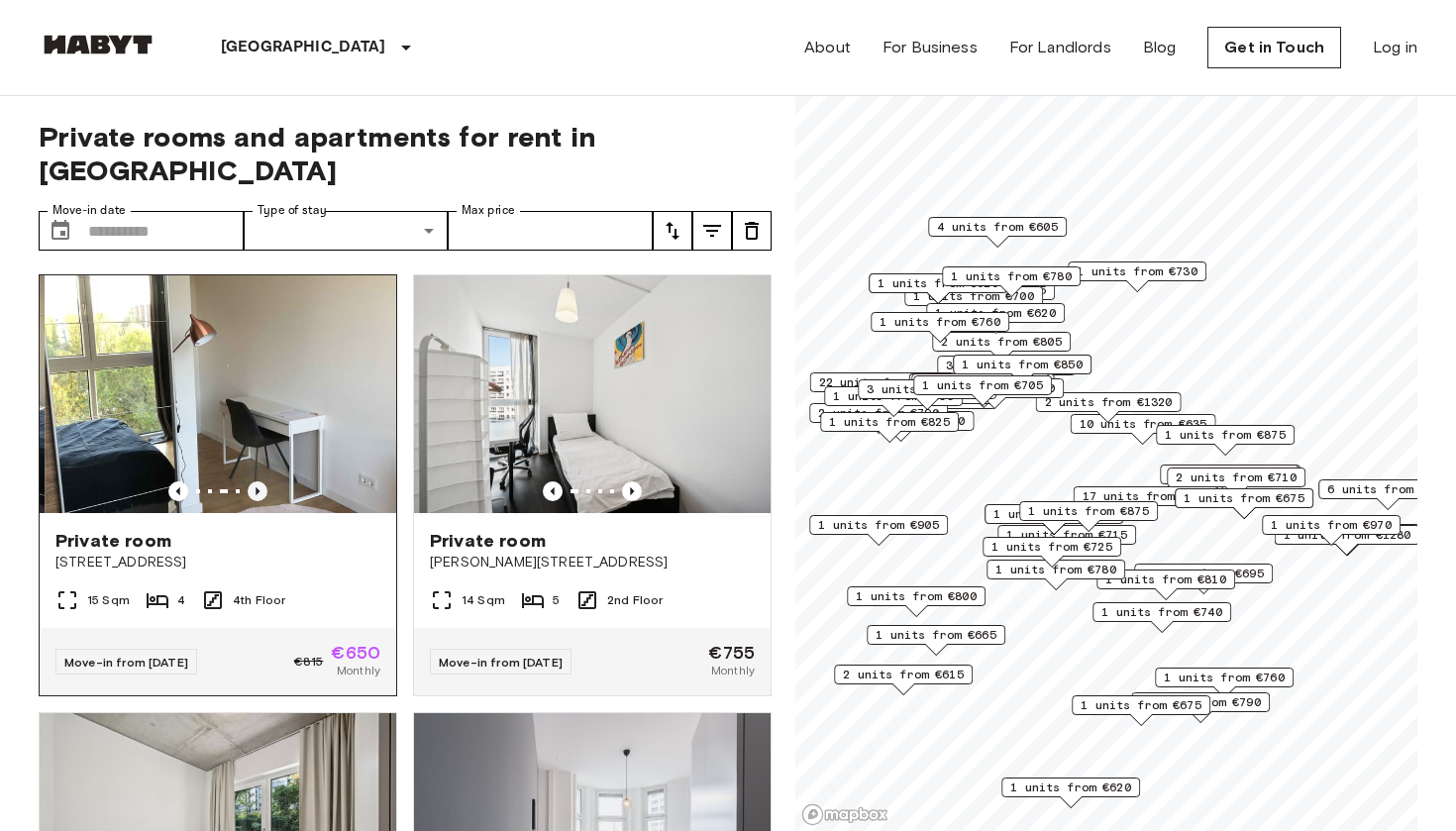
click at [258, 481] on icon "Previous image" at bounding box center [257, 491] width 20 height 20
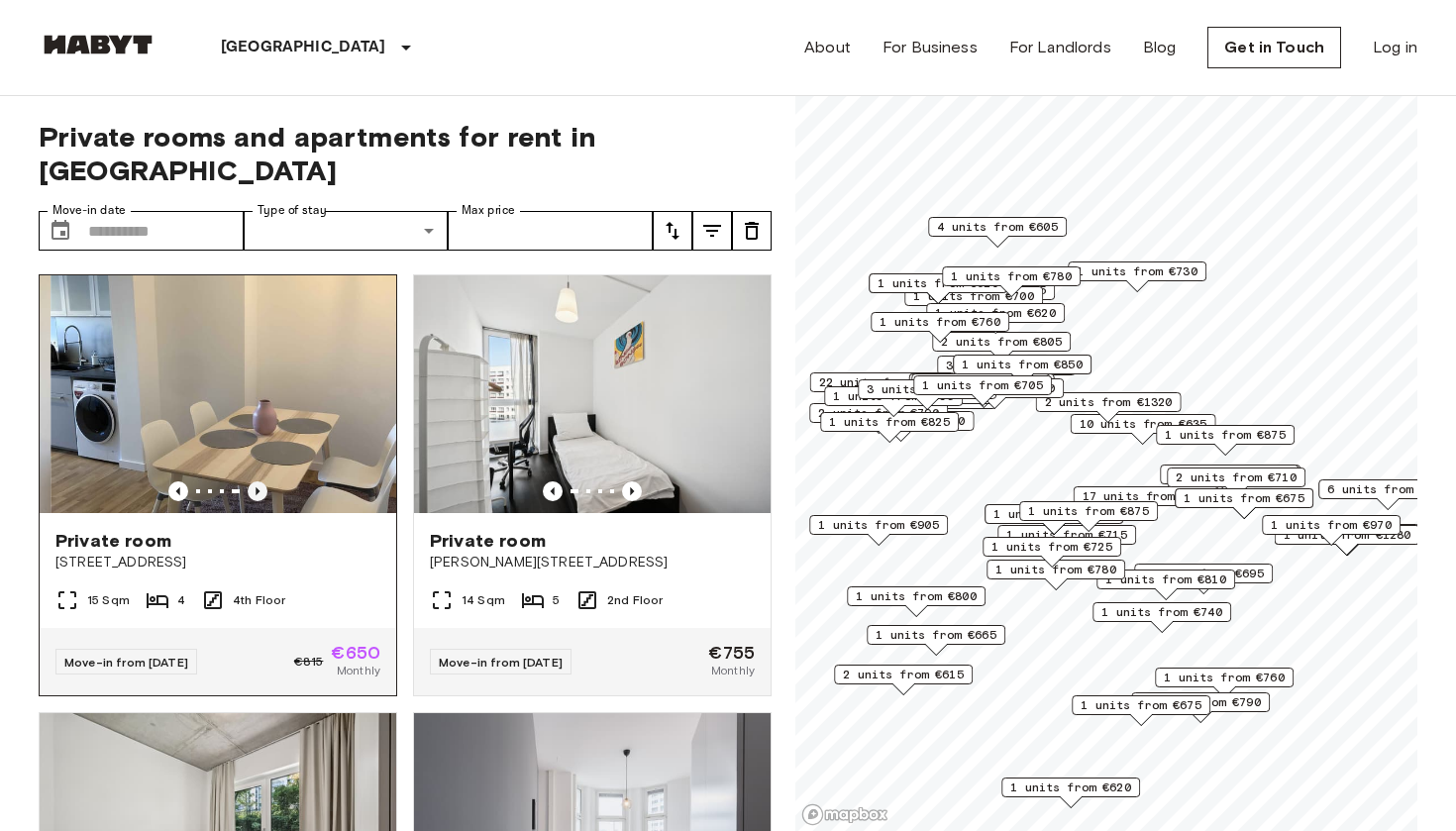
click at [258, 481] on icon "Previous image" at bounding box center [257, 491] width 20 height 20
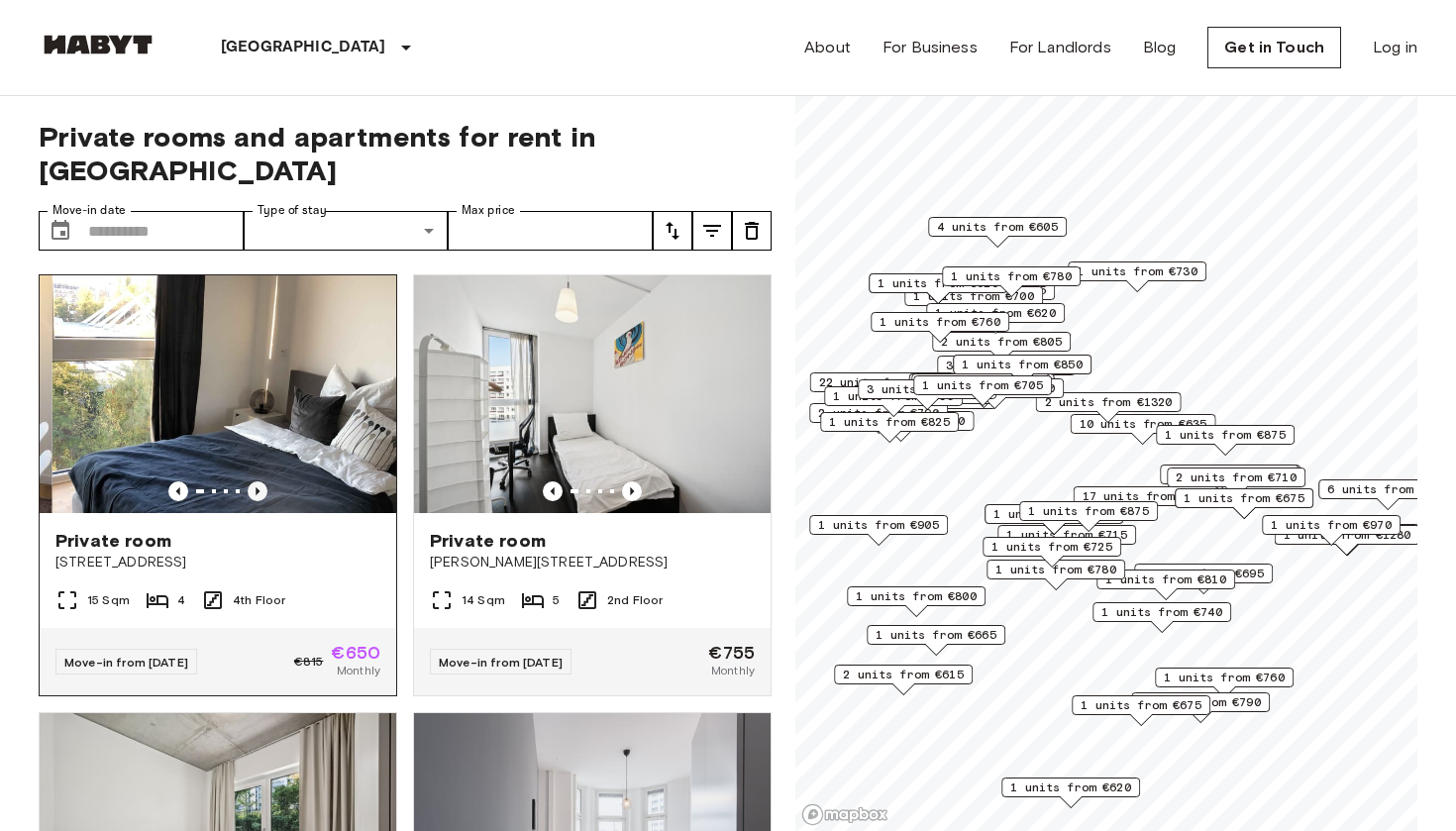
click at [258, 481] on icon "Previous image" at bounding box center [257, 491] width 20 height 20
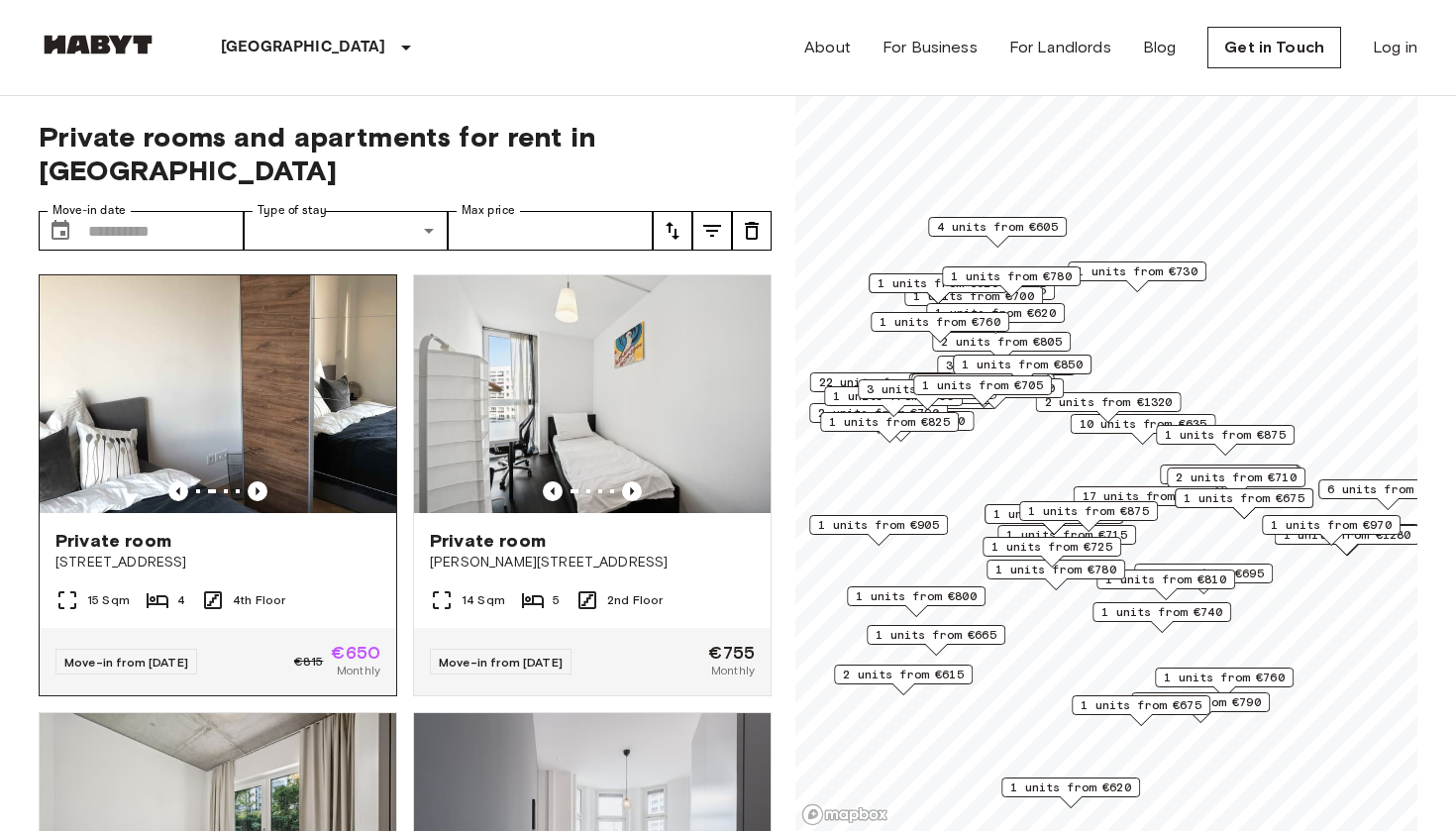
click at [302, 343] on img at bounding box center [218, 394] width 356 height 237
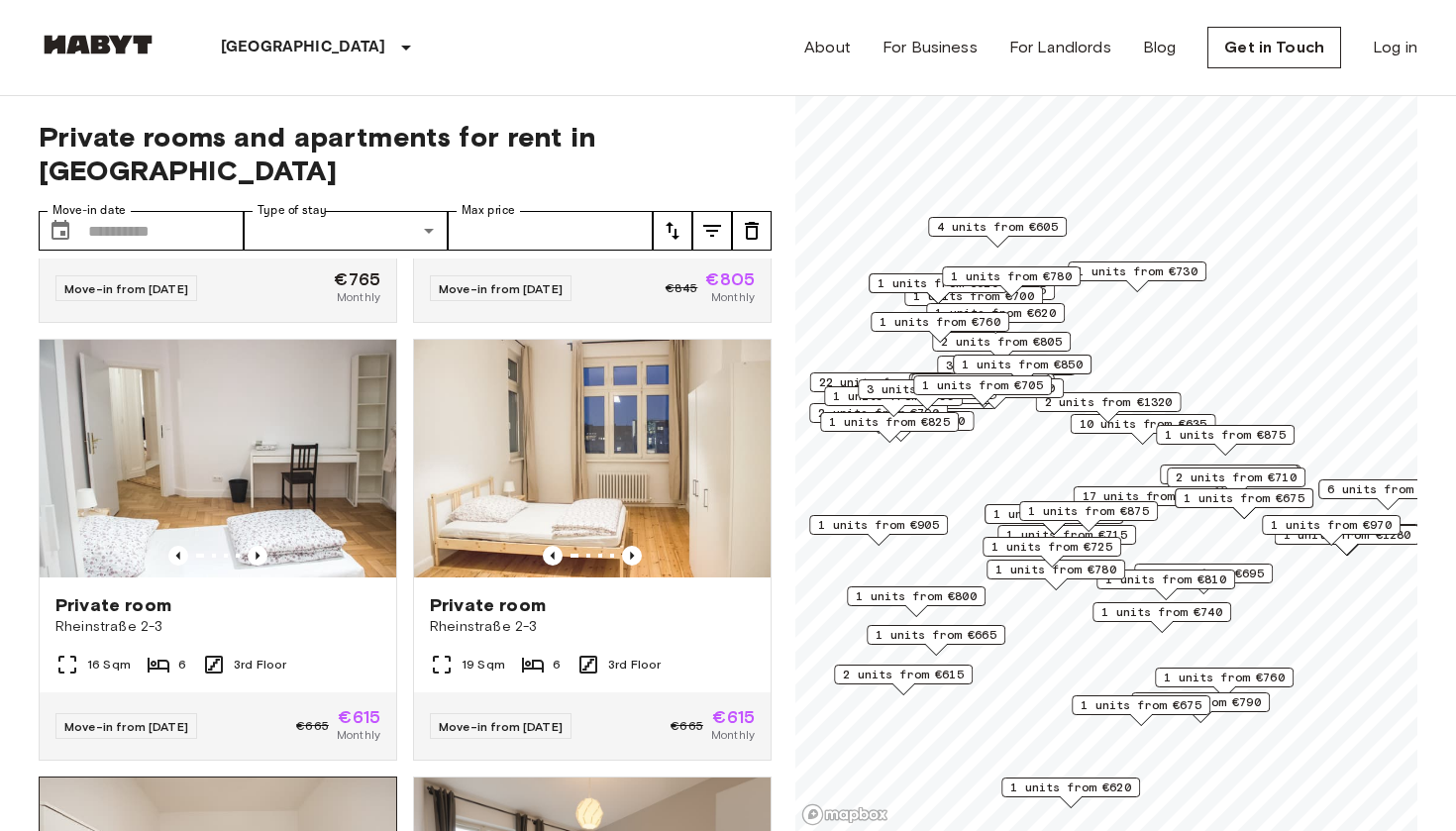
scroll to position [805, 0]
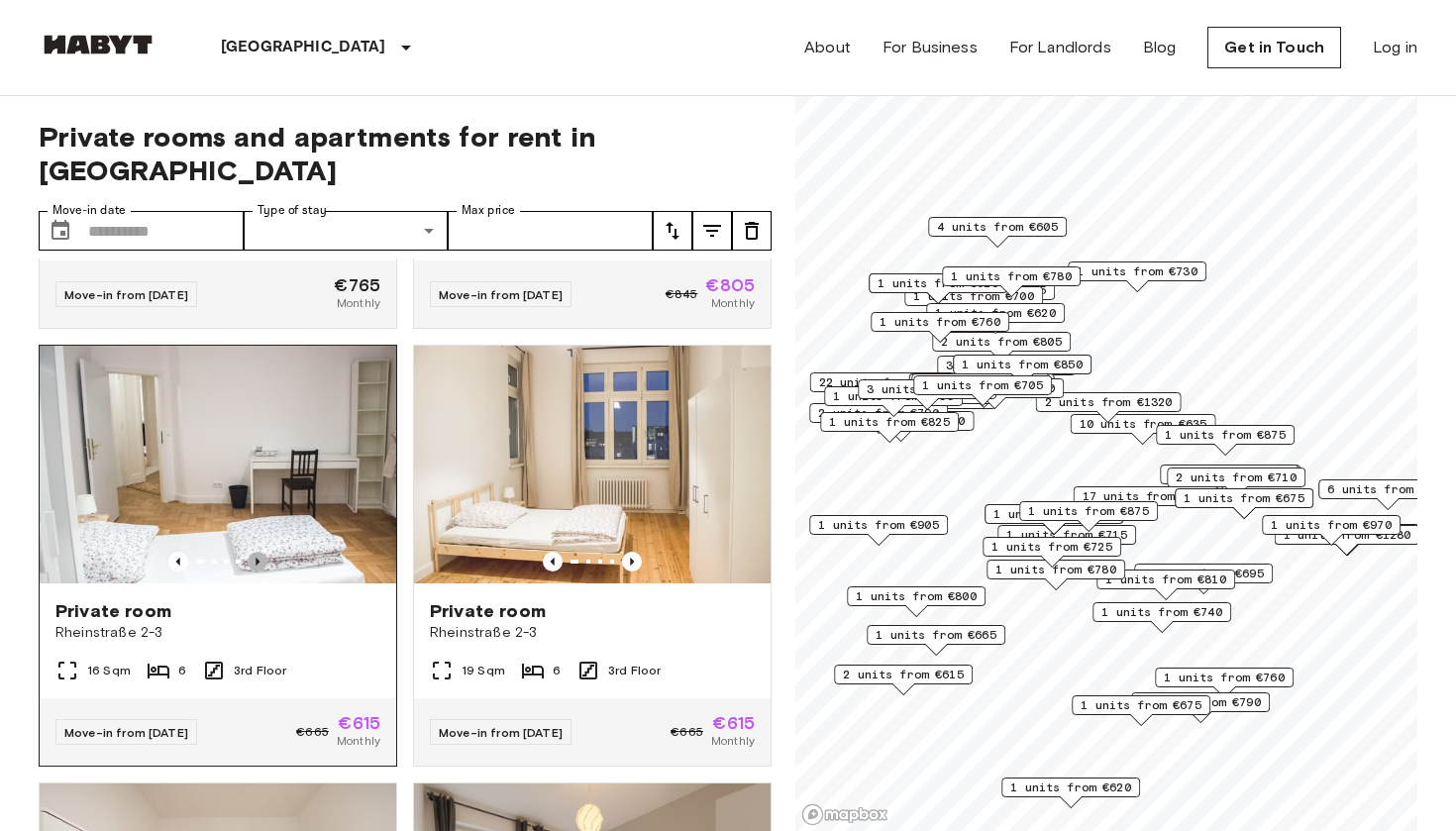
click at [258, 558] on icon "Previous image" at bounding box center [257, 562] width 4 height 8
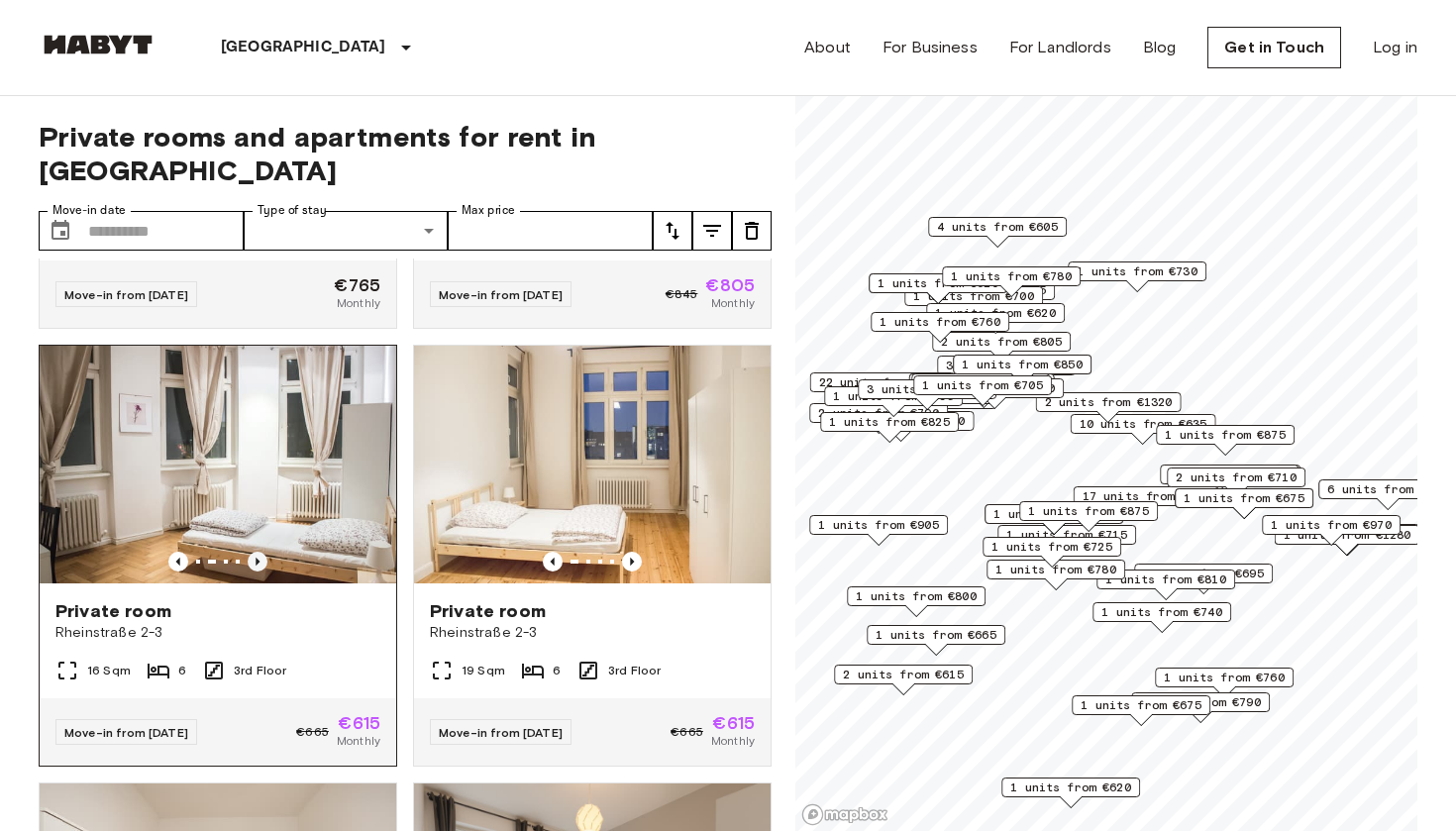
click at [258, 558] on icon "Previous image" at bounding box center [257, 562] width 4 height 8
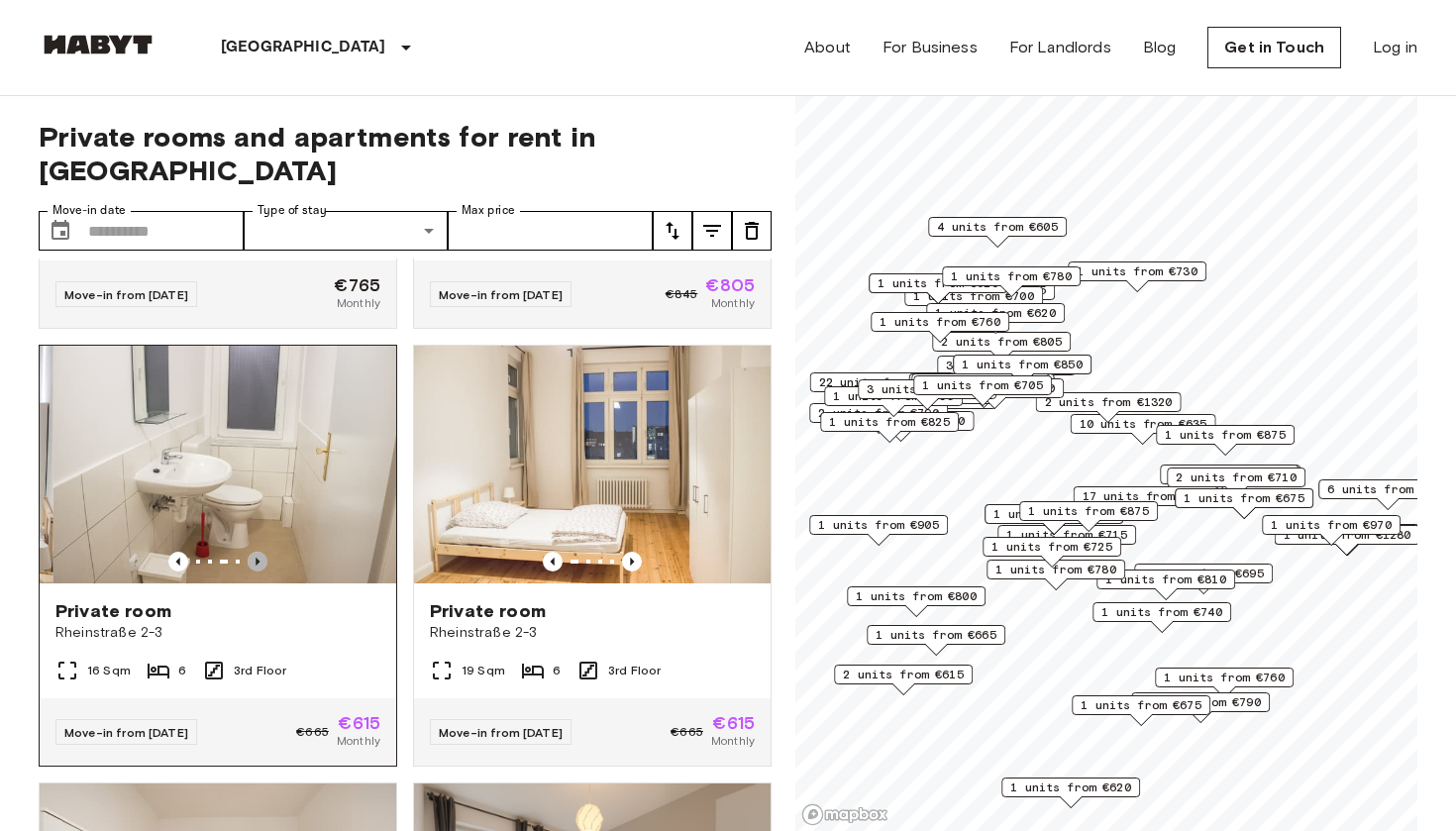
click at [258, 558] on icon "Previous image" at bounding box center [257, 562] width 4 height 8
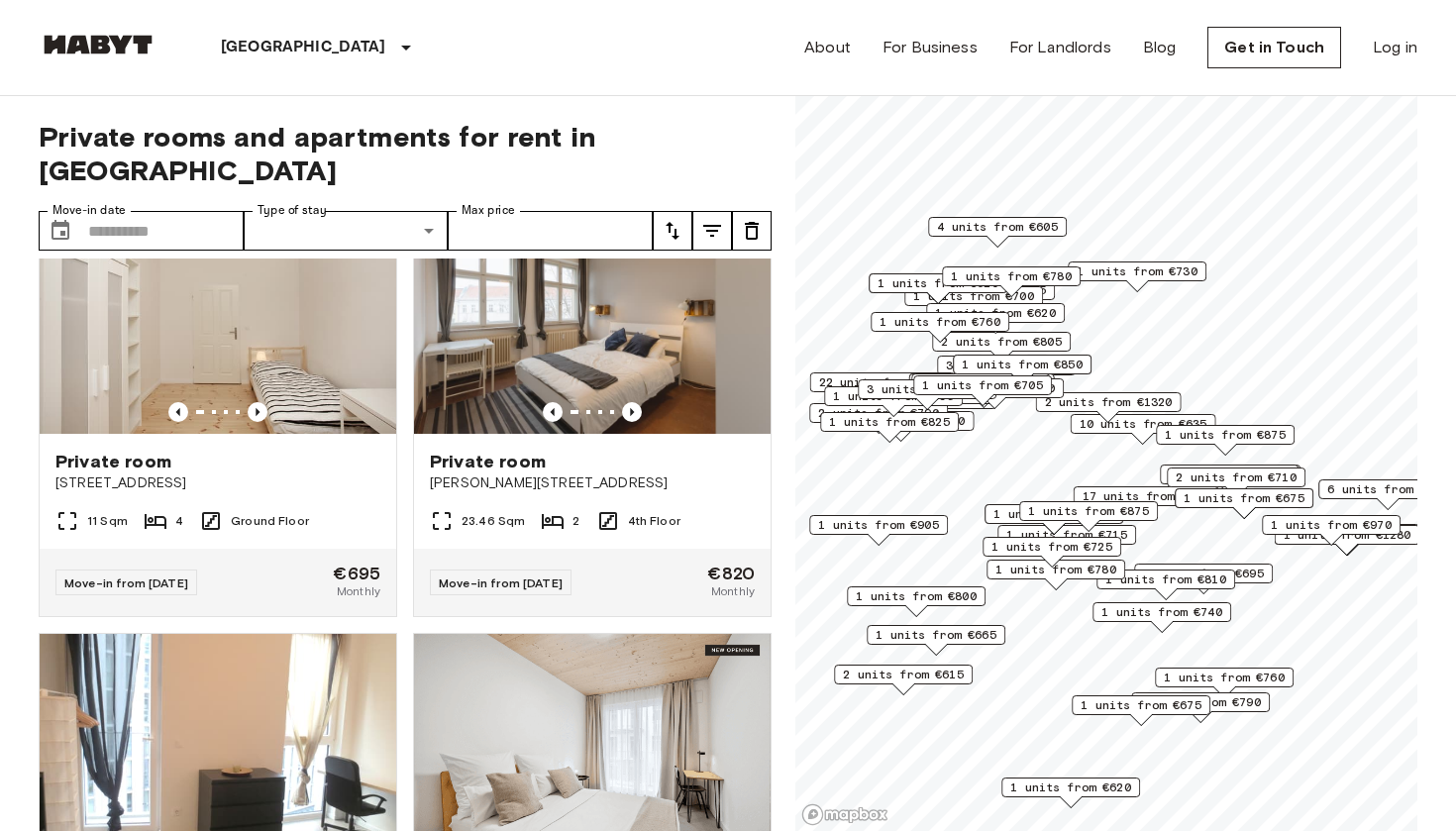
scroll to position [1396, 0]
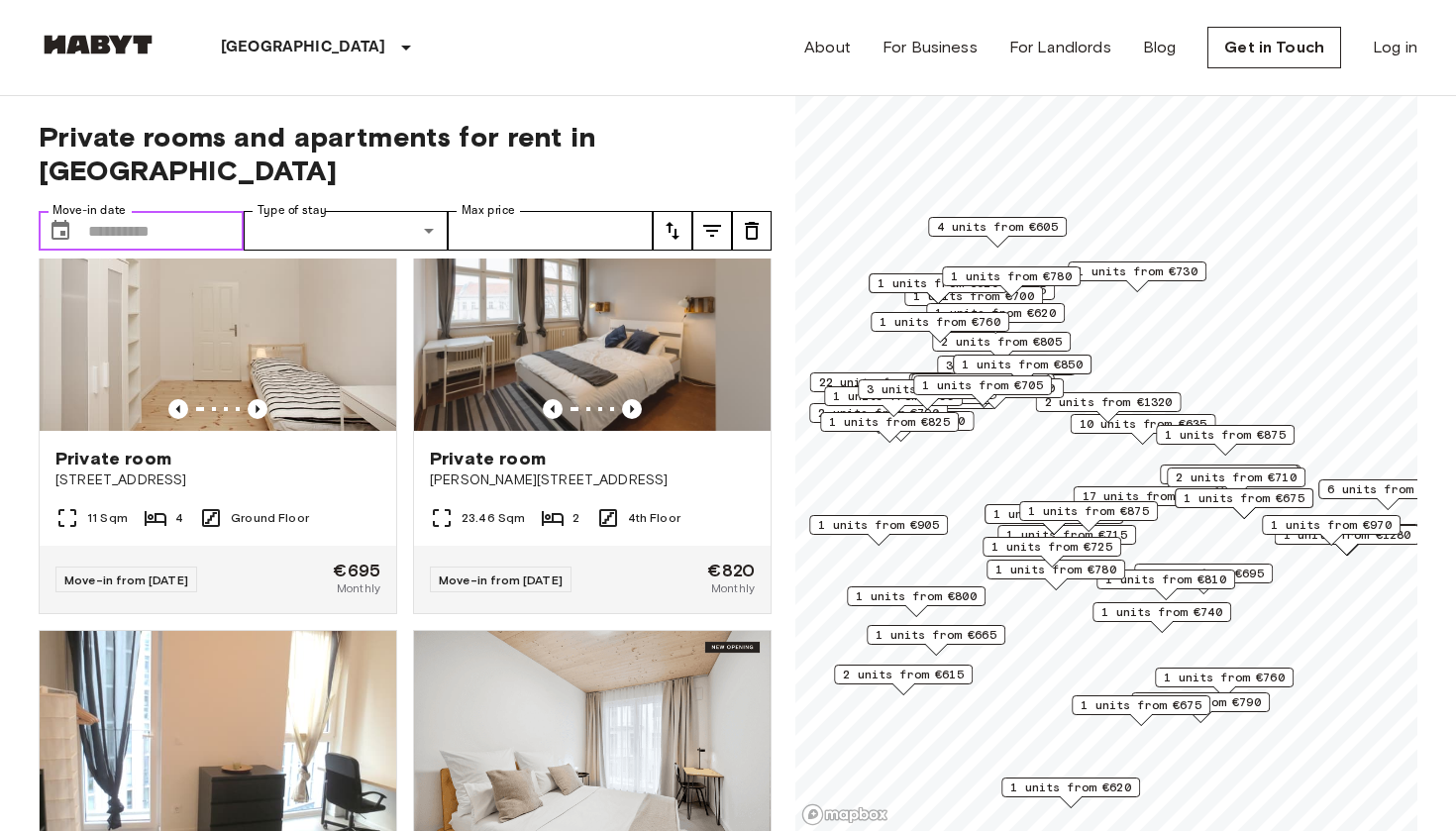
click at [193, 210] on input "Move-in date" at bounding box center [166, 230] width 156 height 40
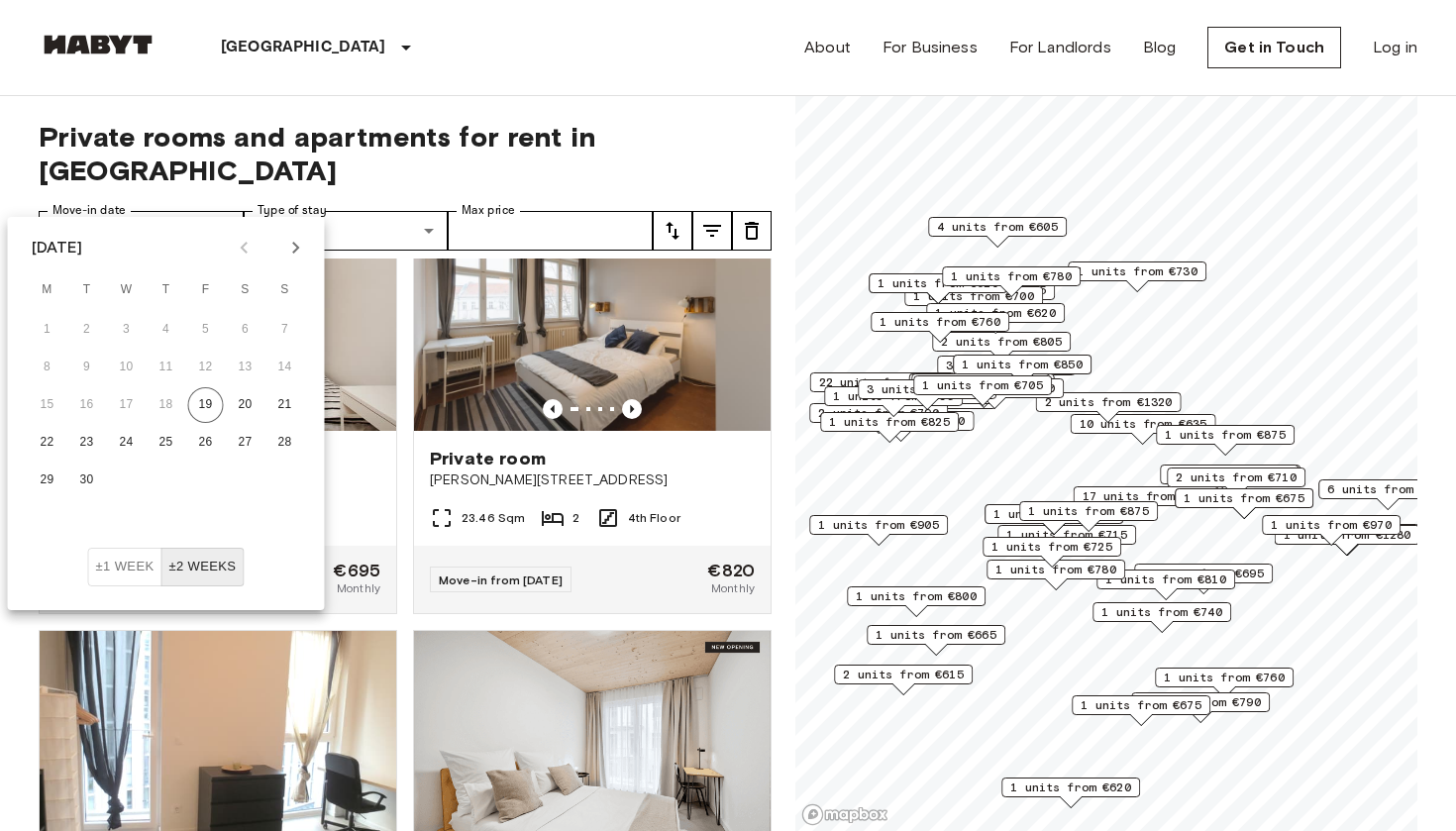
click at [296, 247] on icon "Next month" at bounding box center [296, 247] width 24 height 24
click at [48, 402] on button "13" at bounding box center [48, 405] width 36 height 36
type input "**********"
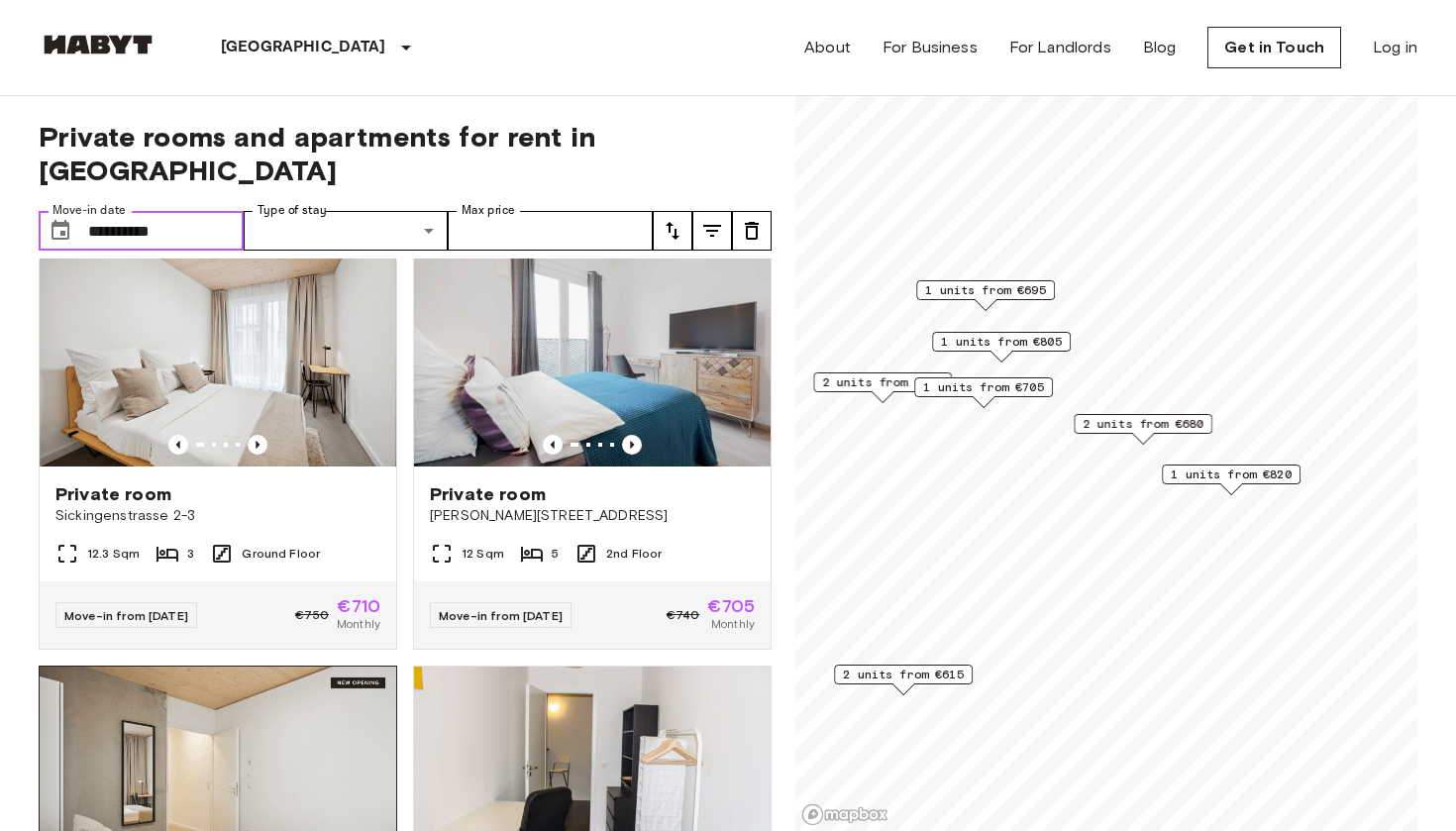
scroll to position [1306, 0]
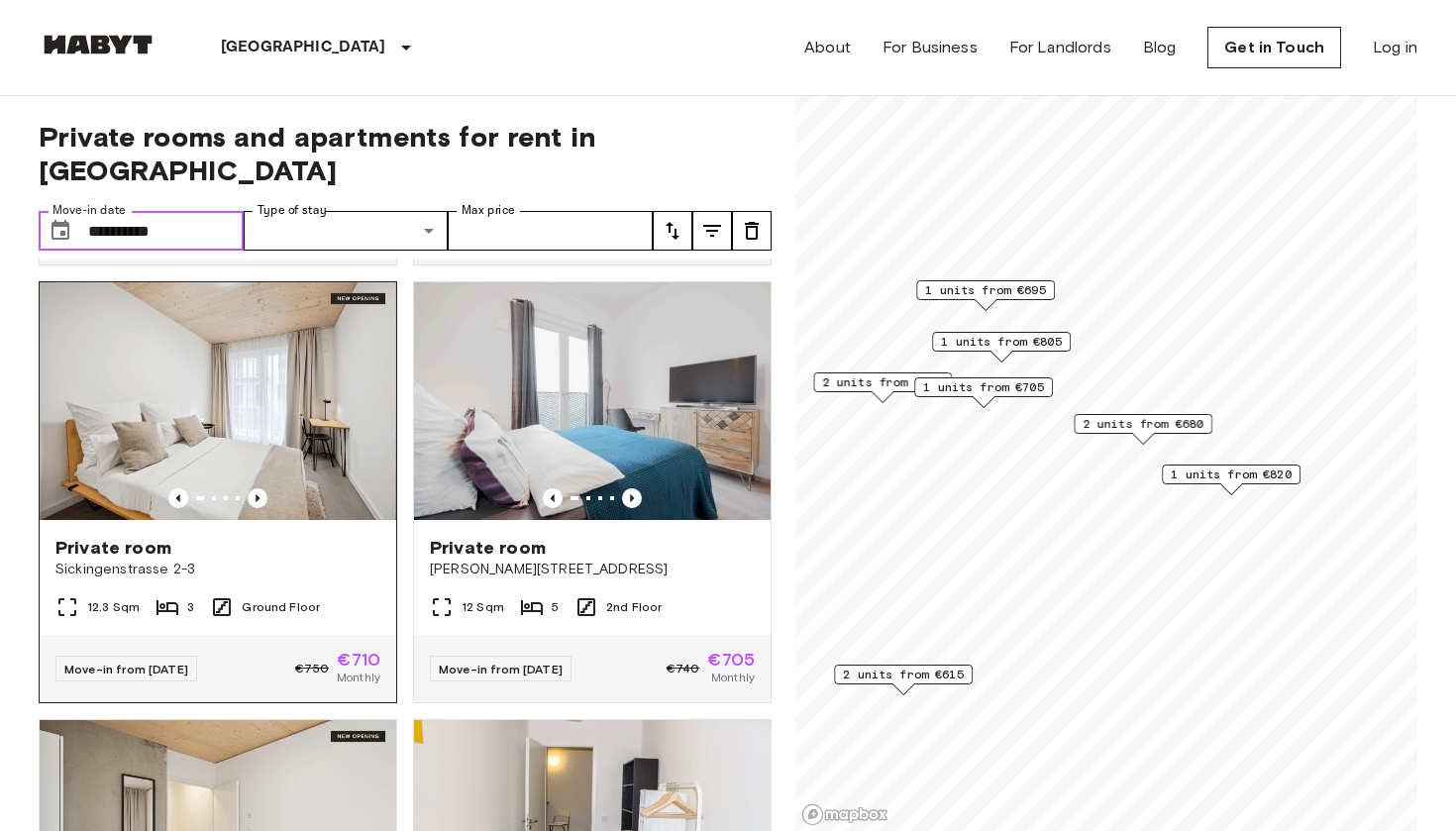
click at [262, 357] on img at bounding box center [218, 401] width 356 height 237
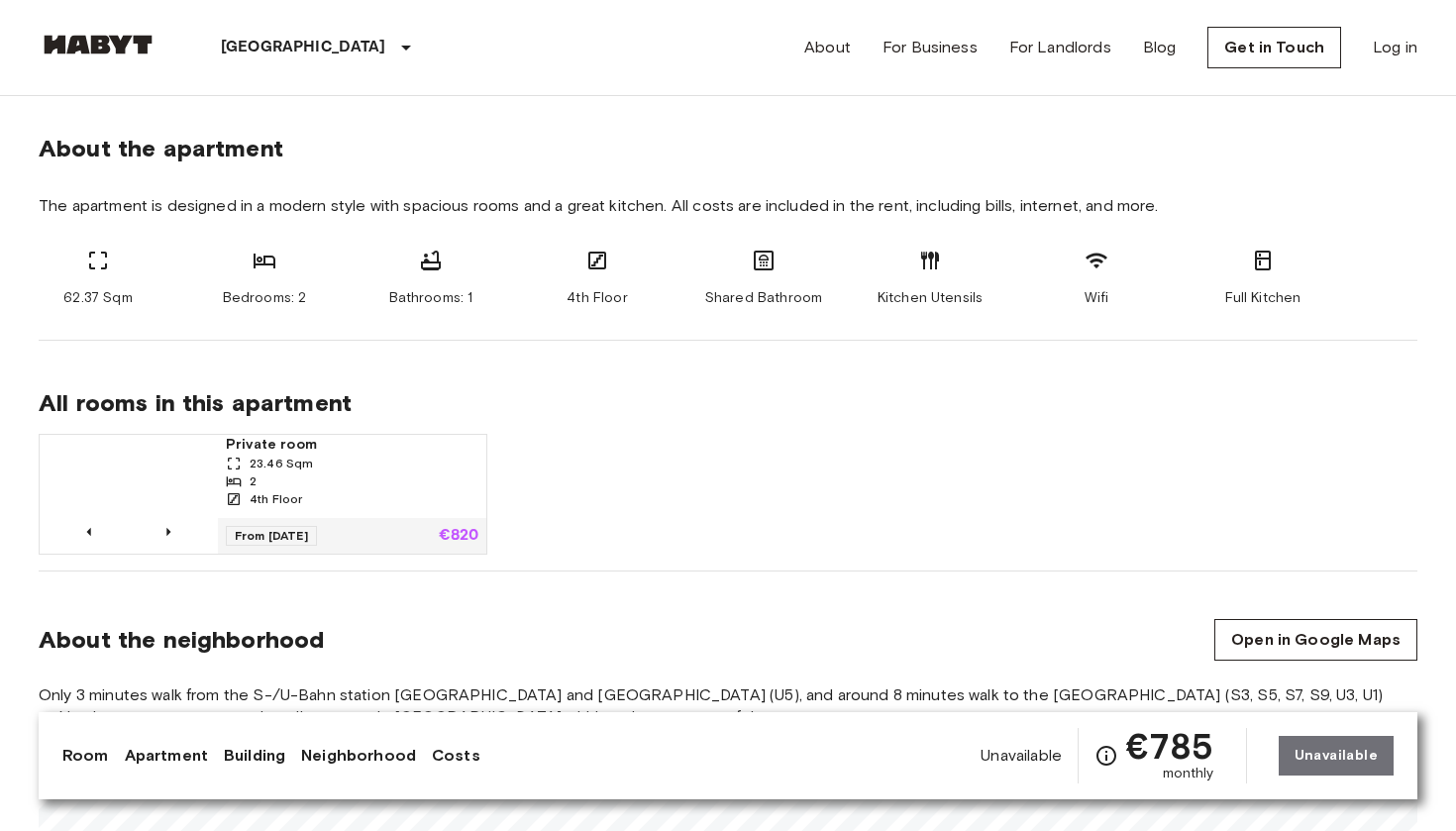
scroll to position [972, 0]
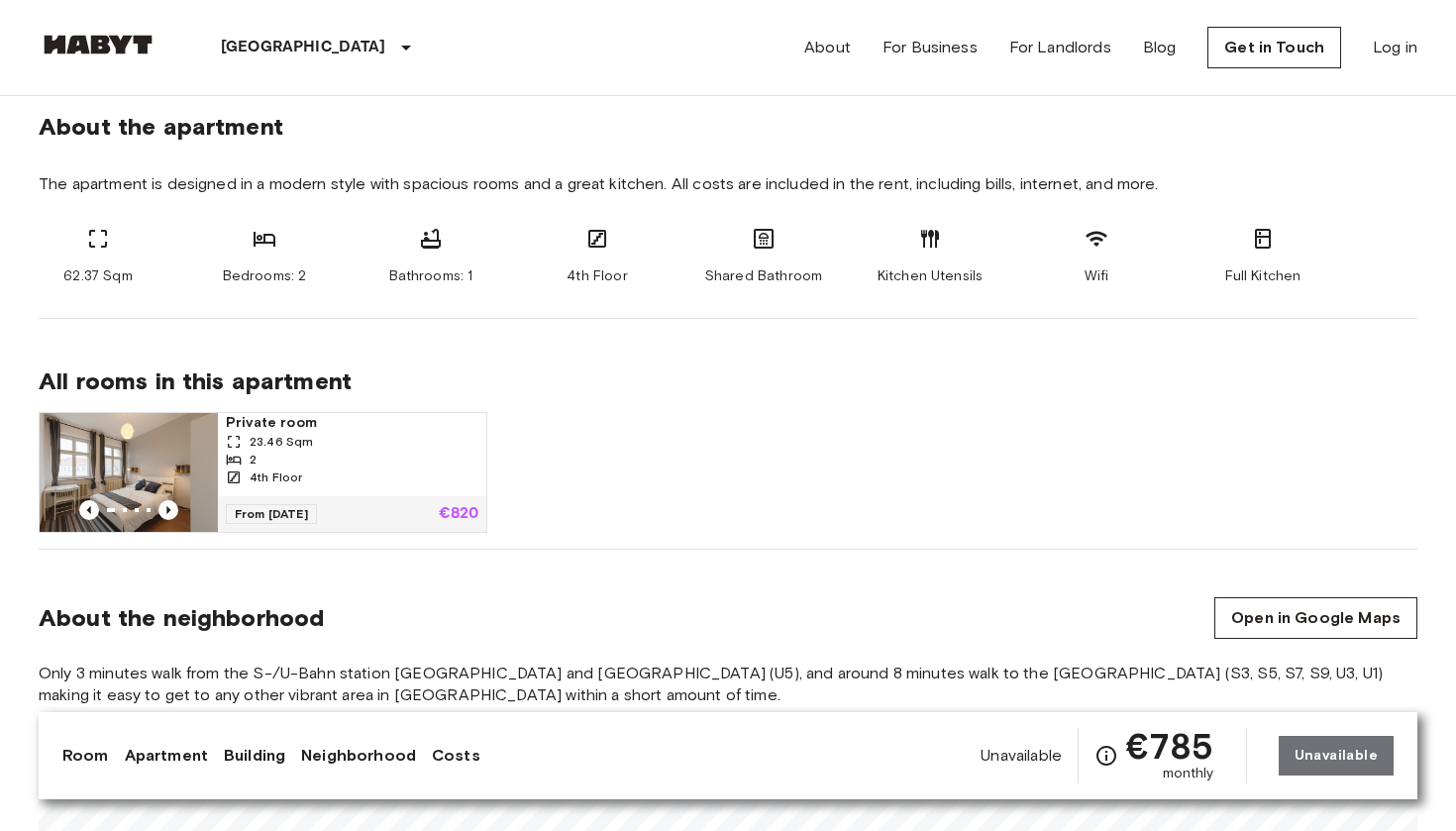
click at [146, 492] on img at bounding box center [129, 472] width 179 height 119
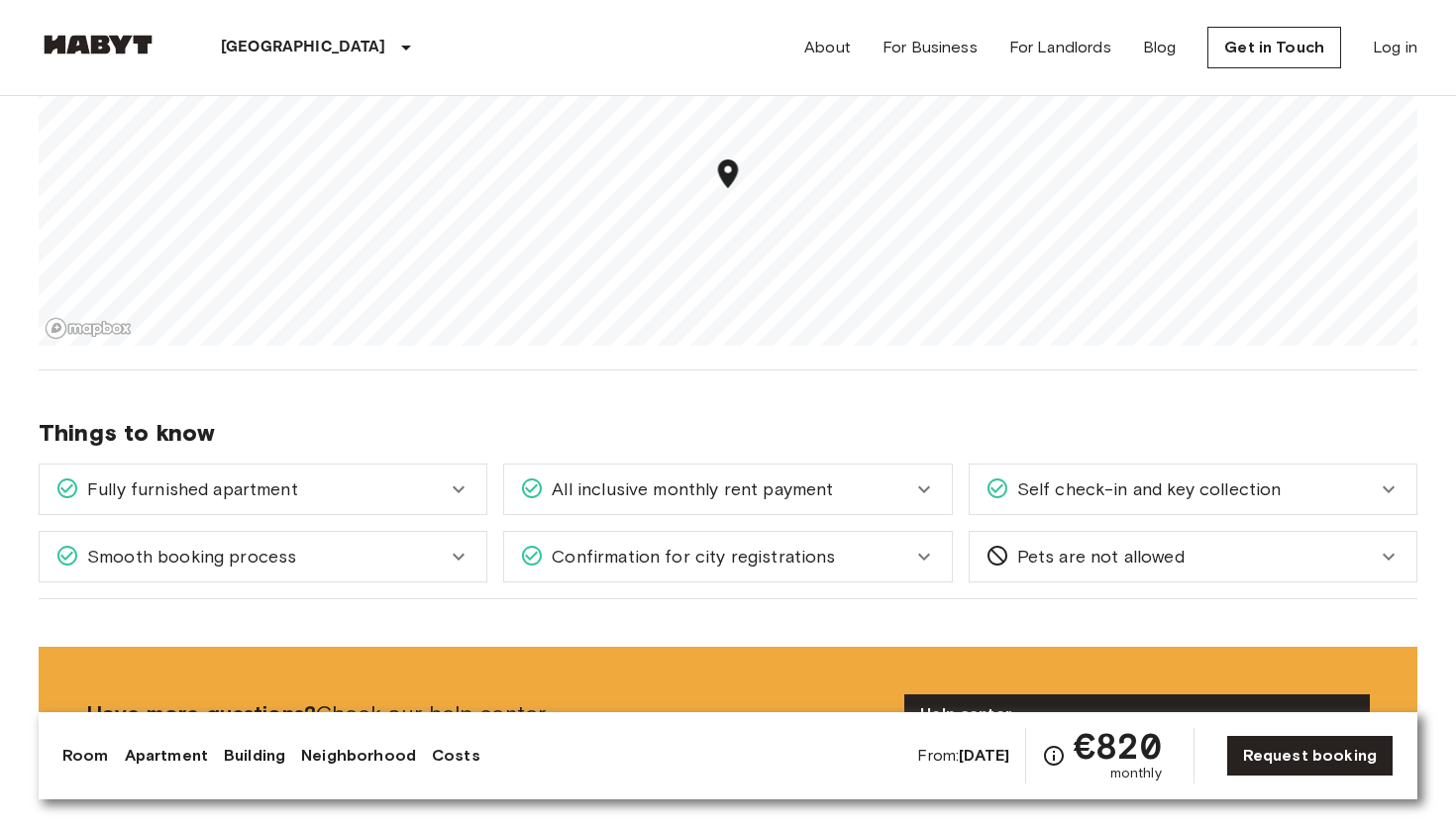
scroll to position [1650, 0]
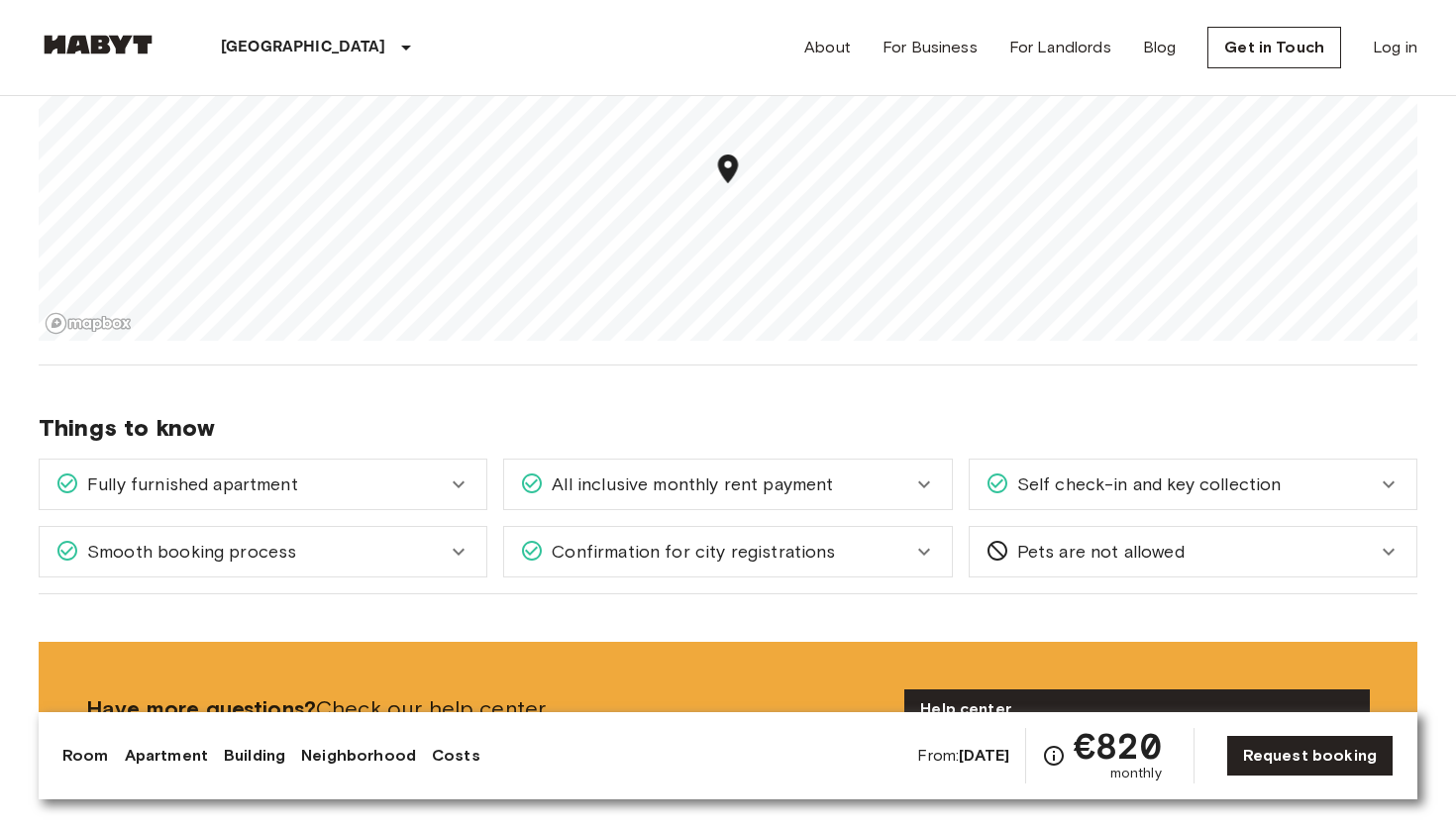
click at [1045, 491] on span "Self check-in and key collection" at bounding box center [1146, 485] width 272 height 26
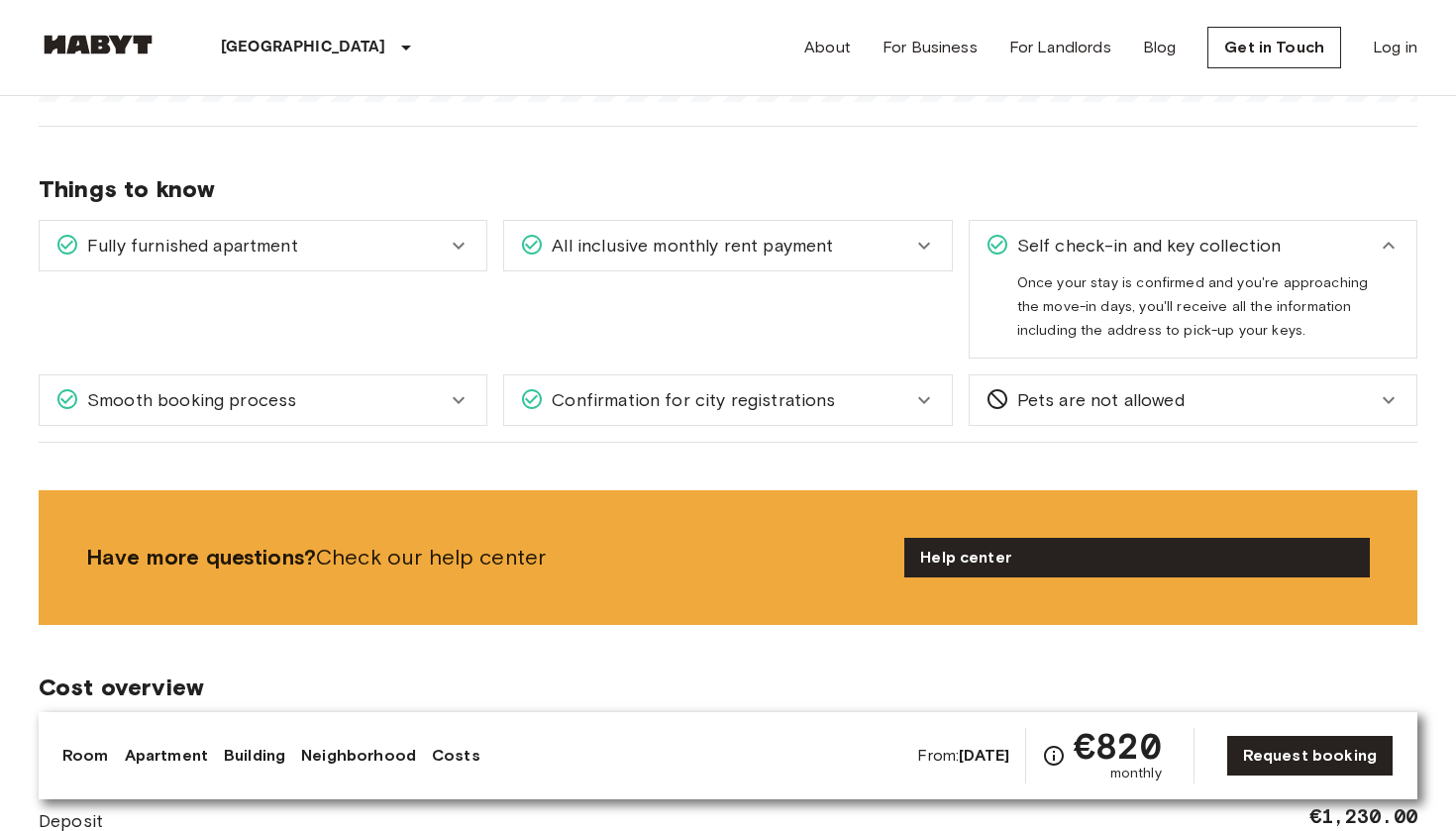
scroll to position [1891, 0]
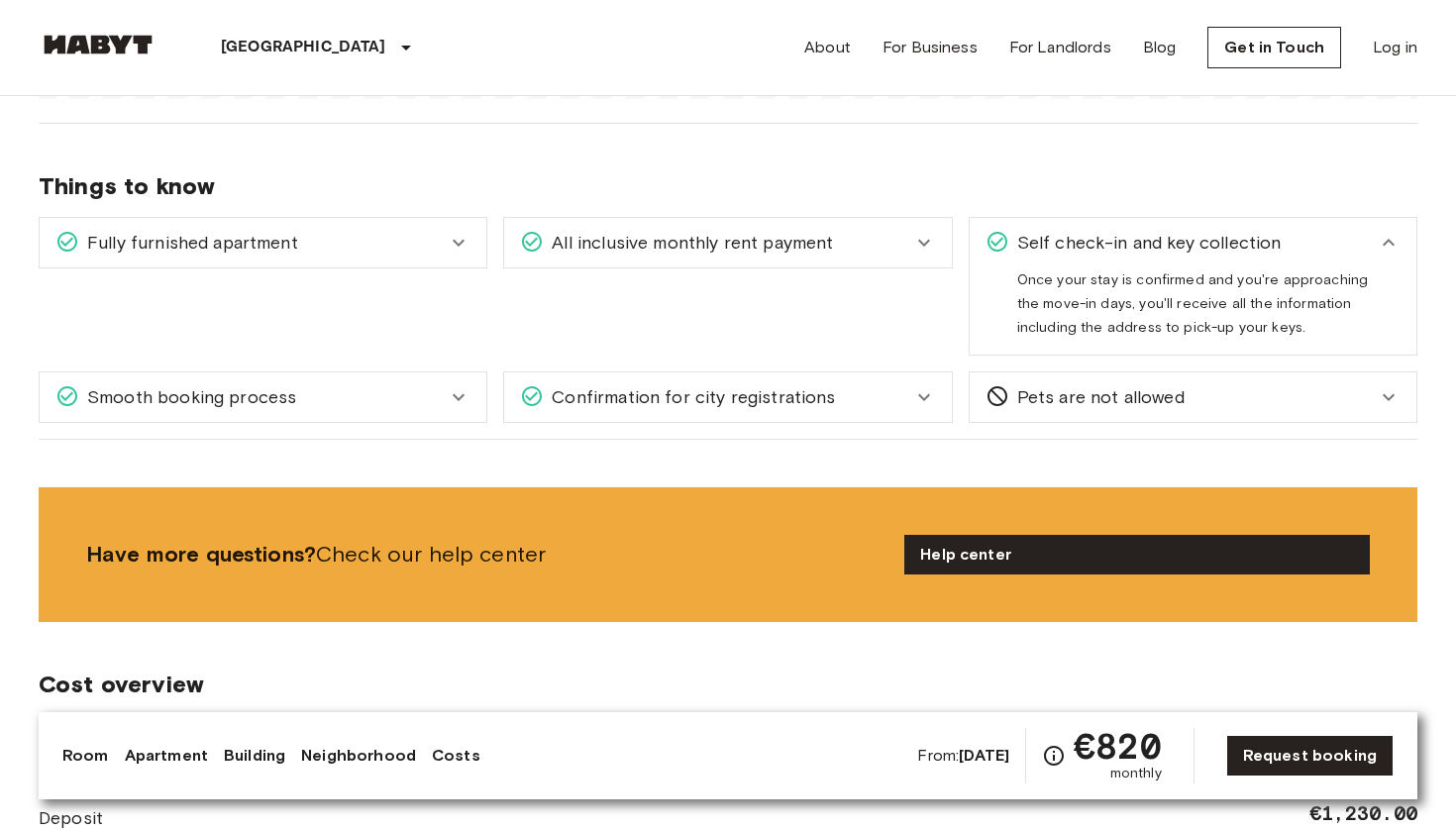
click at [453, 385] on icon at bounding box center [459, 397] width 24 height 24
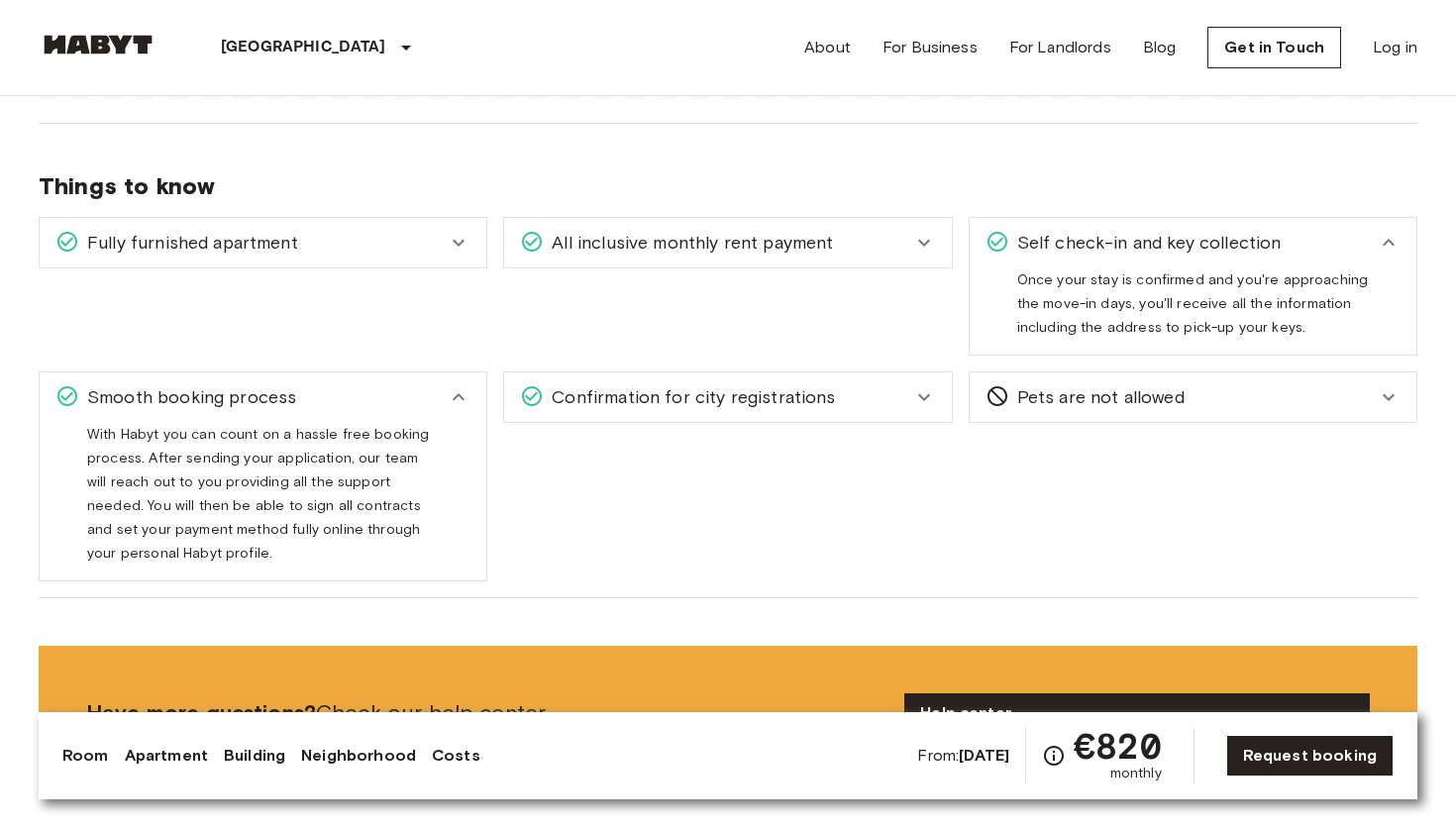
click at [453, 385] on div "Smooth booking process" at bounding box center [263, 397] width 447 height 50
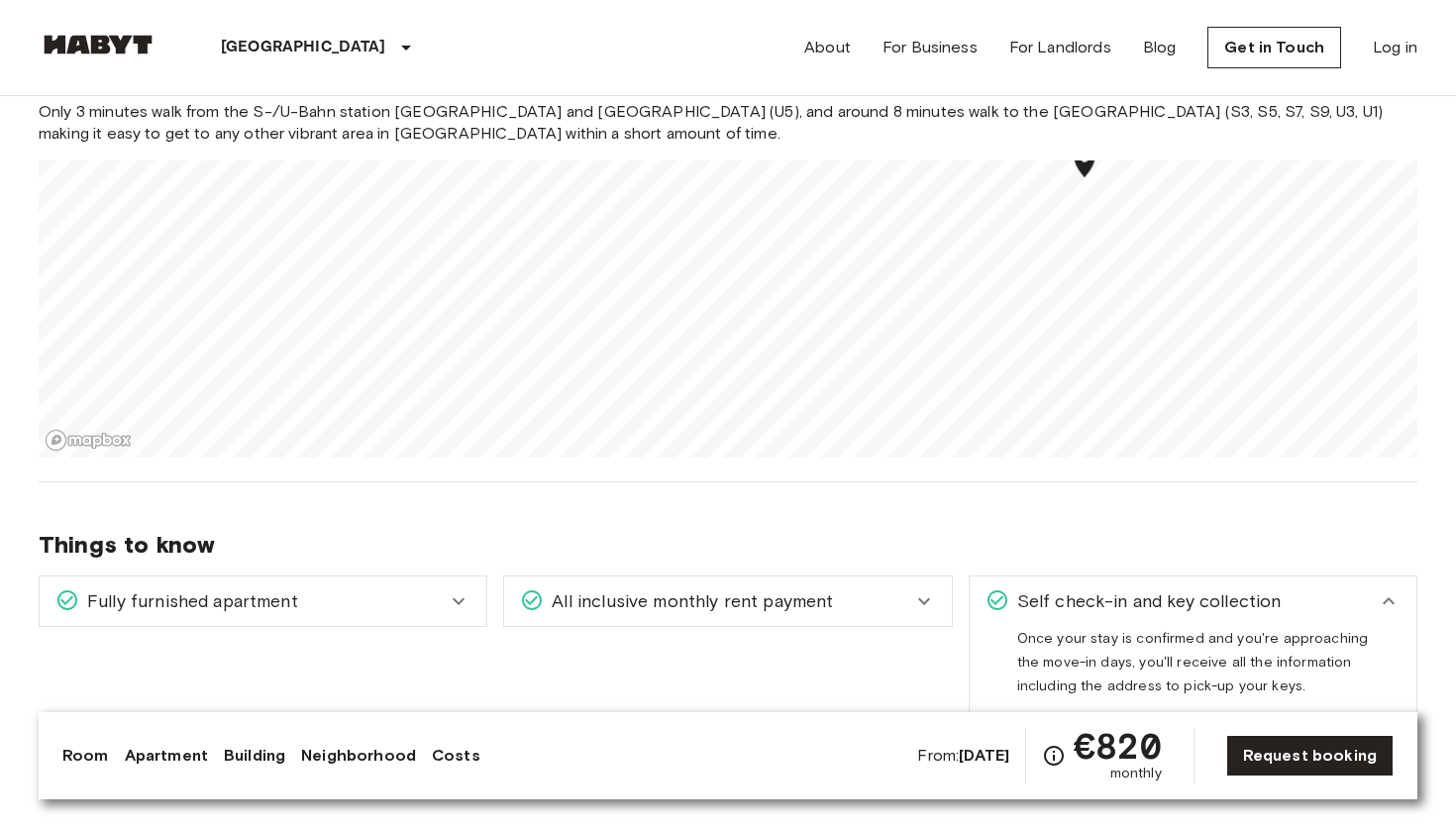
scroll to position [1534, 0]
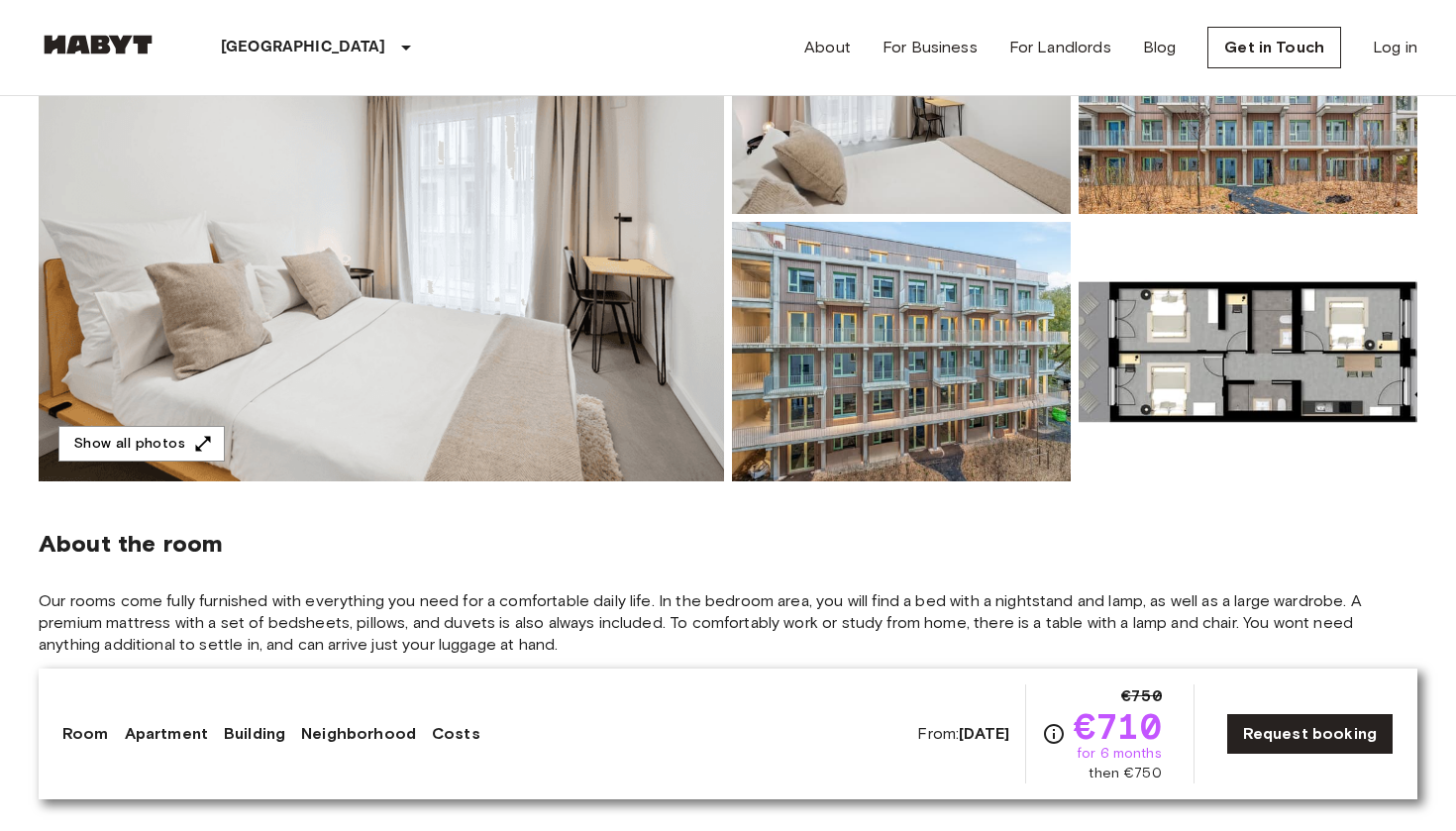
scroll to position [308, 0]
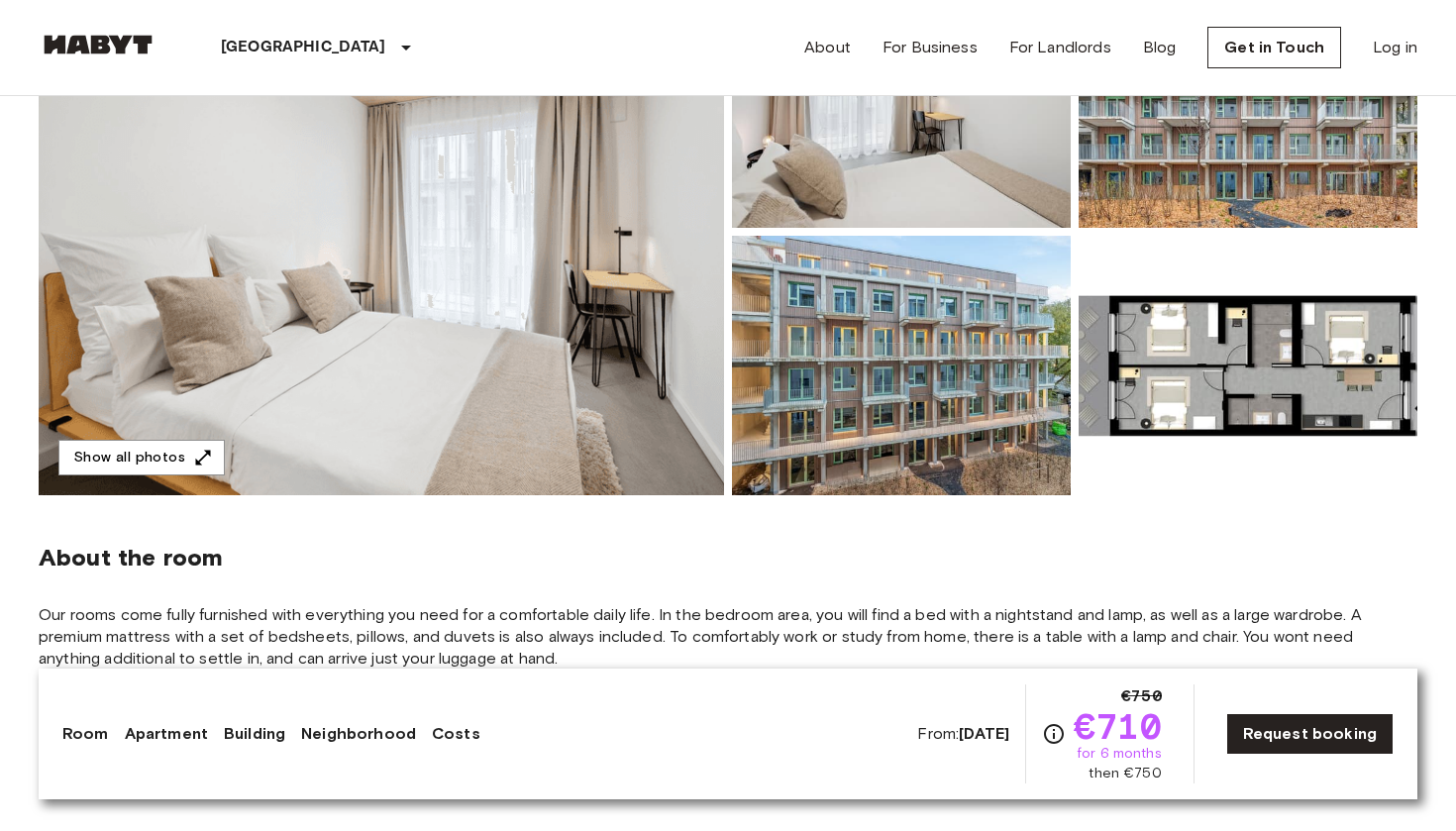
click at [1172, 350] on img at bounding box center [1248, 365] width 339 height 259
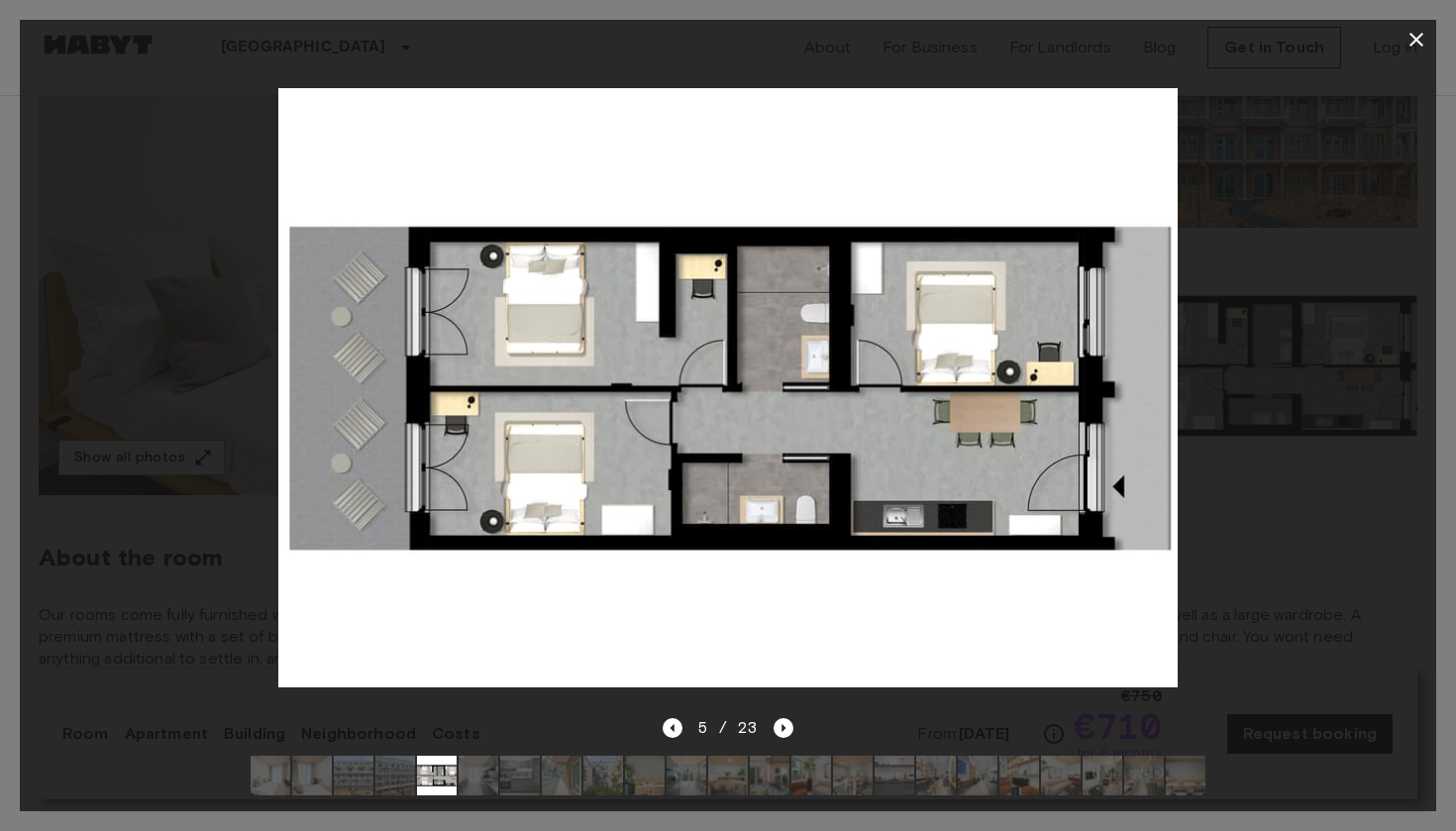
click at [1414, 43] on icon "button" at bounding box center [1417, 40] width 14 height 14
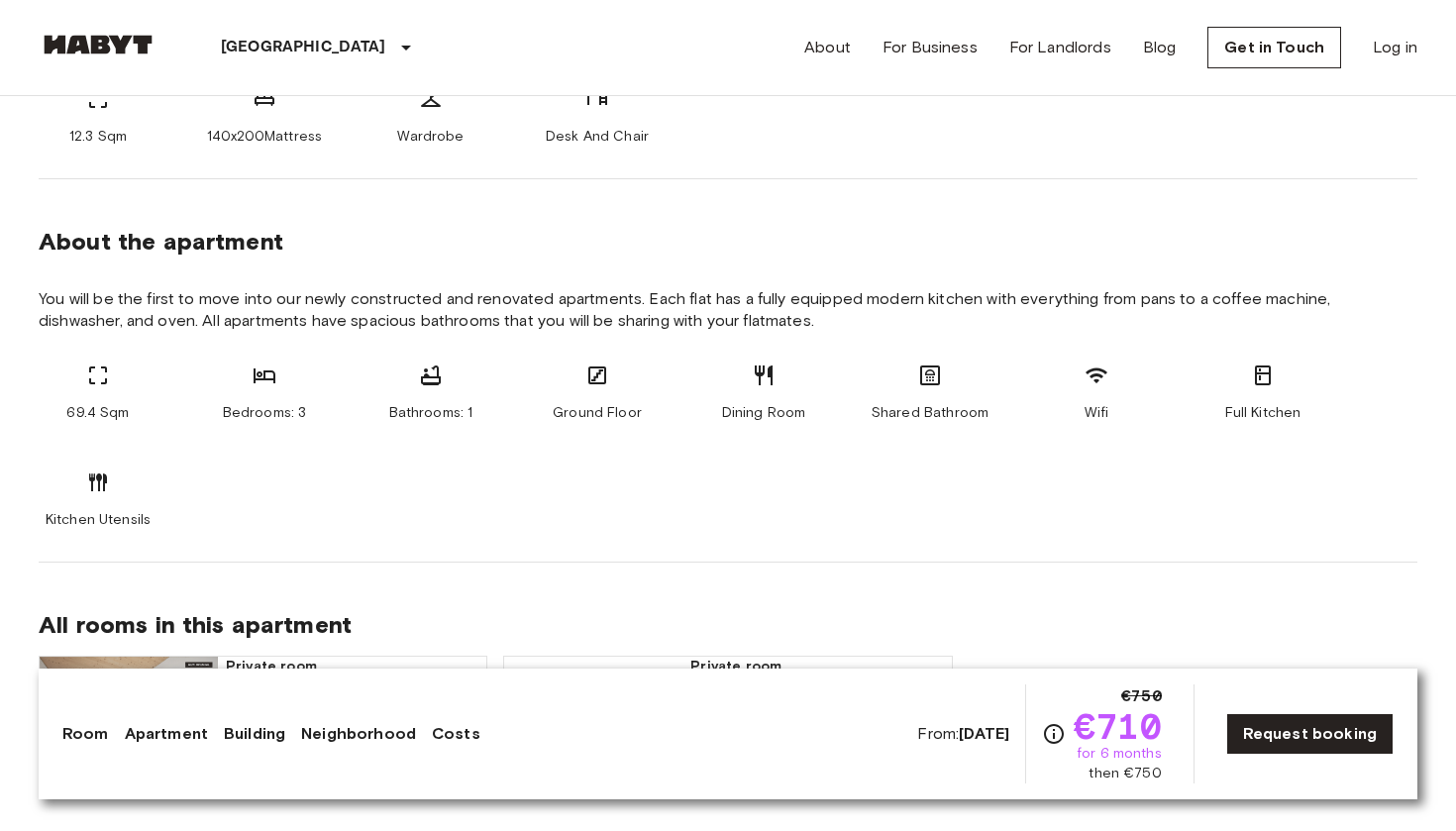
scroll to position [923, 0]
click at [1247, 734] on link "Request booking" at bounding box center [1310, 734] width 168 height 42
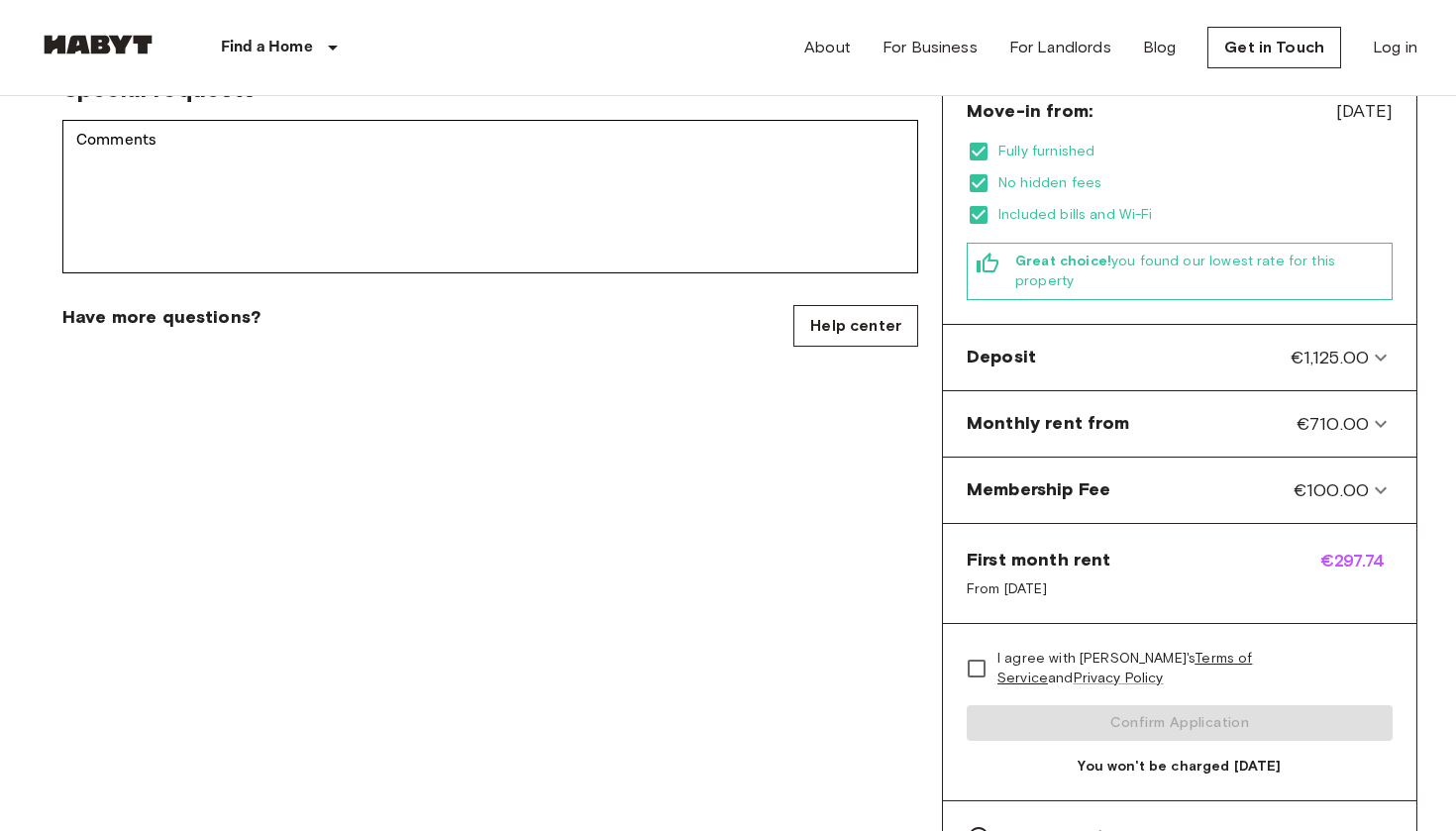
scroll to position [620, 0]
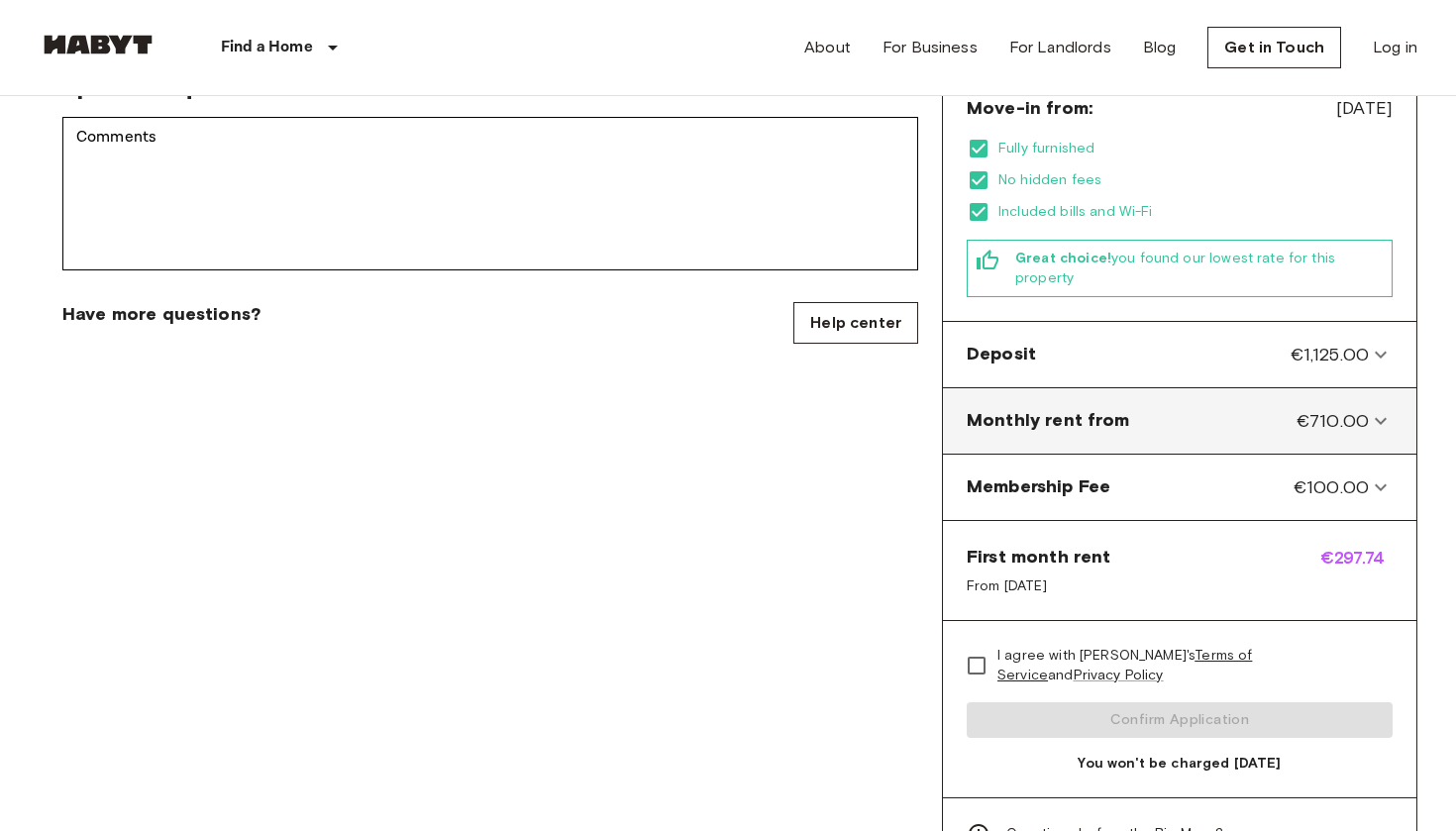
click at [1086, 408] on span "Monthly rent from" at bounding box center [1049, 421] width 164 height 26
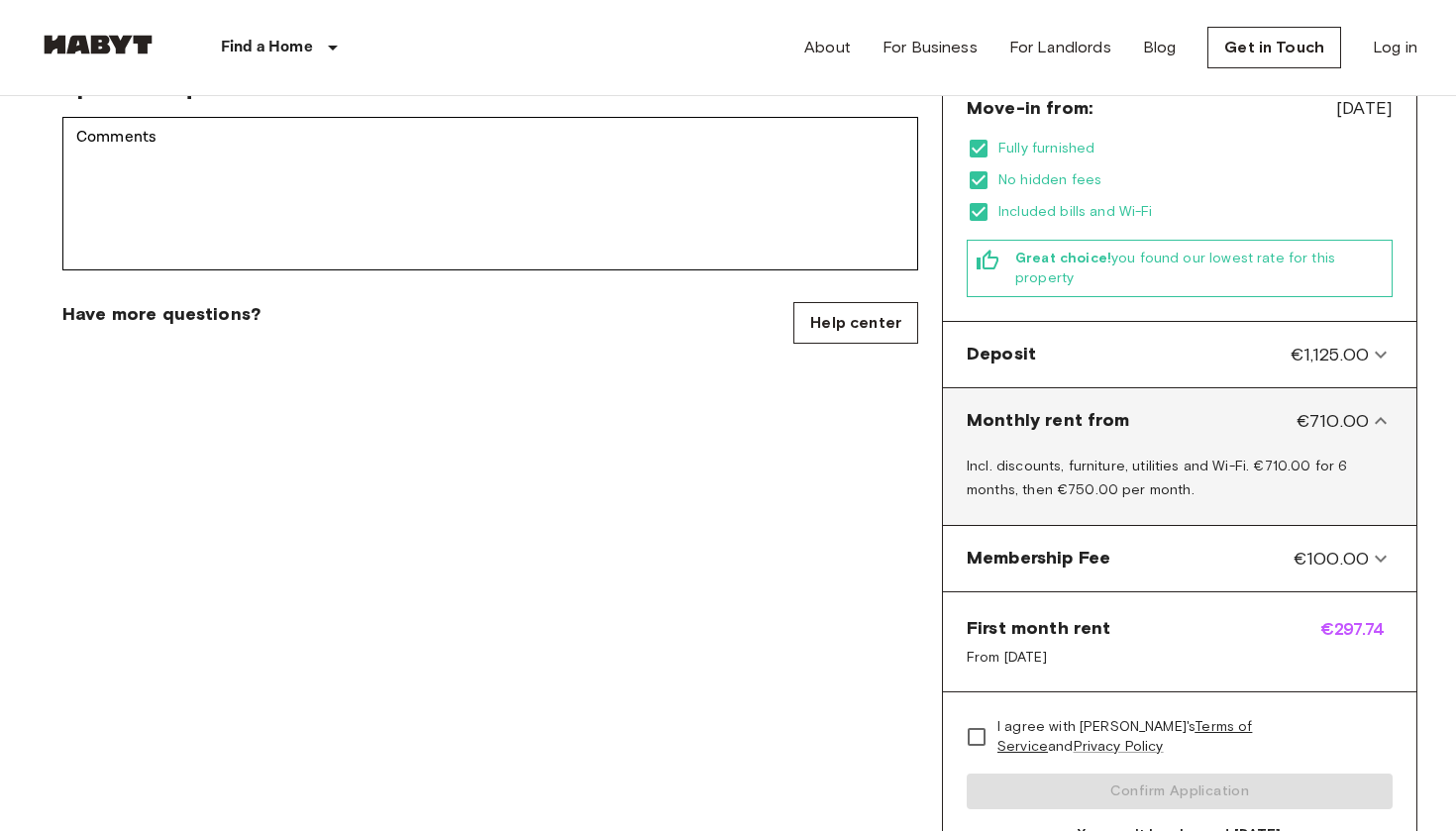
click at [1086, 408] on span "Monthly rent from" at bounding box center [1049, 421] width 164 height 26
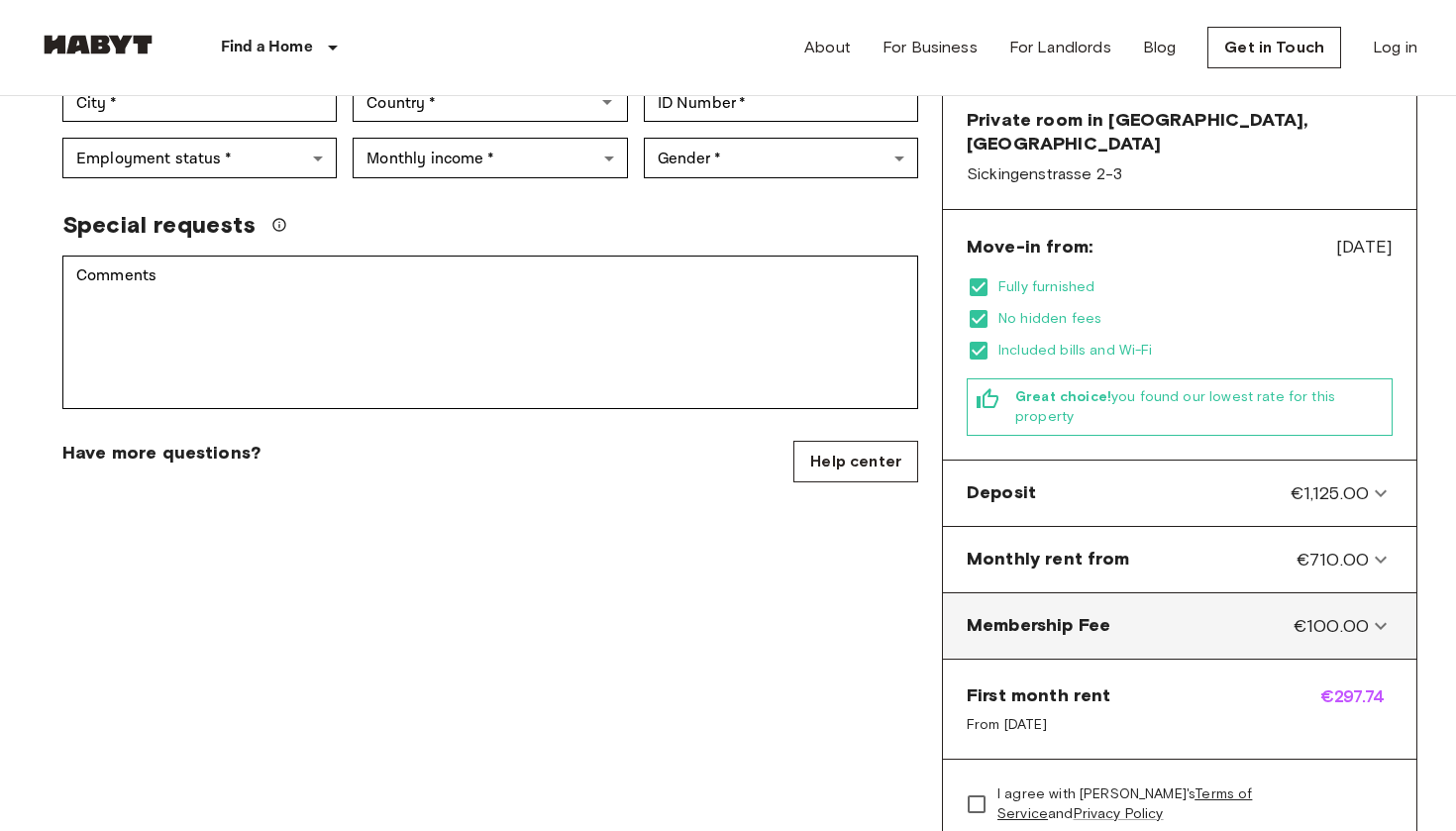
scroll to position [480, 0]
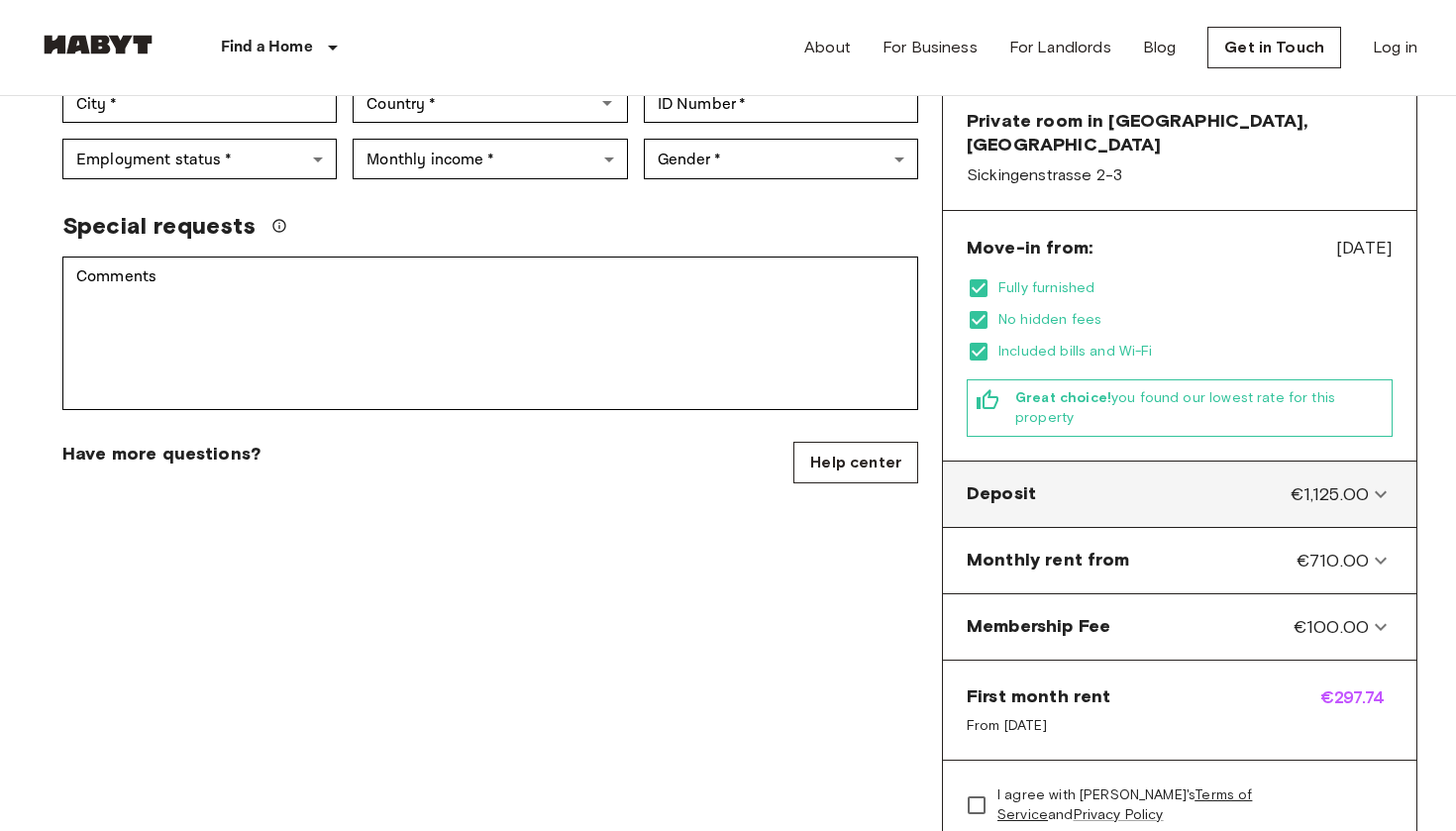
click at [1078, 470] on div "Deposit €1,125.00" at bounding box center [1180, 495] width 458 height 50
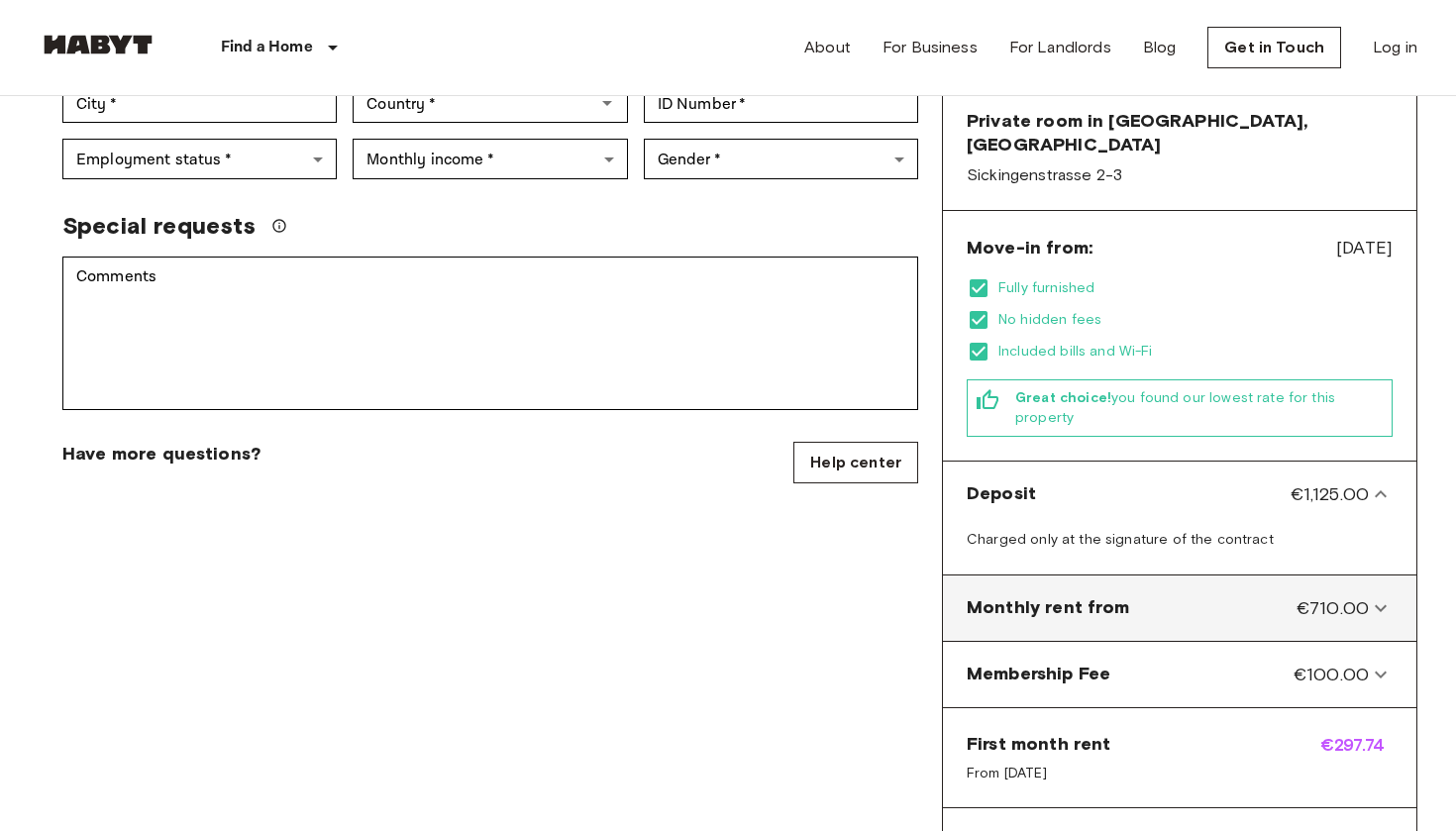
click at [1049, 596] on span "Monthly rent from" at bounding box center [1049, 609] width 164 height 26
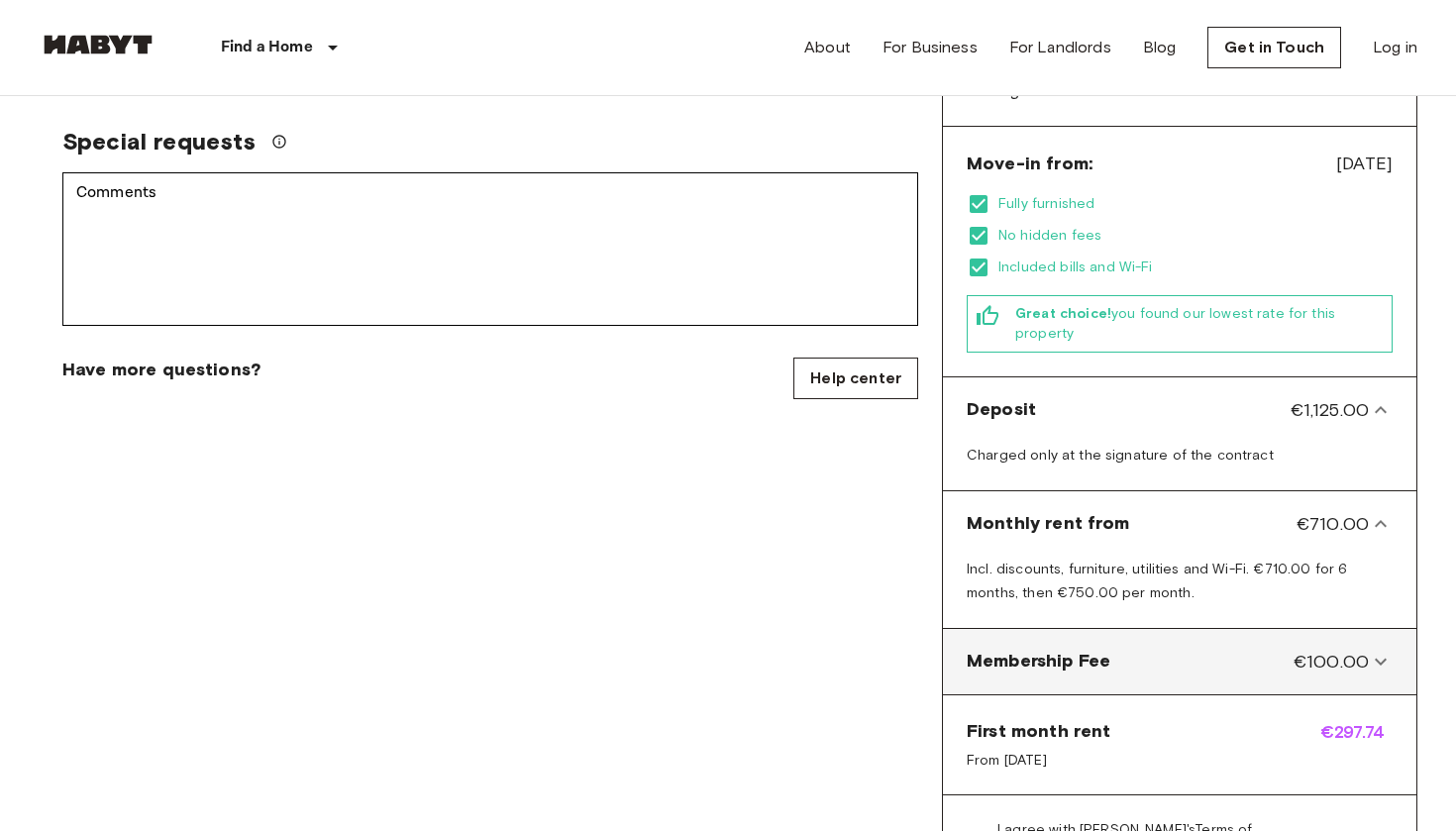
scroll to position [568, 0]
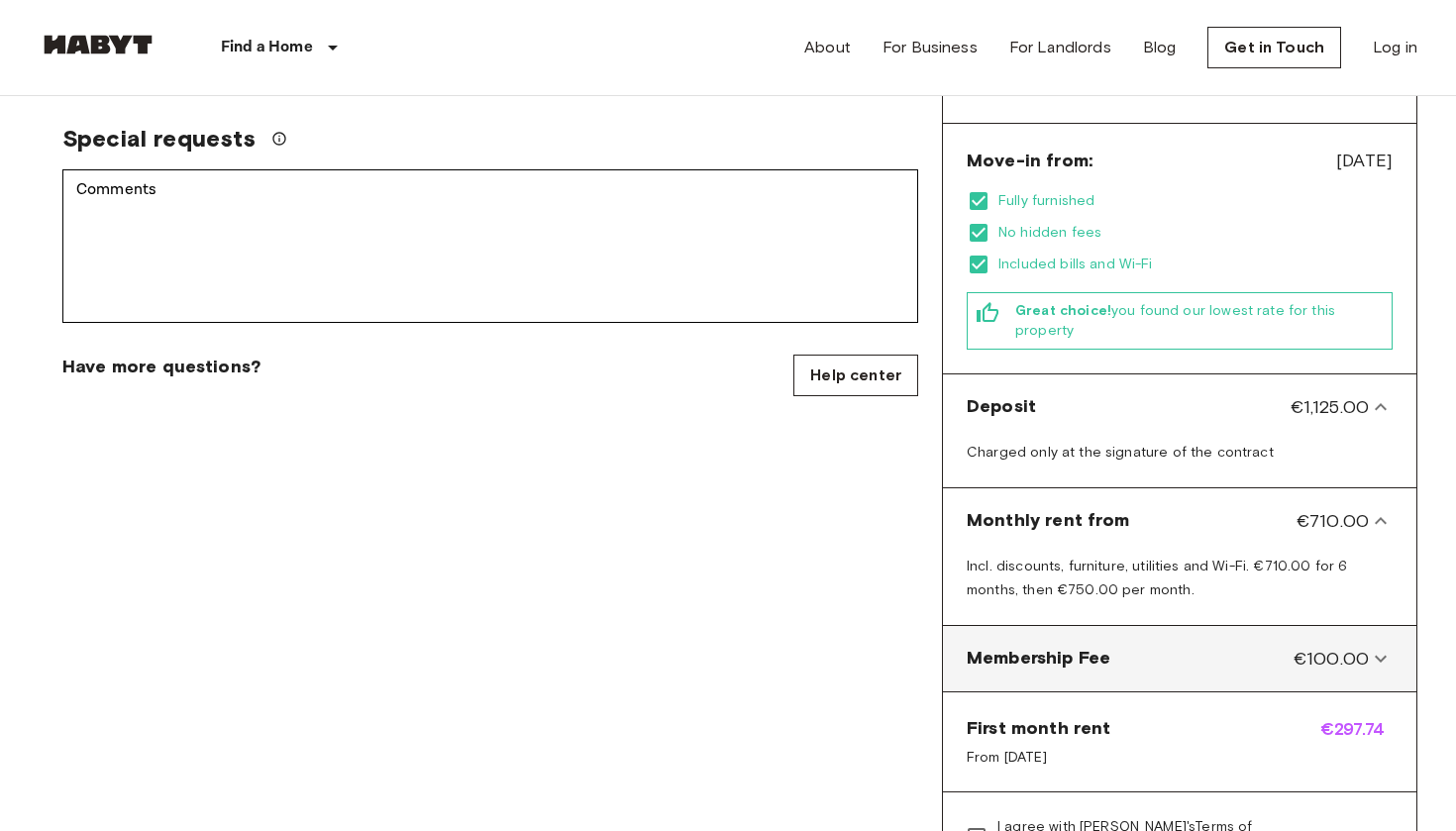
click at [1055, 645] on span "Membership Fee" at bounding box center [1039, 658] width 144 height 26
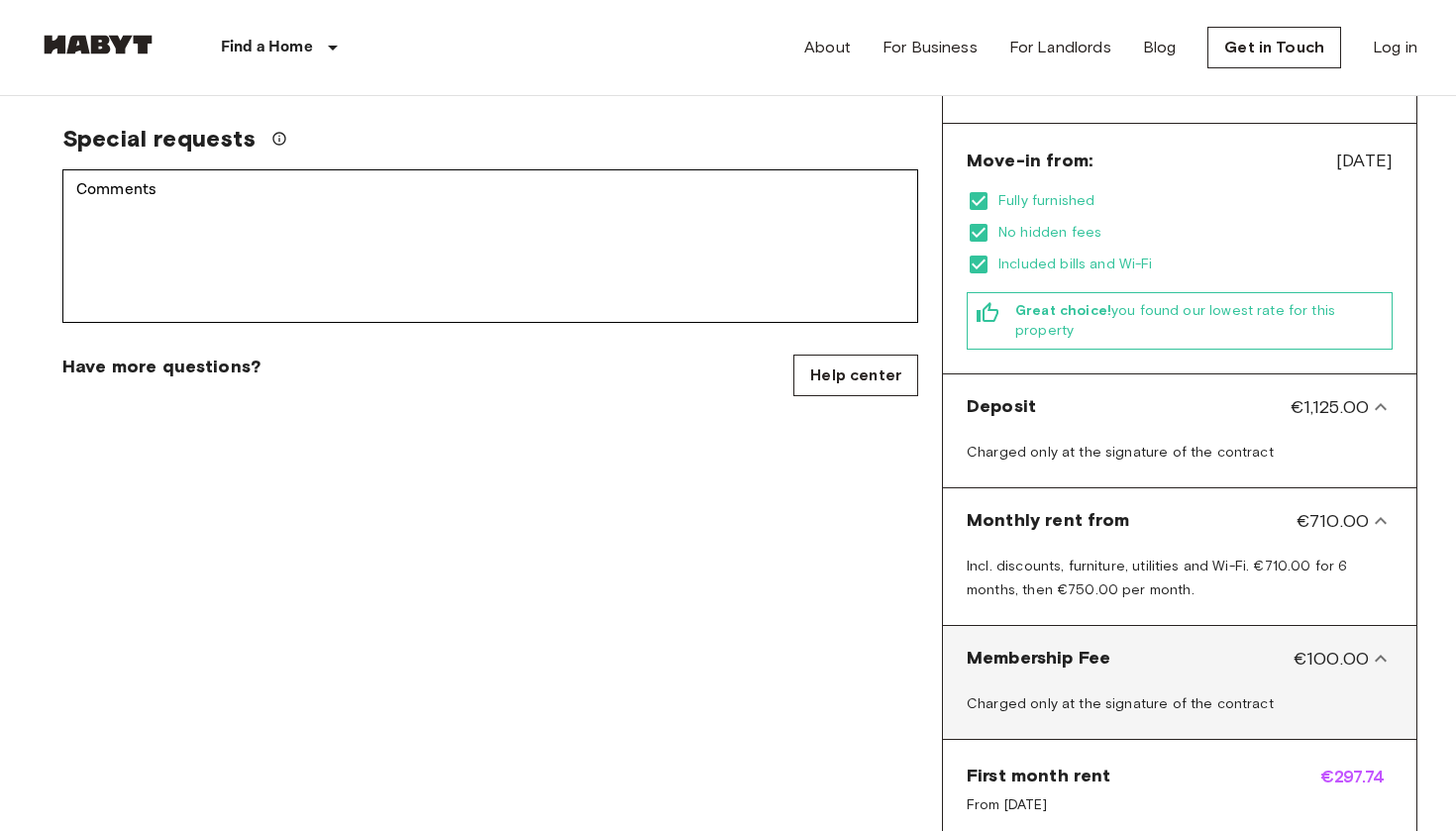
click at [1055, 645] on span "Membership Fee" at bounding box center [1039, 658] width 144 height 26
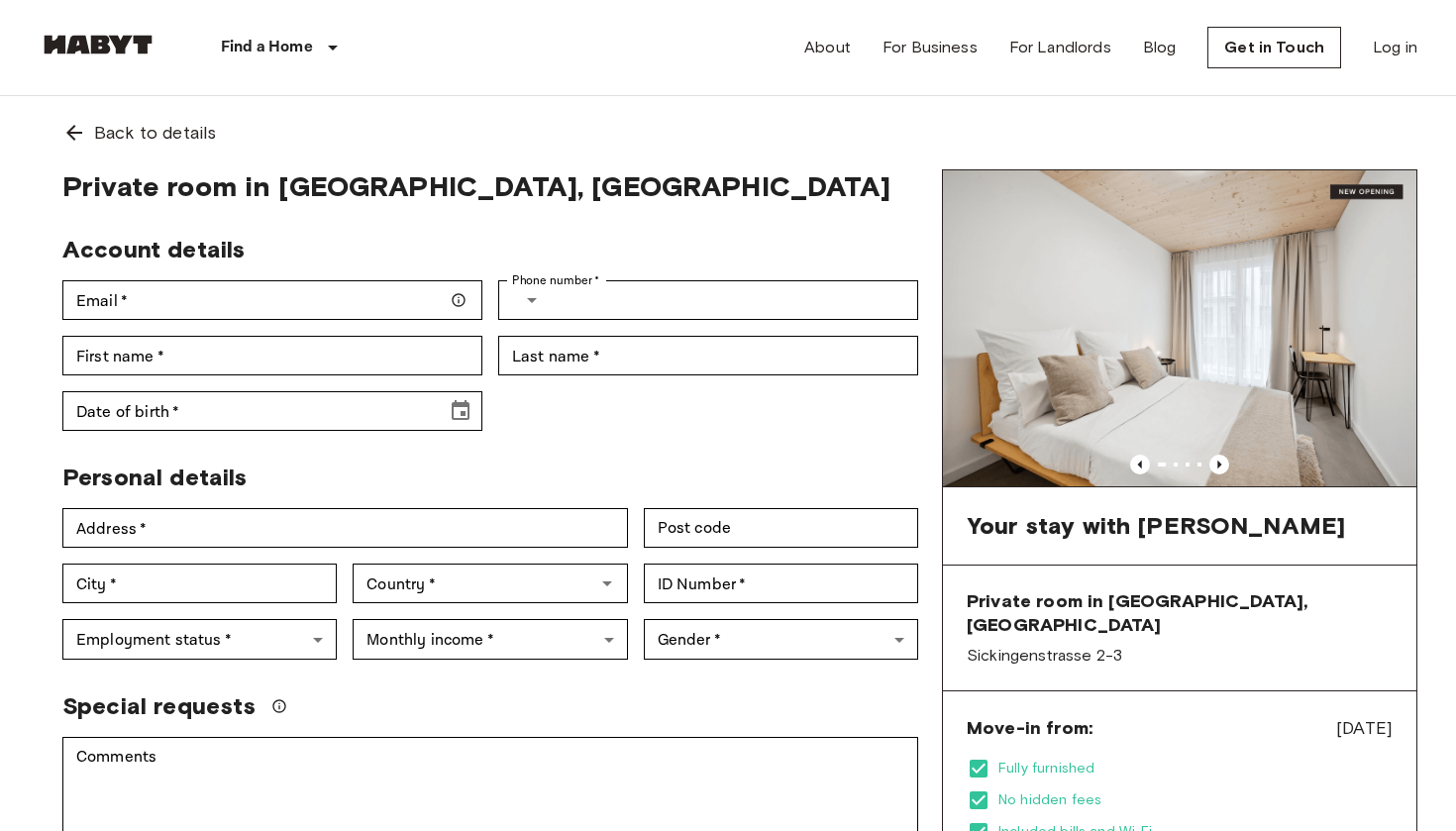
scroll to position [0, 0]
click at [1222, 469] on icon "Previous image" at bounding box center [1219, 465] width 20 height 20
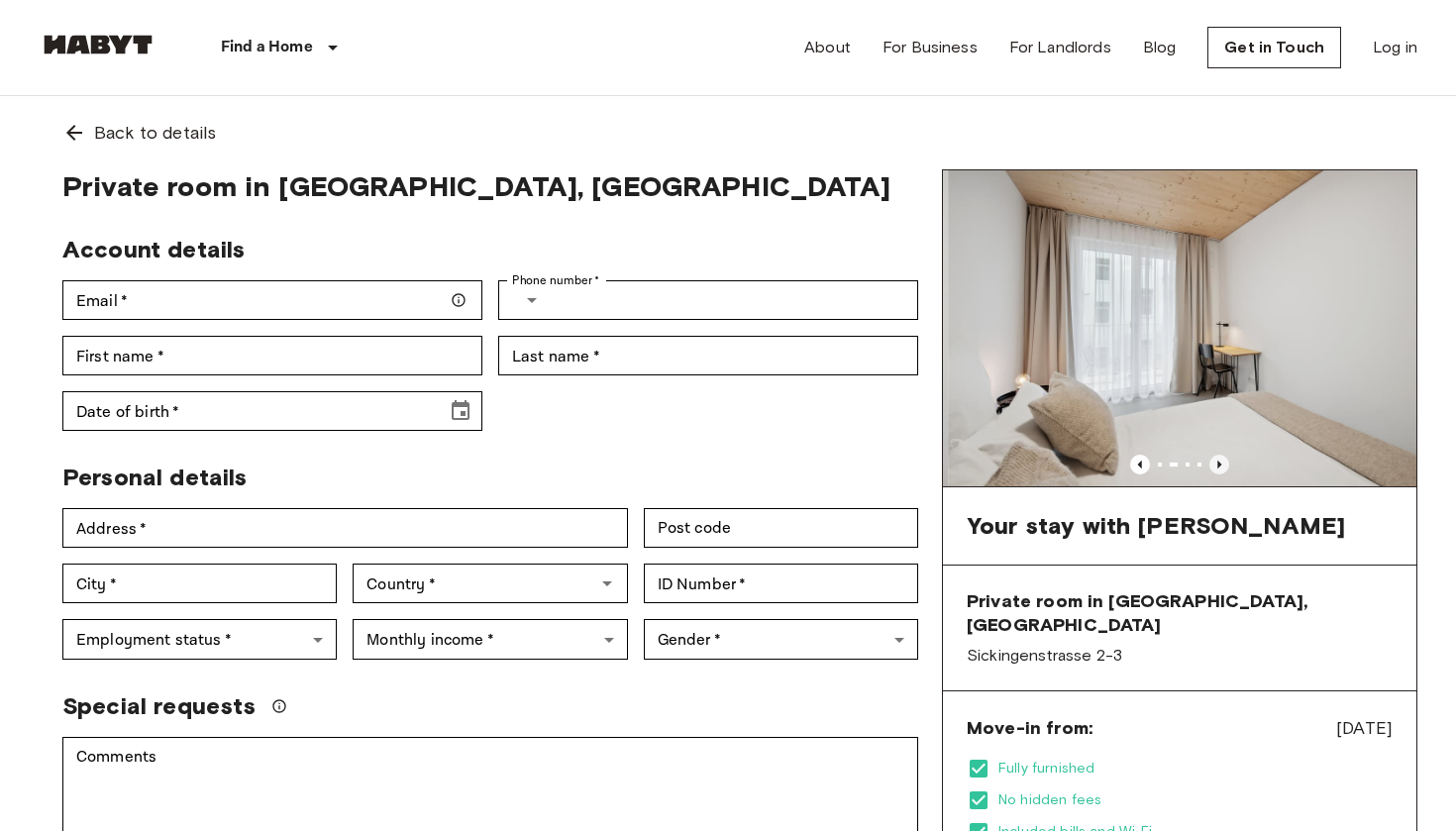
click at [1222, 469] on icon "Previous image" at bounding box center [1219, 465] width 20 height 20
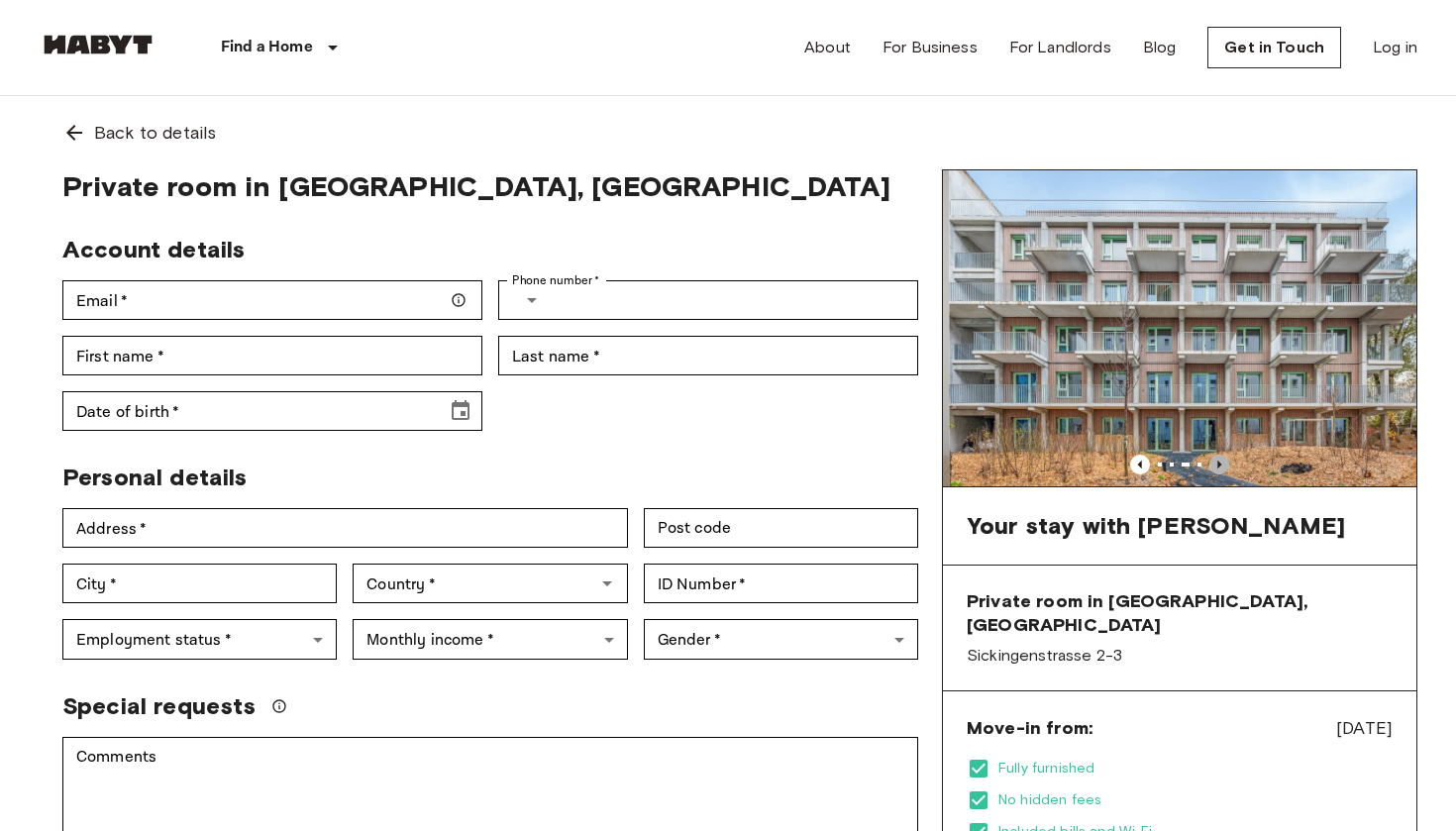
click at [1222, 469] on icon "Previous image" at bounding box center [1219, 465] width 20 height 20
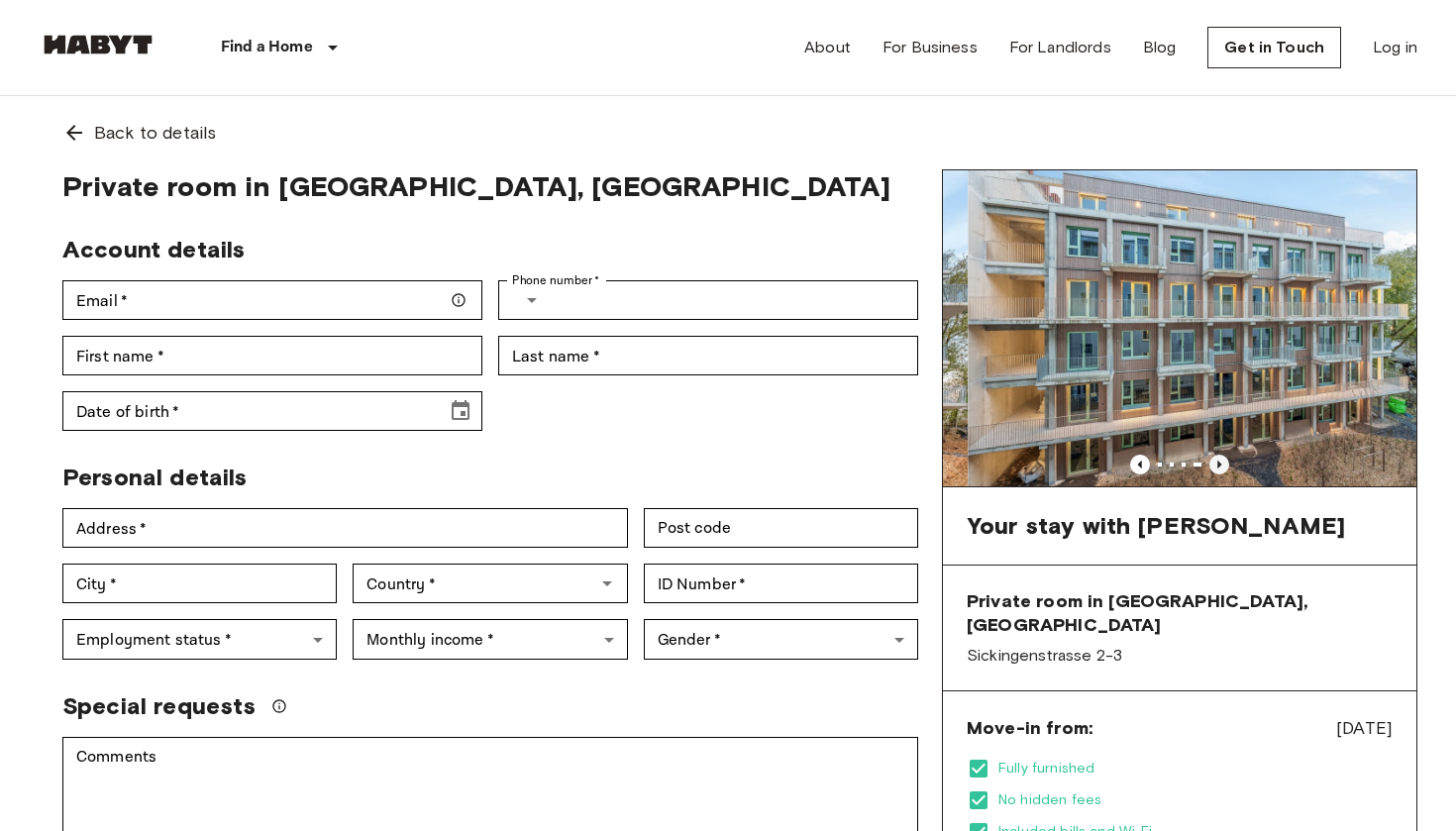
click at [1222, 469] on icon "Previous image" at bounding box center [1219, 465] width 20 height 20
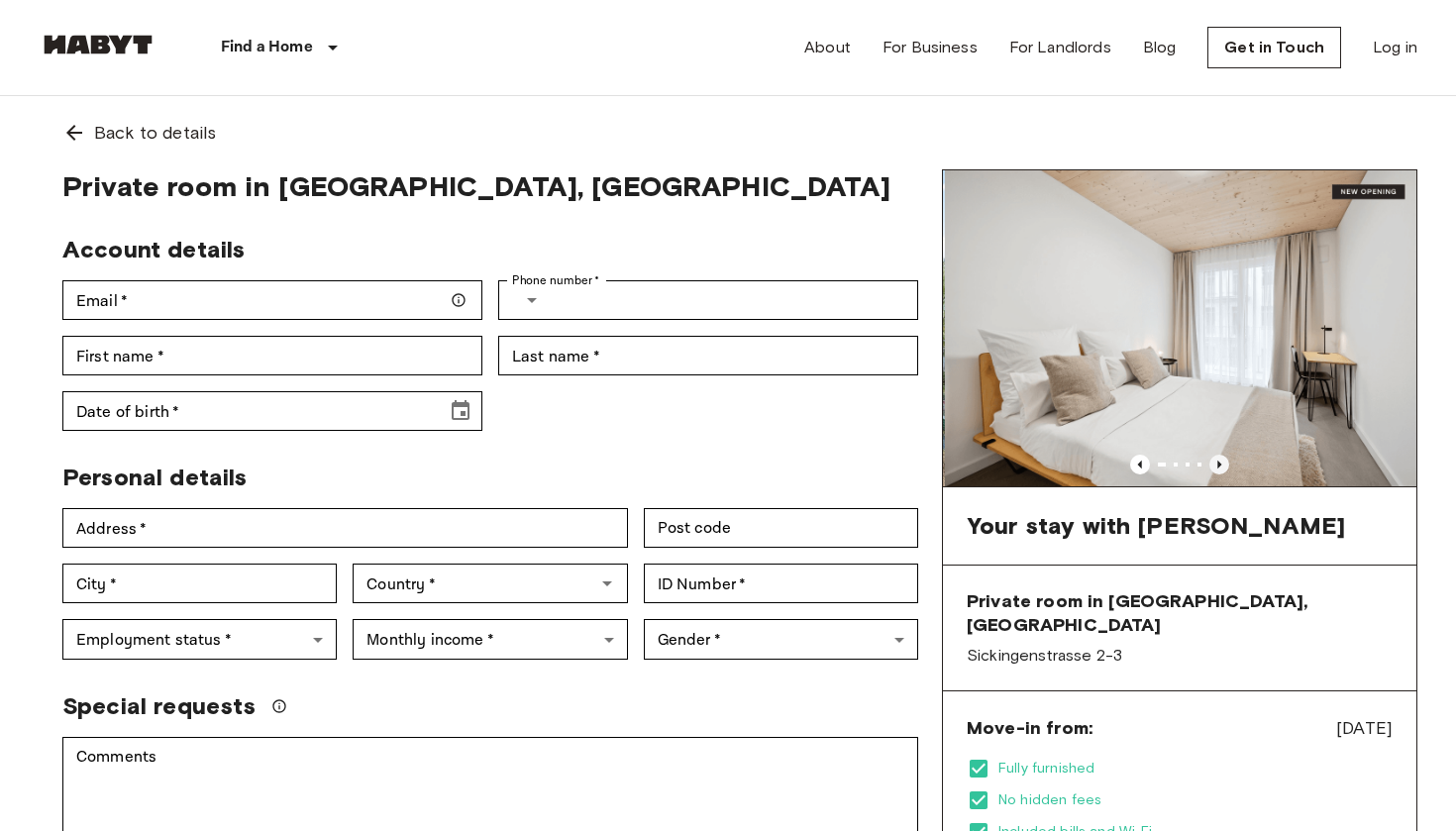
click at [1222, 469] on icon "Previous image" at bounding box center [1219, 465] width 20 height 20
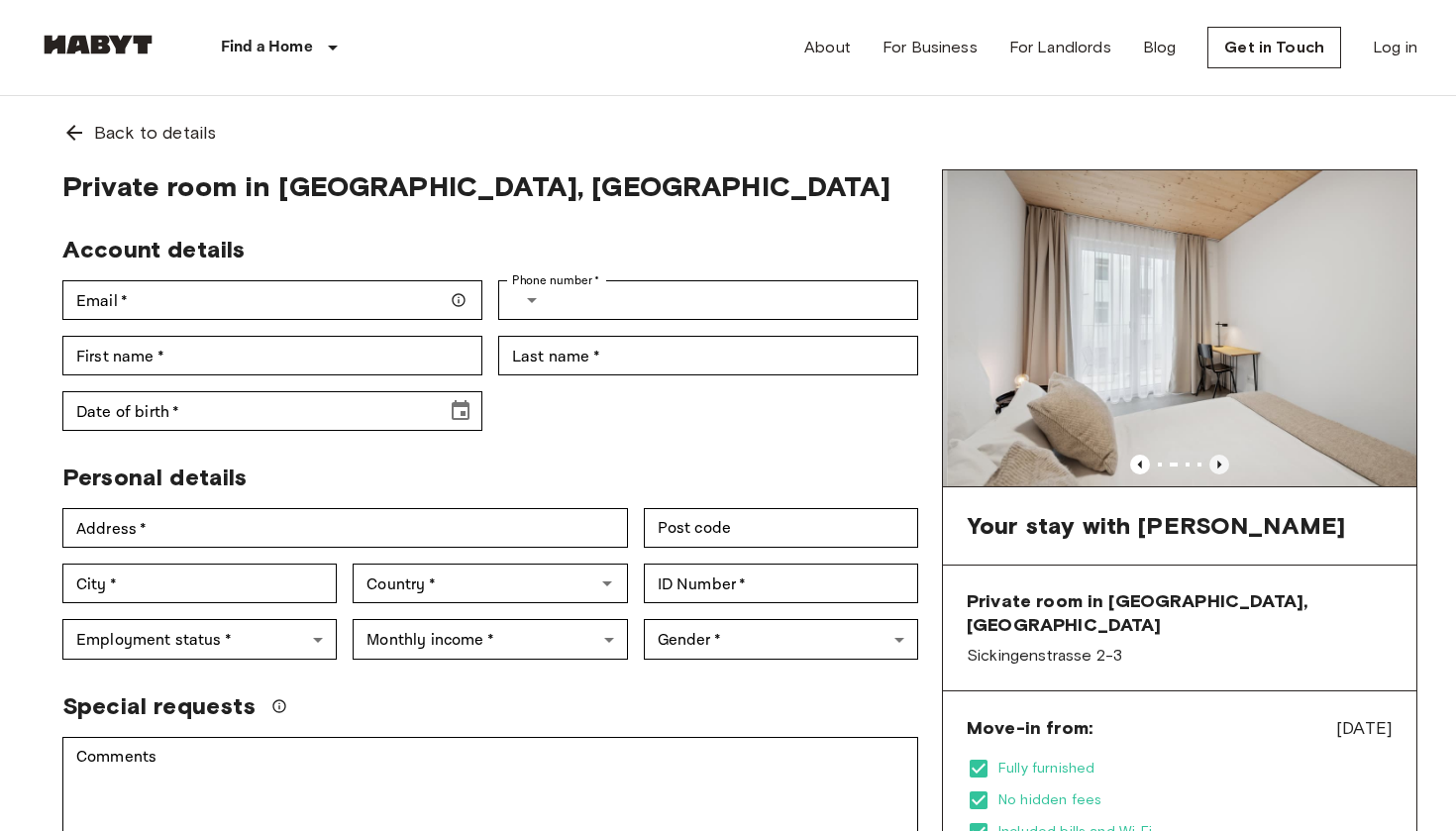
click at [1222, 469] on icon "Previous image" at bounding box center [1219, 465] width 20 height 20
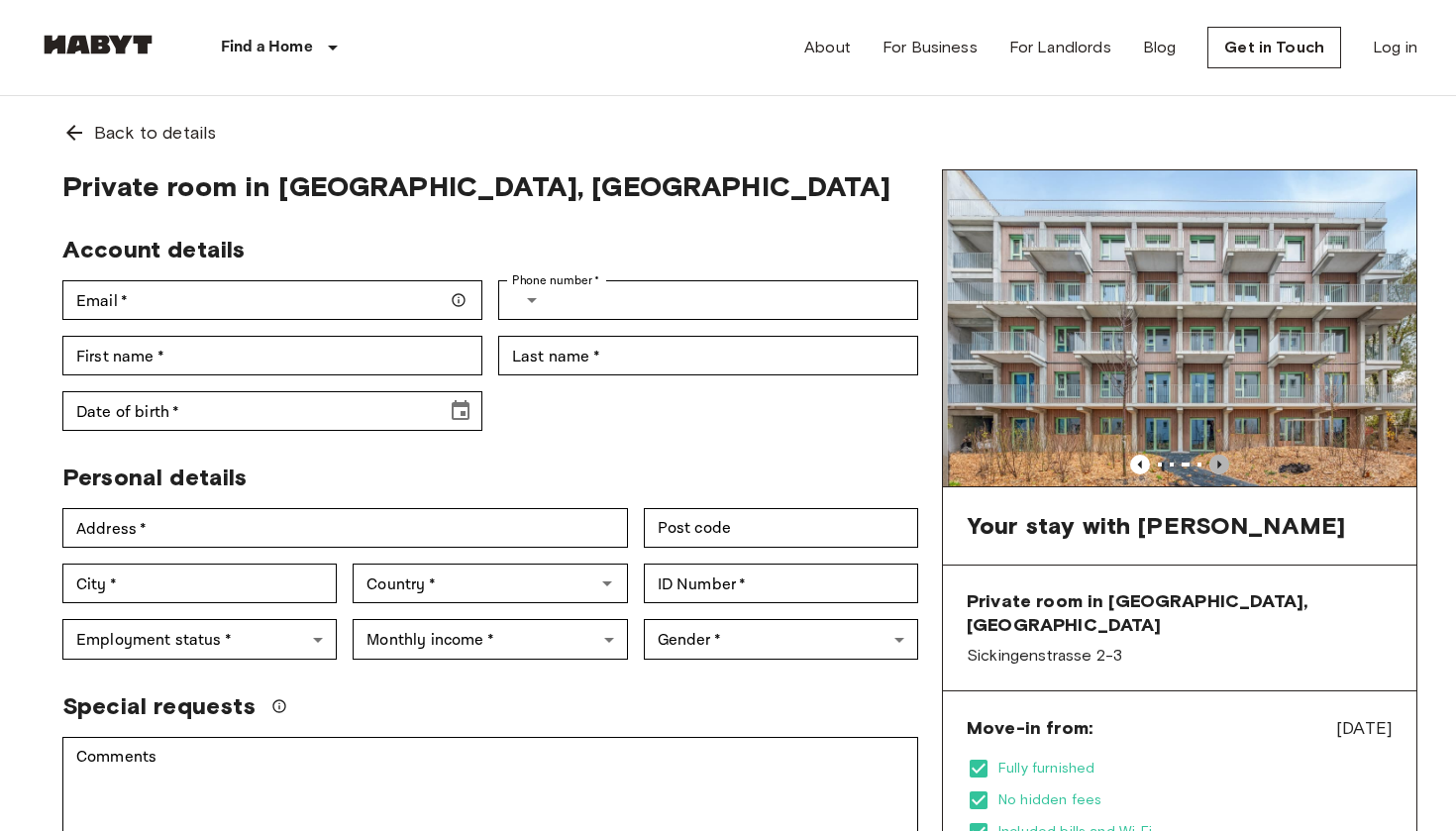
click at [1222, 469] on icon "Previous image" at bounding box center [1219, 465] width 20 height 20
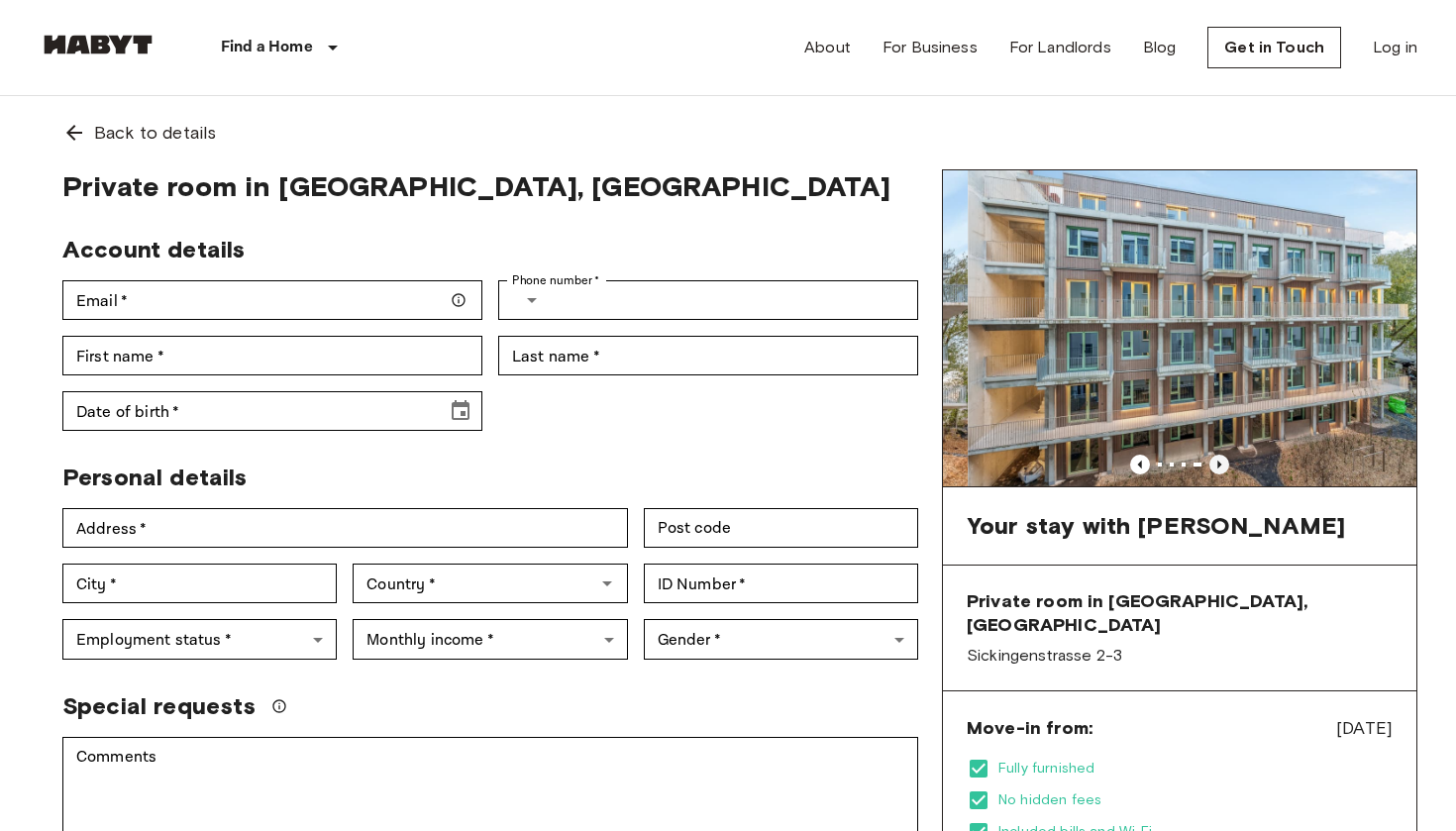
click at [1222, 469] on icon "Previous image" at bounding box center [1219, 465] width 20 height 20
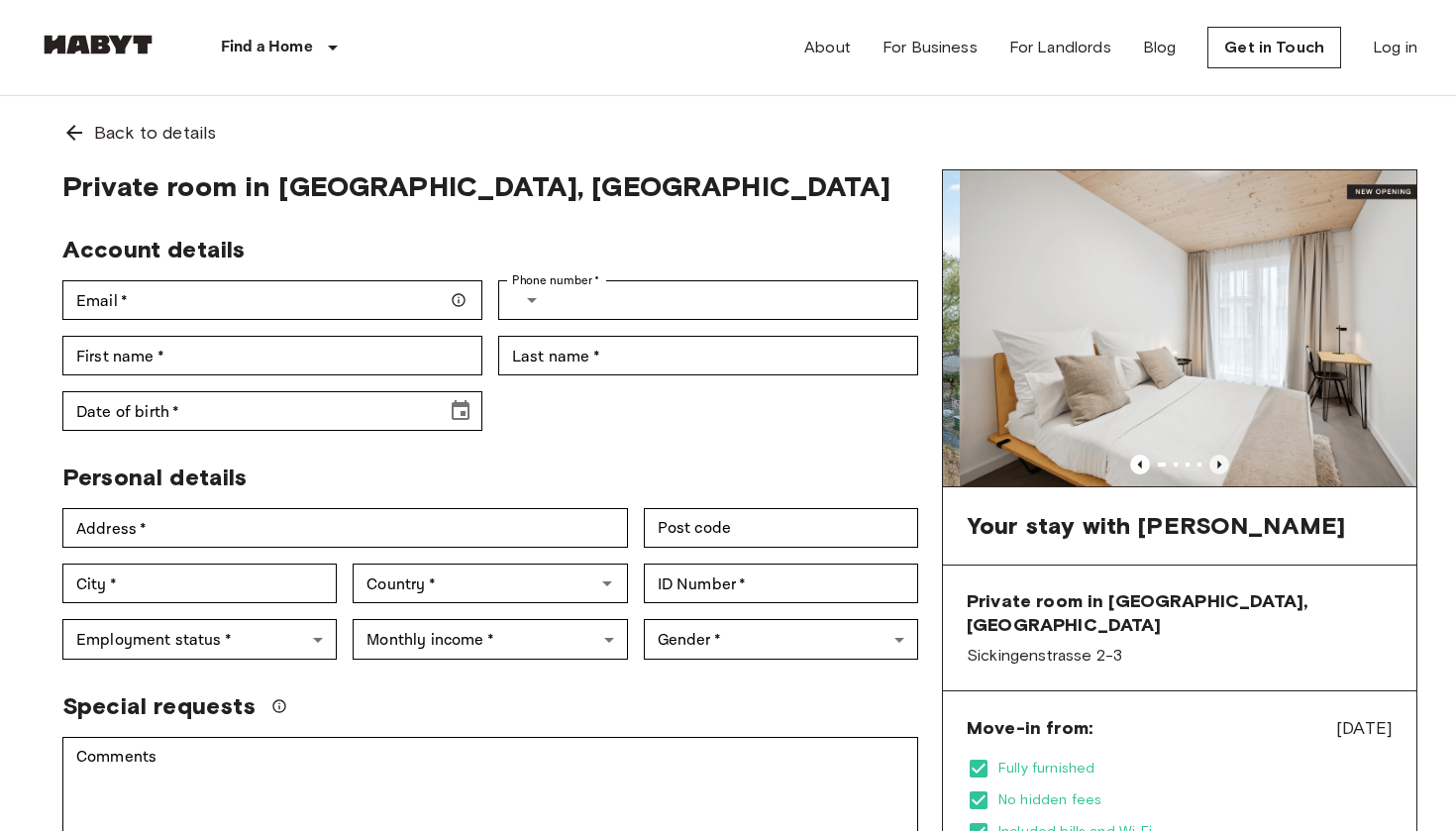
click at [1222, 469] on icon "Previous image" at bounding box center [1219, 465] width 20 height 20
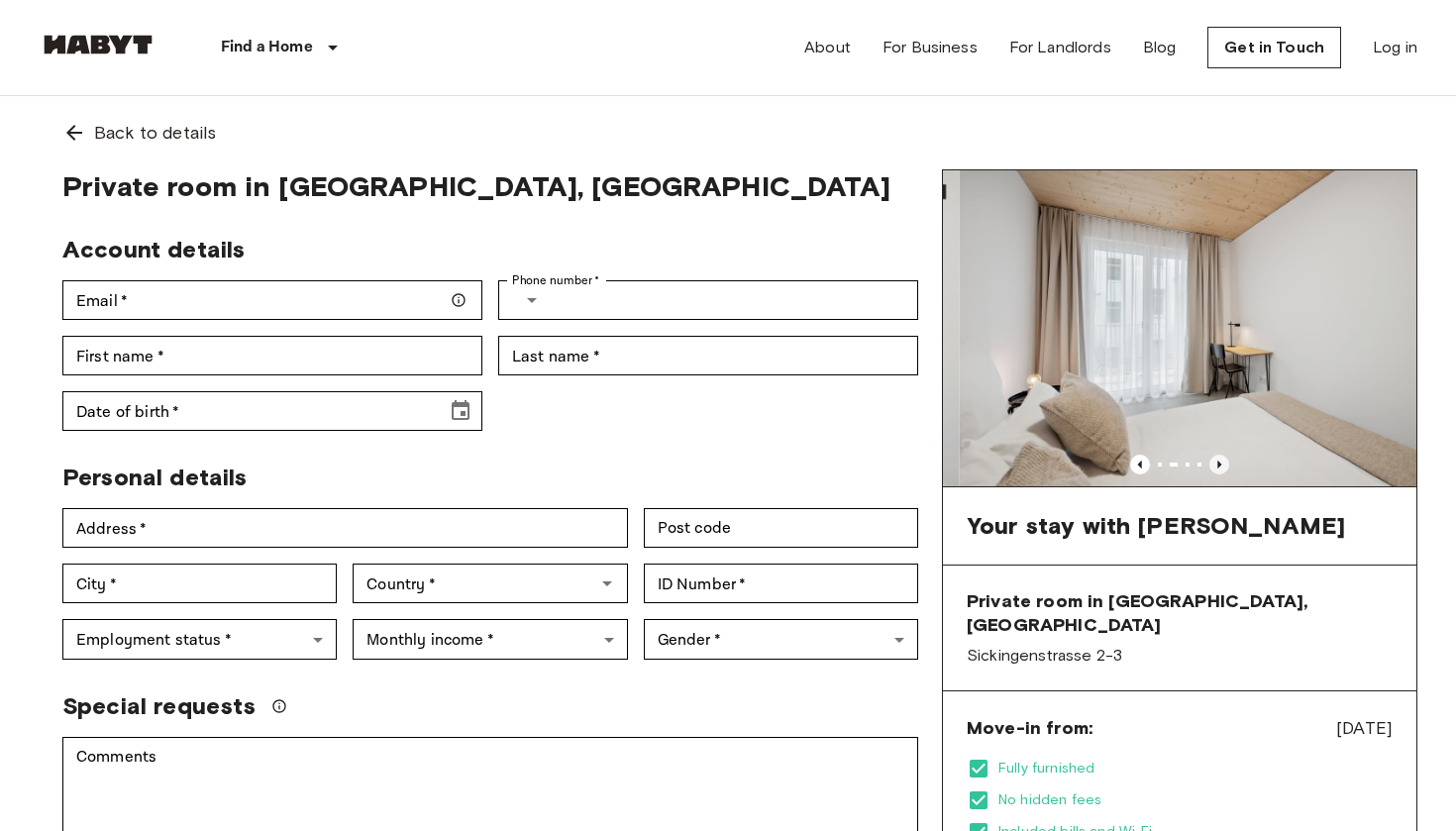
click at [1222, 469] on icon "Previous image" at bounding box center [1219, 465] width 20 height 20
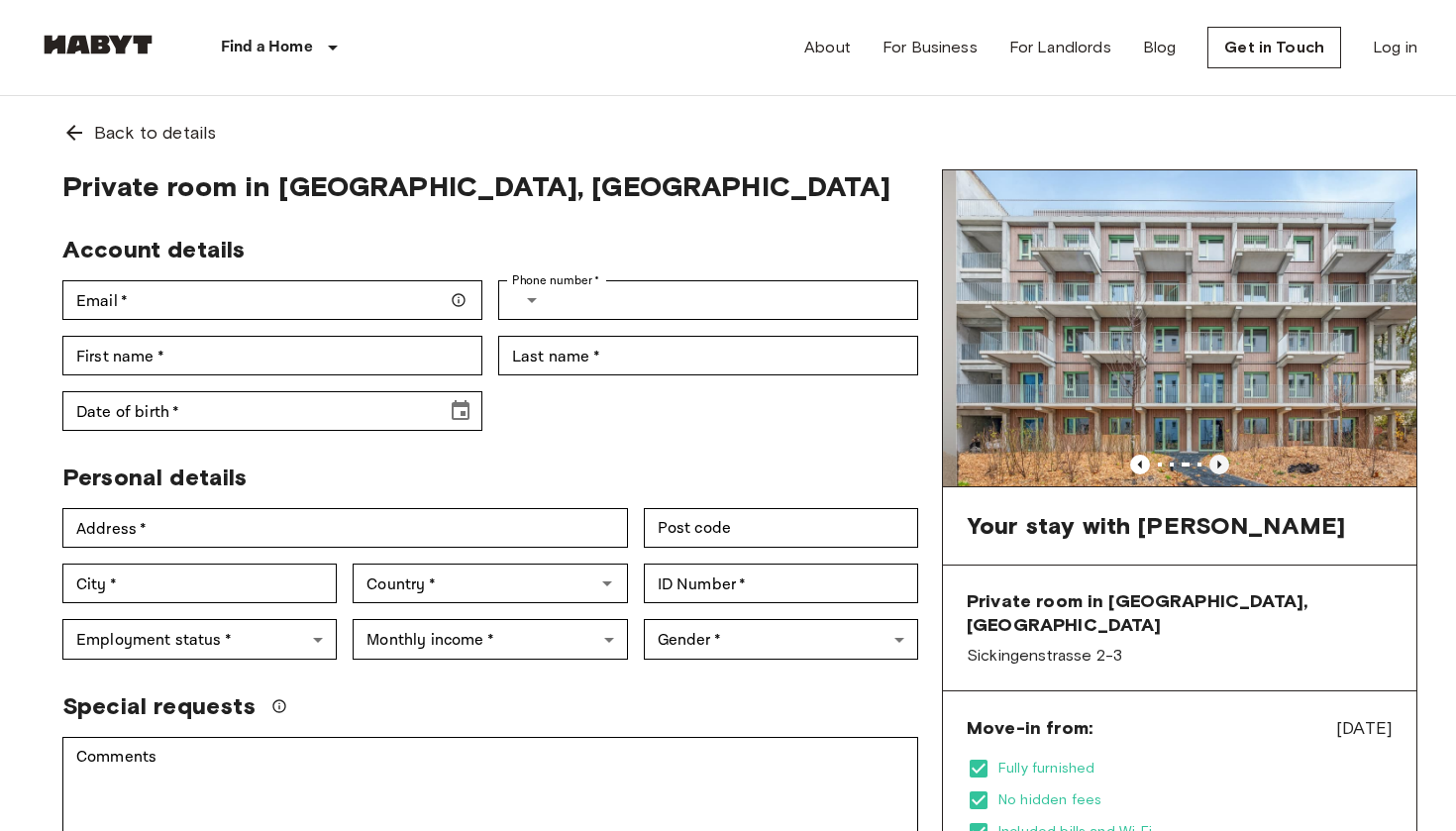
click at [1222, 469] on icon "Previous image" at bounding box center [1219, 465] width 20 height 20
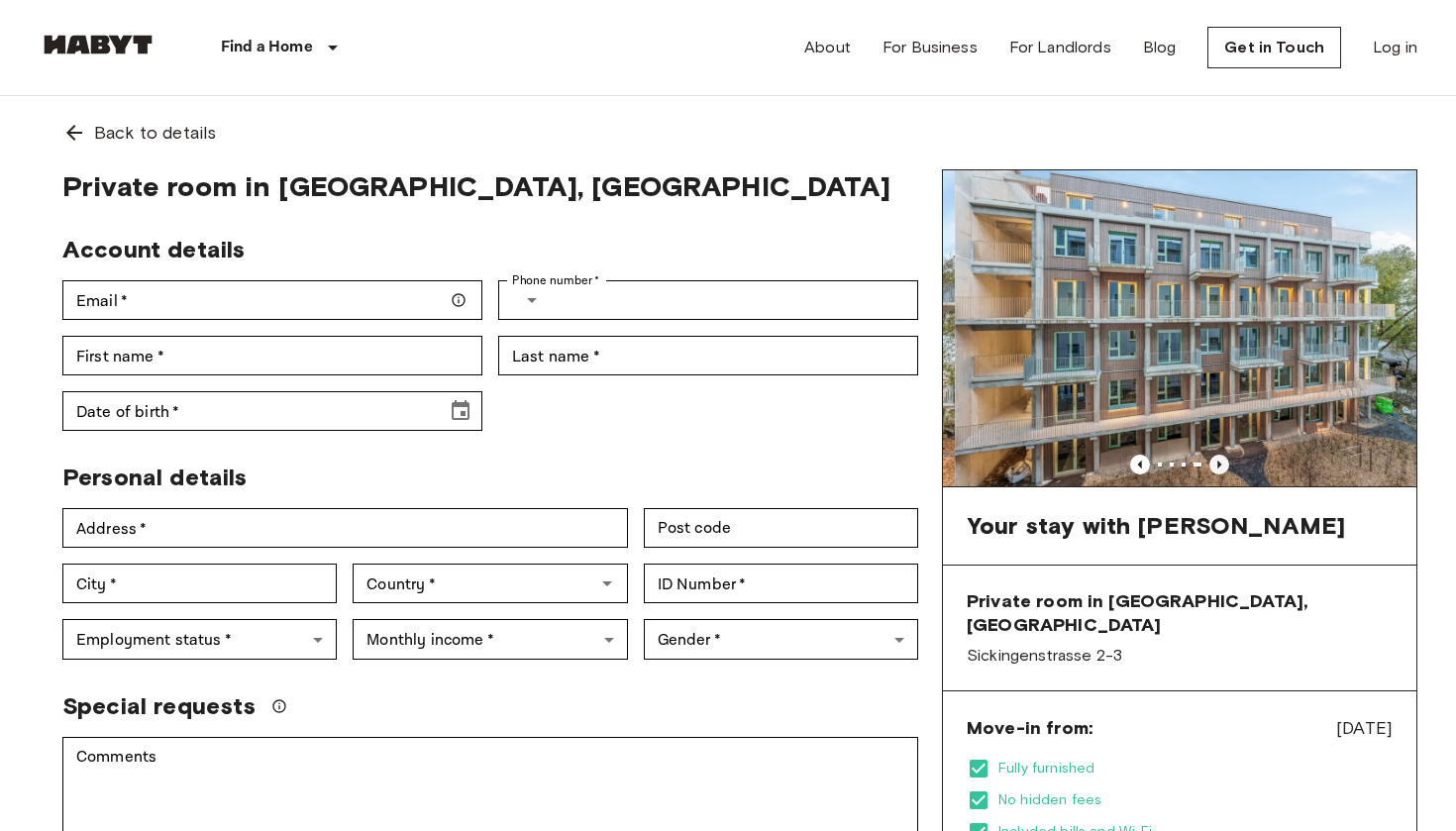
click at [1222, 469] on icon "Previous image" at bounding box center [1219, 465] width 20 height 20
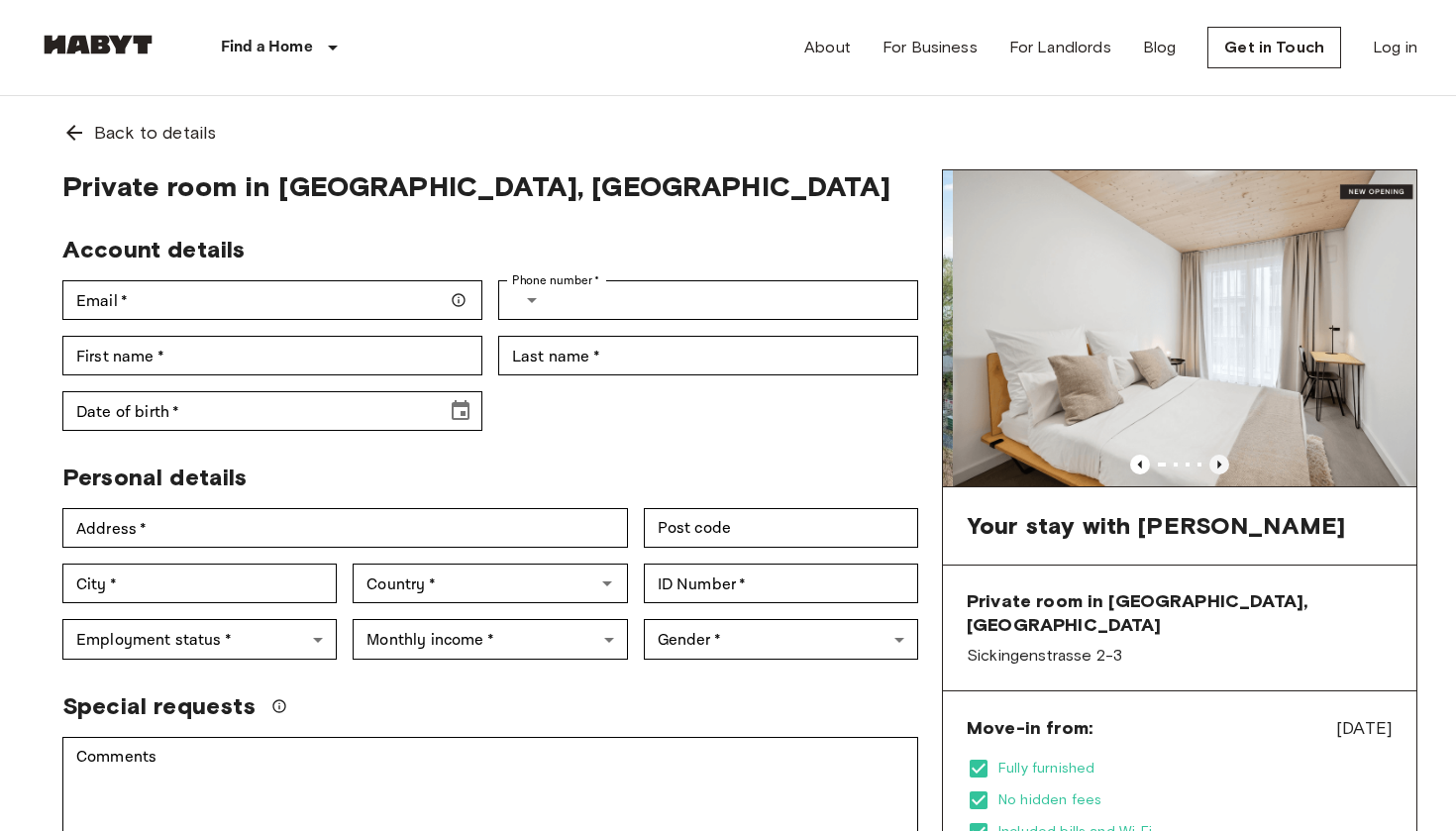
click at [1222, 469] on icon "Previous image" at bounding box center [1219, 465] width 20 height 20
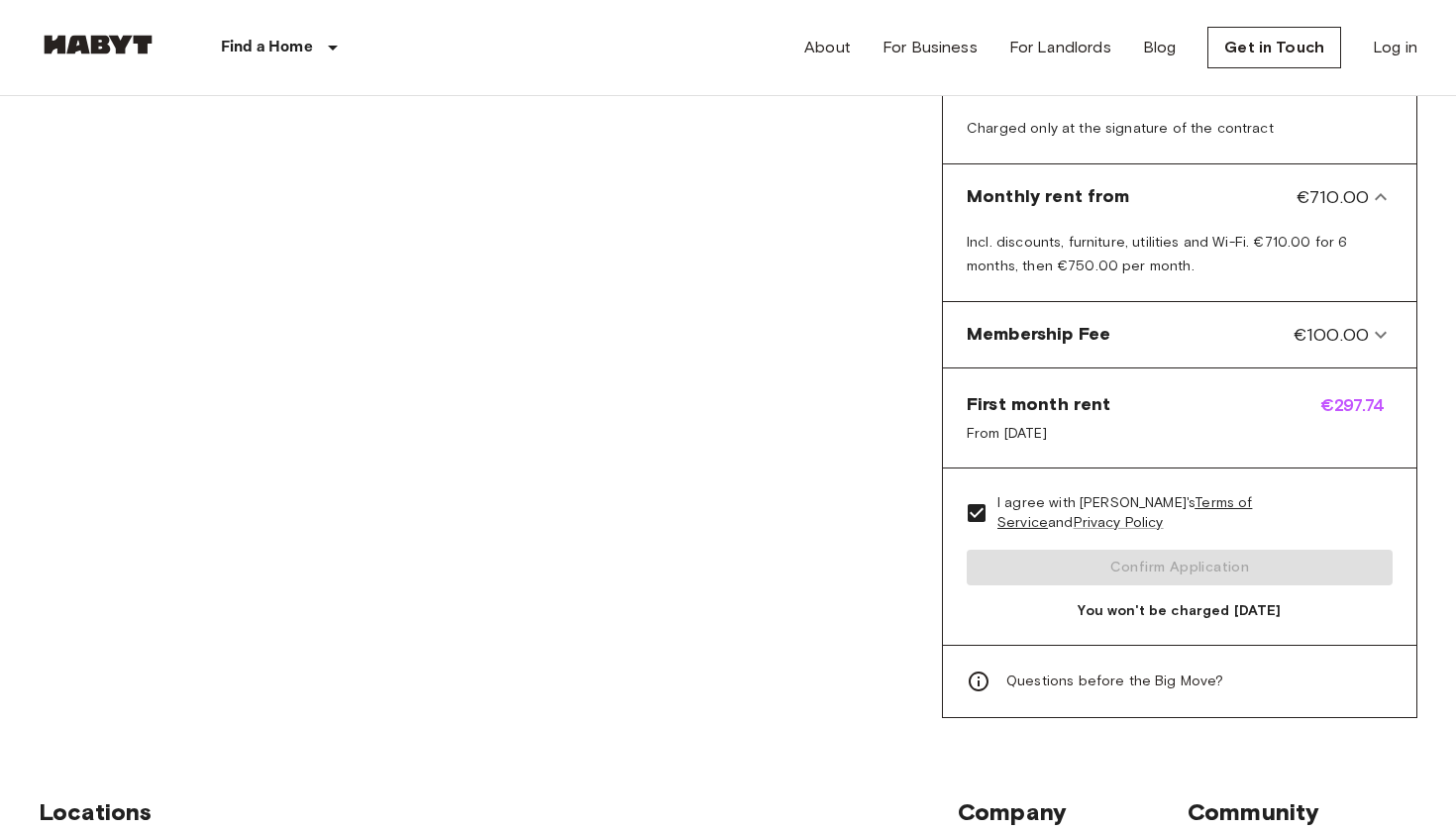
scroll to position [894, 0]
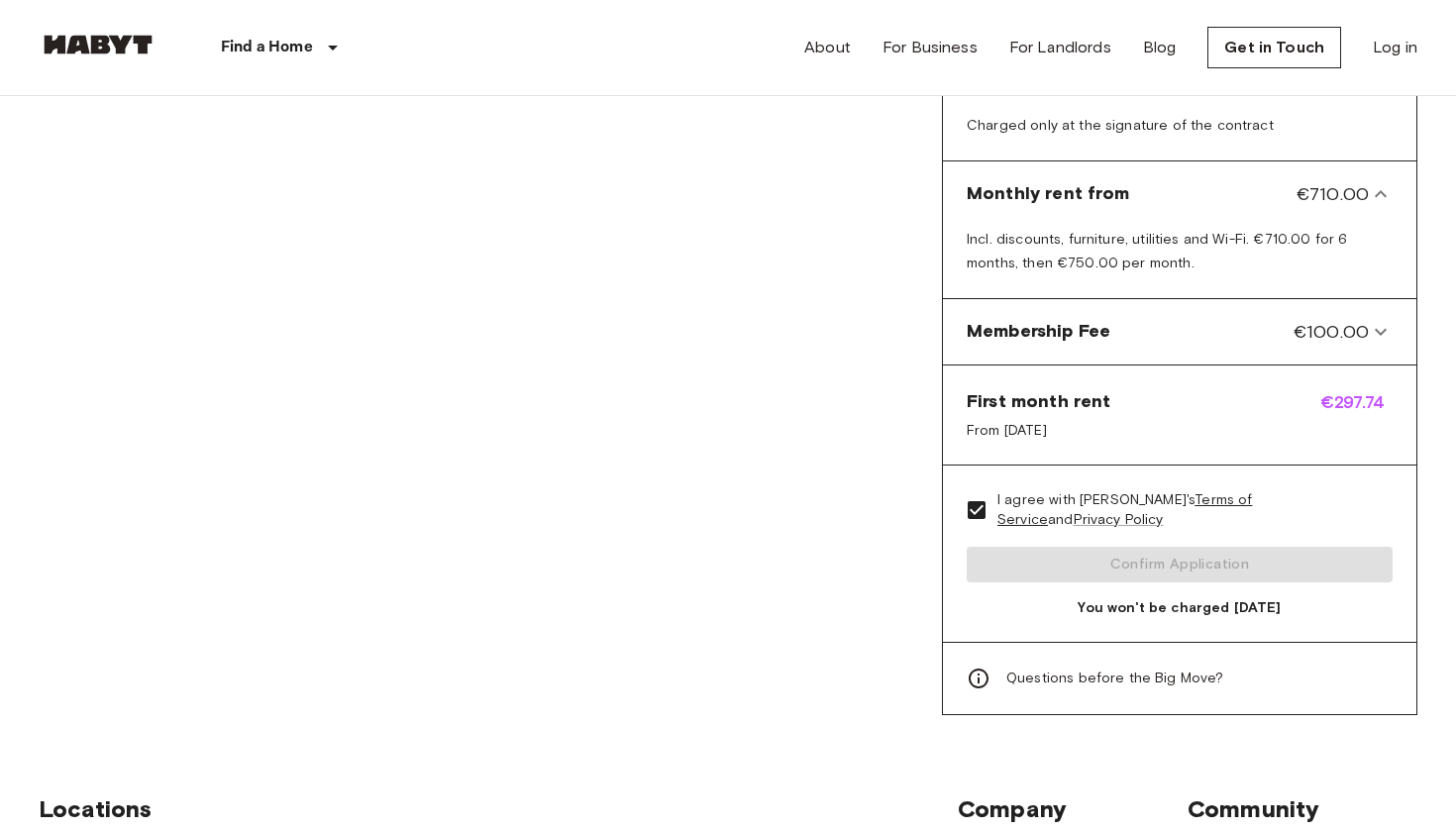
click at [977, 666] on icon at bounding box center [979, 678] width 24 height 24
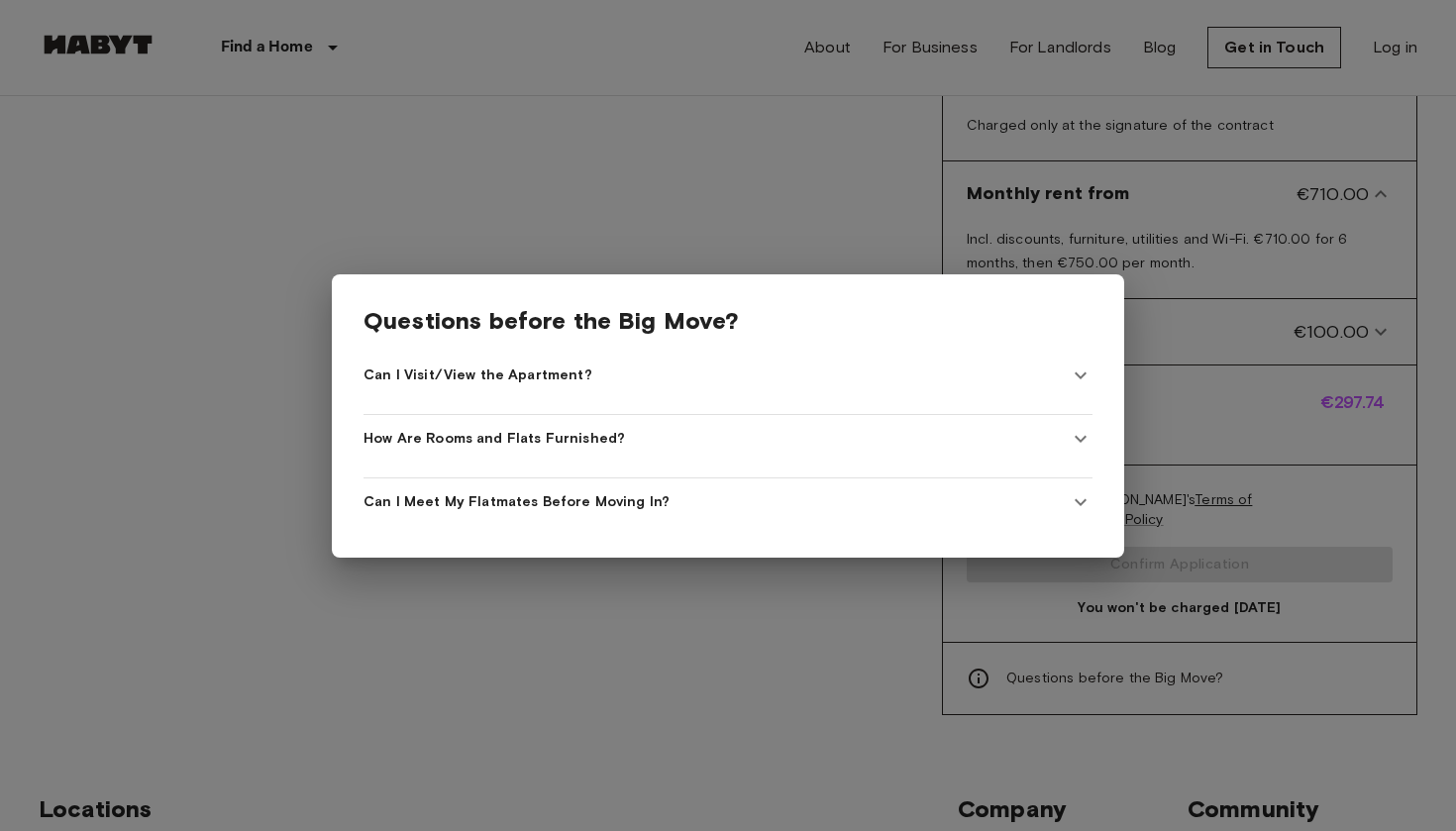
click at [776, 380] on div "Can I Visit/View the Apartment?" at bounding box center [716, 375] width 706 height 20
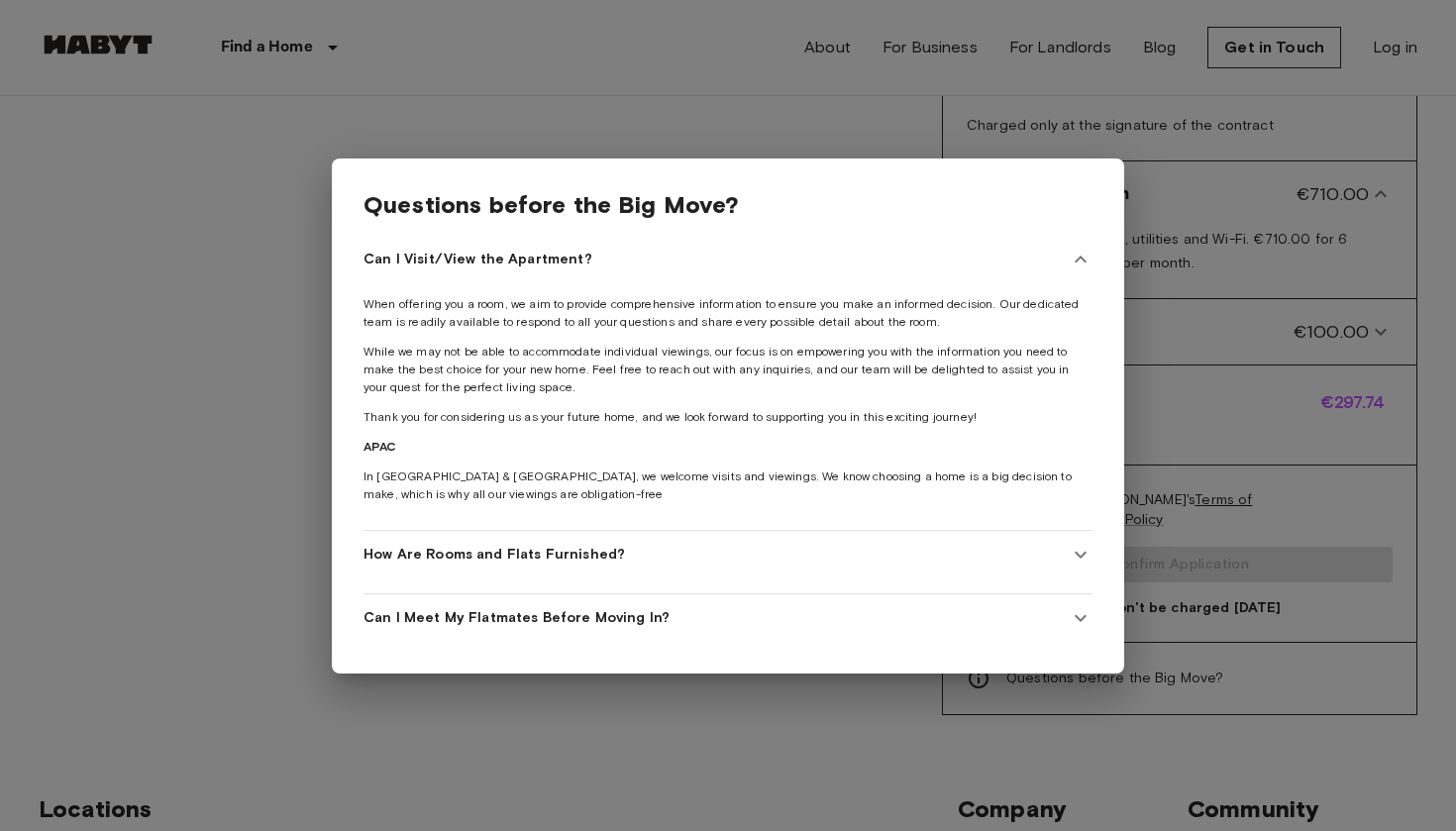
click at [667, 547] on div "How Are Rooms and Flats Furnished?" at bounding box center [716, 555] width 706 height 20
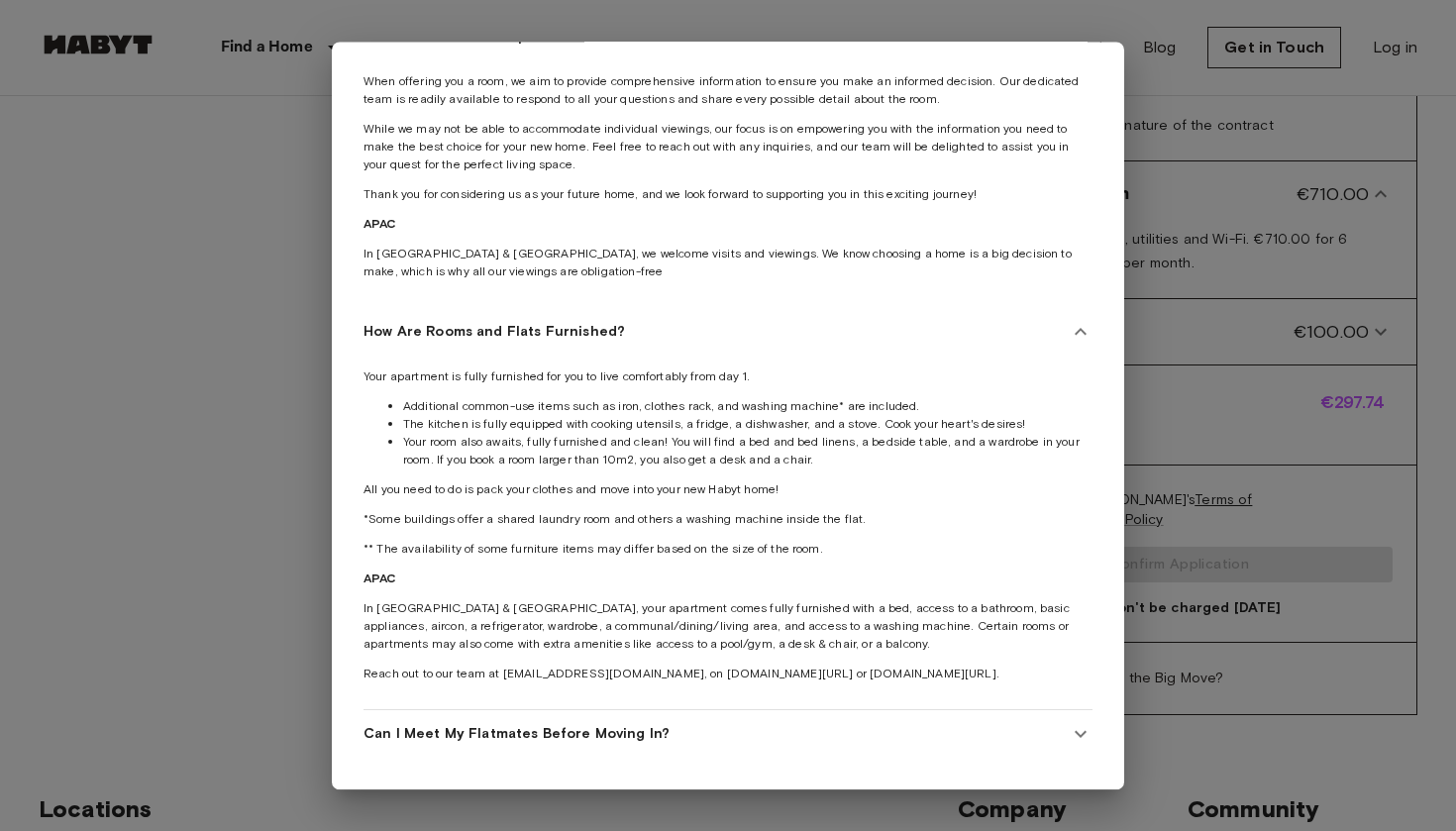
scroll to position [106, 0]
click at [576, 731] on span "Can I Meet My Flatmates Before Moving In?" at bounding box center [516, 734] width 306 height 20
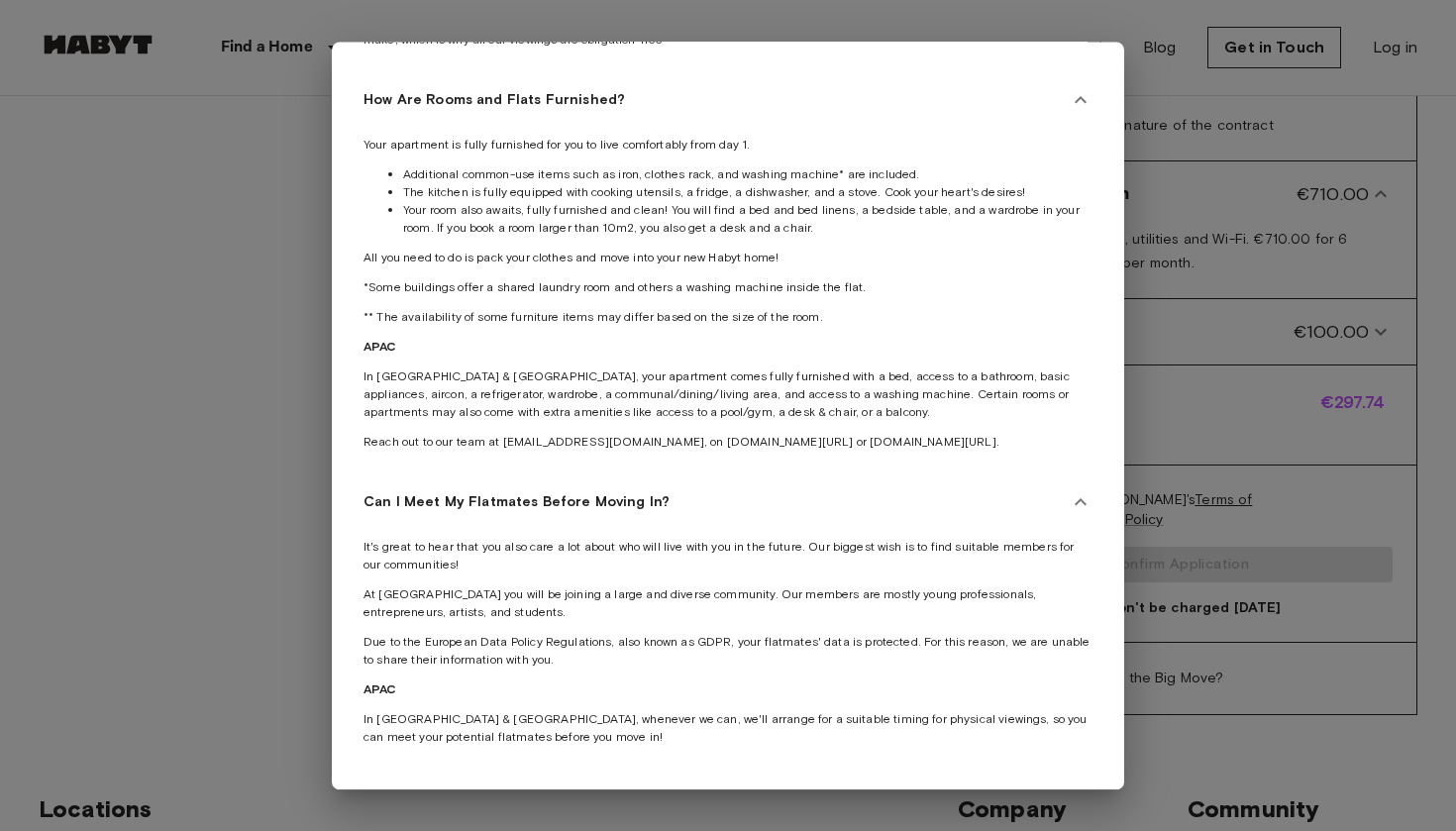
scroll to position [338, 0]
click at [1079, 99] on icon at bounding box center [1081, 99] width 12 height 7
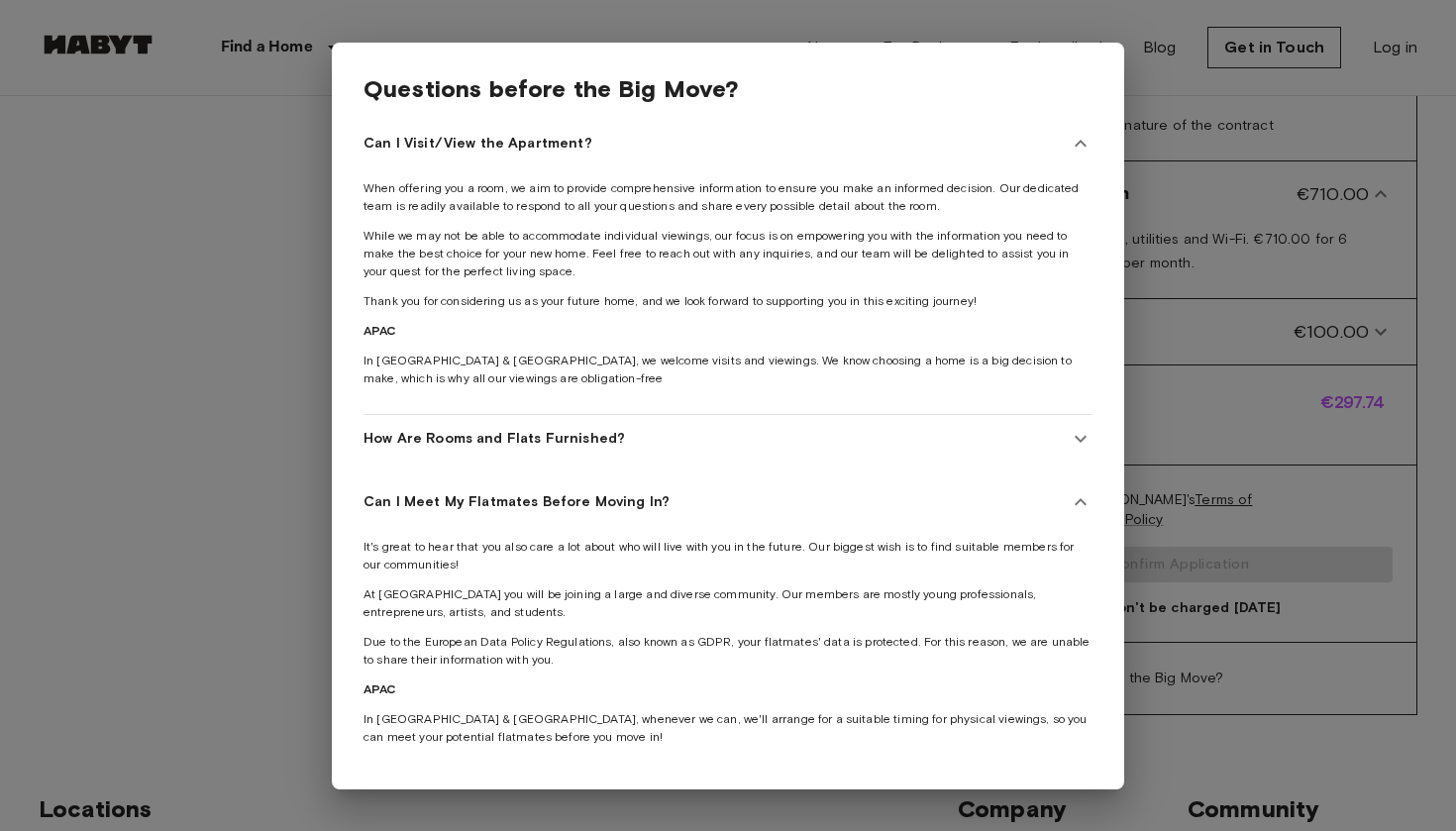
scroll to position [0, 0]
click at [284, 427] on div at bounding box center [728, 415] width 1456 height 831
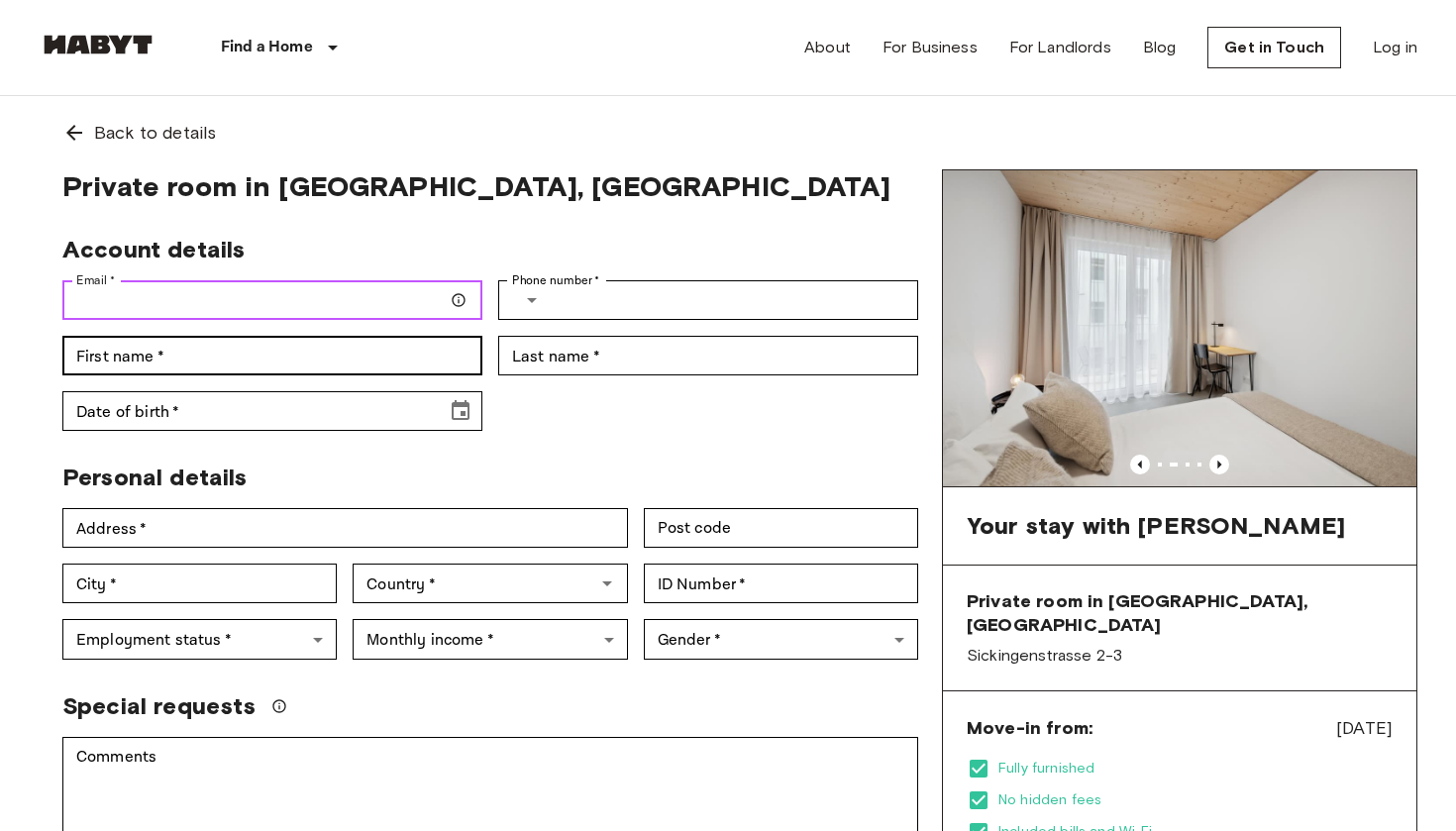
type input "**********"
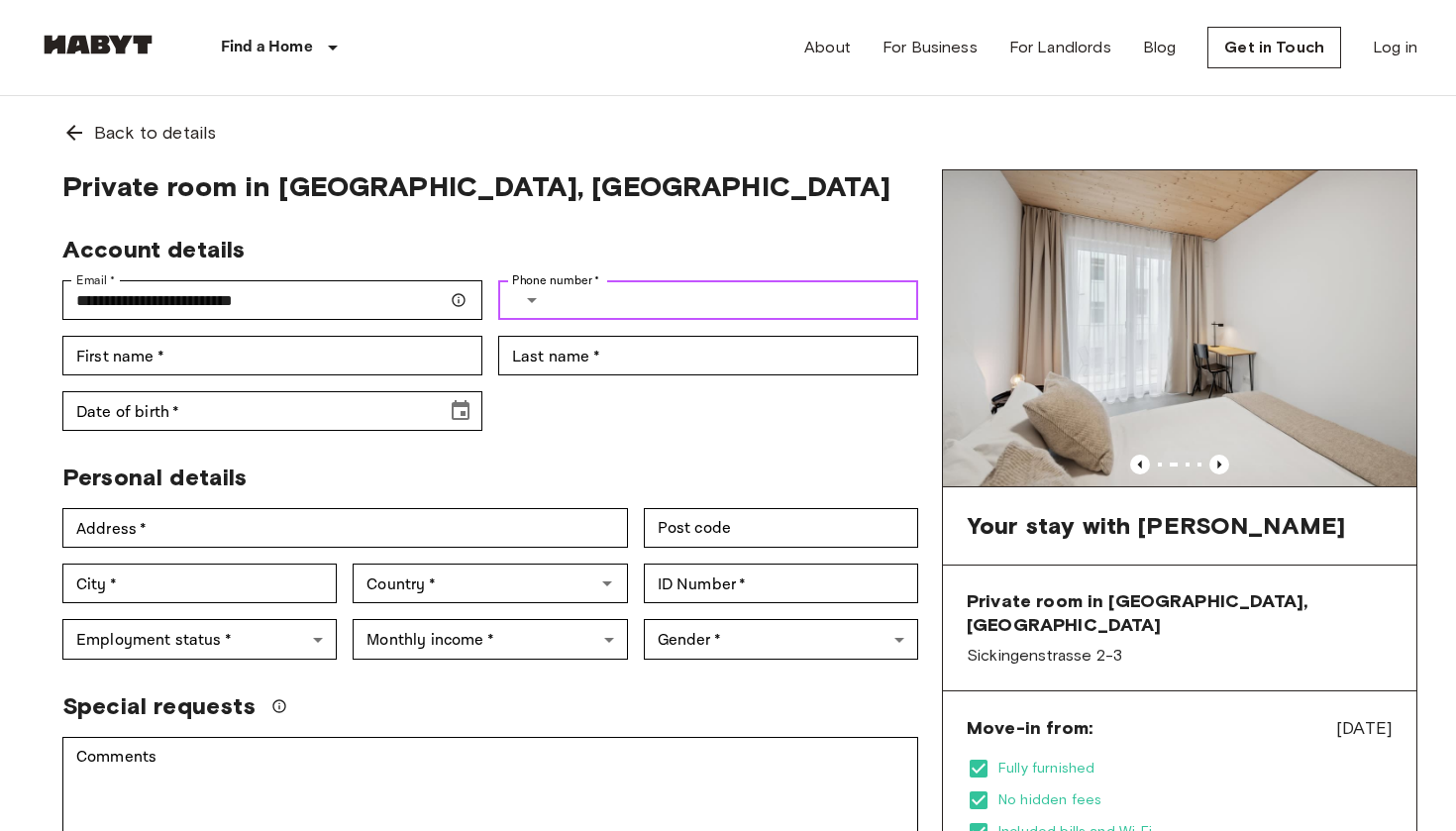
click at [545, 300] on button "Select country" at bounding box center [532, 300] width 40 height 40
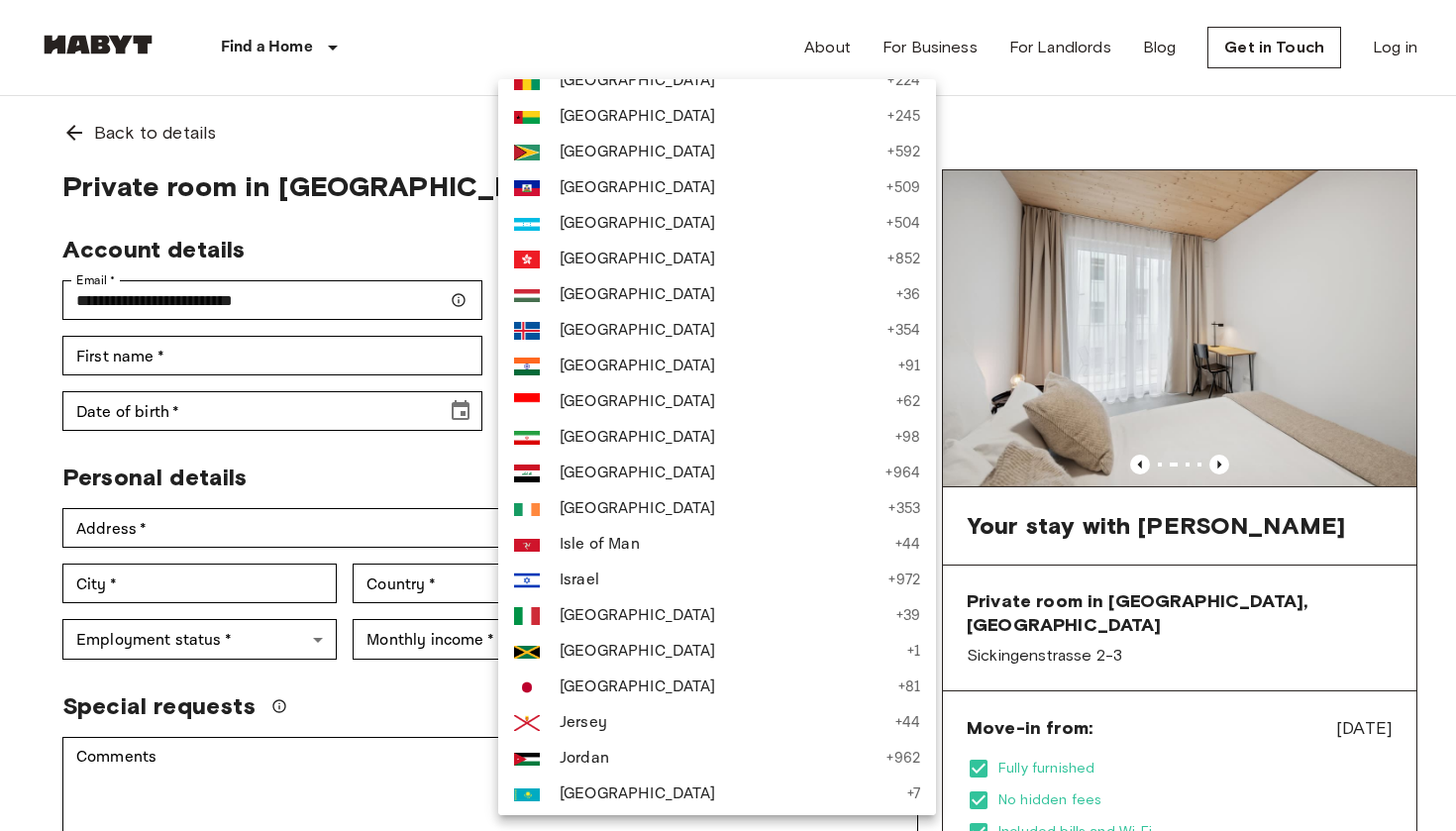
scroll to position [3302, 0]
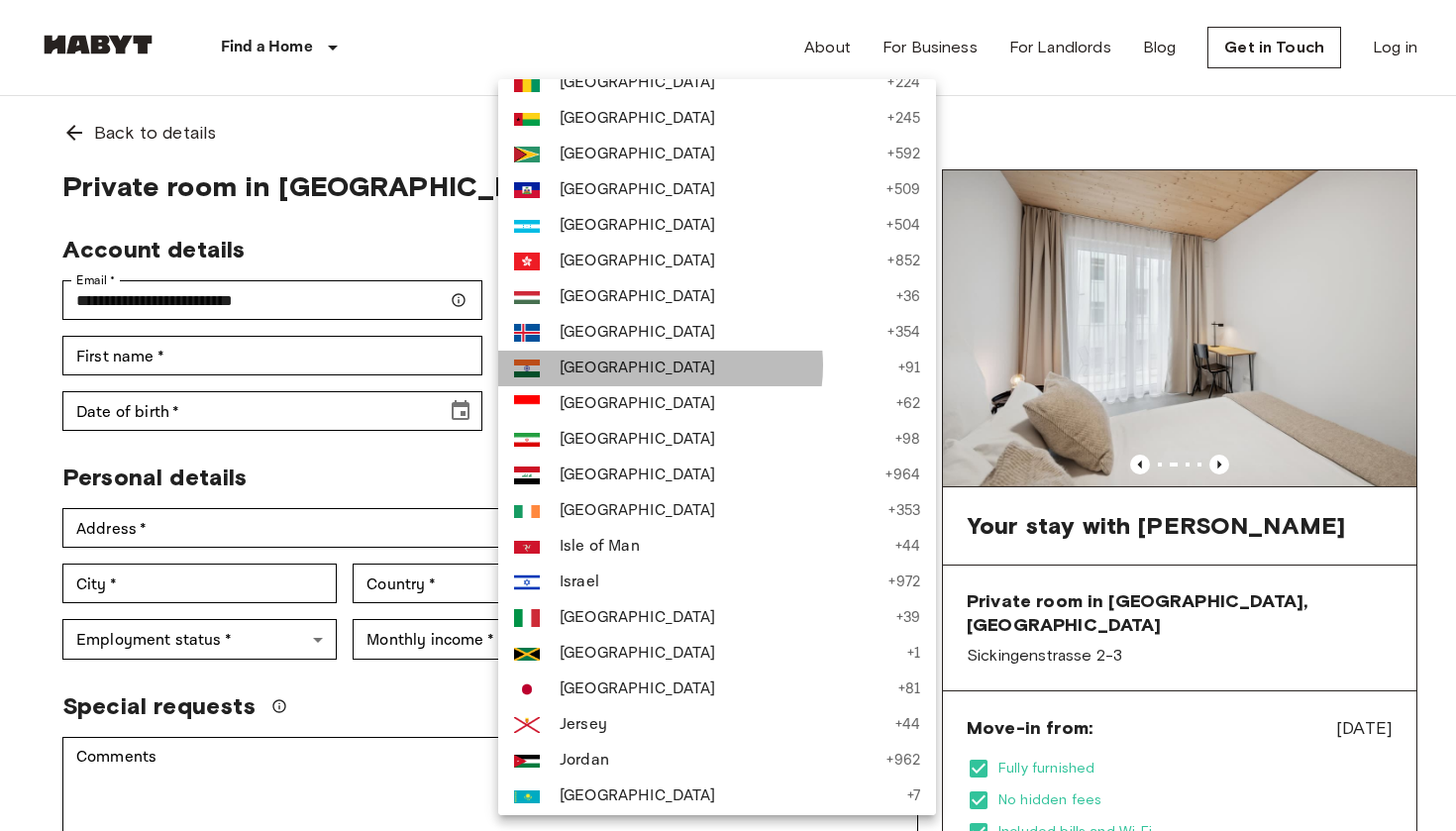
click at [660, 365] on span "[GEOGRAPHIC_DATA]" at bounding box center [725, 368] width 329 height 24
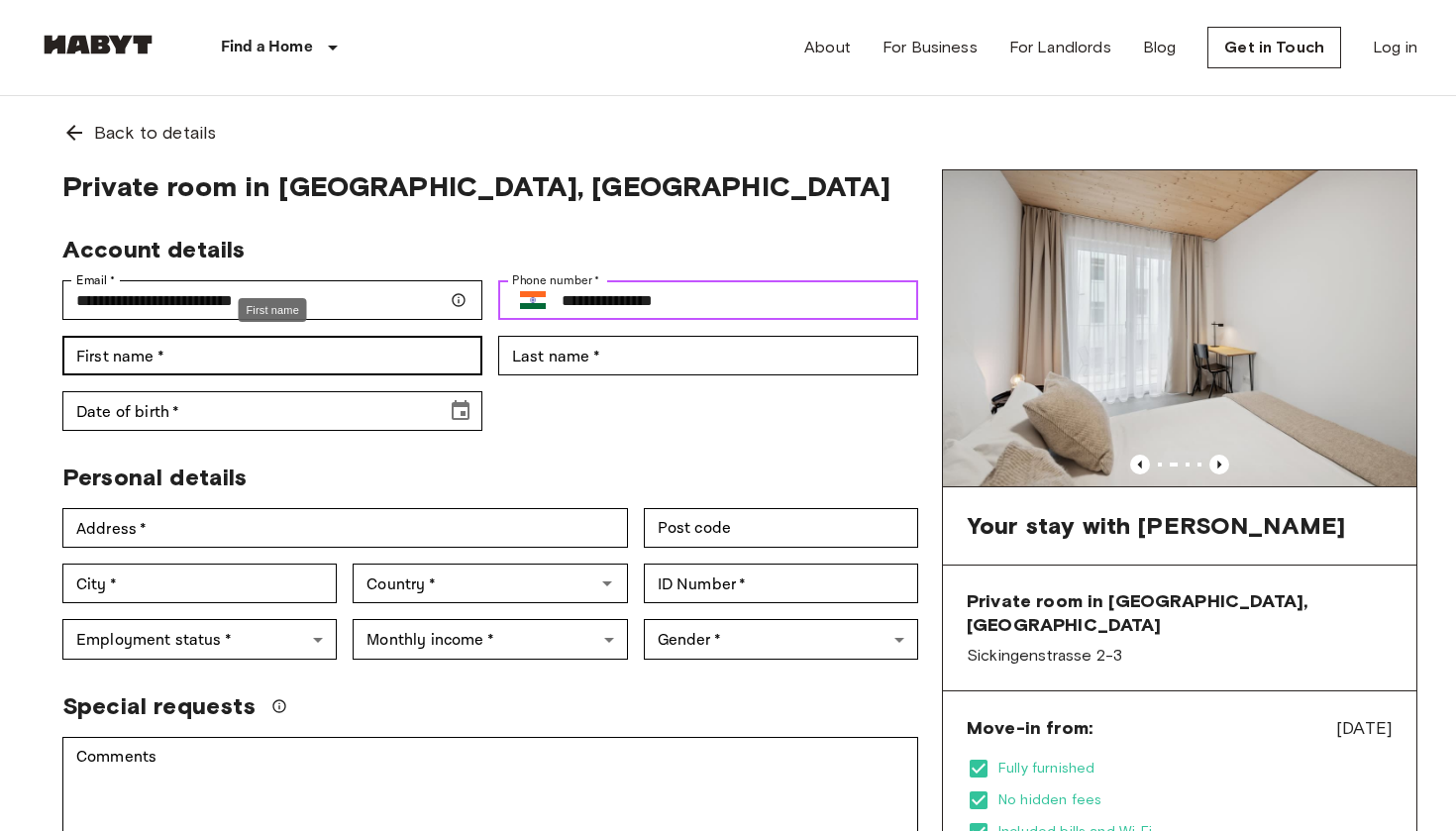
type input "**********"
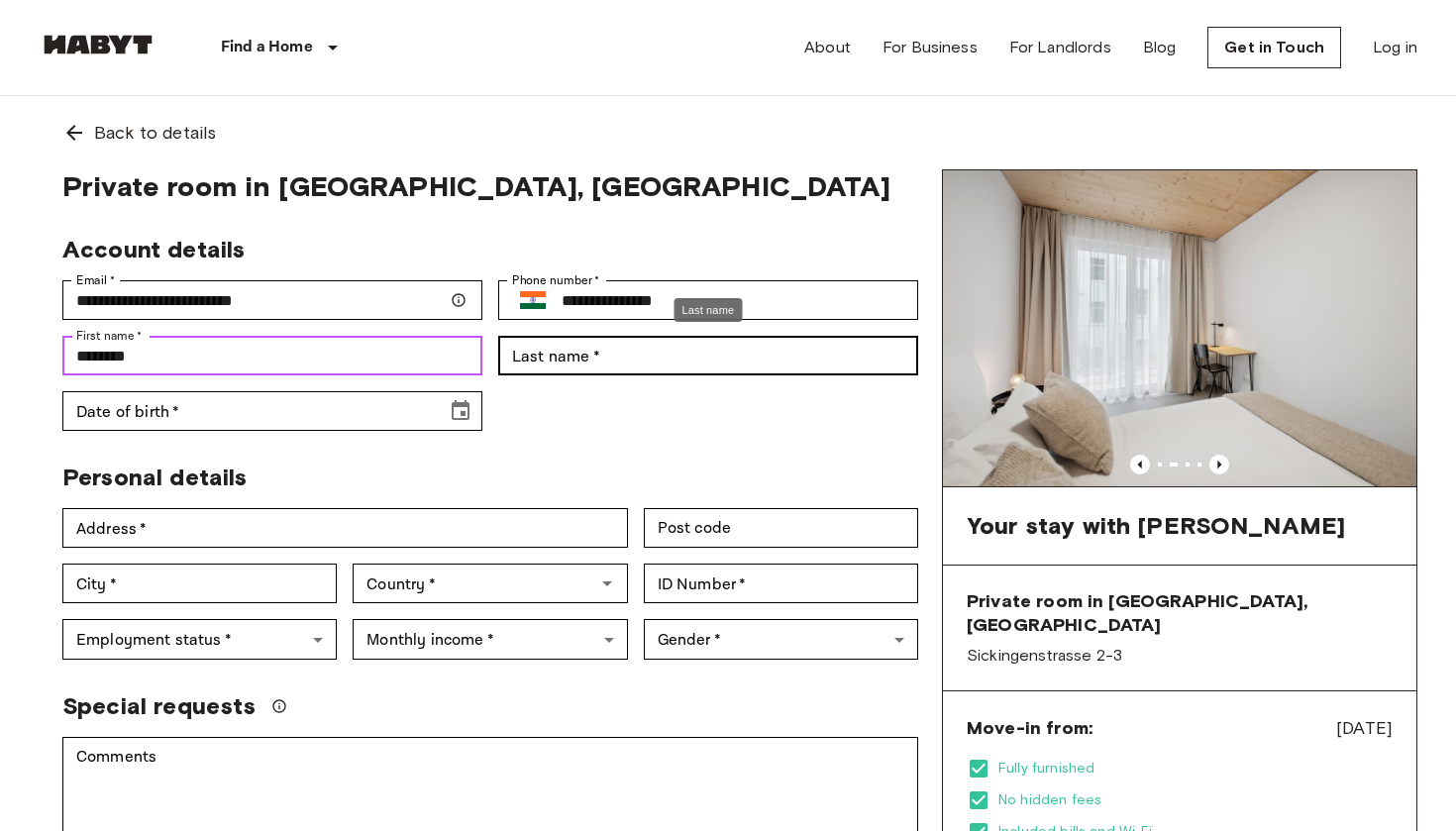
type input "********"
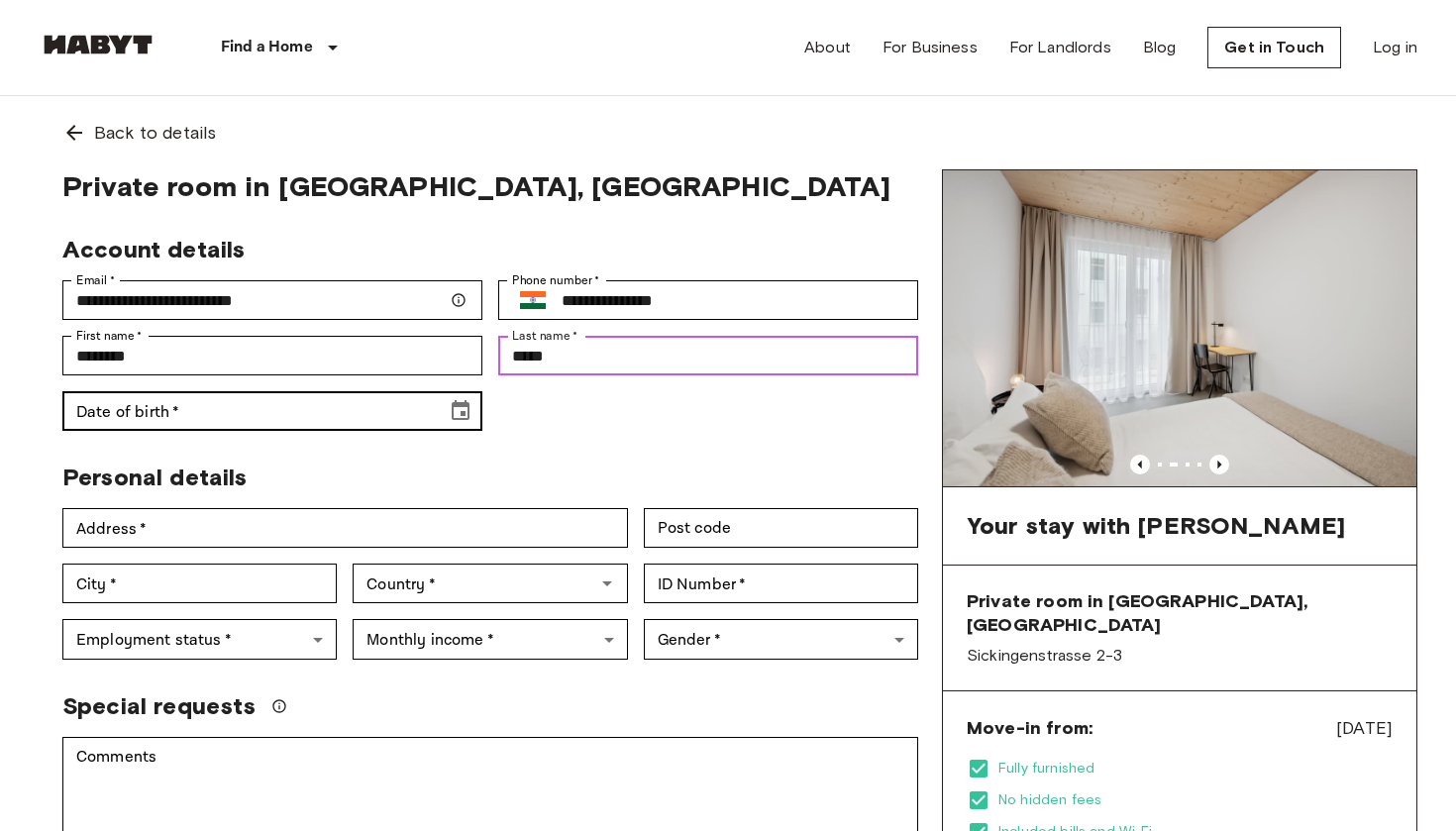
type input "*****"
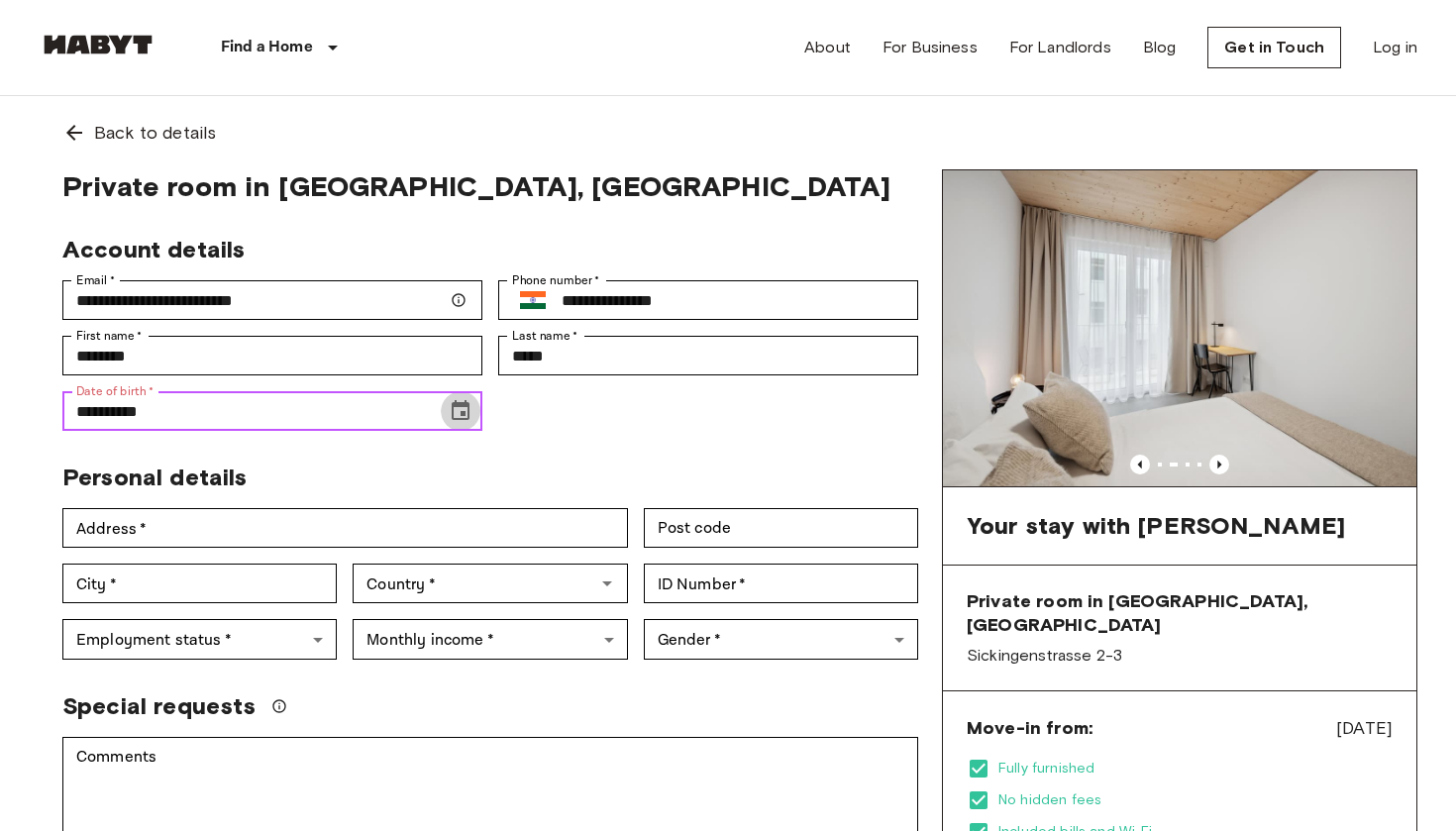
click at [464, 421] on icon "Choose date, selected date is Oct 28, 191" at bounding box center [461, 411] width 24 height 24
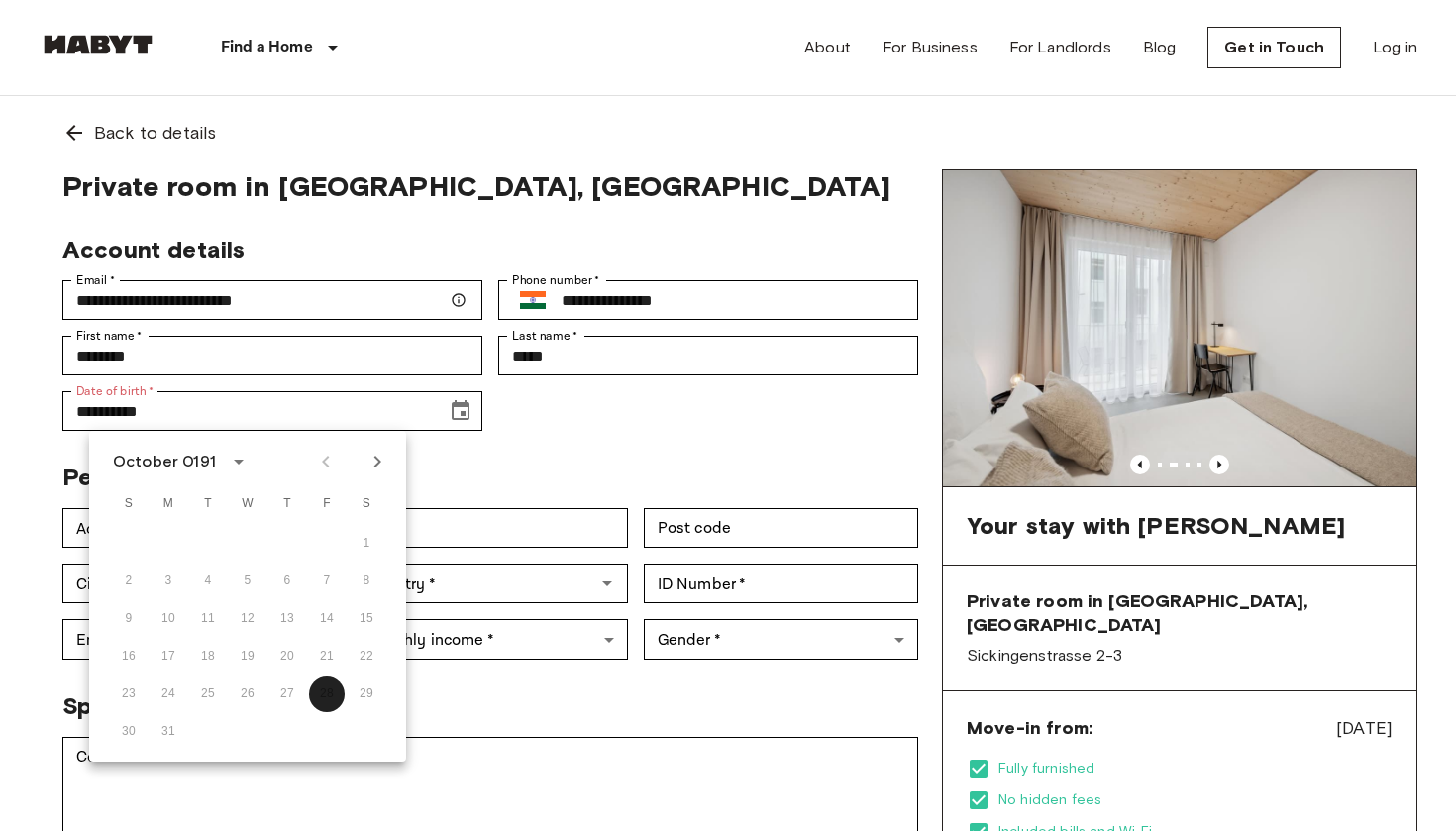
click at [214, 469] on div "October 0191" at bounding box center [167, 462] width 109 height 24
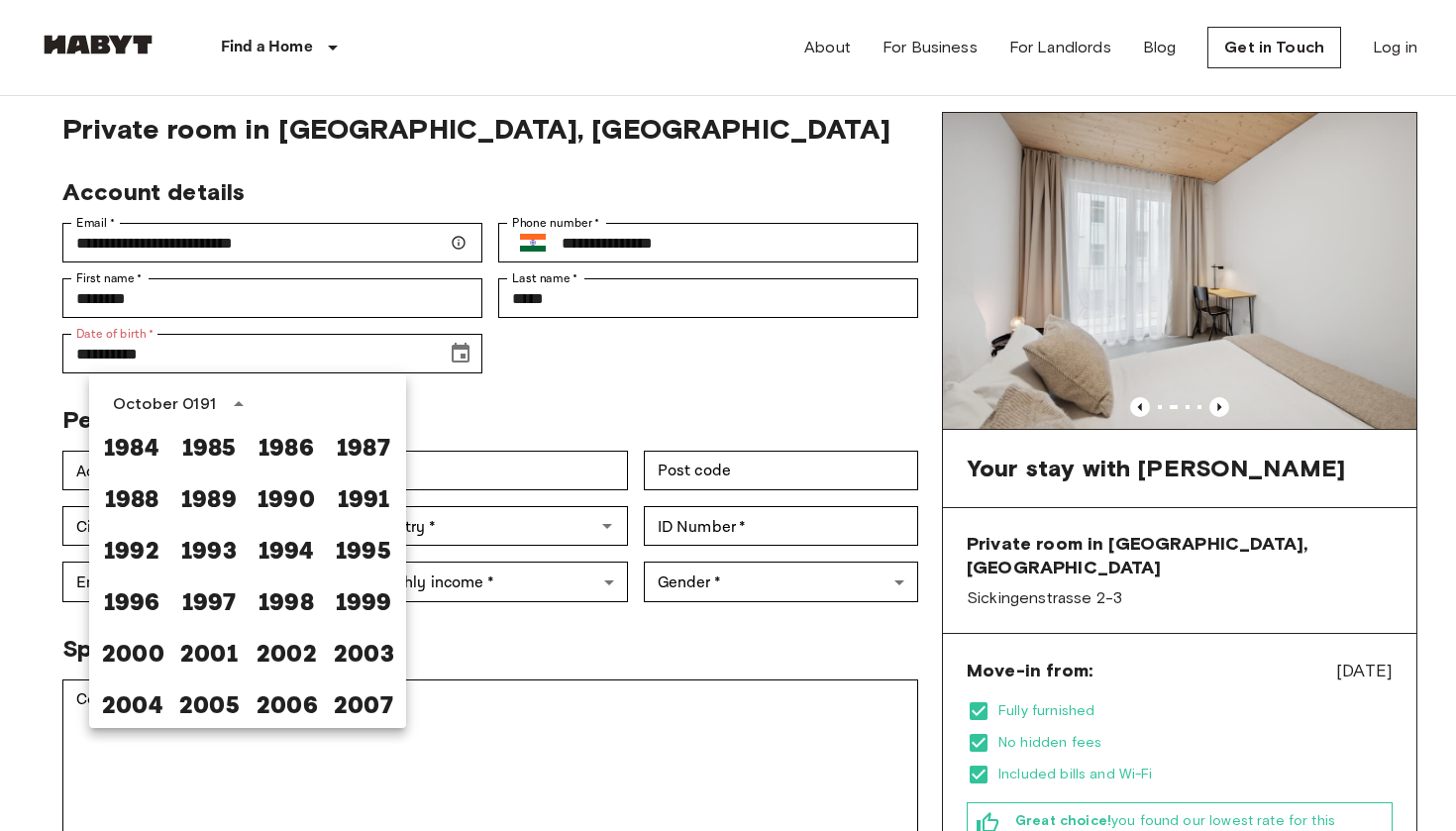
scroll to position [84, 0]
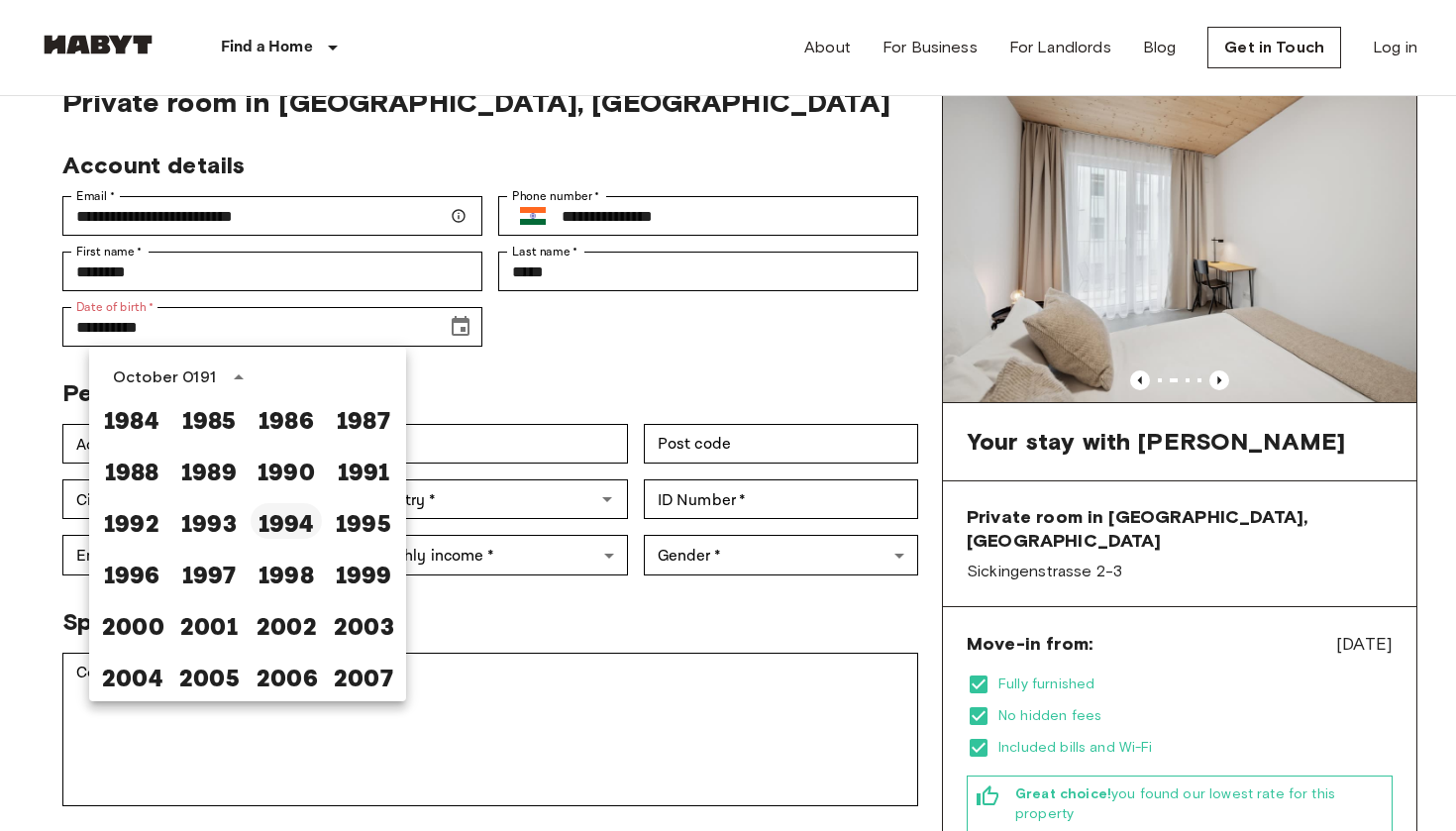
click at [282, 519] on button "1994" at bounding box center [285, 521] width 71 height 36
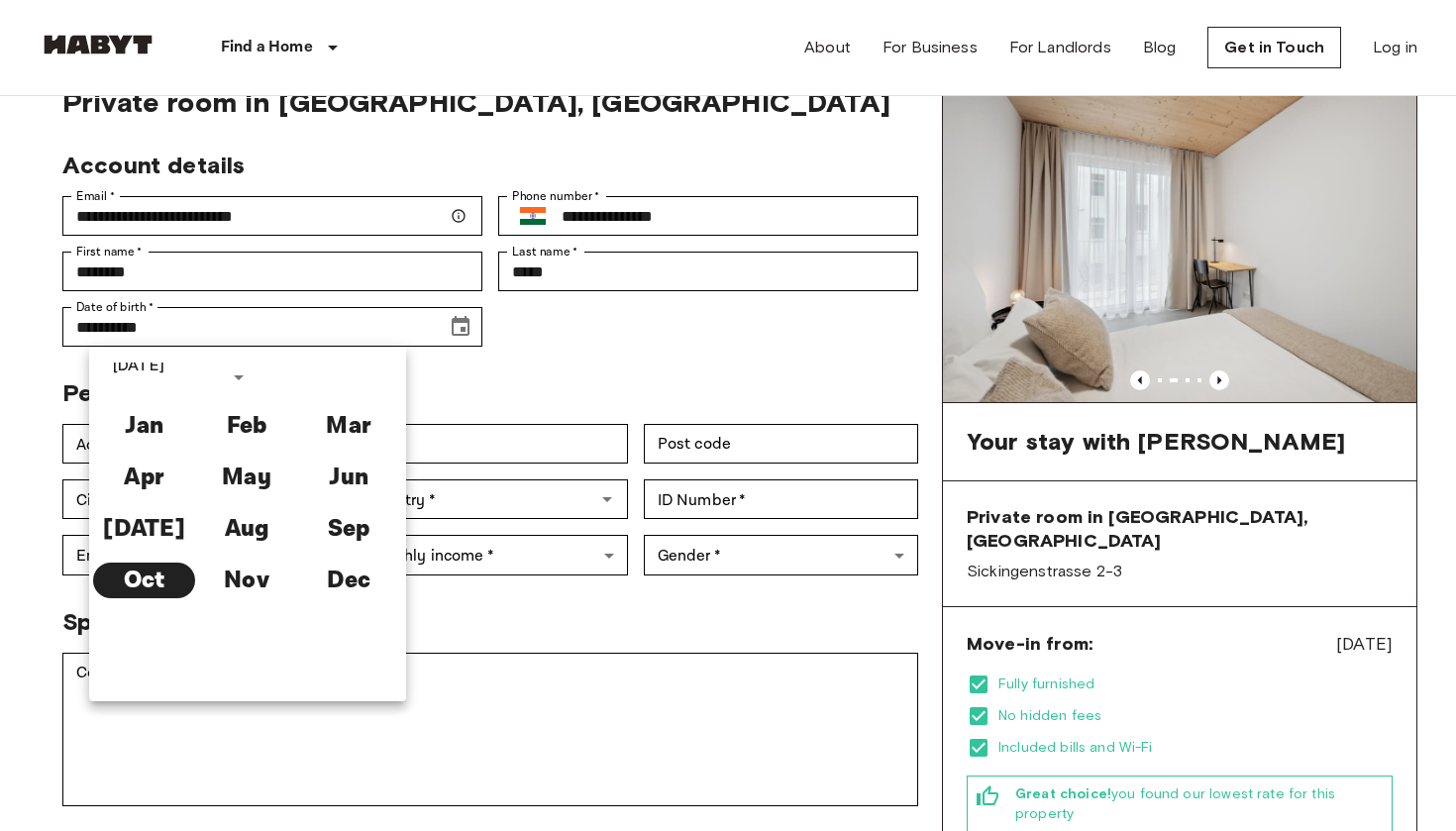
type input "**********"
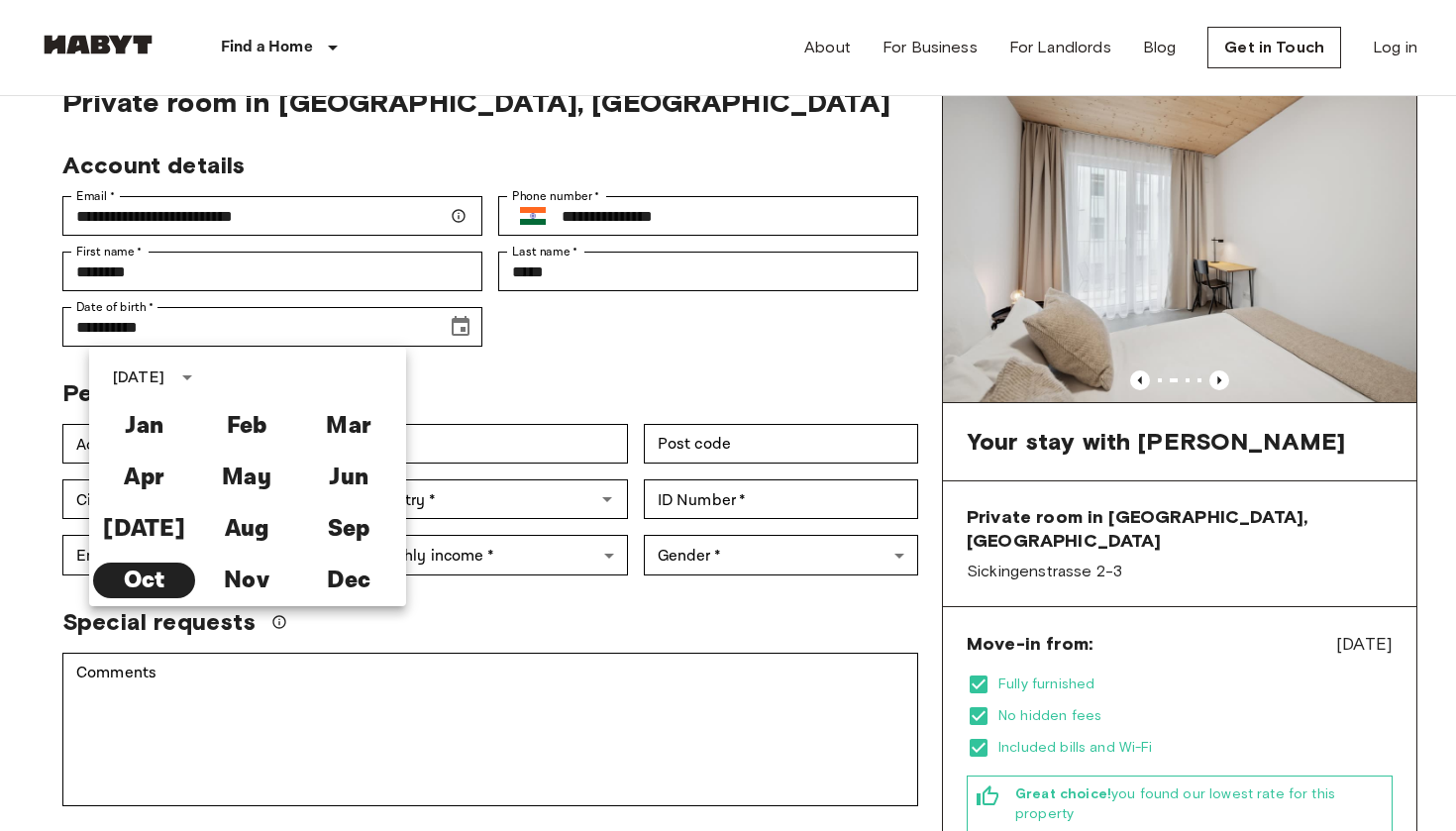
click at [436, 378] on div "Personal details" at bounding box center [483, 385] width 872 height 46
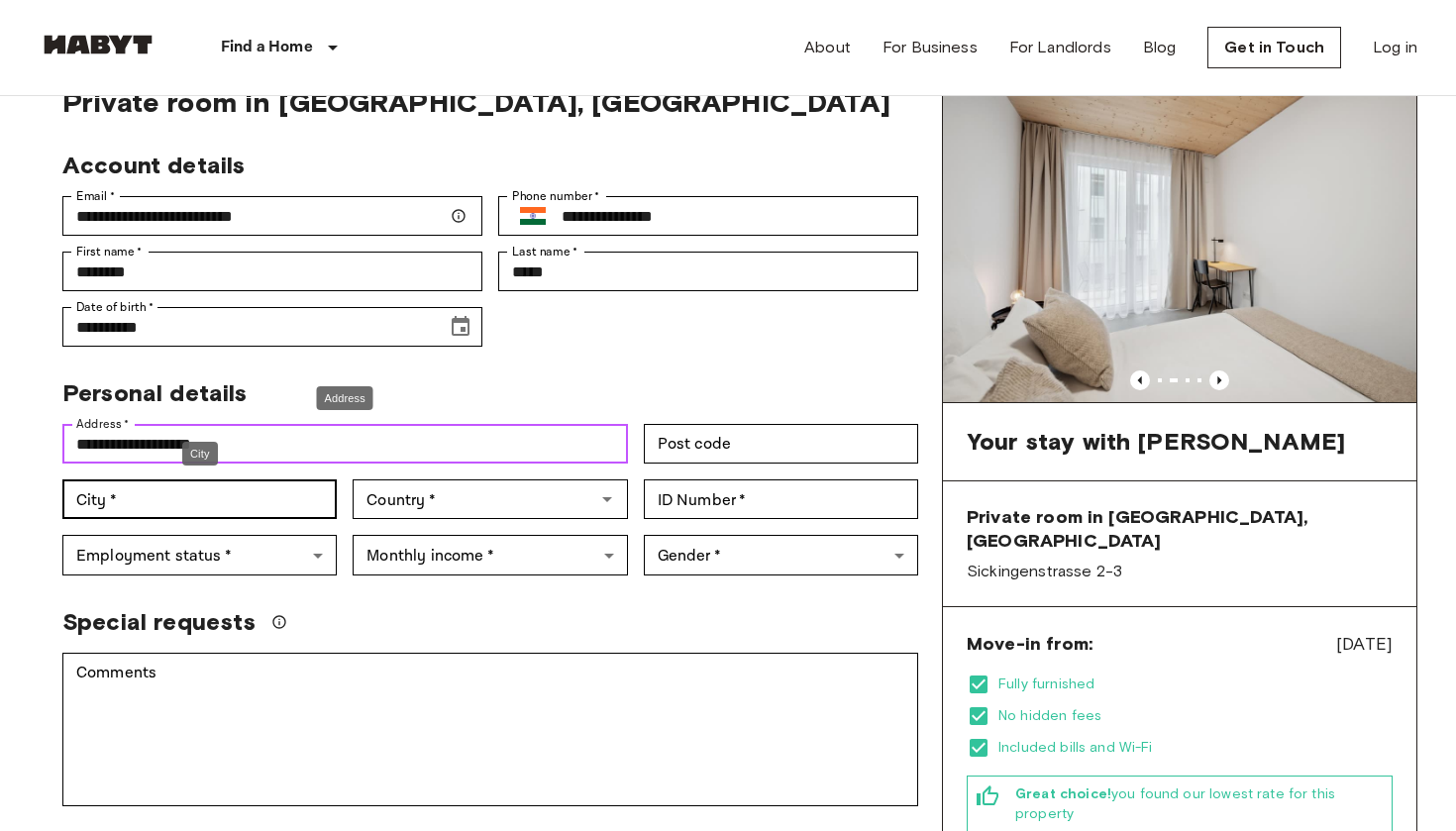
type input "**********"
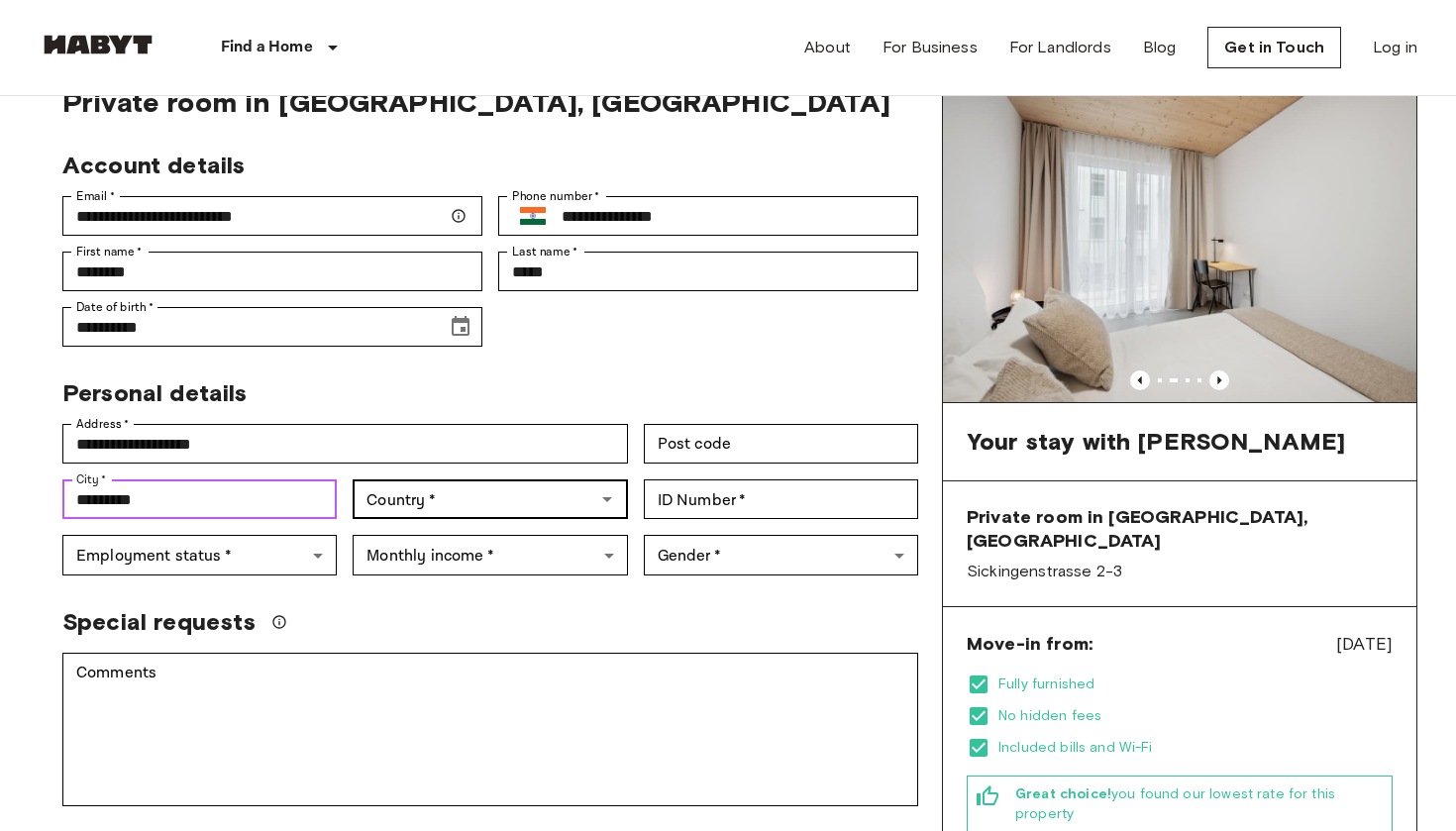
click at [378, 483] on div "Country   *" at bounding box center [489, 499] width 274 height 40
type input "*********"
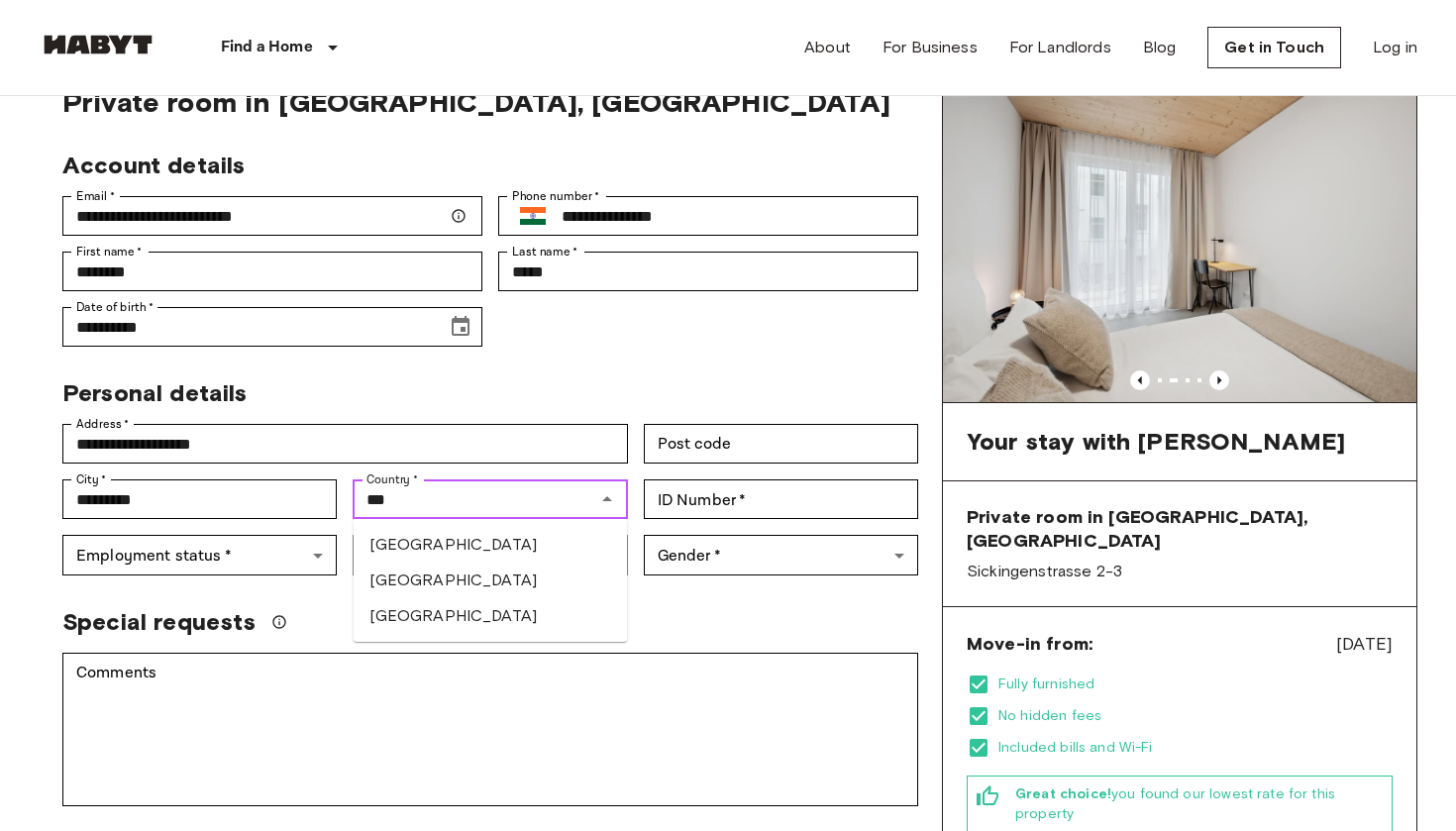
click at [412, 581] on li "India" at bounding box center [490, 581] width 274 height 36
type input "*****"
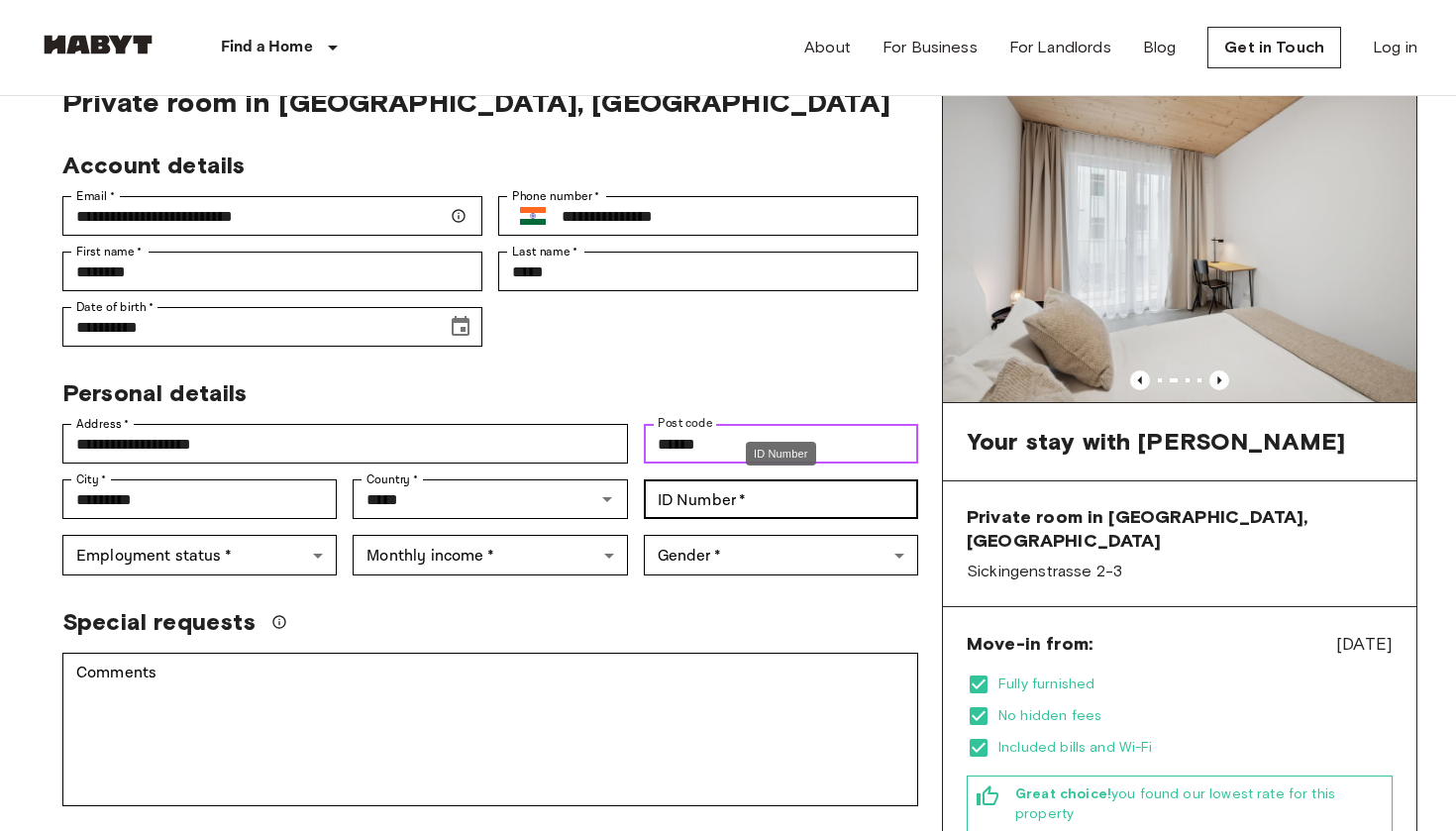
type input "******"
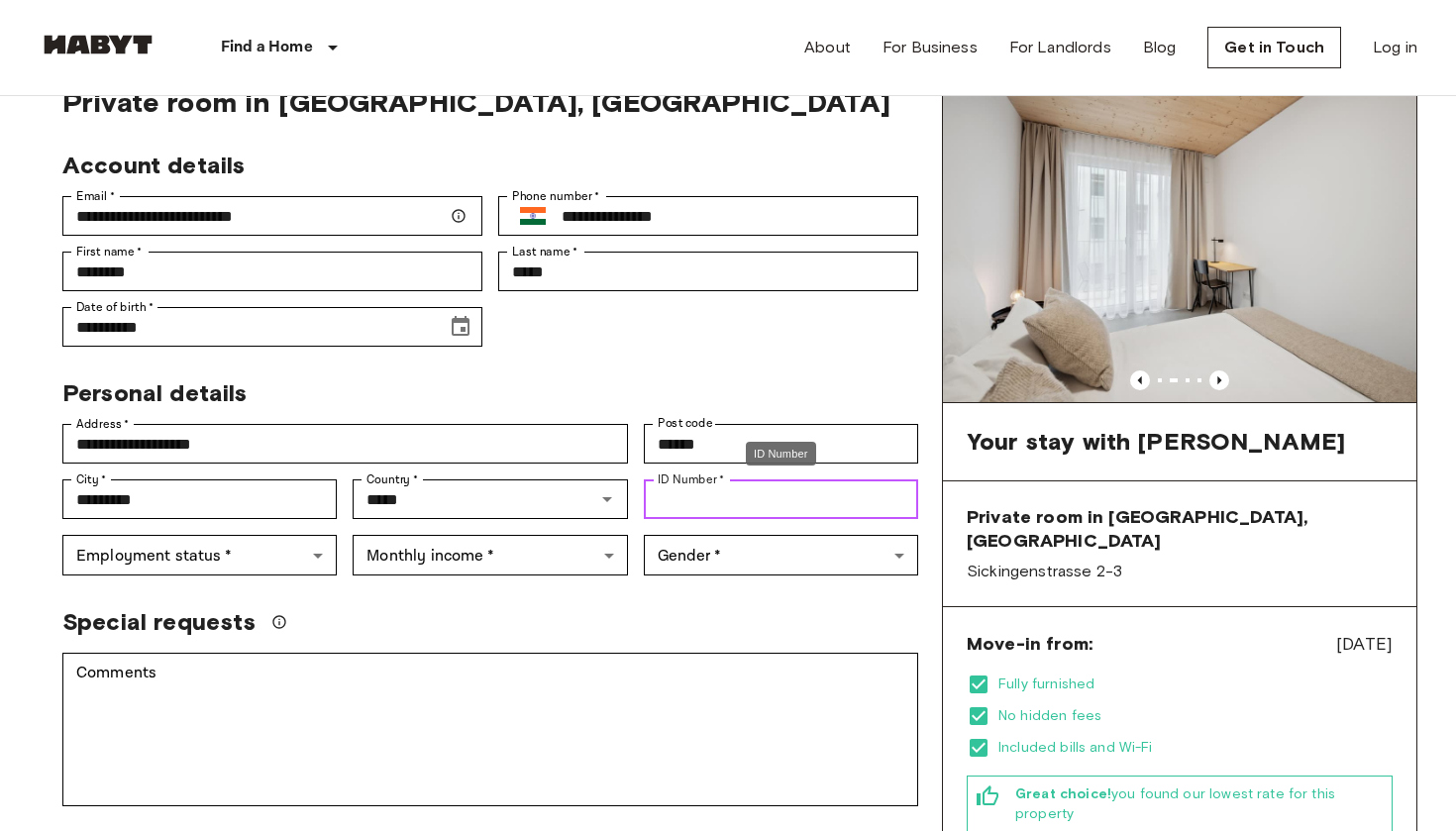
click at [694, 500] on input "ID Number   *" at bounding box center [780, 499] width 274 height 40
type input "********"
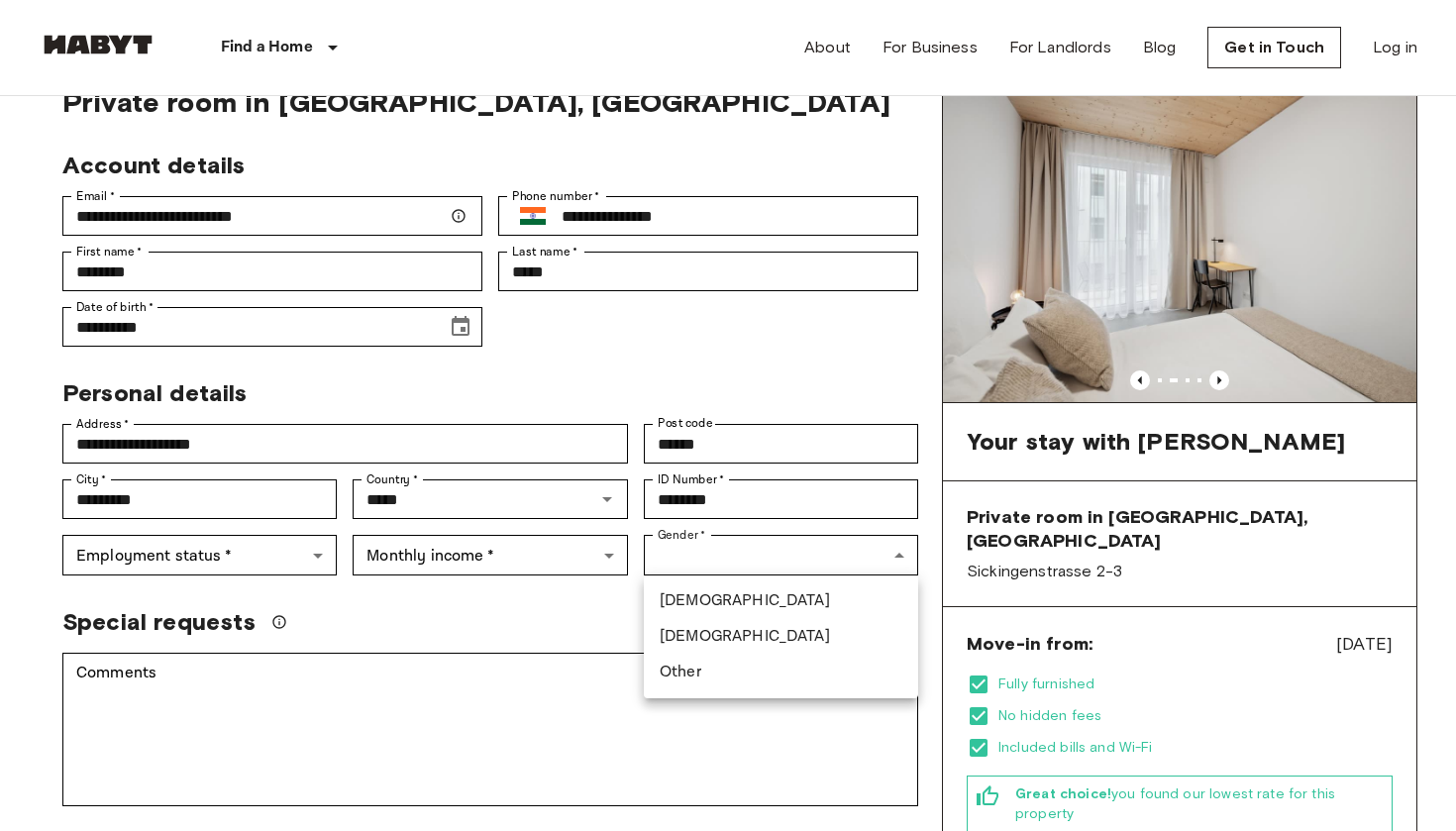
click at [683, 597] on li "Male" at bounding box center [780, 602] width 274 height 36
type input "****"
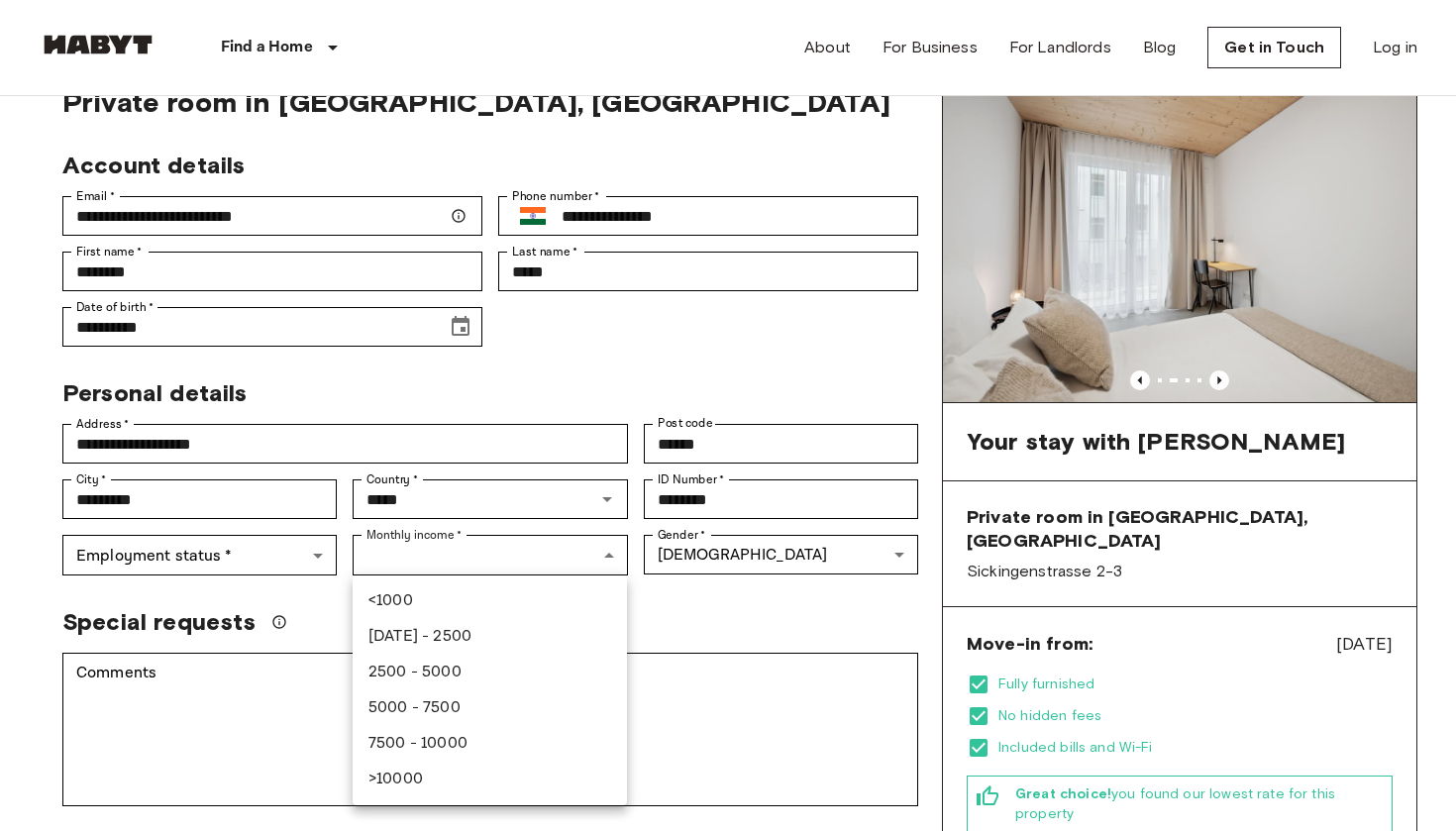
click at [504, 634] on li "1000 - 2500" at bounding box center [489, 636] width 274 height 36
type input "***"
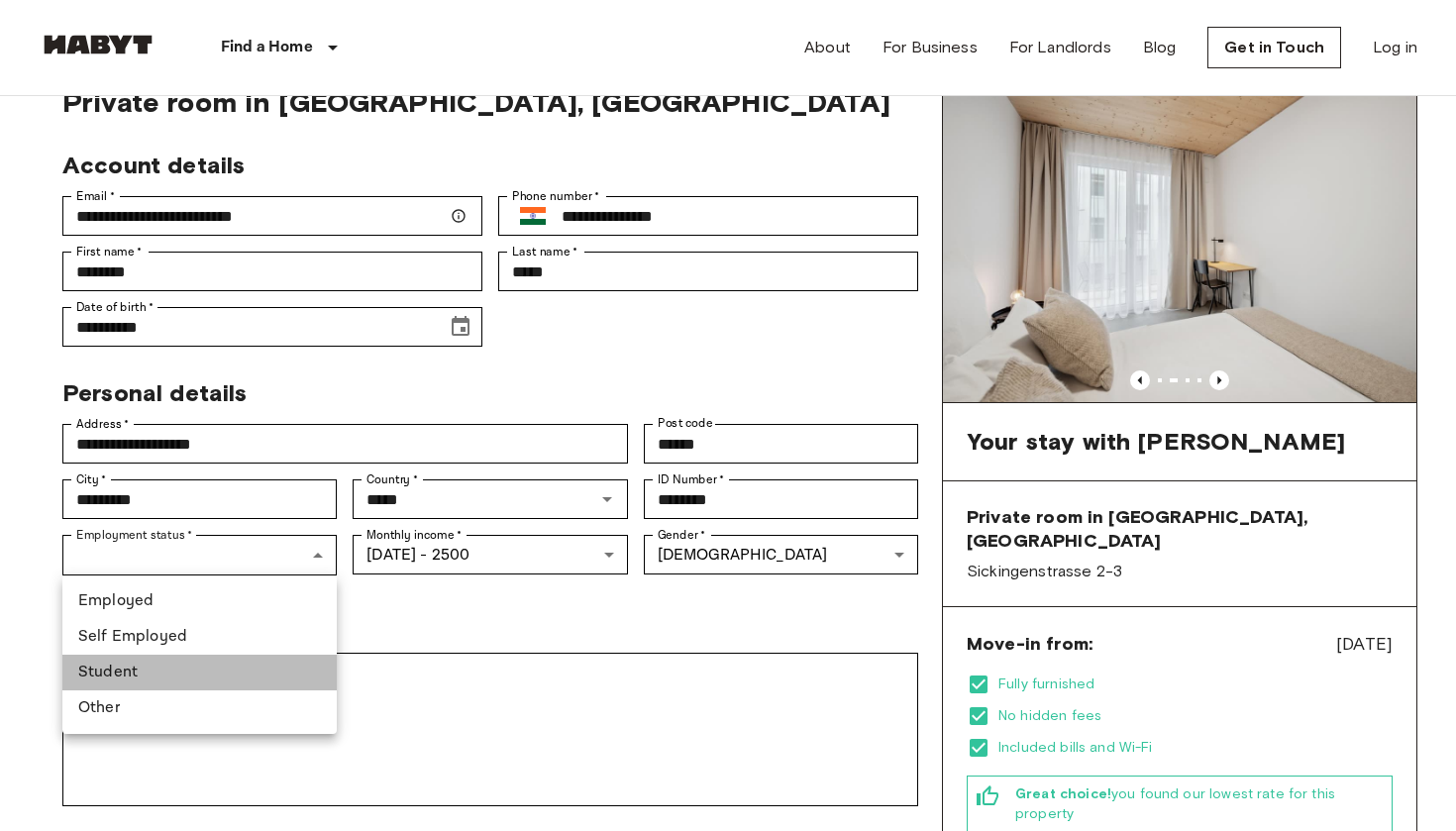
click at [211, 670] on li "Student" at bounding box center [200, 672] width 274 height 36
type input "*******"
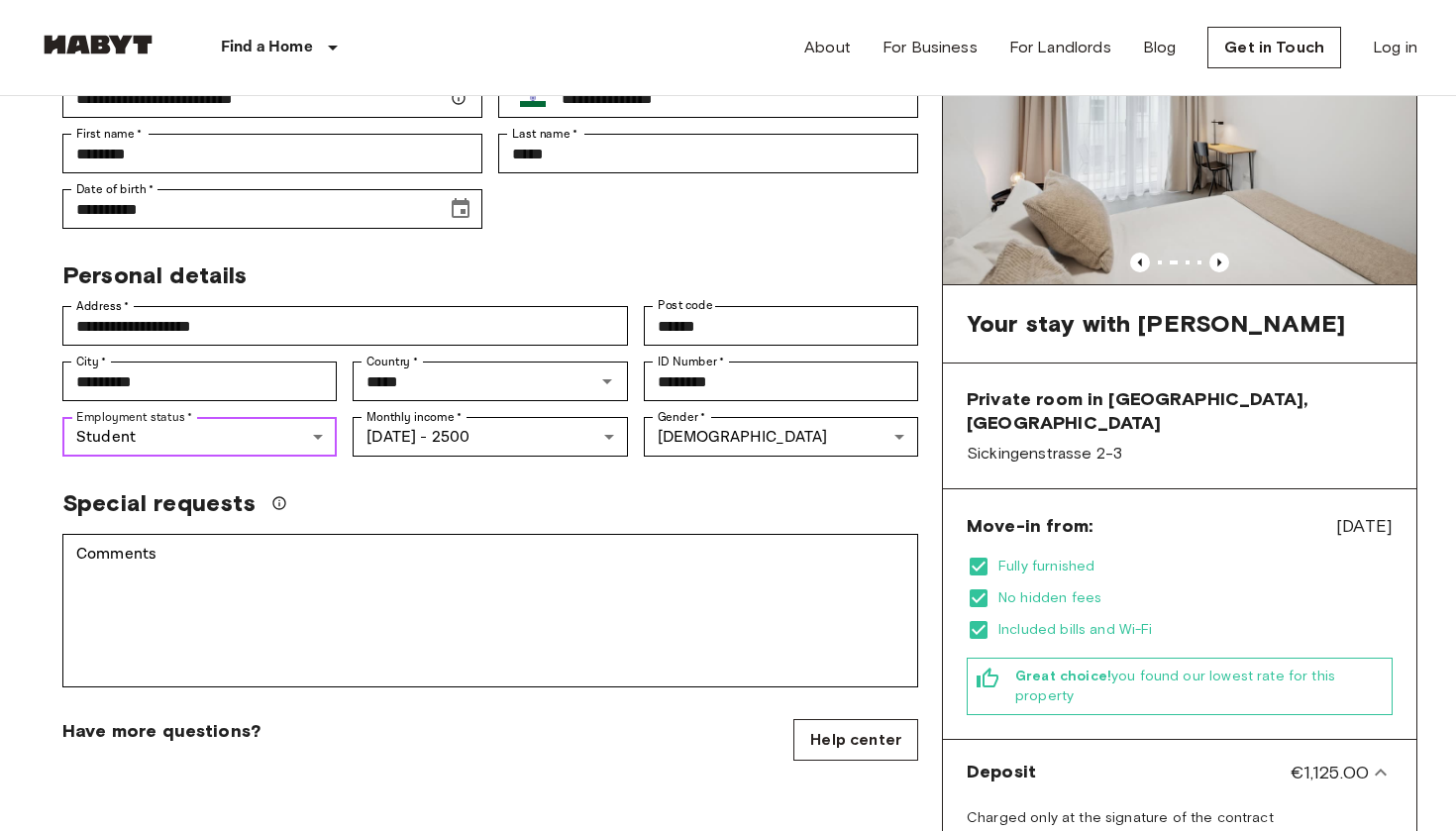
scroll to position [229, 0]
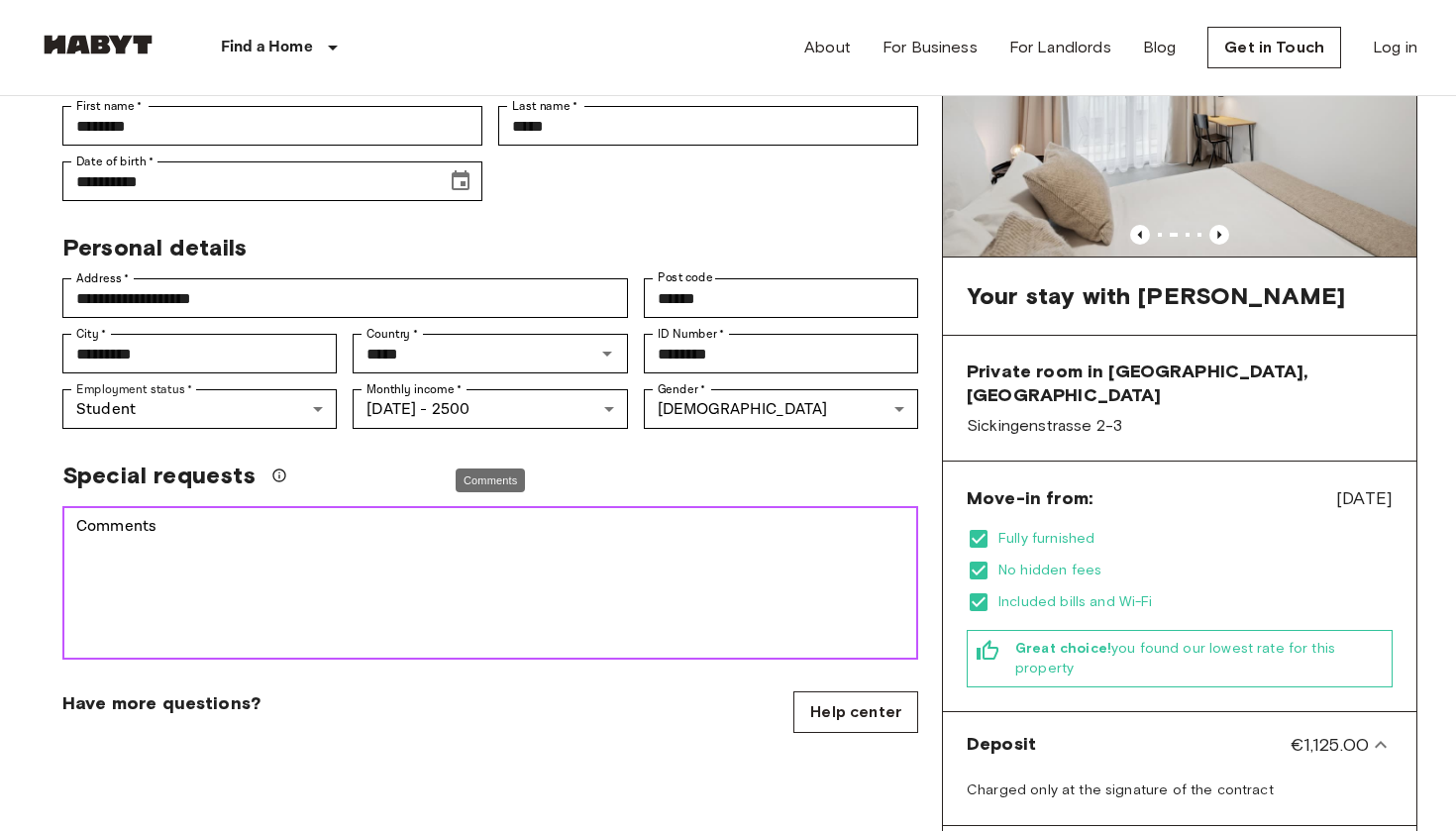
click at [285, 515] on textarea "Comments" at bounding box center [490, 583] width 828 height 137
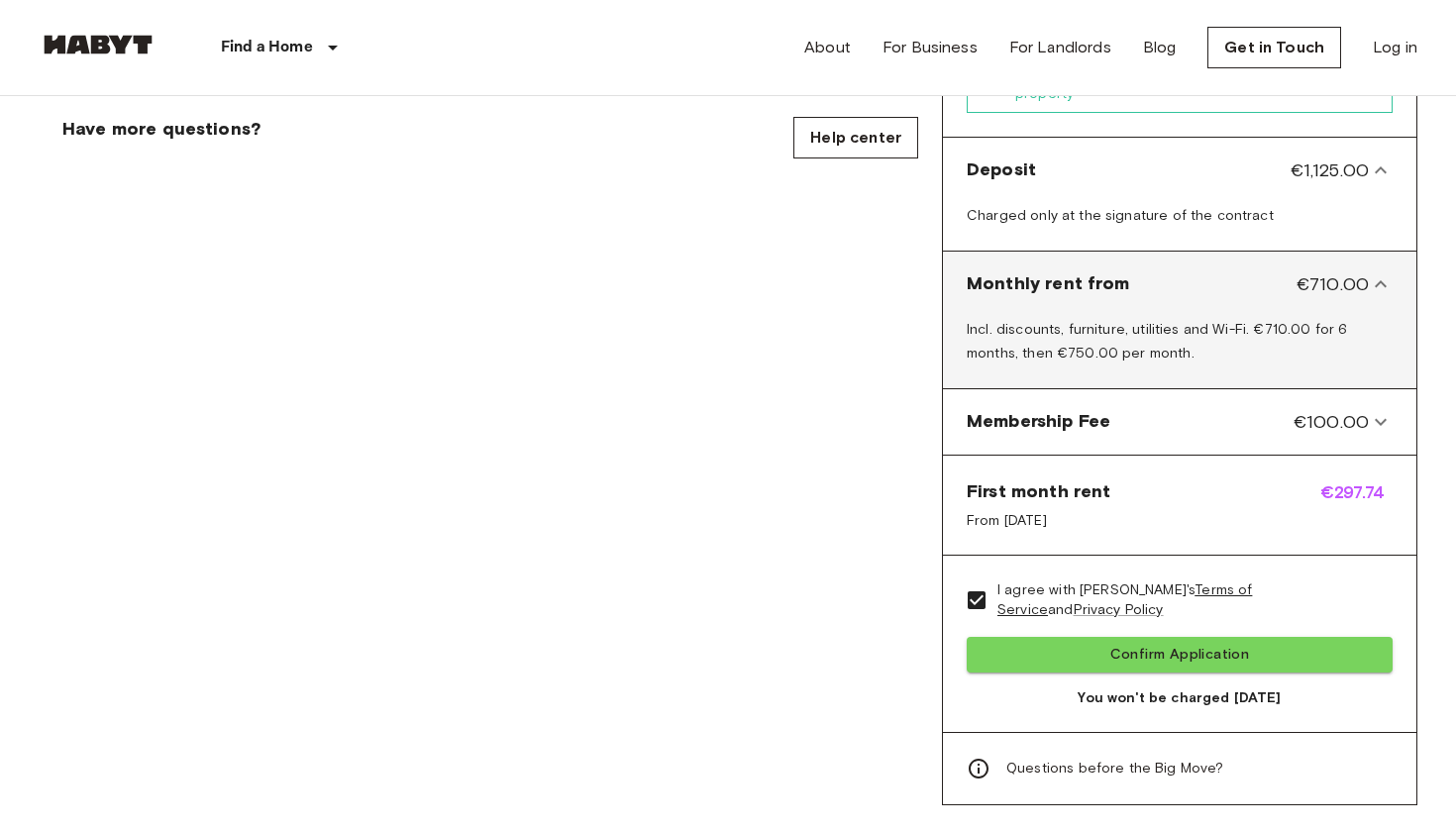
scroll to position [809, 0]
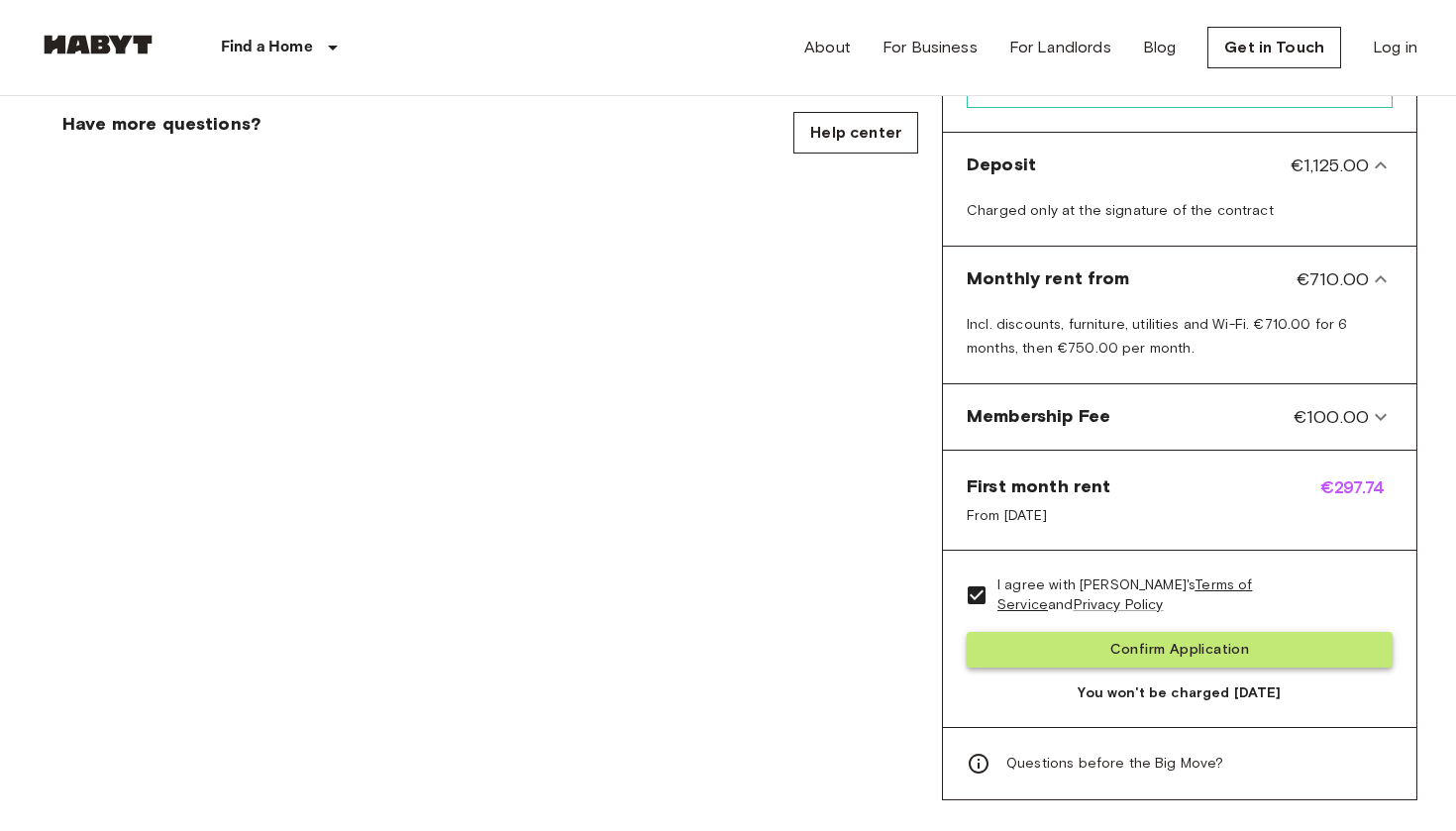
type textarea "**********"
click at [1120, 631] on button "Confirm Application" at bounding box center [1180, 649] width 426 height 37
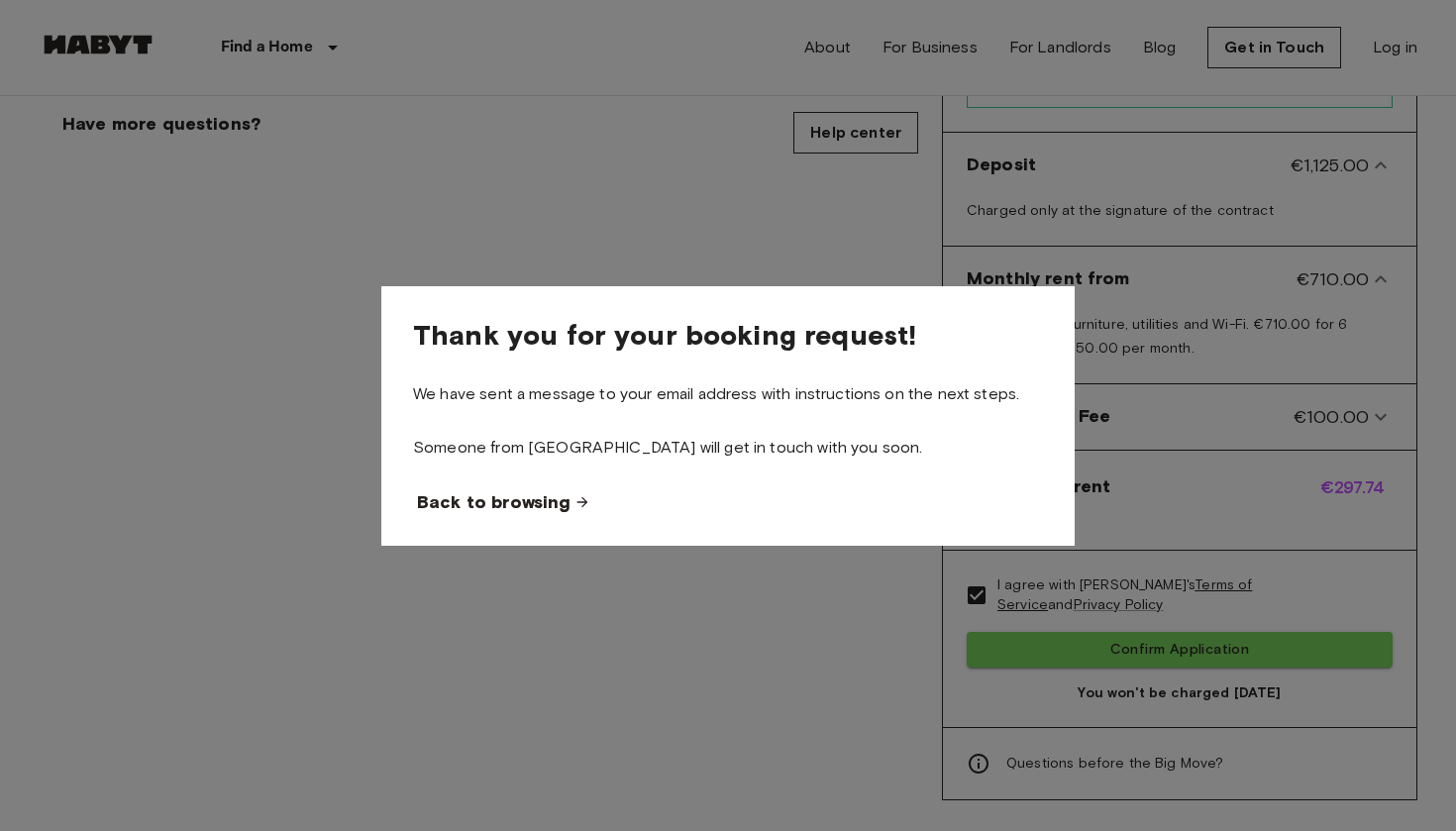
click at [520, 501] on span "Back to browsing" at bounding box center [494, 502] width 154 height 24
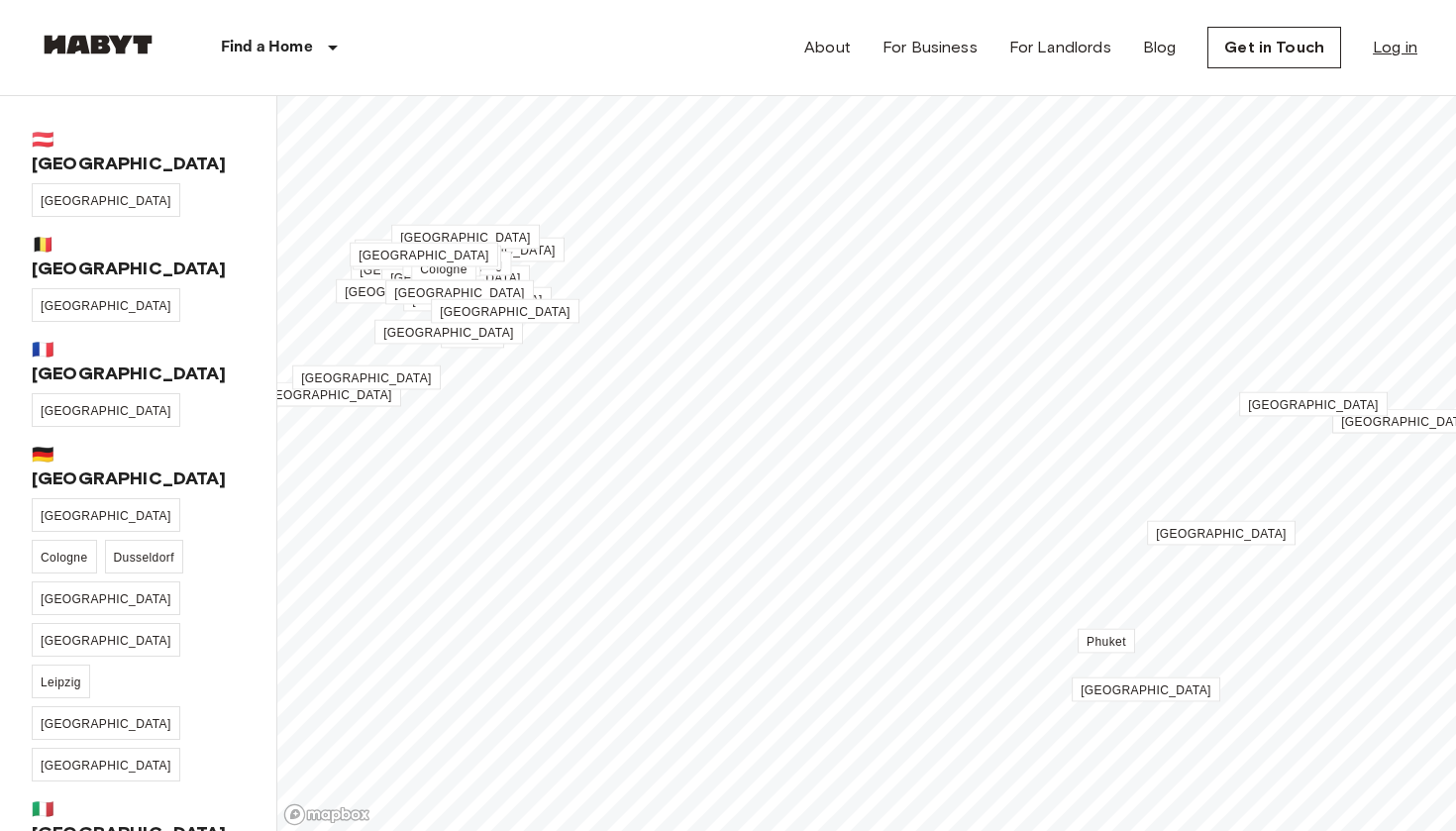
click at [1401, 48] on link "Log in" at bounding box center [1395, 48] width 45 height 24
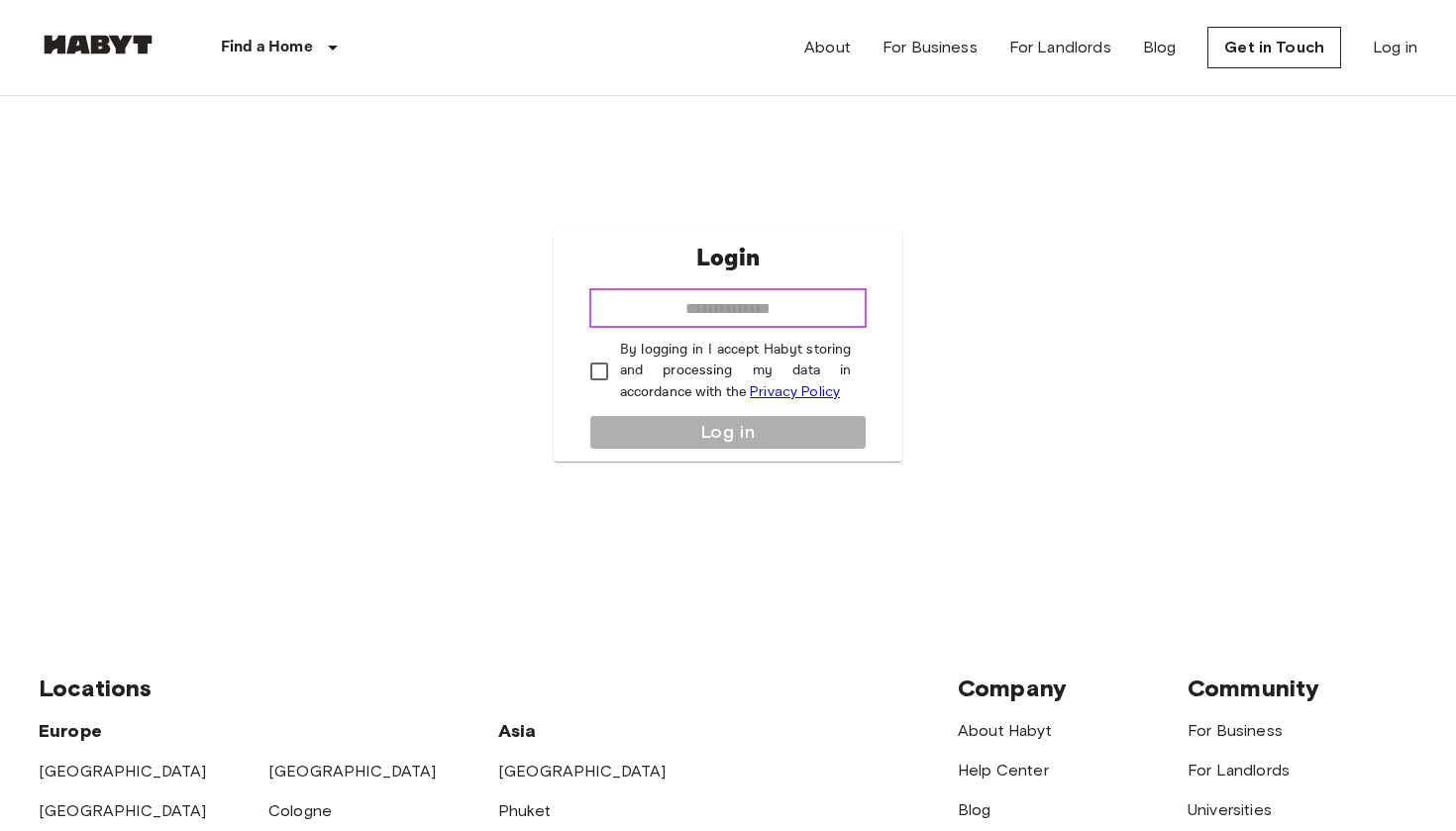
type input "**********"
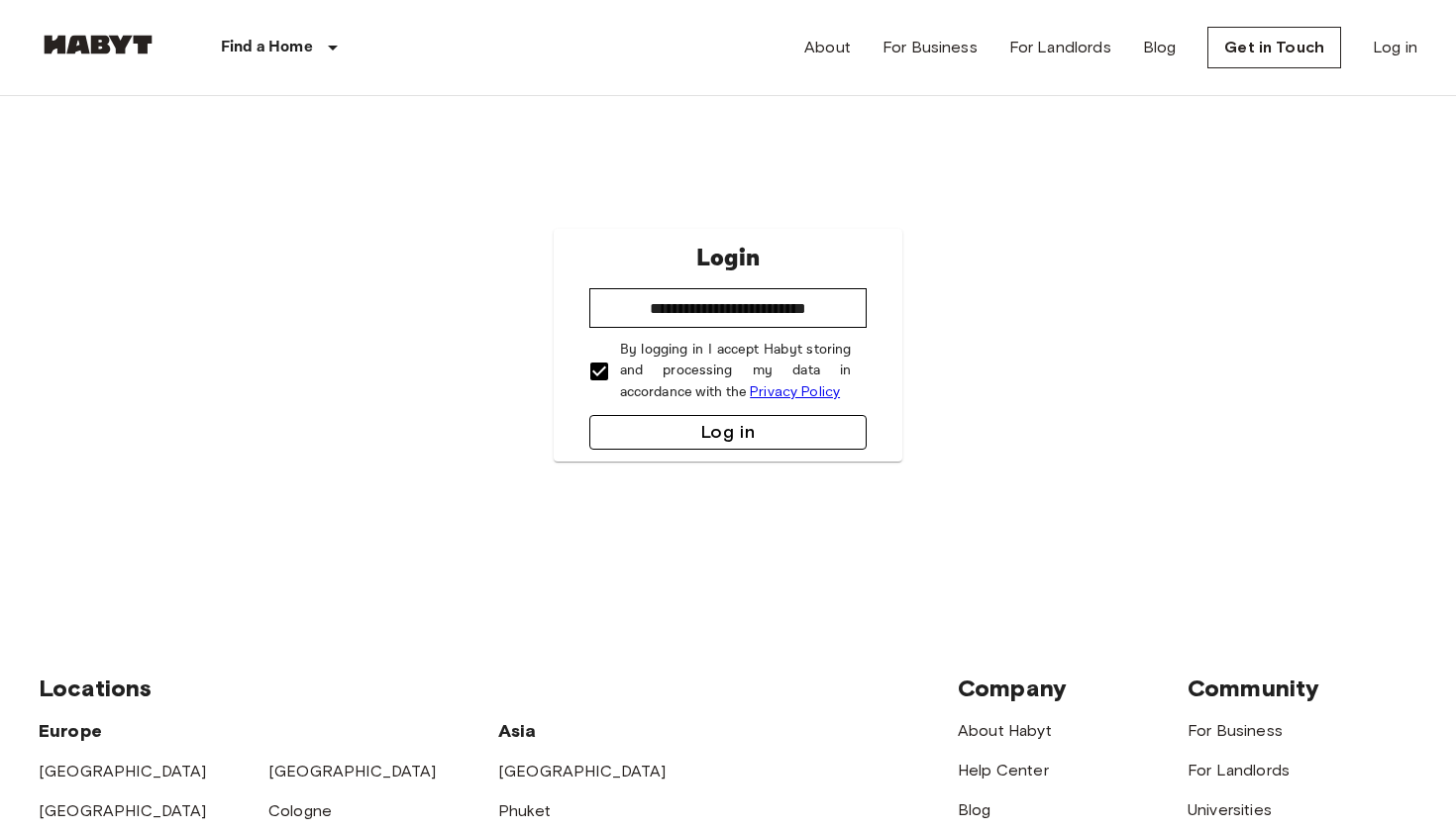
click at [706, 435] on button "Log in" at bounding box center [728, 432] width 278 height 35
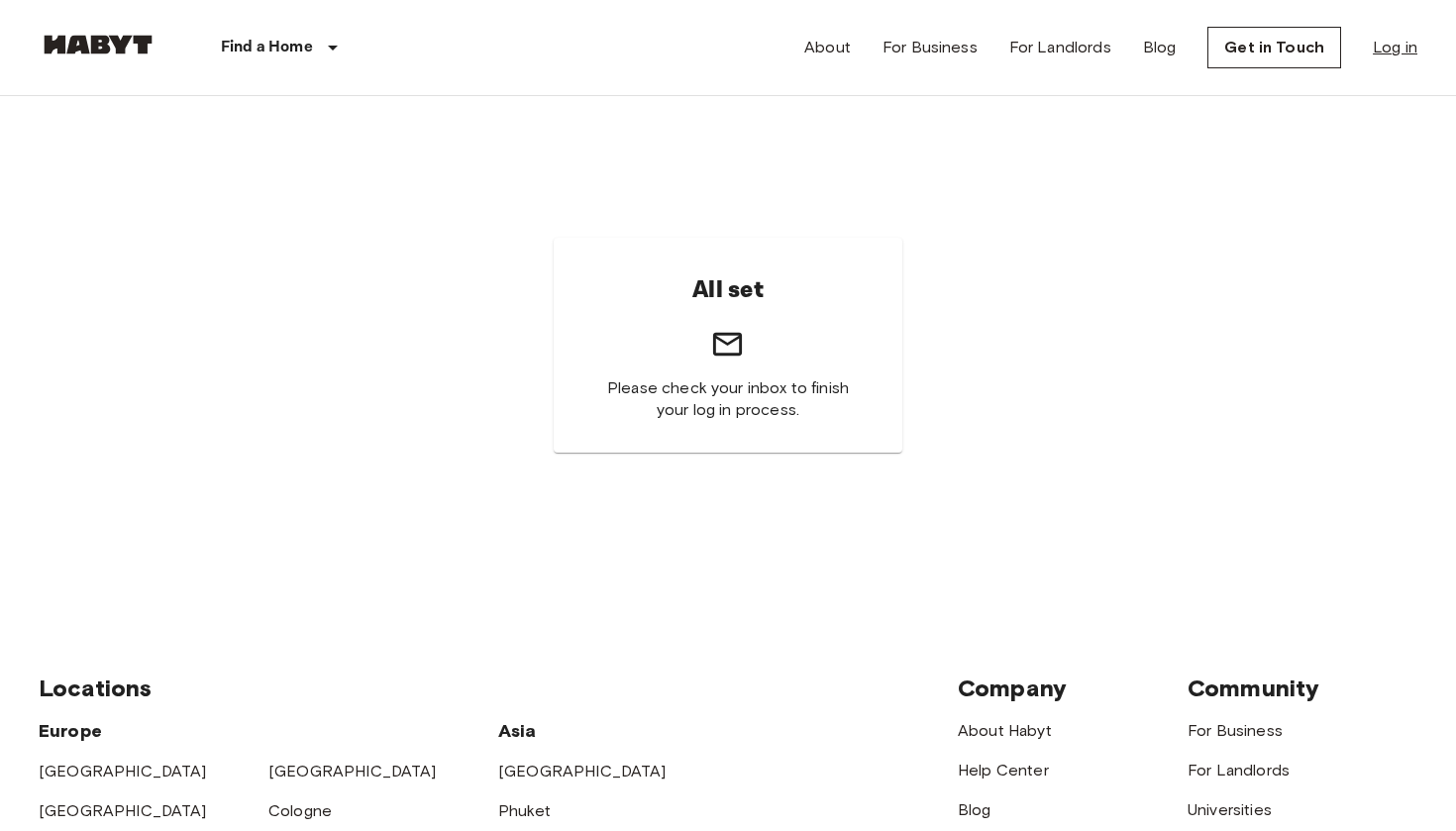
click at [1397, 54] on link "Log in" at bounding box center [1395, 48] width 45 height 24
